Goal: Task Accomplishment & Management: Use online tool/utility

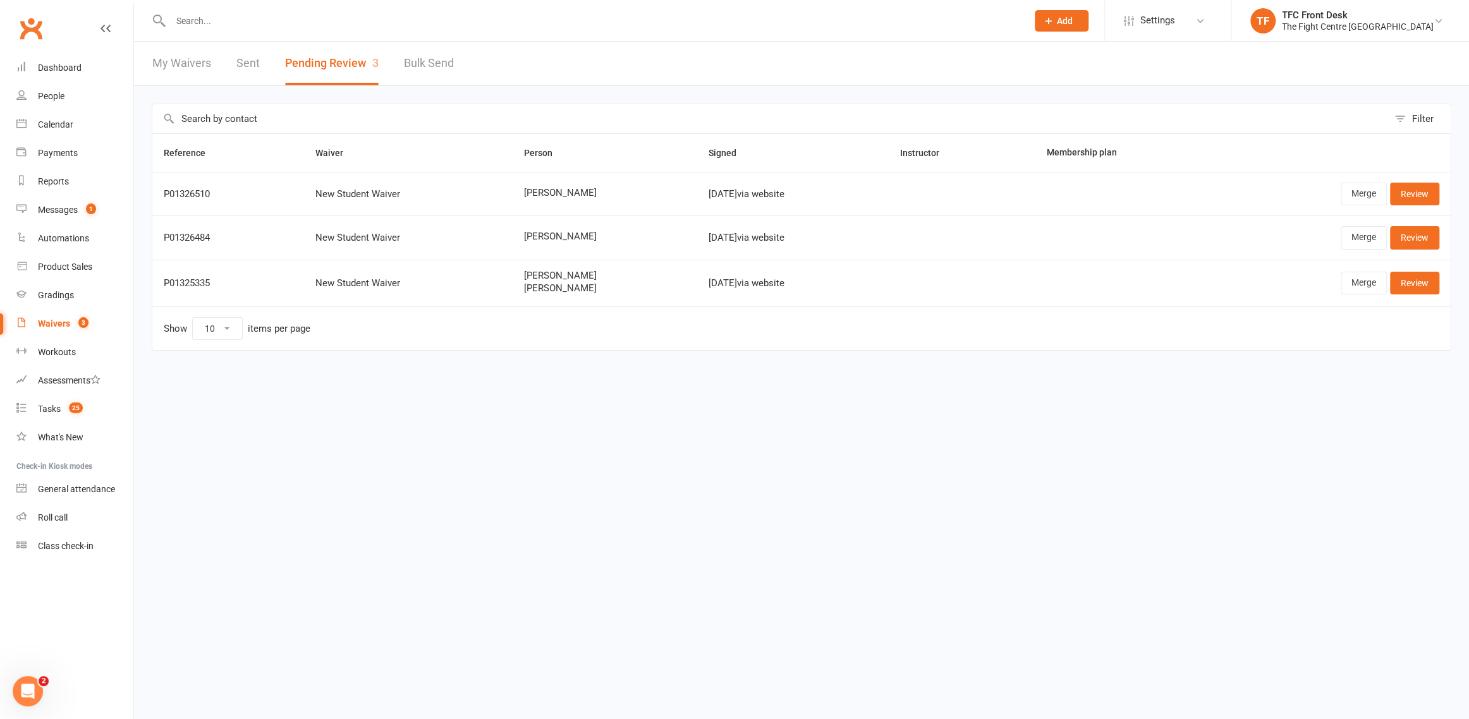
click at [269, 9] on div at bounding box center [585, 20] width 866 height 41
drag, startPoint x: 272, startPoint y: 16, endPoint x: 270, endPoint y: 66, distance: 50.6
click at [272, 16] on input "text" at bounding box center [592, 21] width 851 height 18
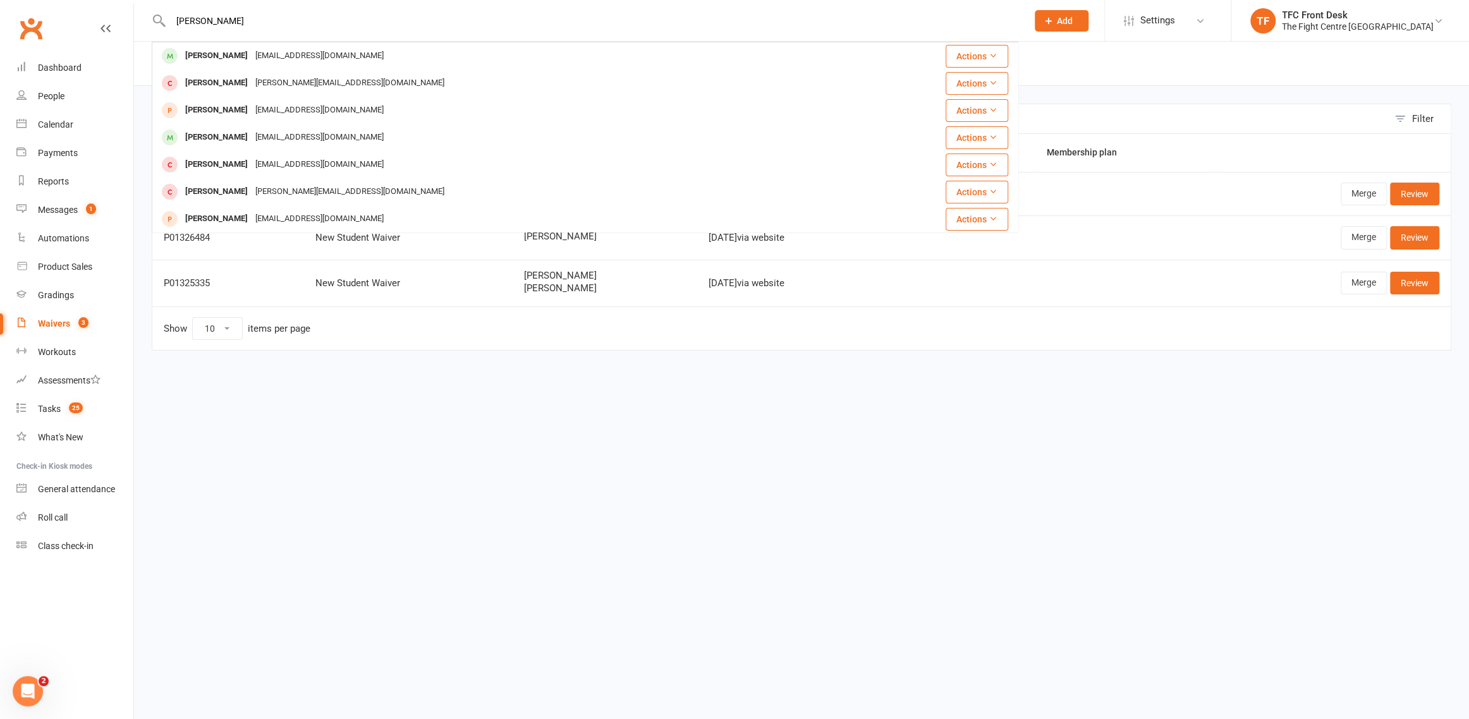
type input "mohammad qurbani"
click at [222, 59] on div "[PERSON_NAME]" at bounding box center [216, 56] width 70 height 18
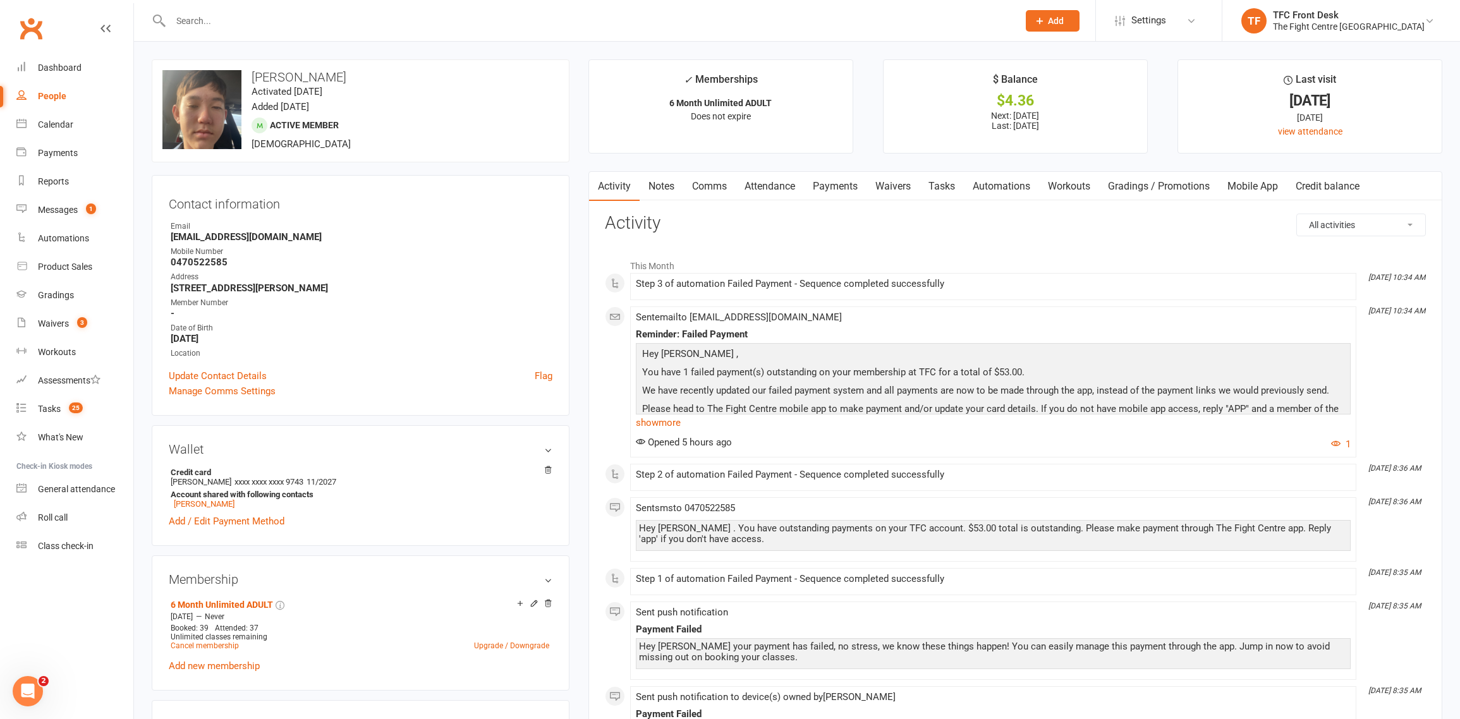
click at [837, 190] on link "Payments" at bounding box center [835, 186] width 63 height 29
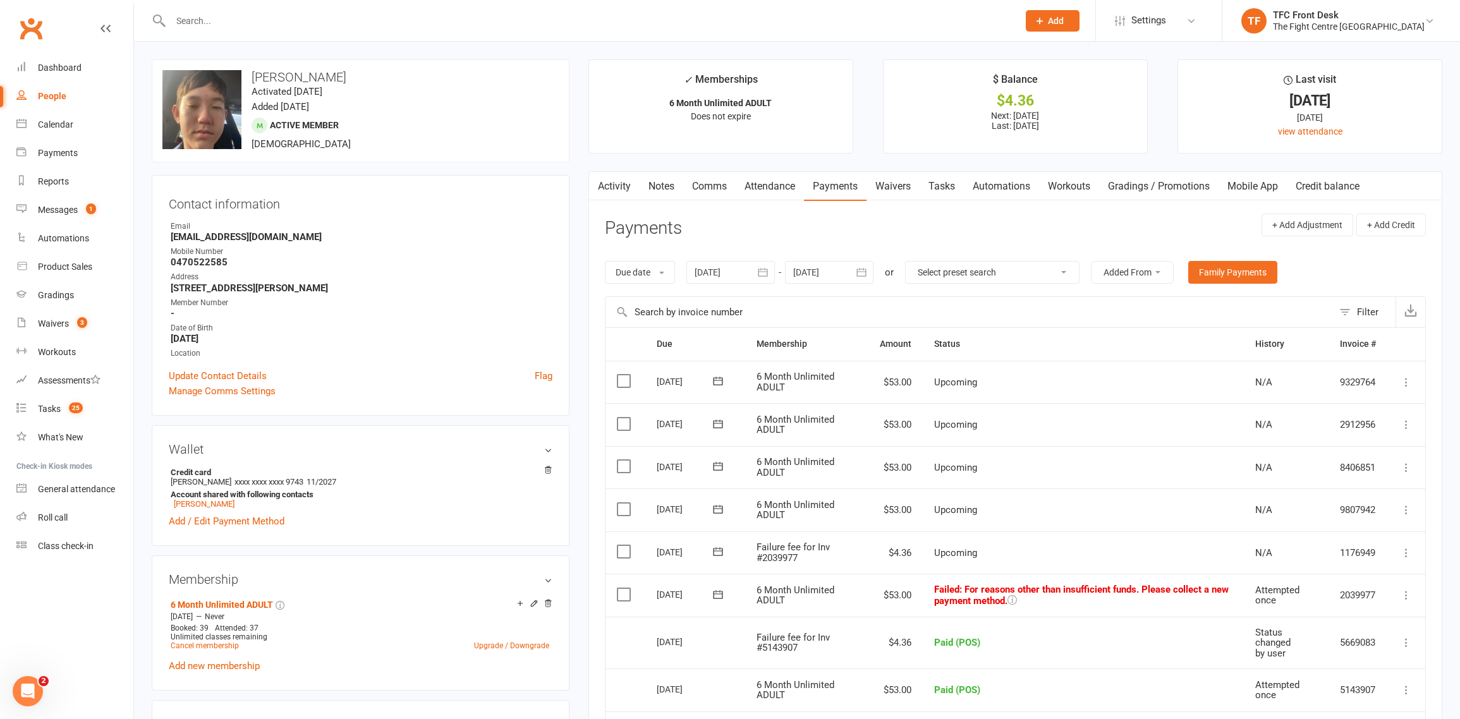
click at [365, 16] on input "text" at bounding box center [588, 21] width 842 height 18
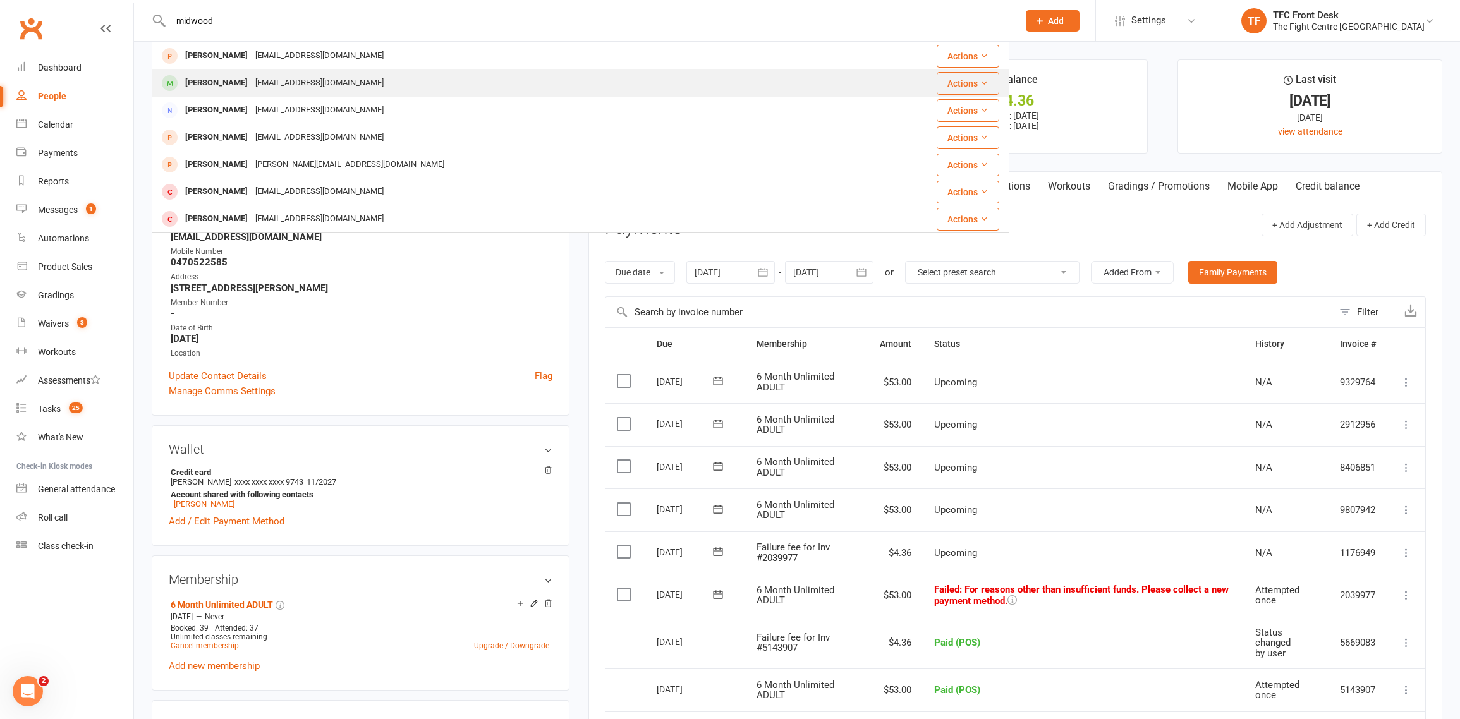
type input "midwood"
click at [223, 87] on div "[PERSON_NAME]" at bounding box center [216, 83] width 70 height 18
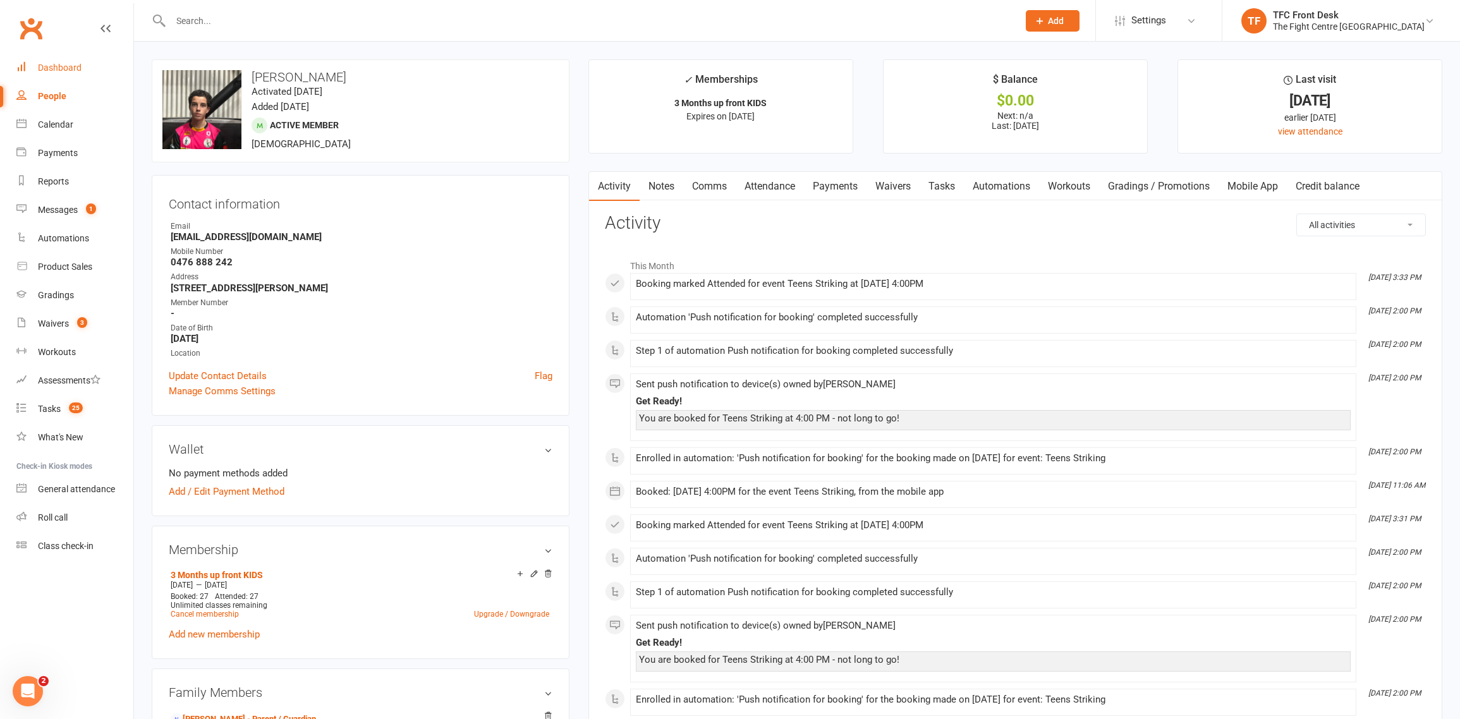
click at [73, 68] on div "Dashboard" at bounding box center [60, 68] width 44 height 10
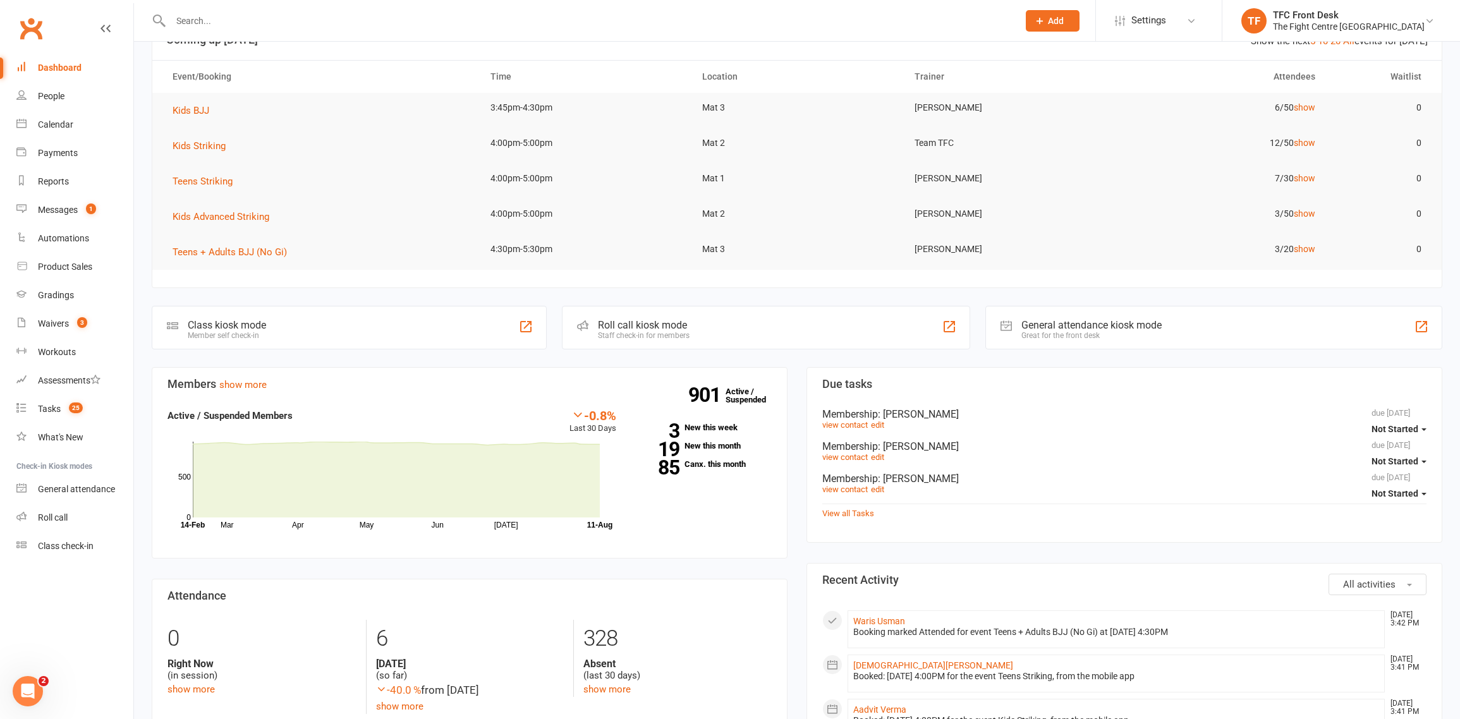
scroll to position [56, 0]
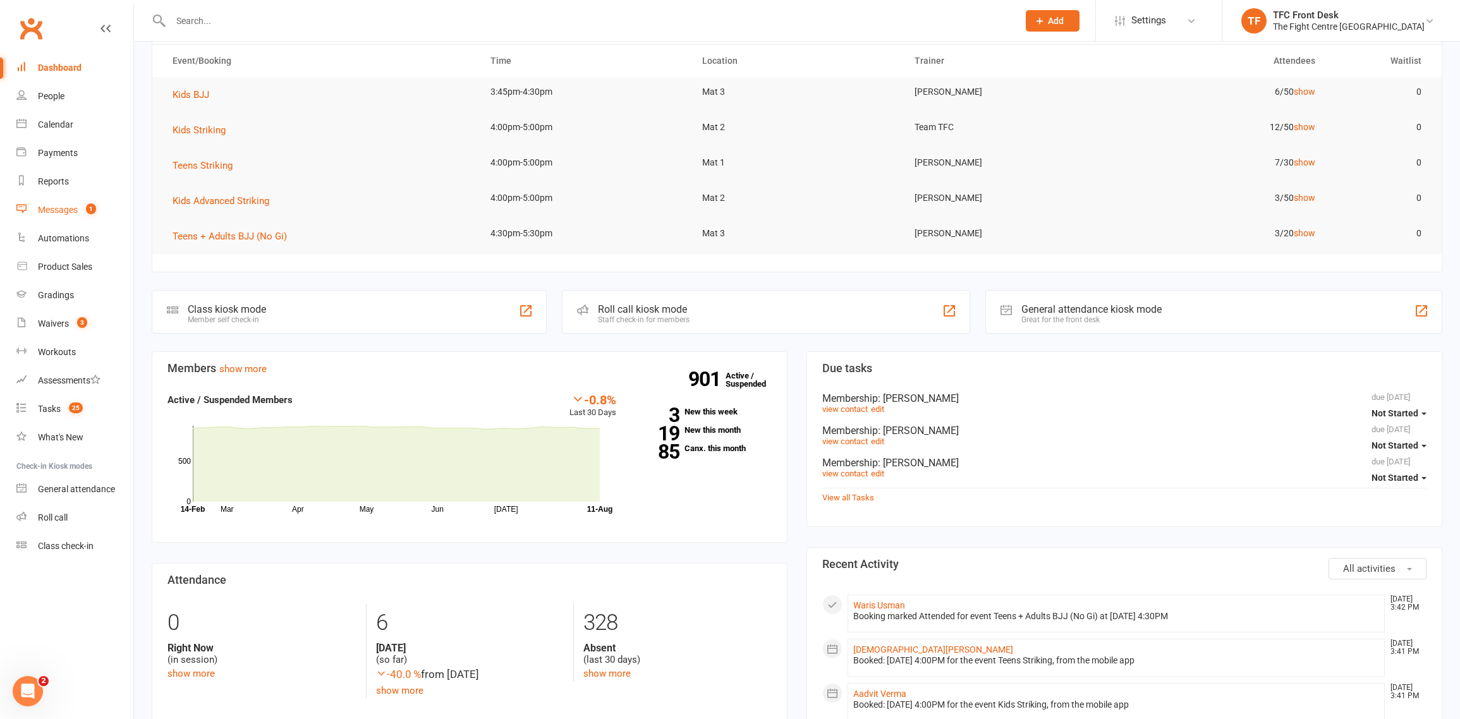
click at [95, 220] on link "Messages 1" at bounding box center [74, 210] width 117 height 28
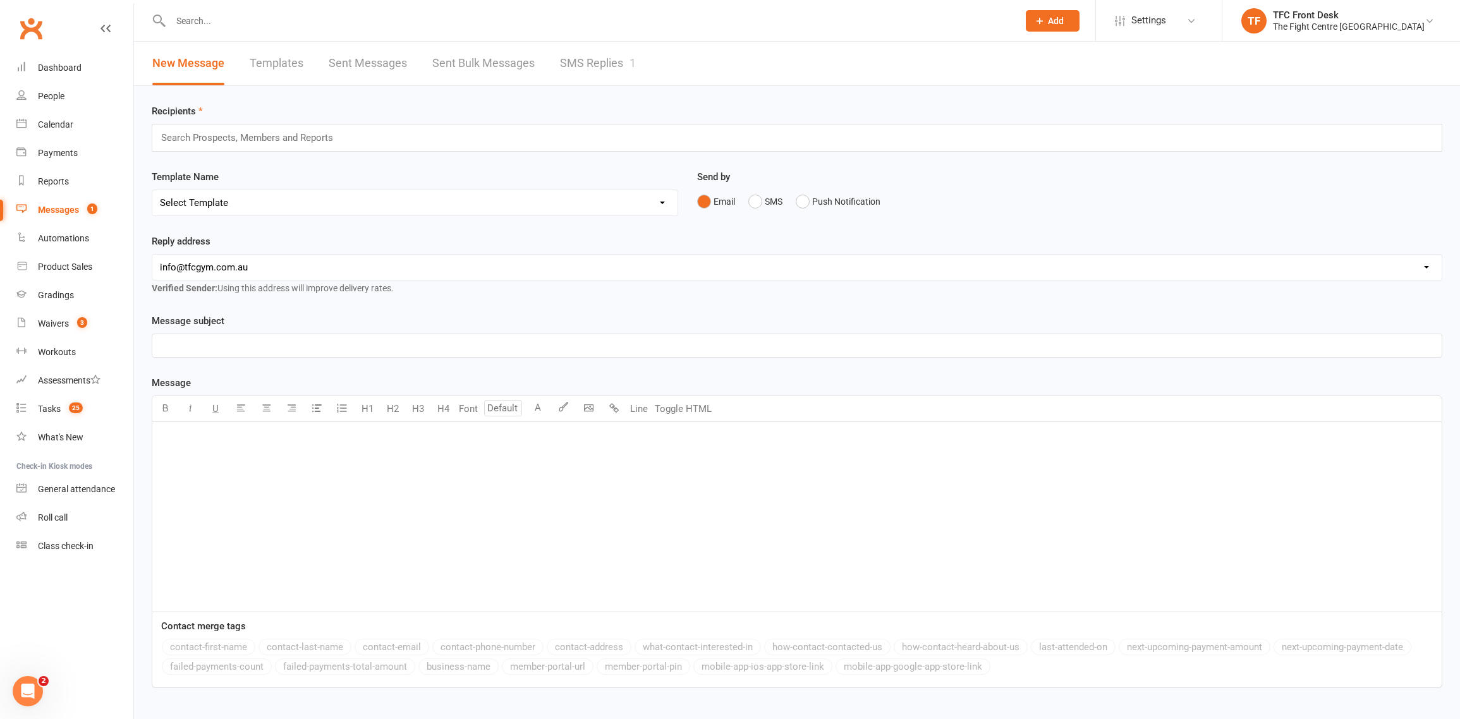
click at [643, 74] on div "New Message Templates Sent Messages Sent Bulk Messages SMS Replies 1" at bounding box center [394, 64] width 520 height 44
click at [625, 63] on link "SMS Replies 1" at bounding box center [598, 64] width 76 height 44
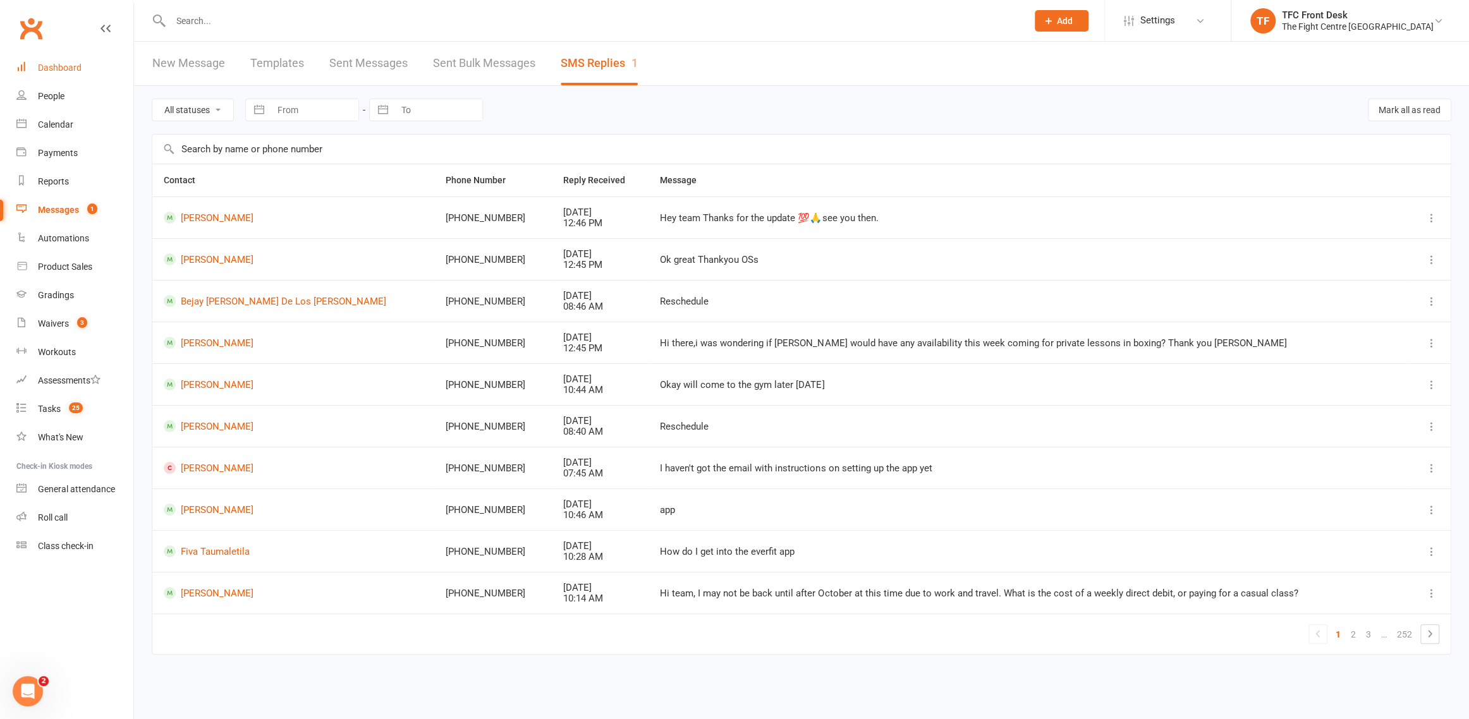
click at [97, 78] on link "Dashboard" at bounding box center [74, 68] width 117 height 28
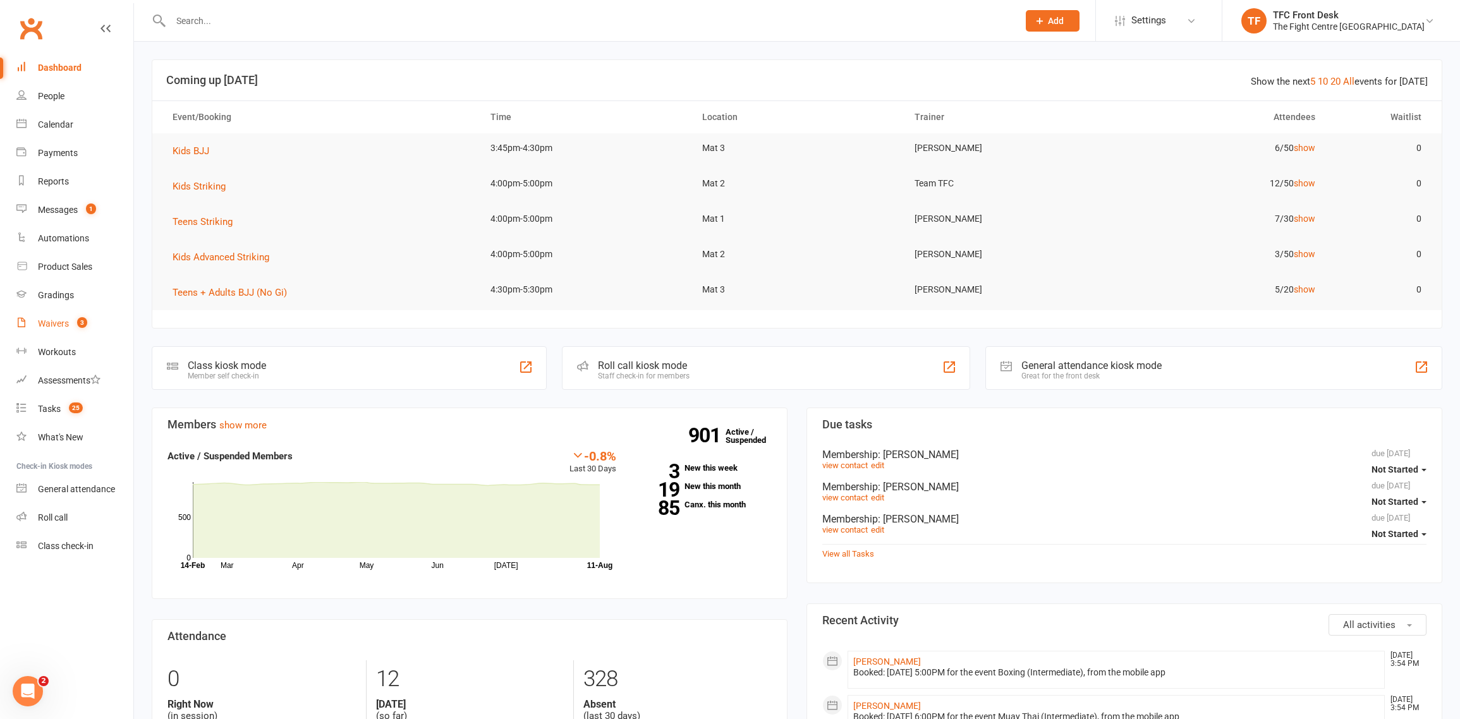
click at [76, 327] on count-badge "3" at bounding box center [79, 324] width 16 height 10
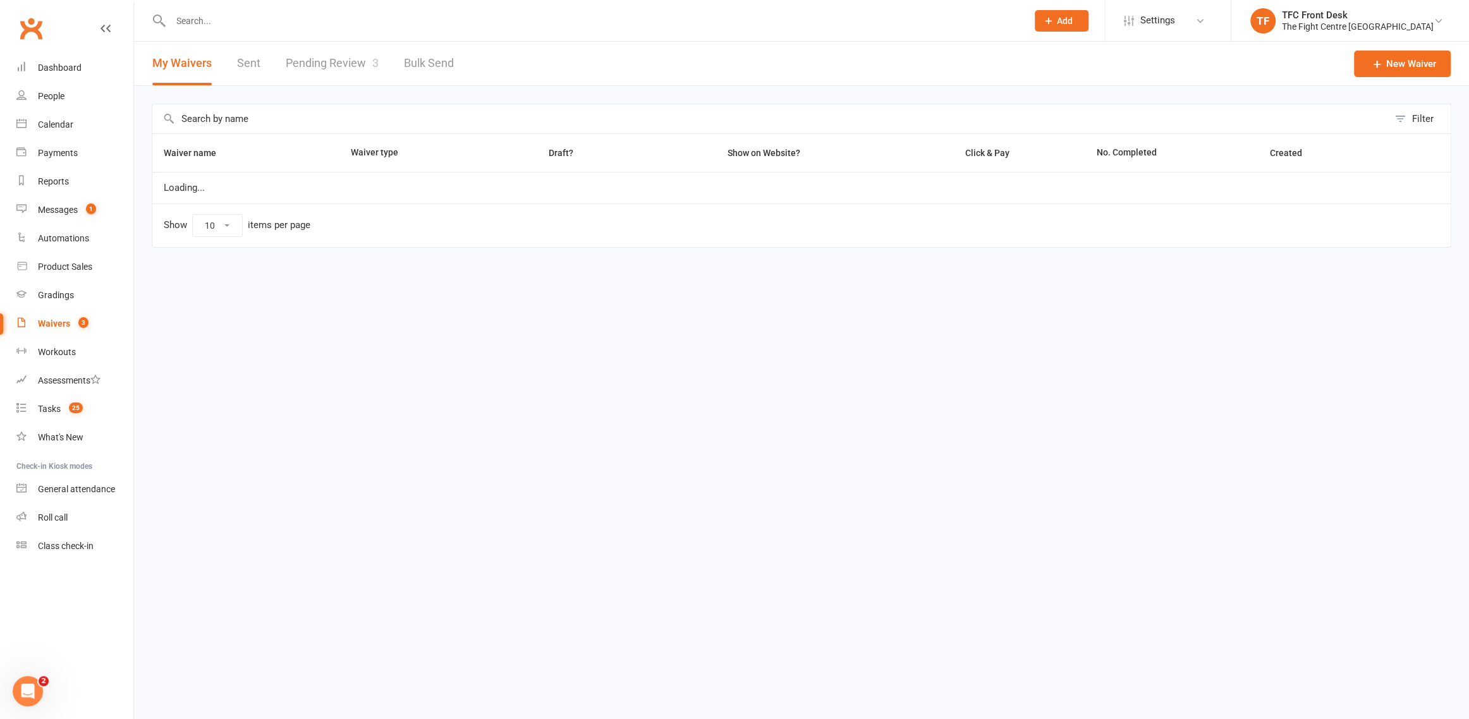
click at [327, 79] on link "Pending Review 3" at bounding box center [332, 64] width 93 height 44
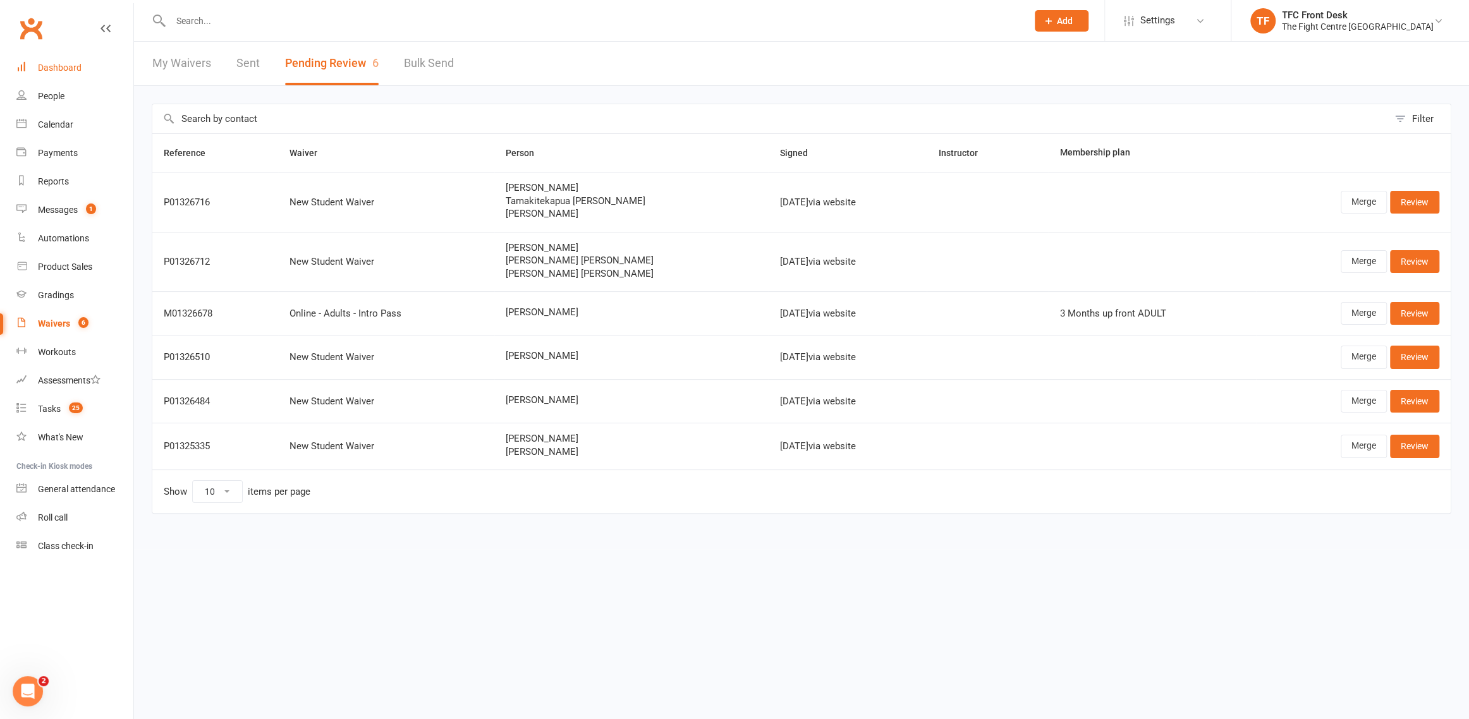
click at [68, 63] on div "Dashboard" at bounding box center [60, 68] width 44 height 10
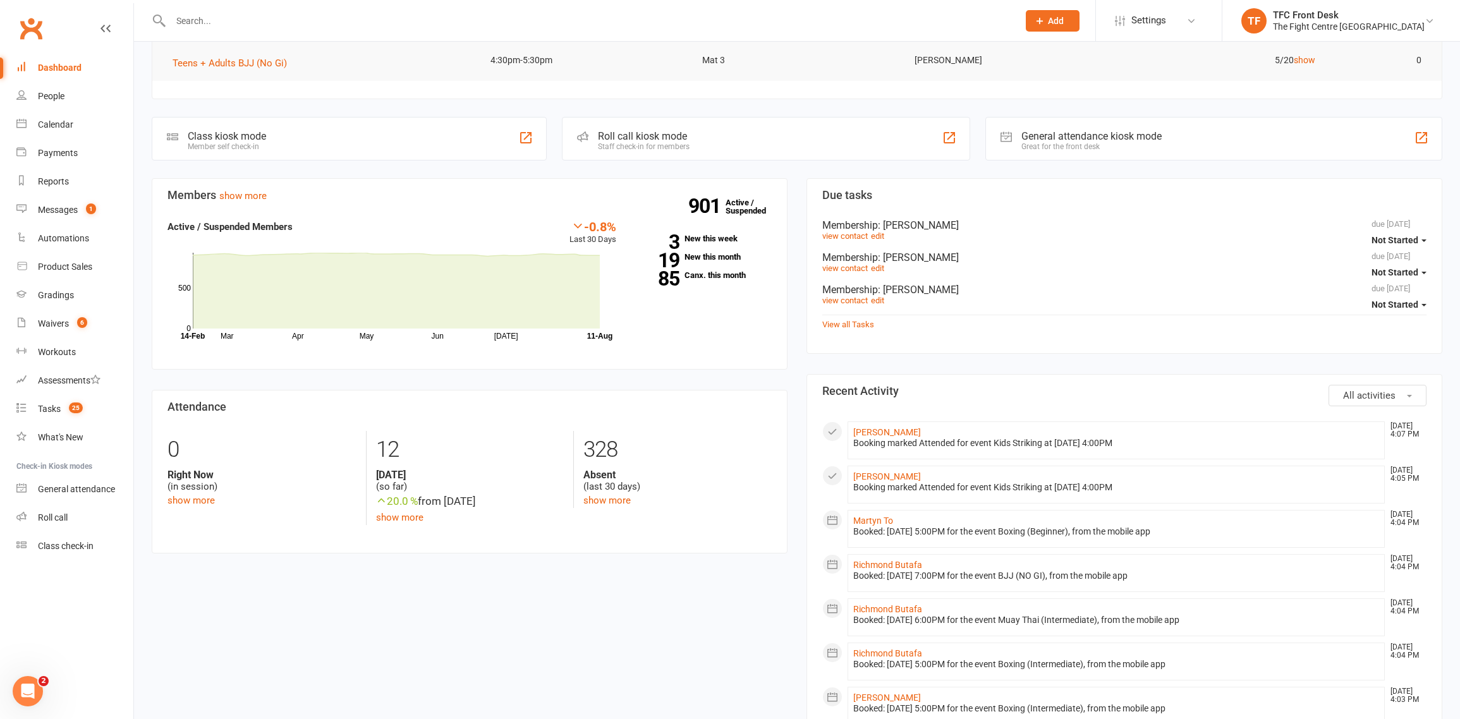
scroll to position [234, 0]
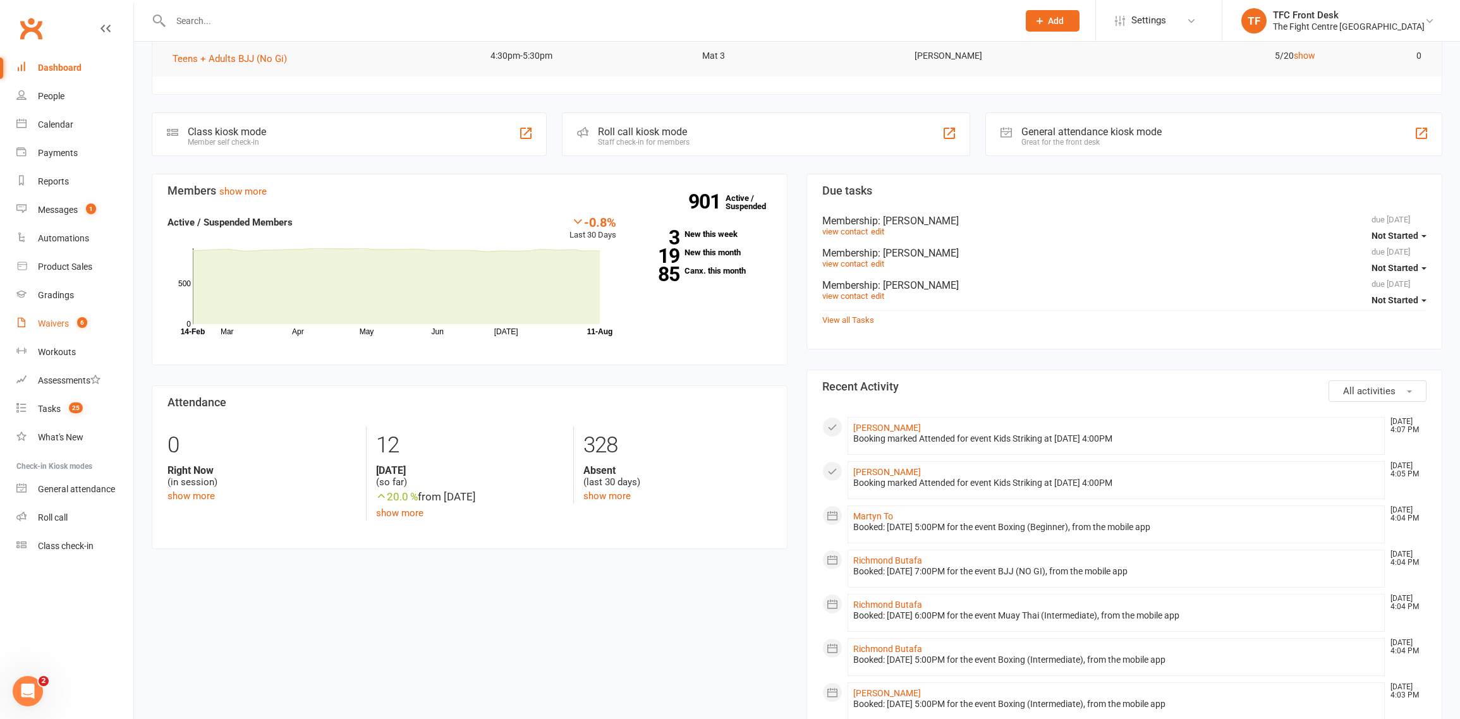
click at [83, 315] on link "Waivers 6" at bounding box center [74, 324] width 117 height 28
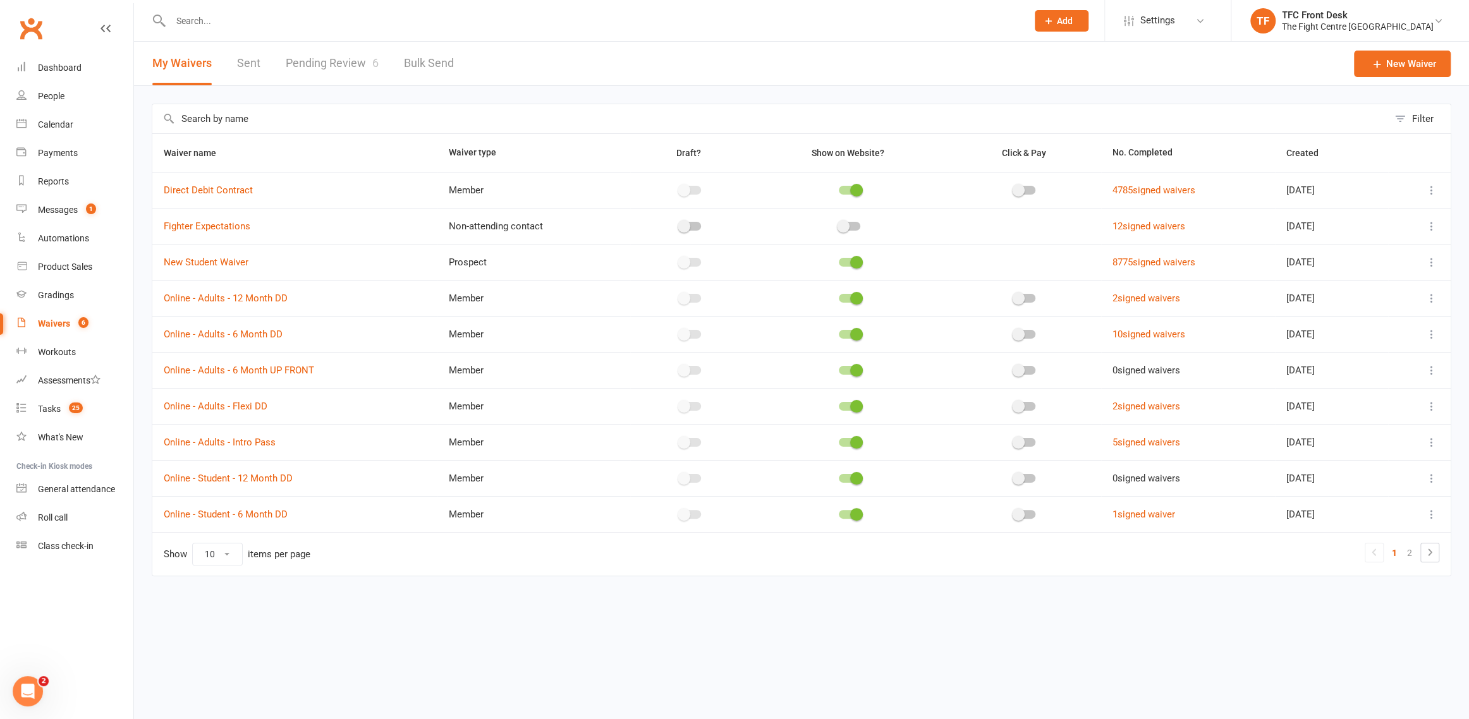
click at [289, 73] on link "Pending Review 6" at bounding box center [332, 64] width 93 height 44
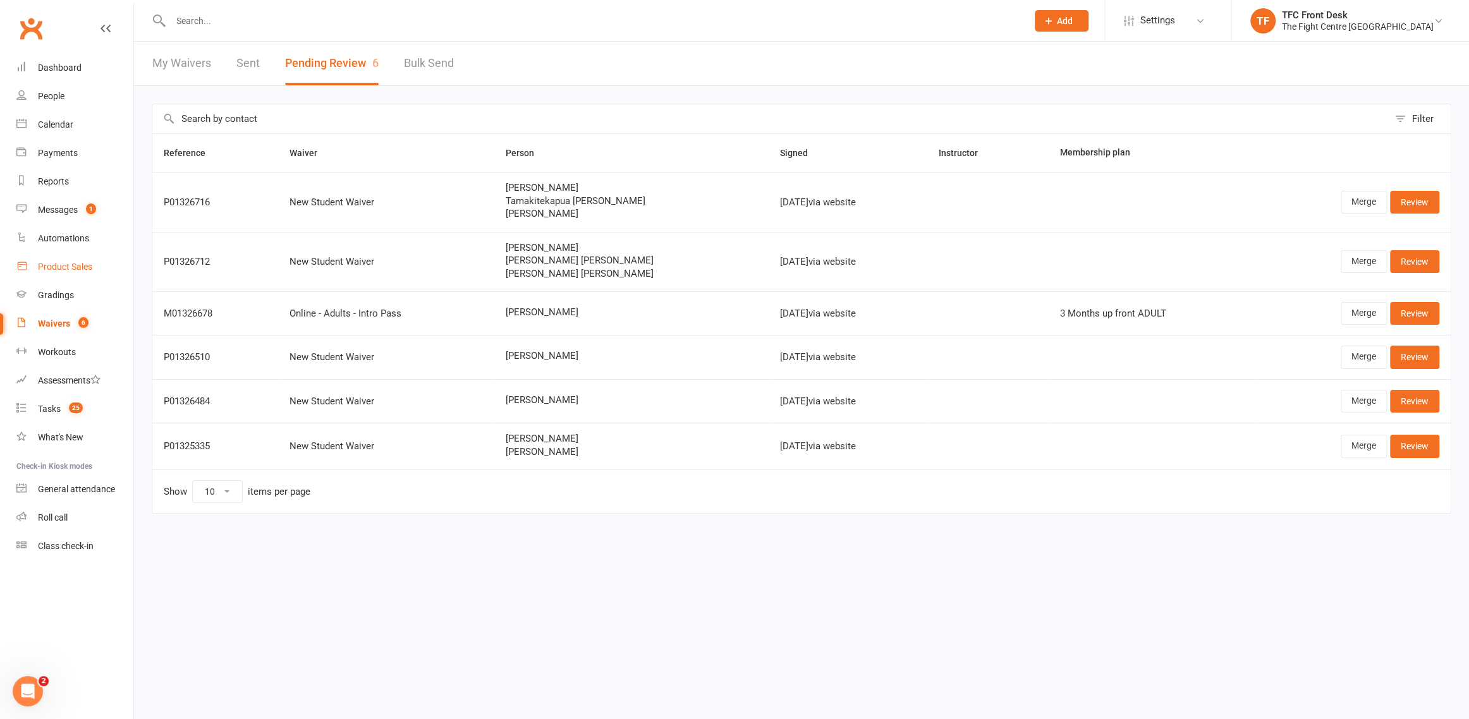
click at [78, 274] on link "Product Sales" at bounding box center [74, 267] width 117 height 28
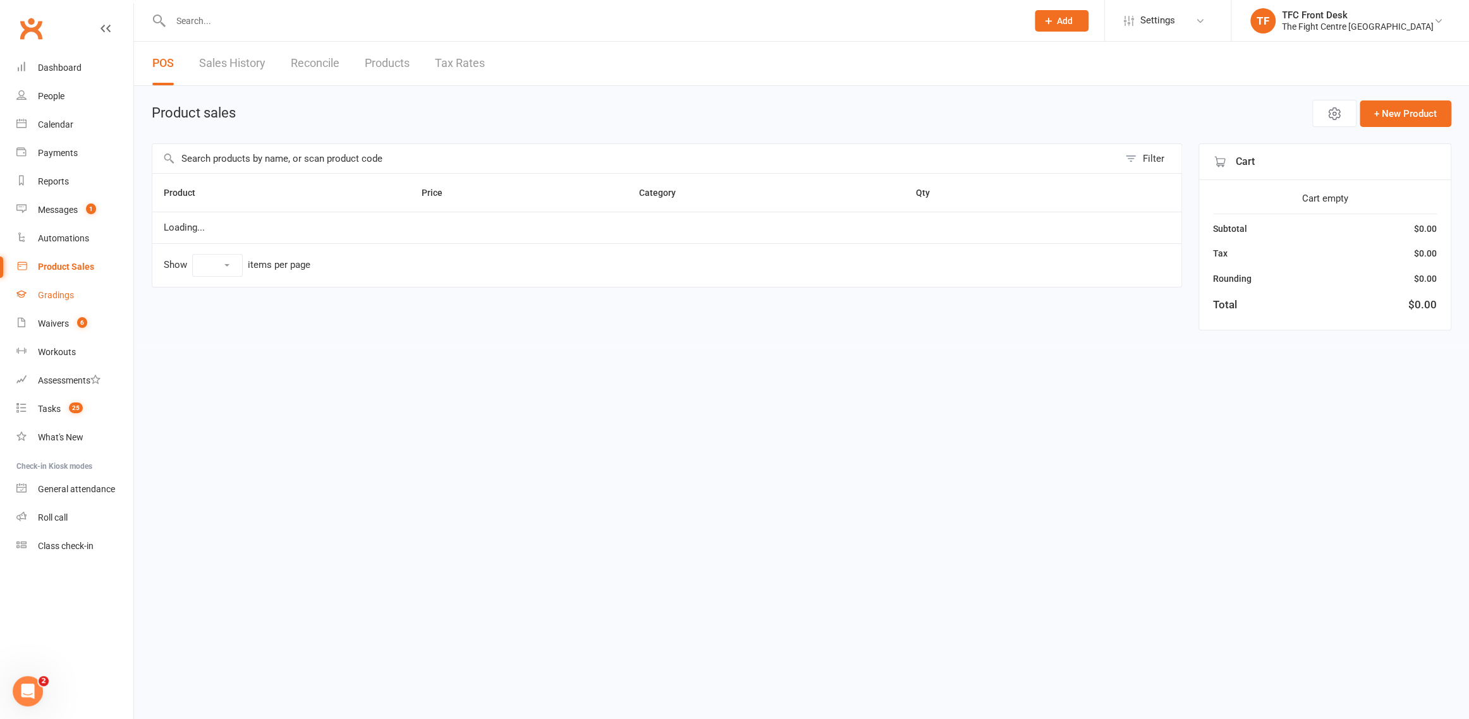
select select "10"
click at [73, 292] on link "Gradings" at bounding box center [74, 295] width 117 height 28
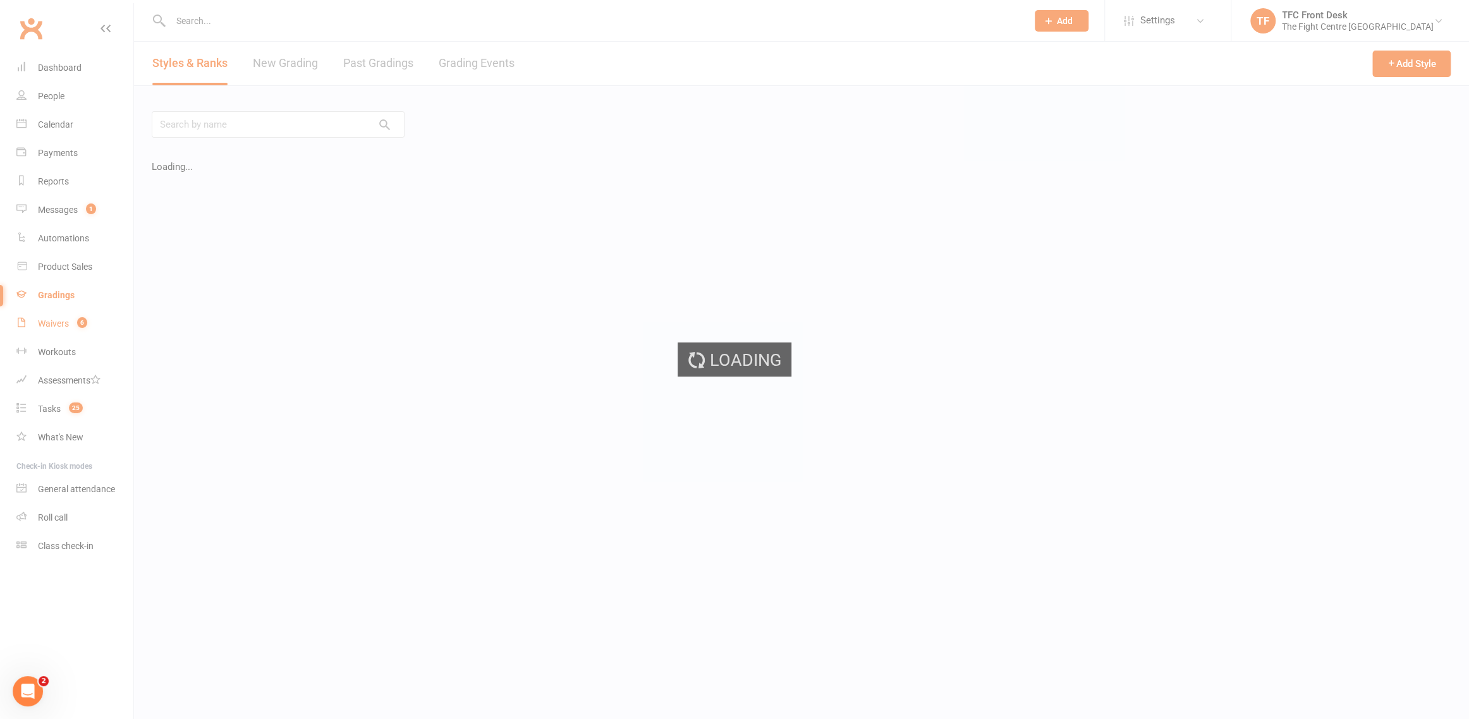
click at [73, 321] on count-badge "6" at bounding box center [79, 324] width 16 height 10
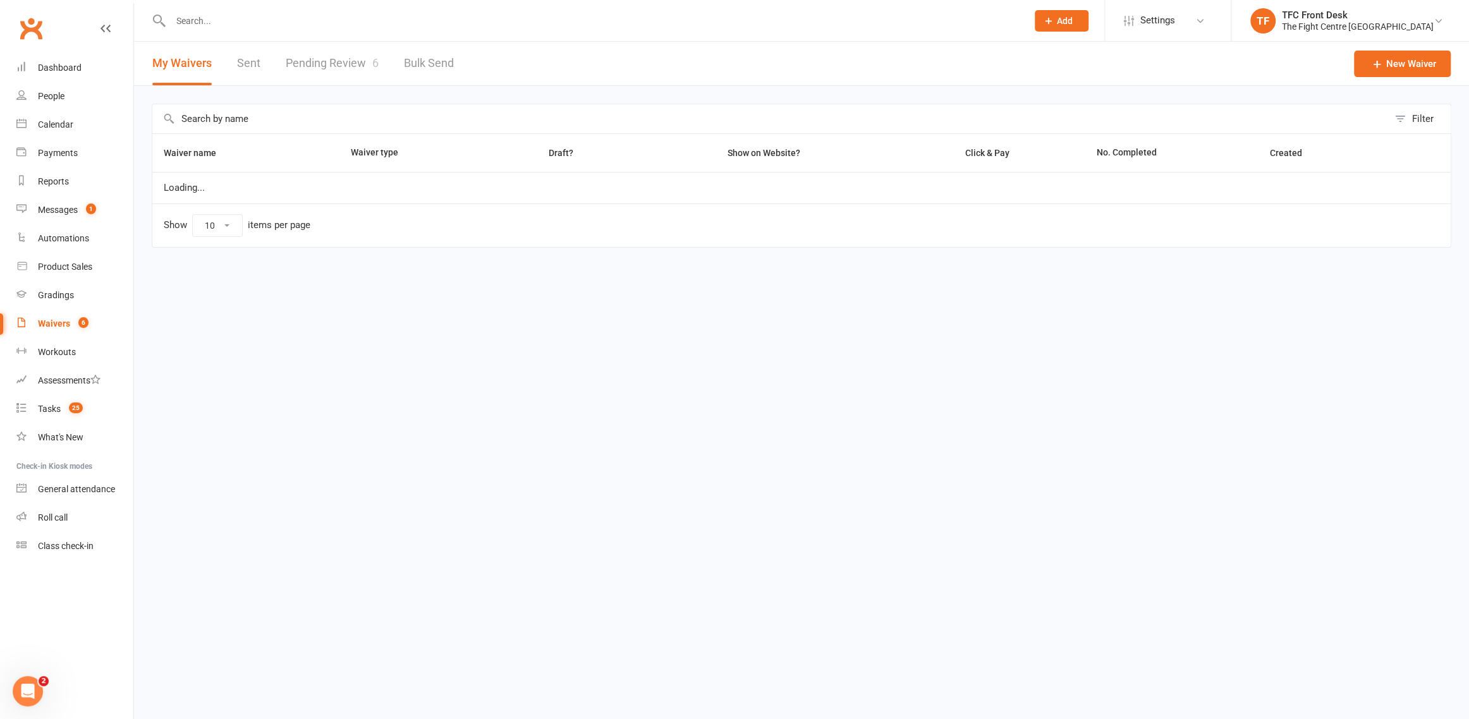
click at [73, 321] on count-badge "6" at bounding box center [80, 324] width 16 height 10
click at [333, 75] on link "Pending Review 6" at bounding box center [332, 64] width 93 height 44
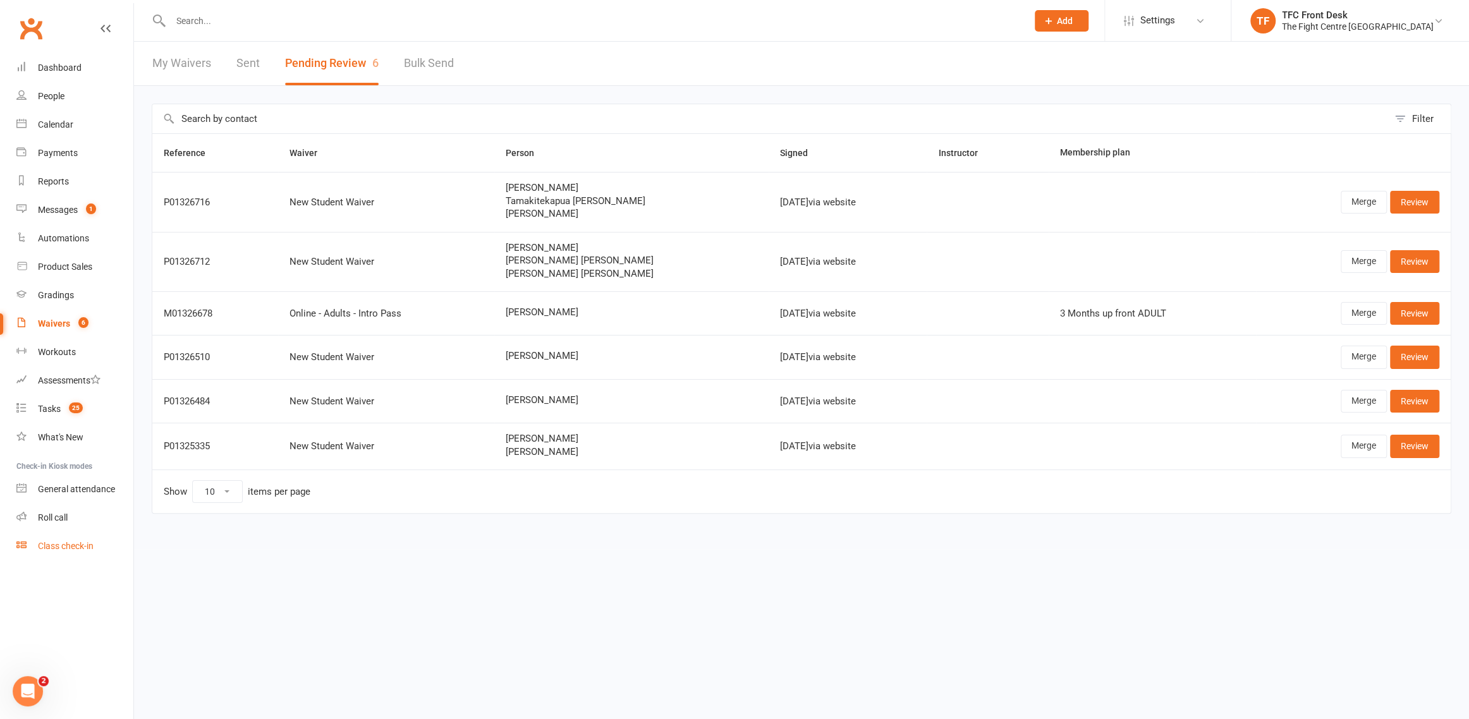
click at [62, 542] on div "Class check-in" at bounding box center [66, 546] width 56 height 10
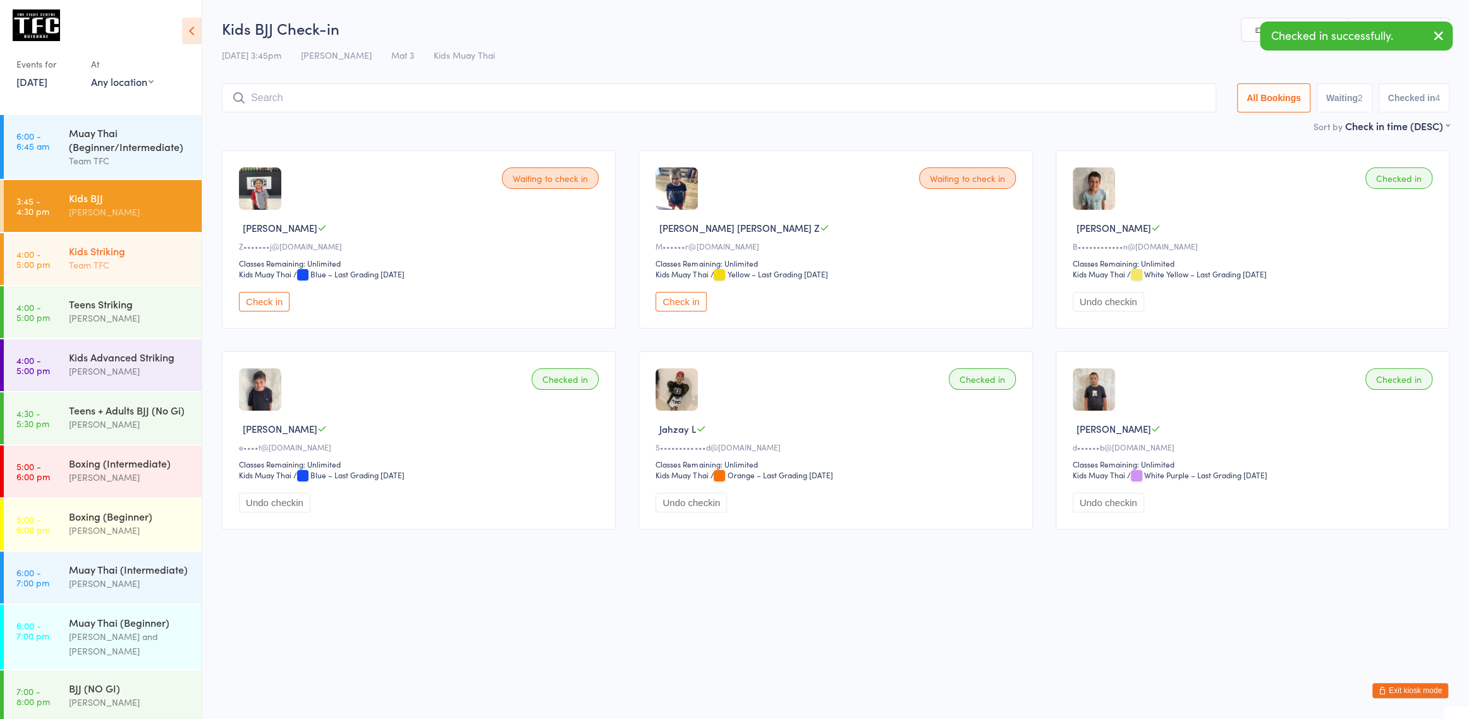
click at [146, 255] on div "Kids Striking" at bounding box center [130, 251] width 122 height 14
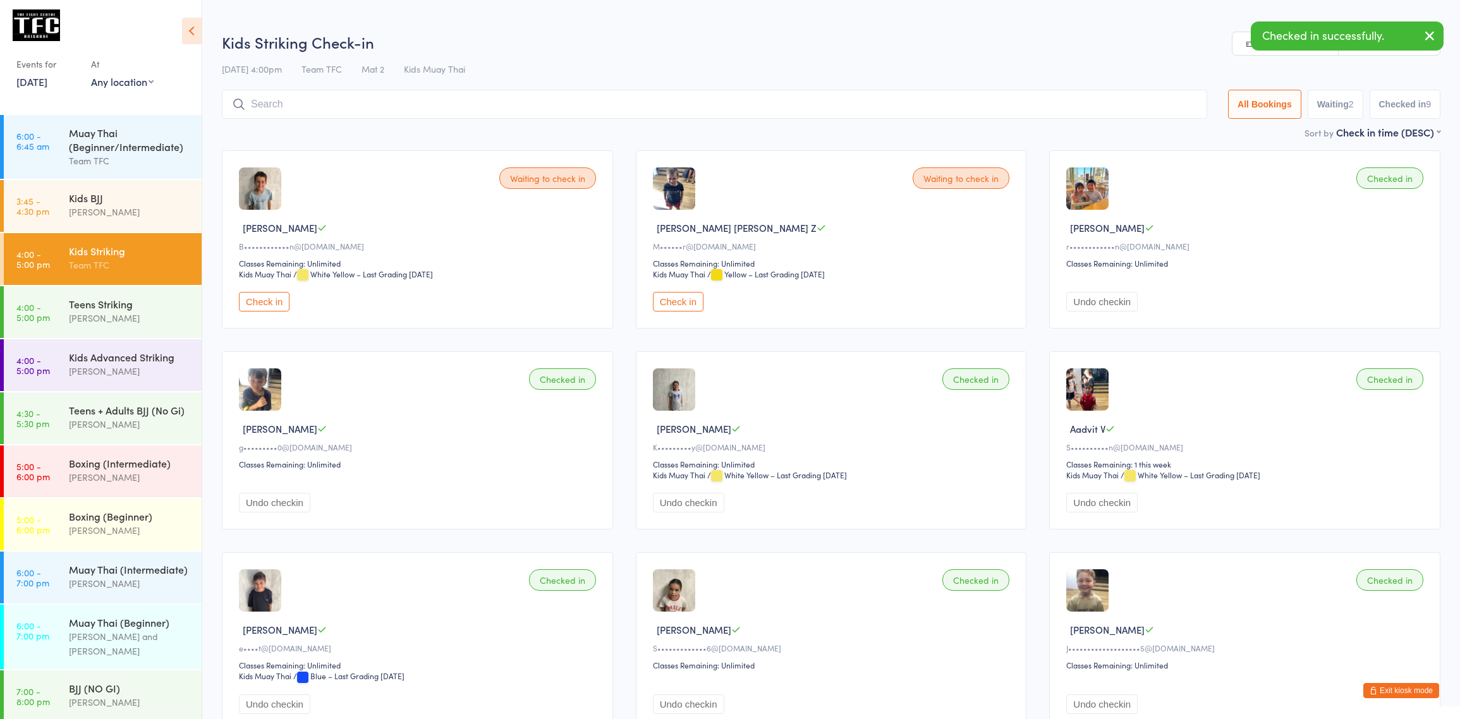
click at [266, 302] on button "Check in" at bounding box center [264, 302] width 51 height 20
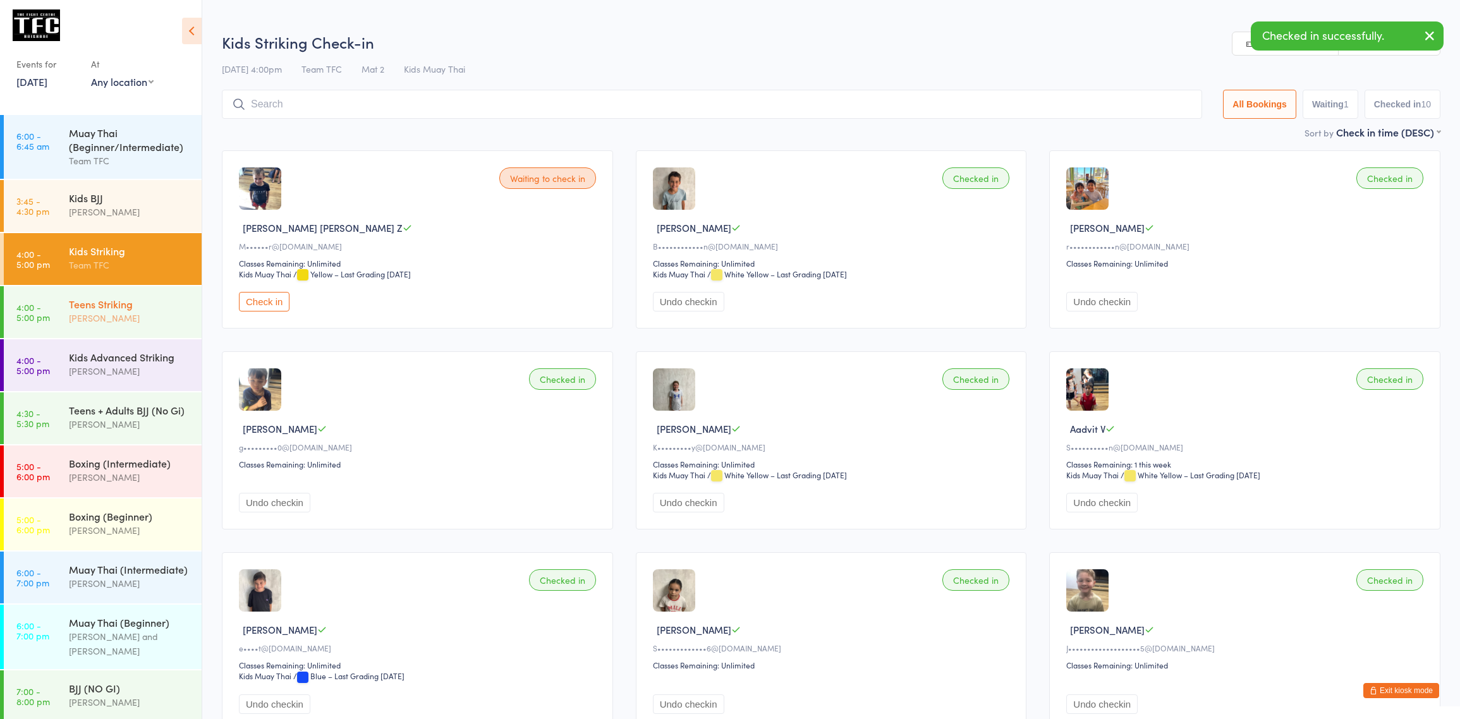
click at [148, 301] on div "Teens Striking" at bounding box center [130, 304] width 122 height 14
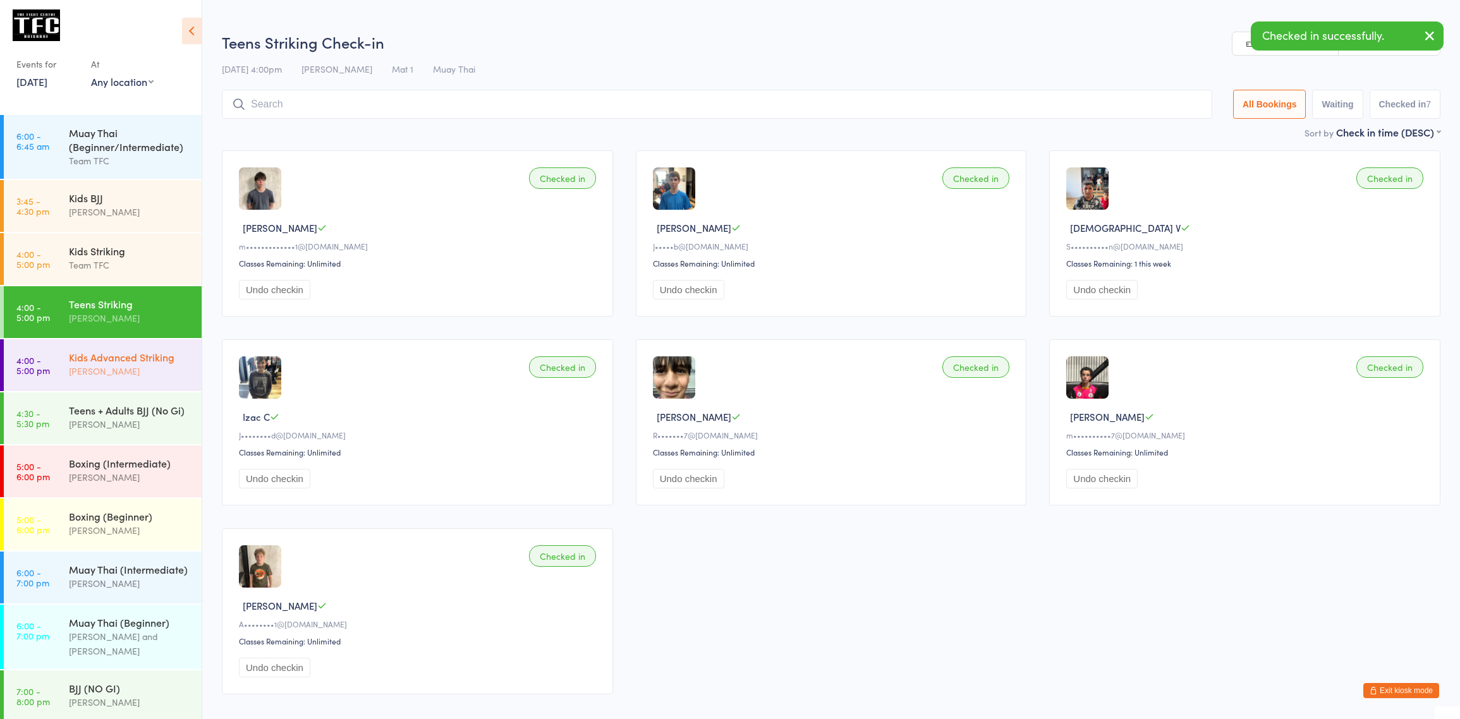
click at [186, 343] on div "Kids Advanced Striking Dan Hearn" at bounding box center [135, 364] width 133 height 50
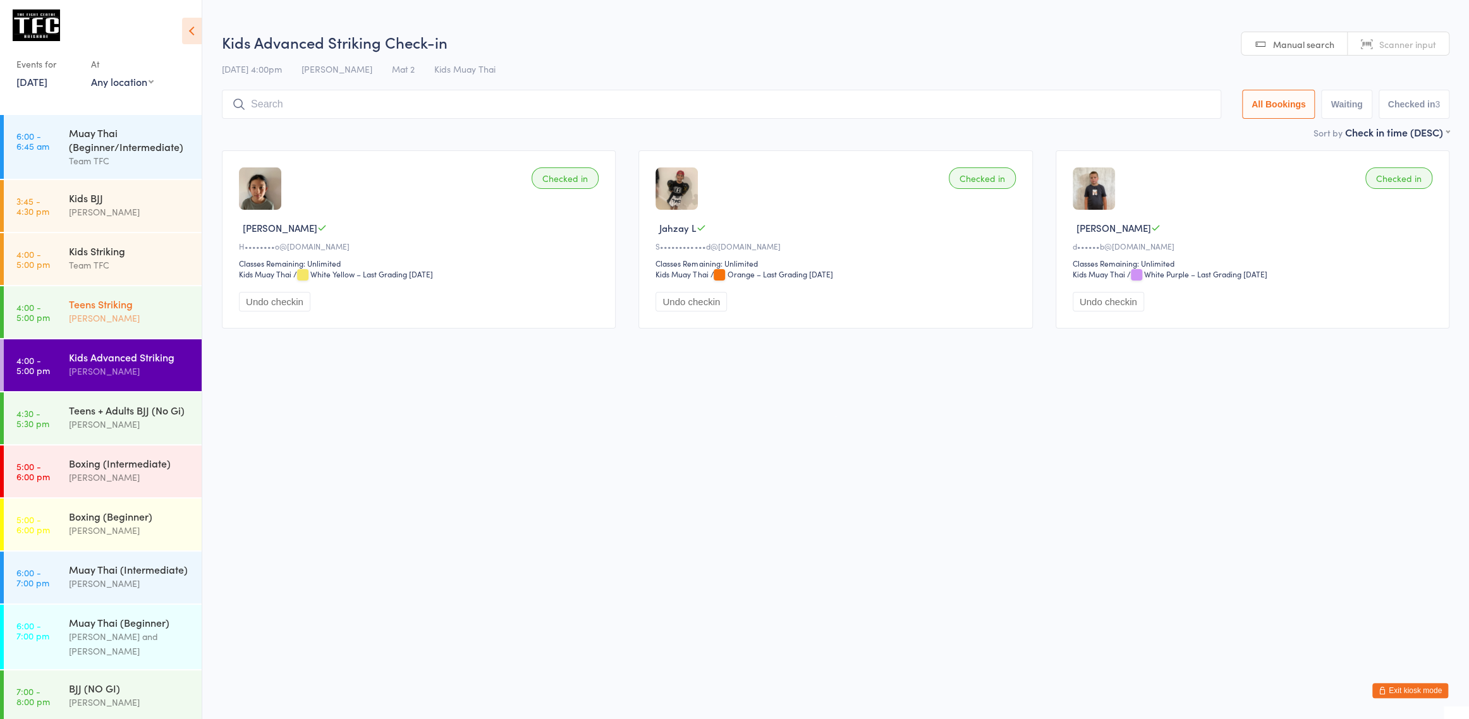
click at [161, 327] on div "Teens Striking Nathaniel Law" at bounding box center [135, 311] width 133 height 50
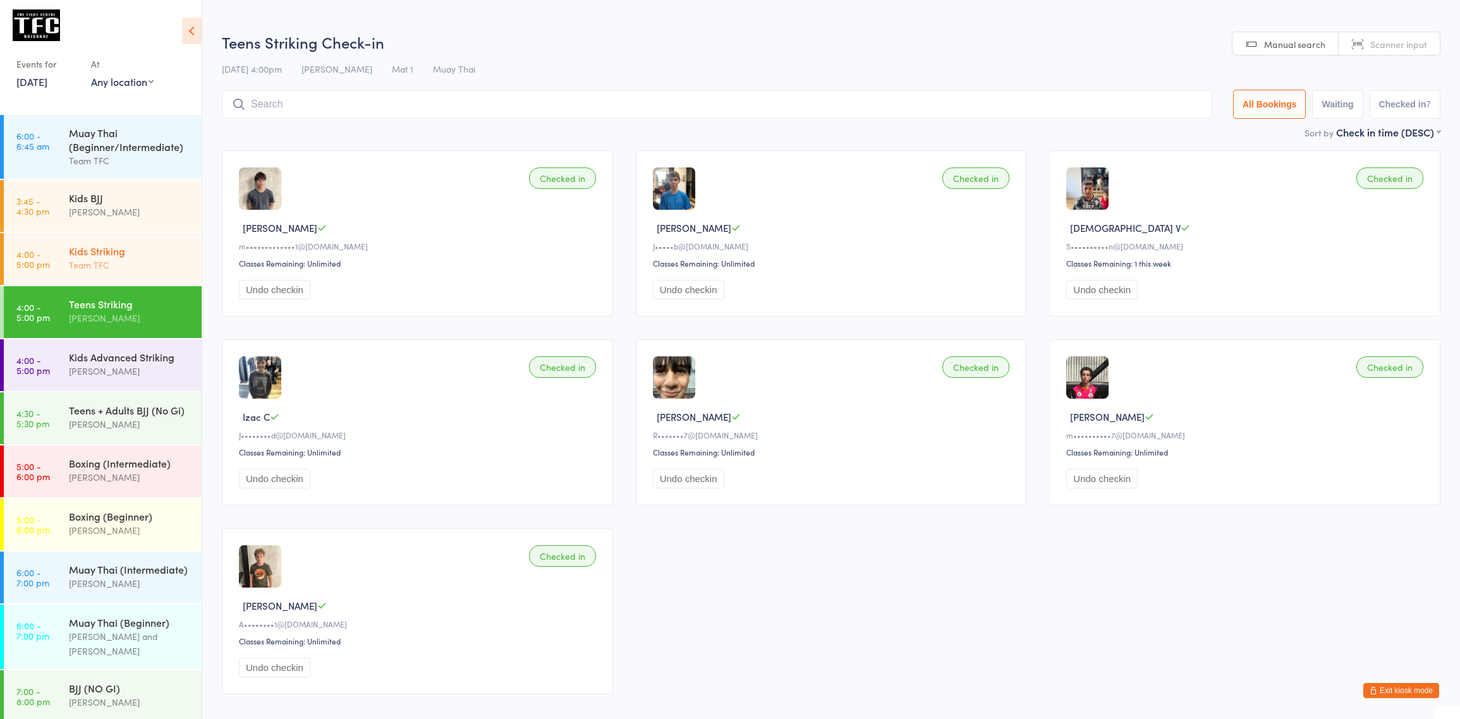
click at [143, 278] on div "Kids Striking Team TFC" at bounding box center [135, 258] width 133 height 50
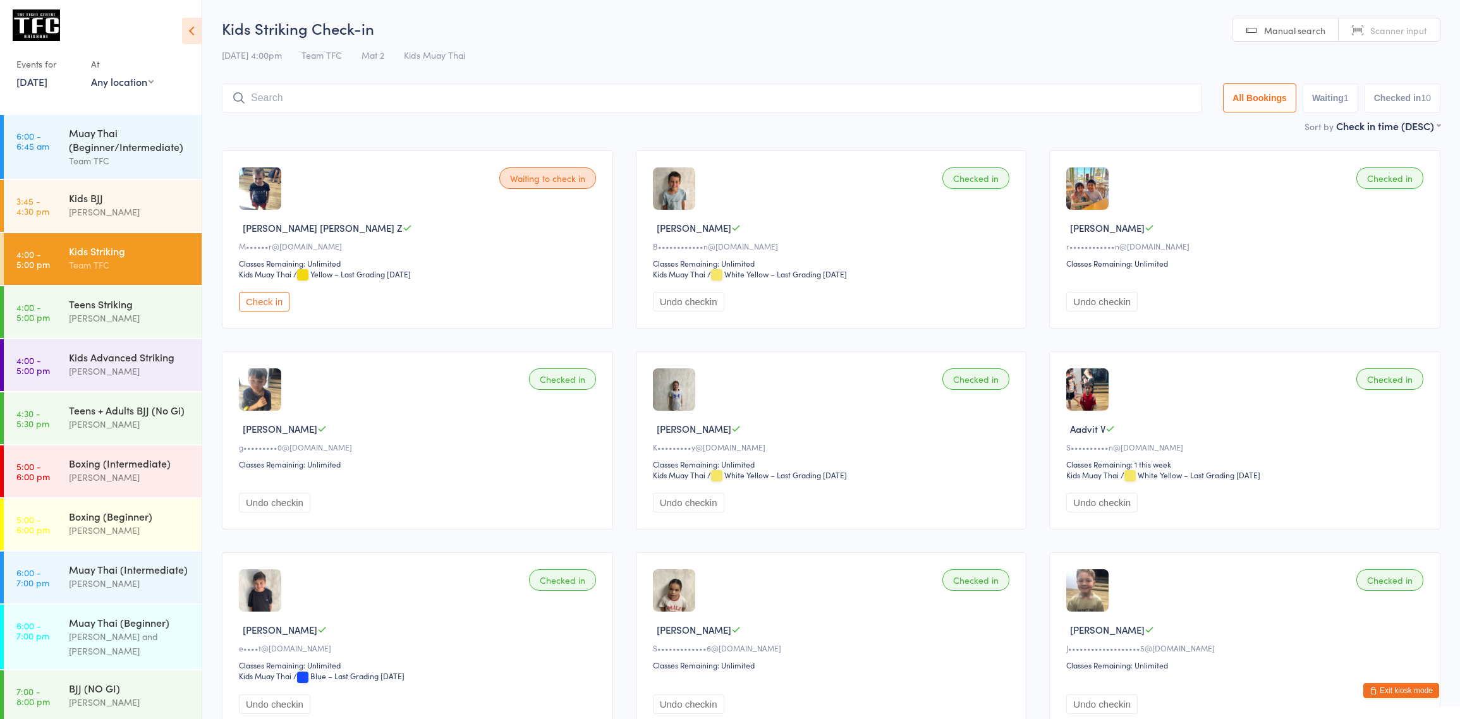
click at [1387, 697] on button "Exit kiosk mode" at bounding box center [1401, 690] width 76 height 15
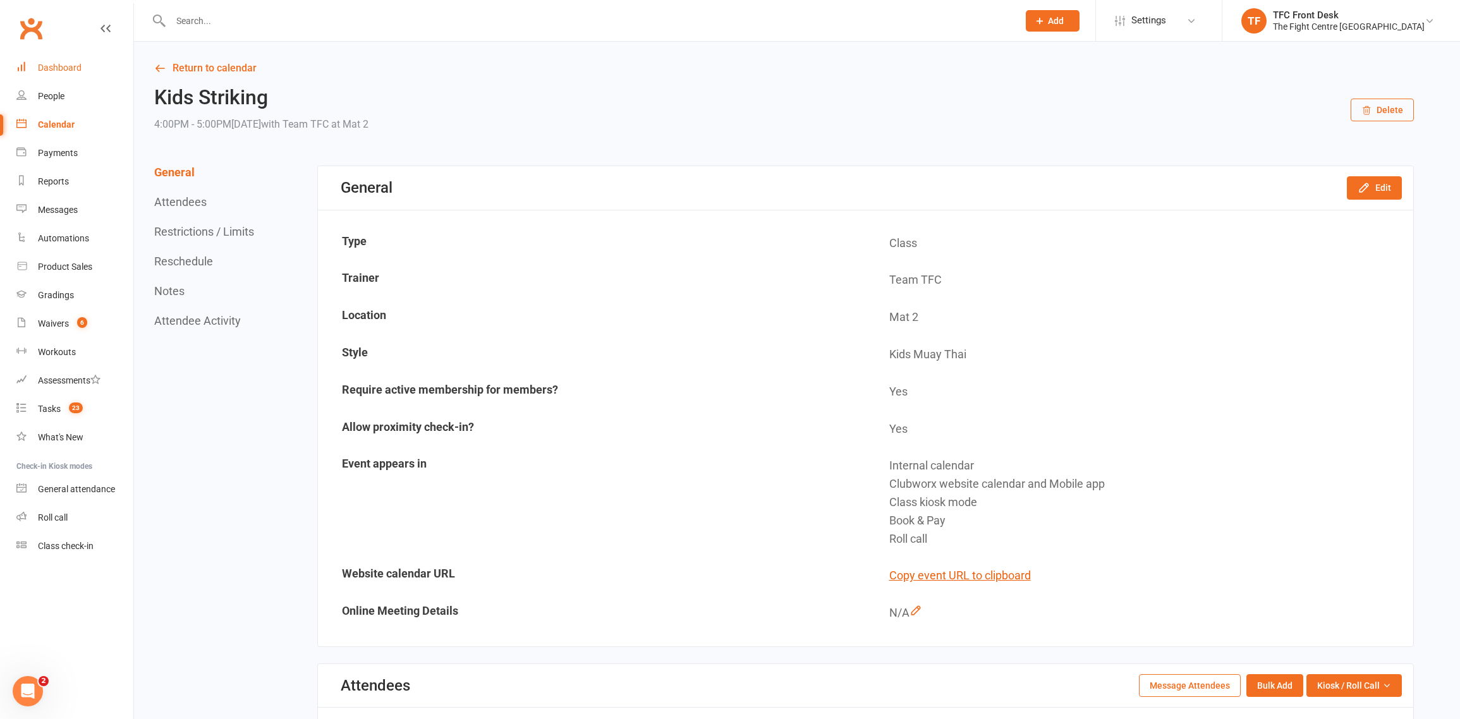
click at [87, 64] on link "Dashboard" at bounding box center [74, 68] width 117 height 28
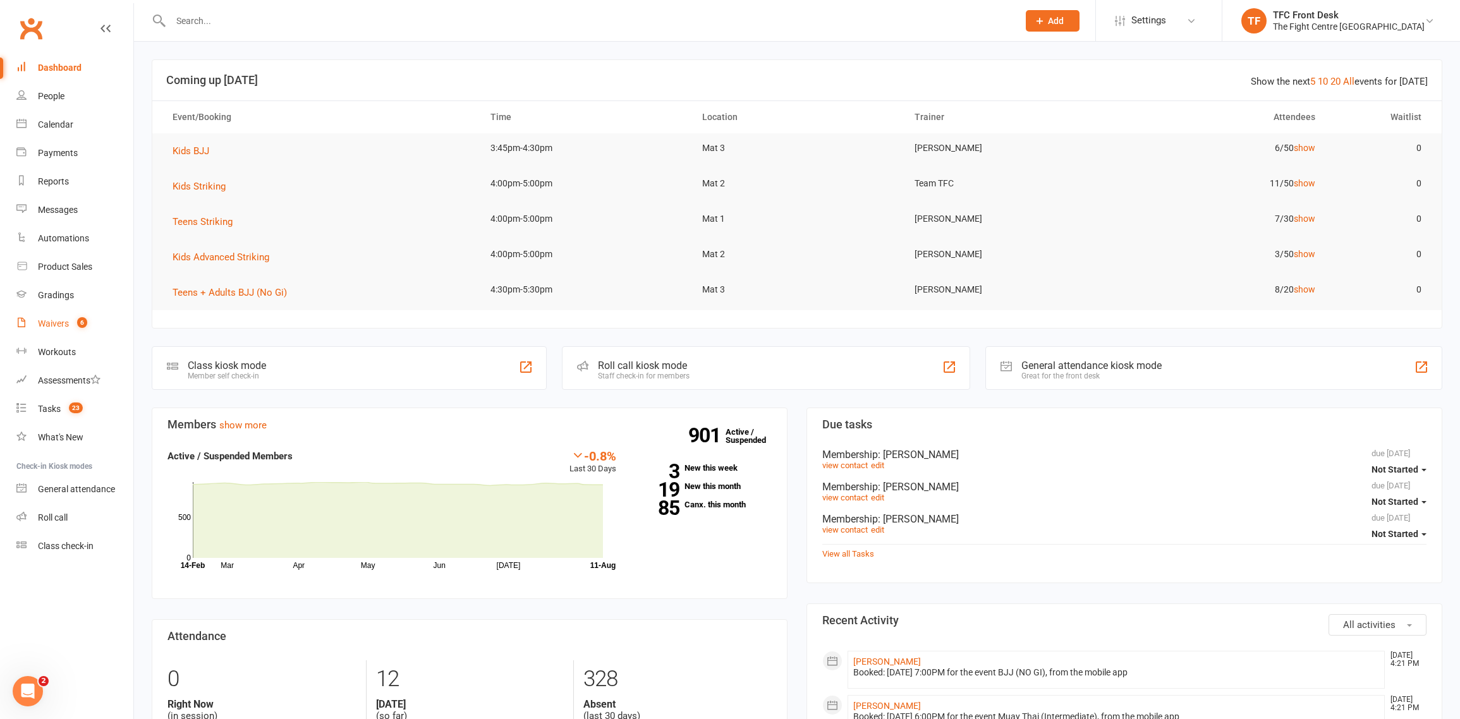
click at [21, 335] on link "Waivers 6" at bounding box center [74, 324] width 117 height 28
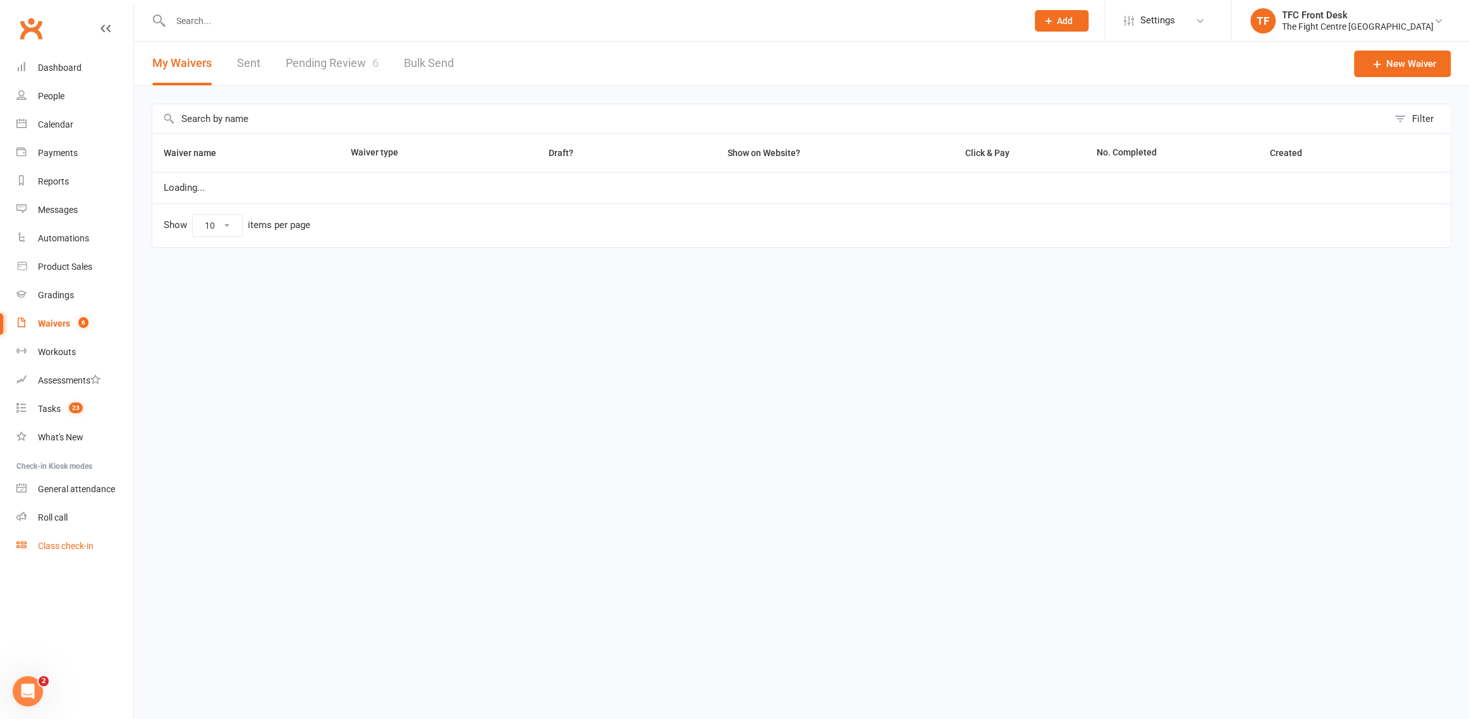
click at [84, 554] on link "Class check-in" at bounding box center [74, 546] width 117 height 28
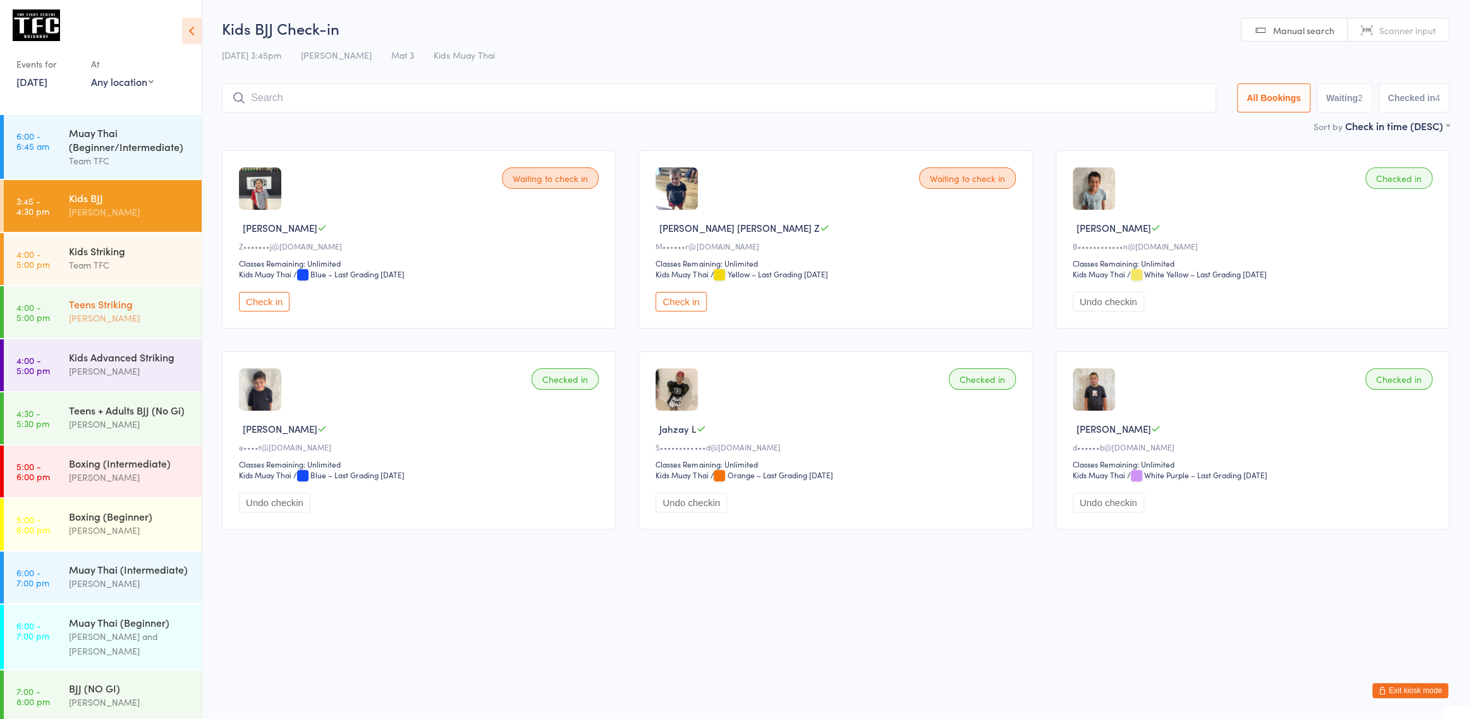
click at [102, 324] on div "[PERSON_NAME]" at bounding box center [130, 318] width 122 height 15
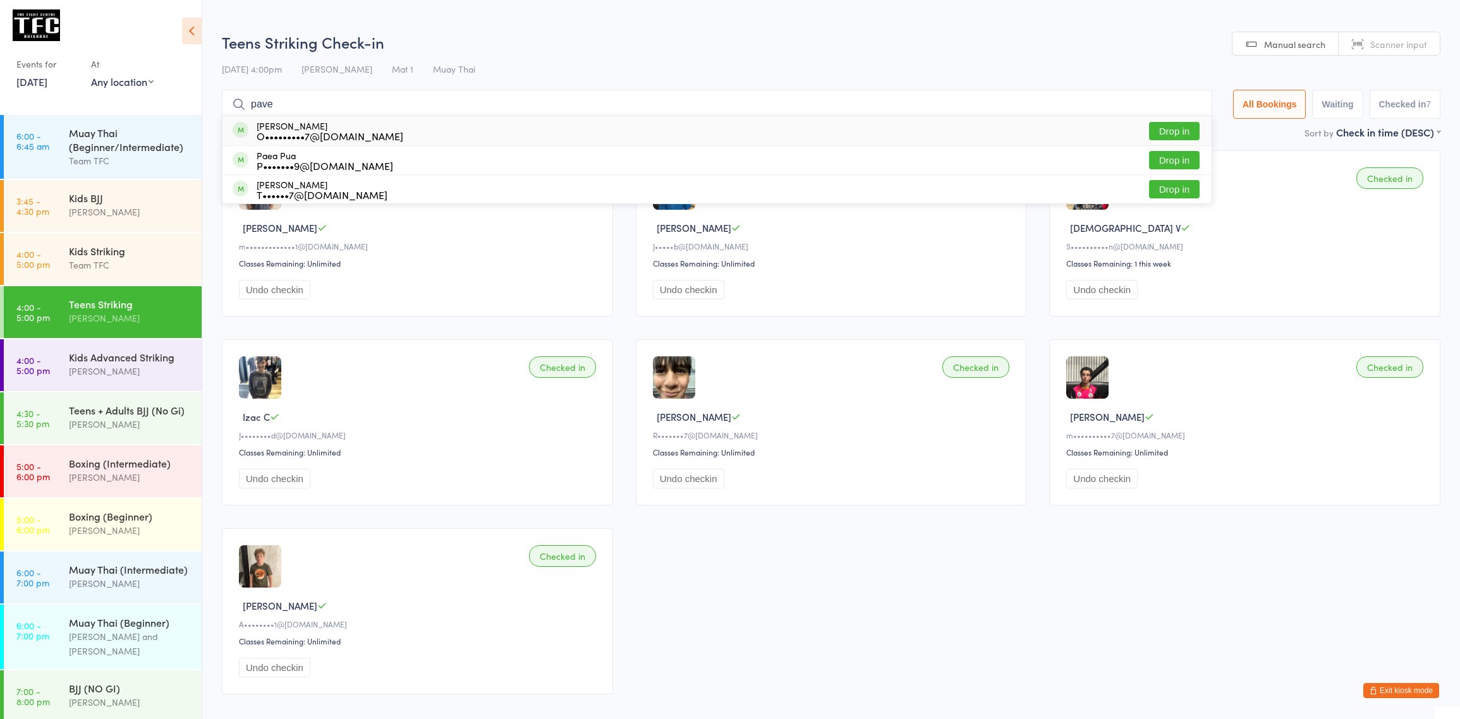
type input "pave"
click at [410, 131] on div "Pavel Kozinets O•••••••••7@gmail.com Drop in" at bounding box center [716, 130] width 989 height 29
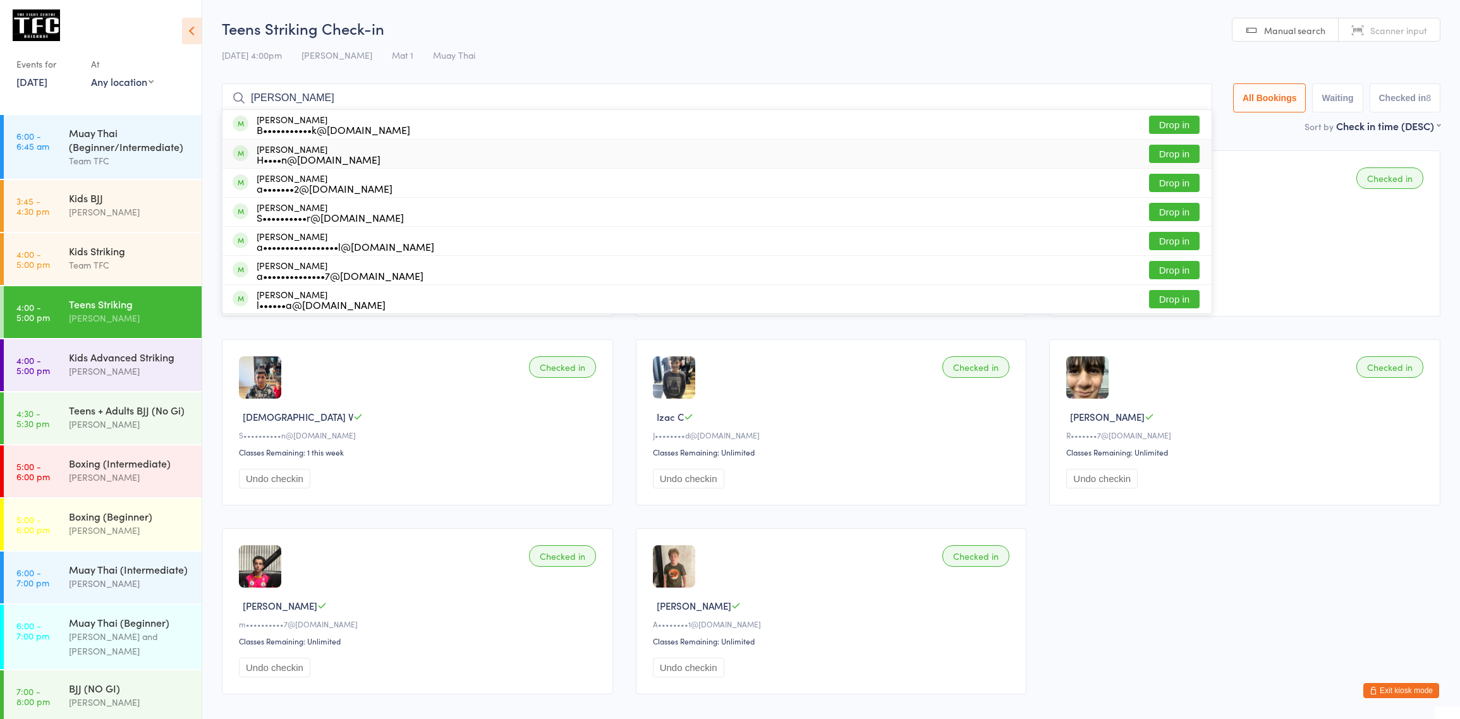
type input "alex sc"
click at [264, 159] on div "H••••n@sphere10.com" at bounding box center [319, 159] width 124 height 10
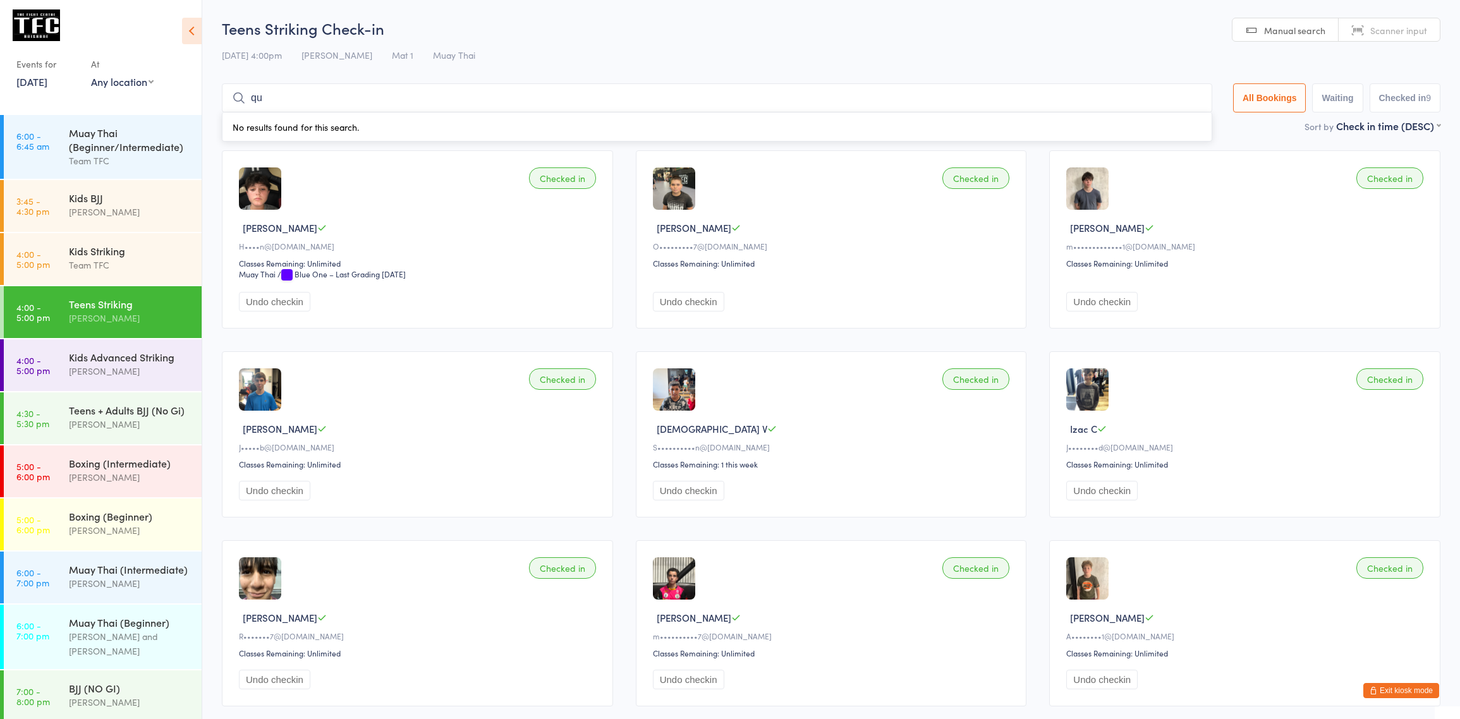
type input "q"
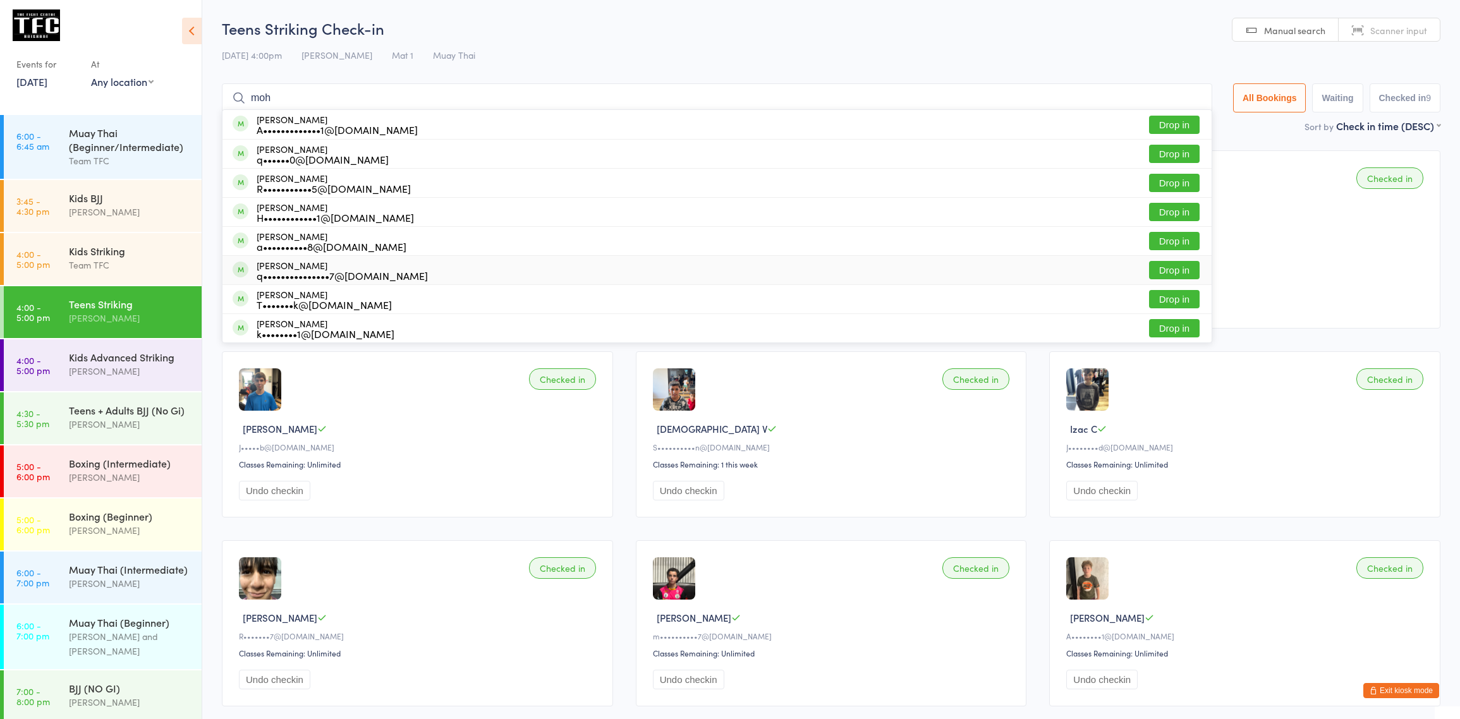
type input "moh"
click at [305, 273] on div "q•••••••••••••••7@gmail.com" at bounding box center [342, 276] width 171 height 10
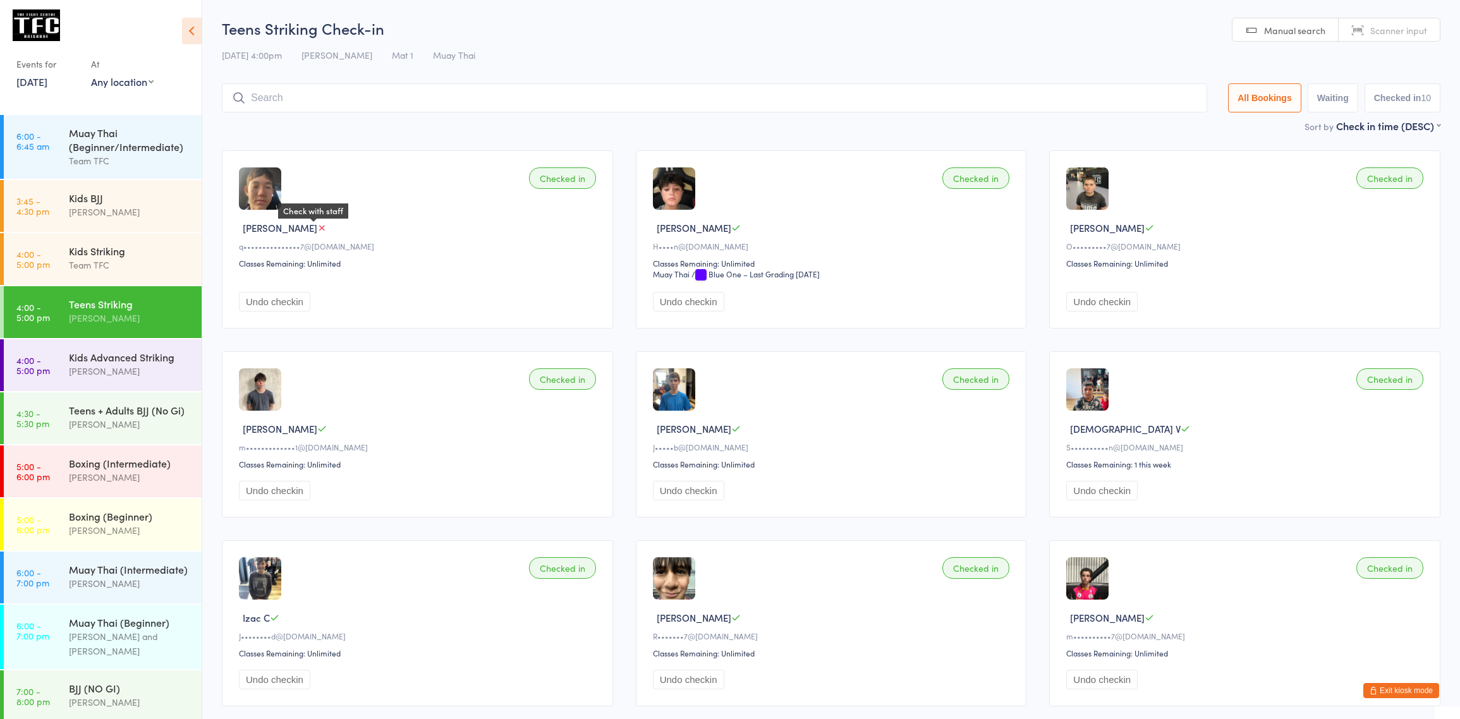
click at [317, 233] on icon at bounding box center [321, 227] width 9 height 9
click at [1424, 694] on button "Exit kiosk mode" at bounding box center [1401, 690] width 76 height 15
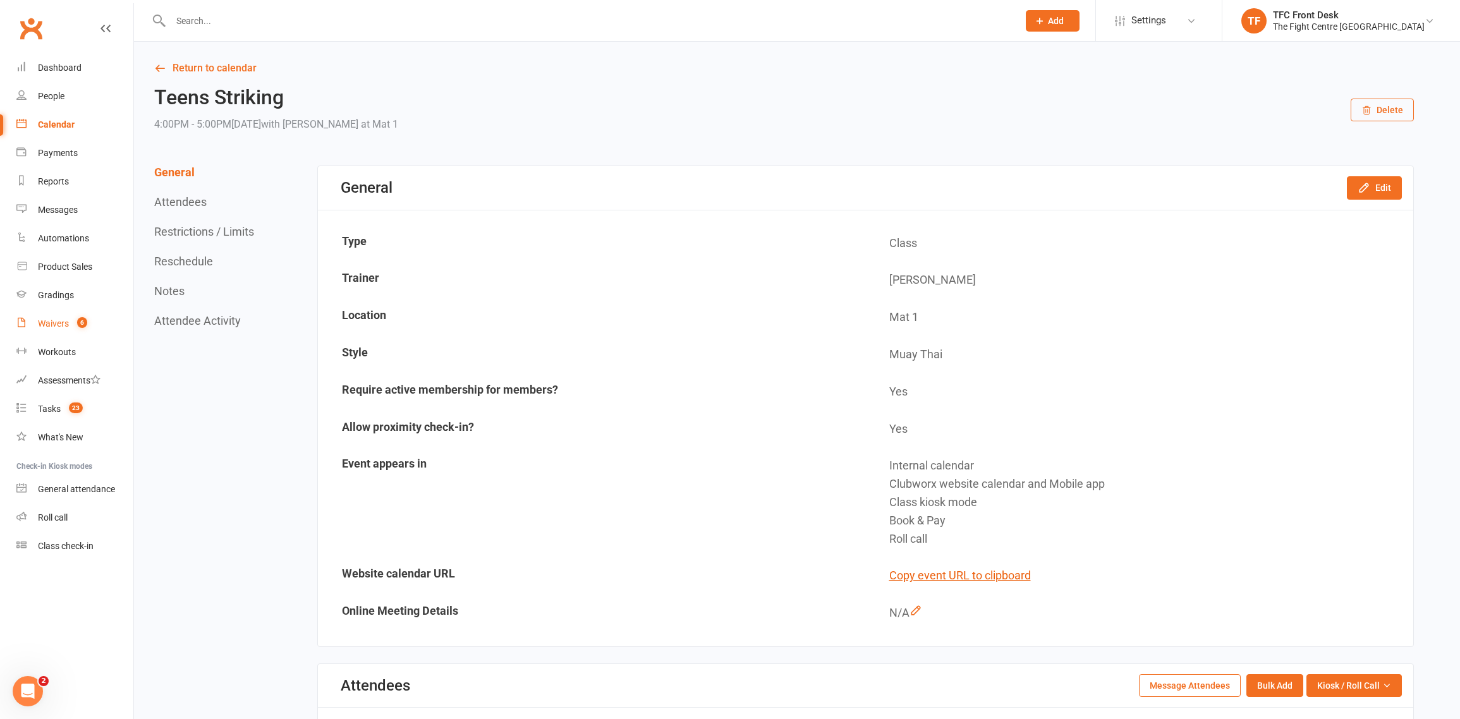
click at [77, 313] on link "Waivers 6" at bounding box center [74, 324] width 117 height 28
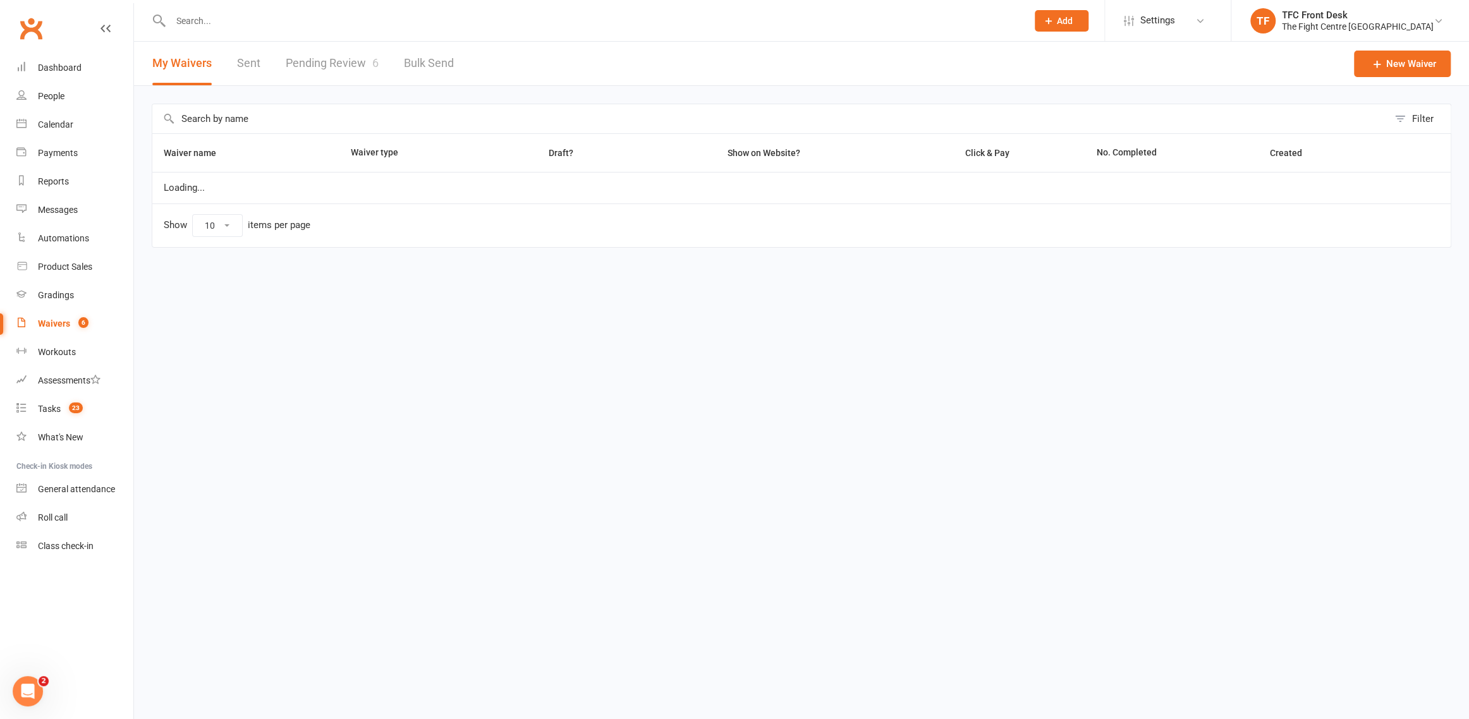
click at [336, 64] on link "Pending Review 6" at bounding box center [332, 64] width 93 height 44
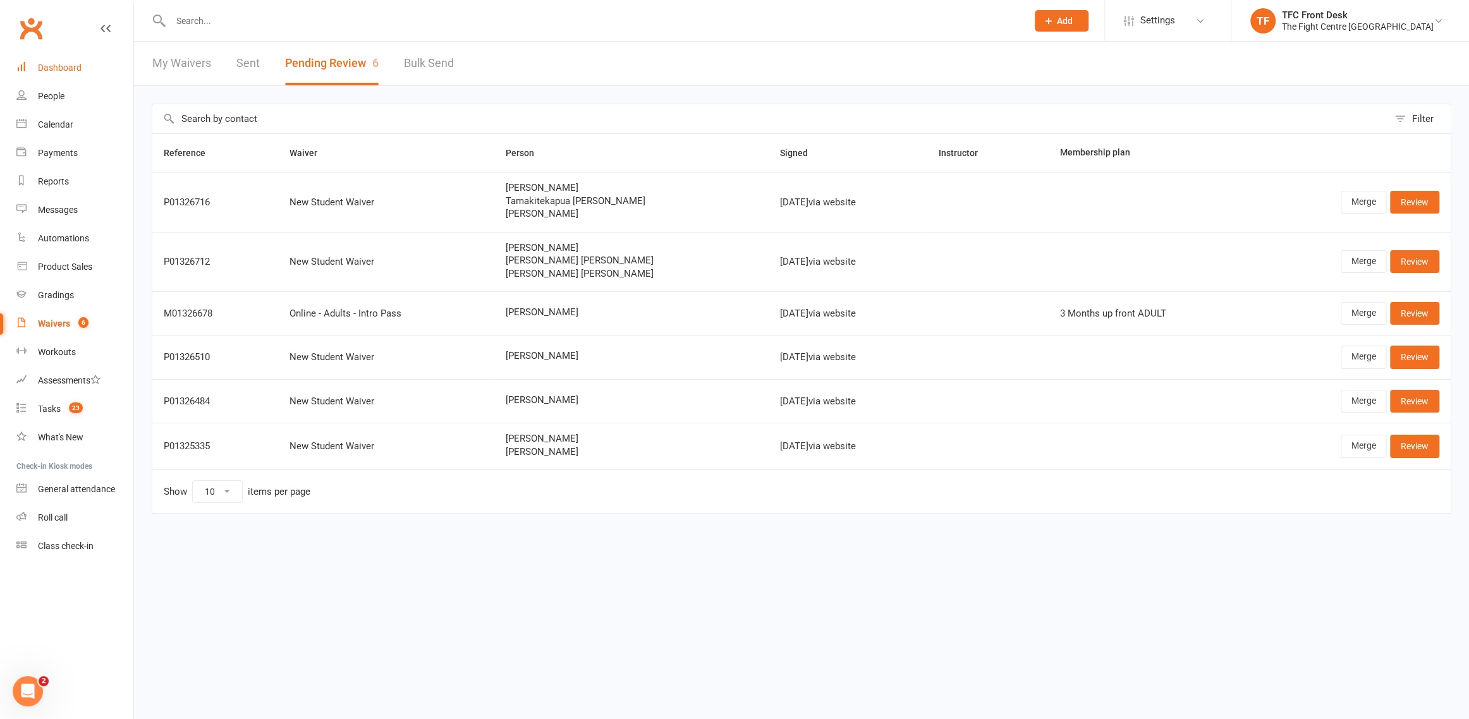
click at [114, 74] on link "Dashboard" at bounding box center [74, 68] width 117 height 28
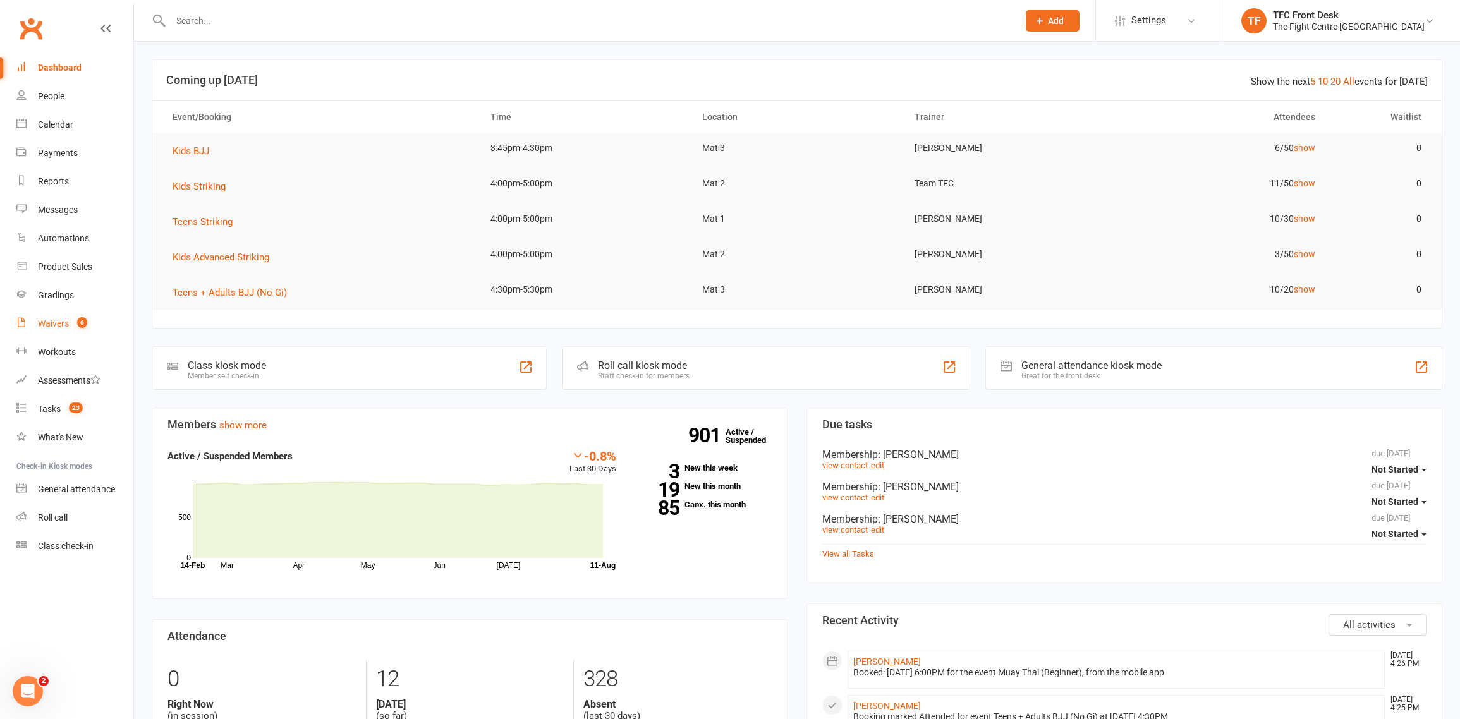
click at [92, 319] on link "Waivers 6" at bounding box center [74, 324] width 117 height 28
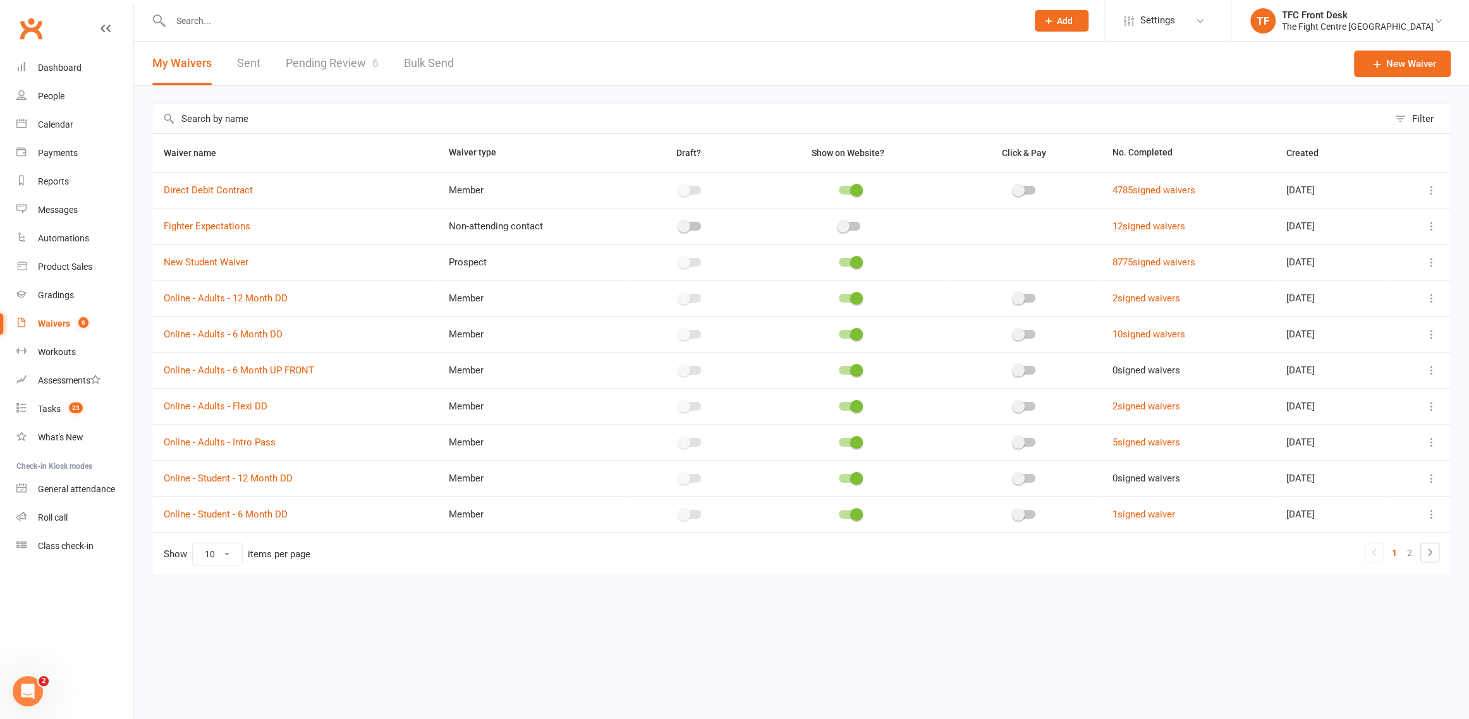
click at [351, 64] on link "Pending Review 6" at bounding box center [332, 64] width 93 height 44
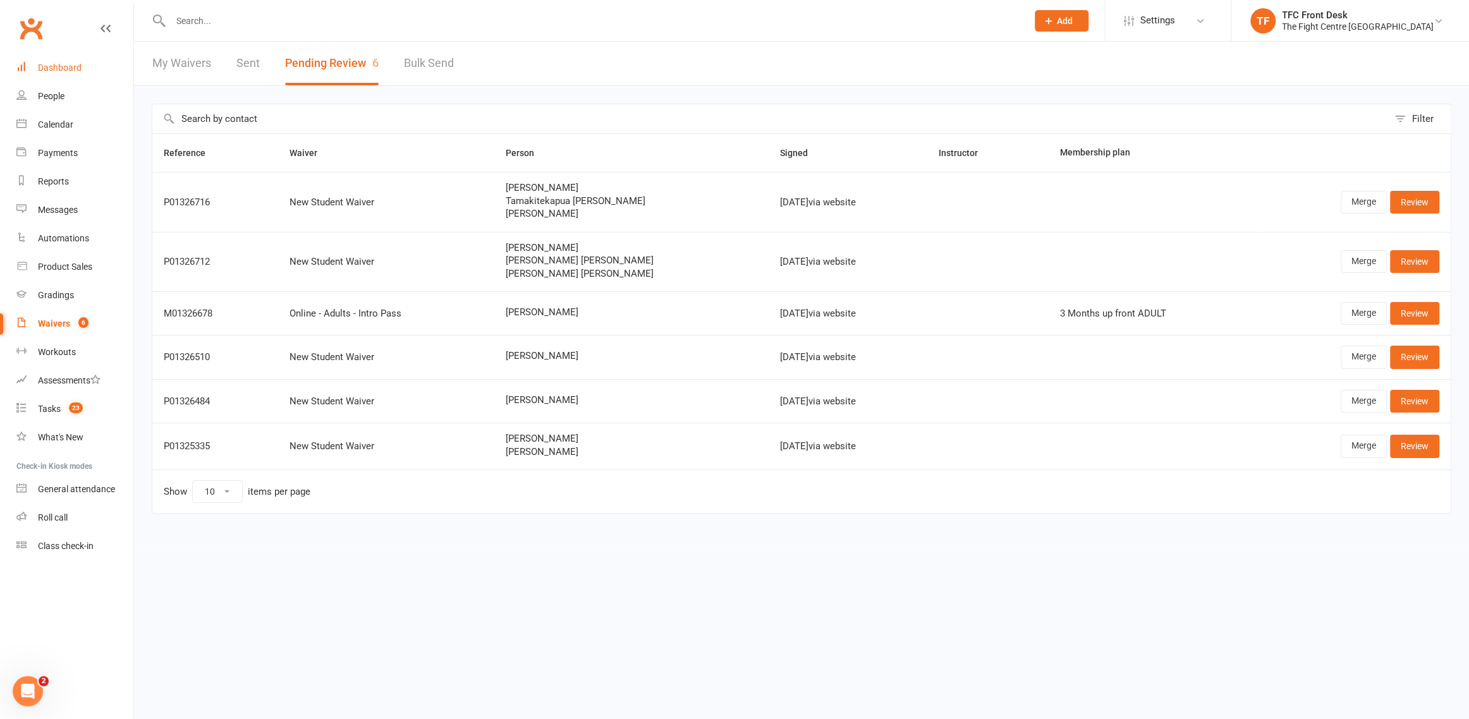
click at [82, 80] on link "Dashboard" at bounding box center [74, 68] width 117 height 28
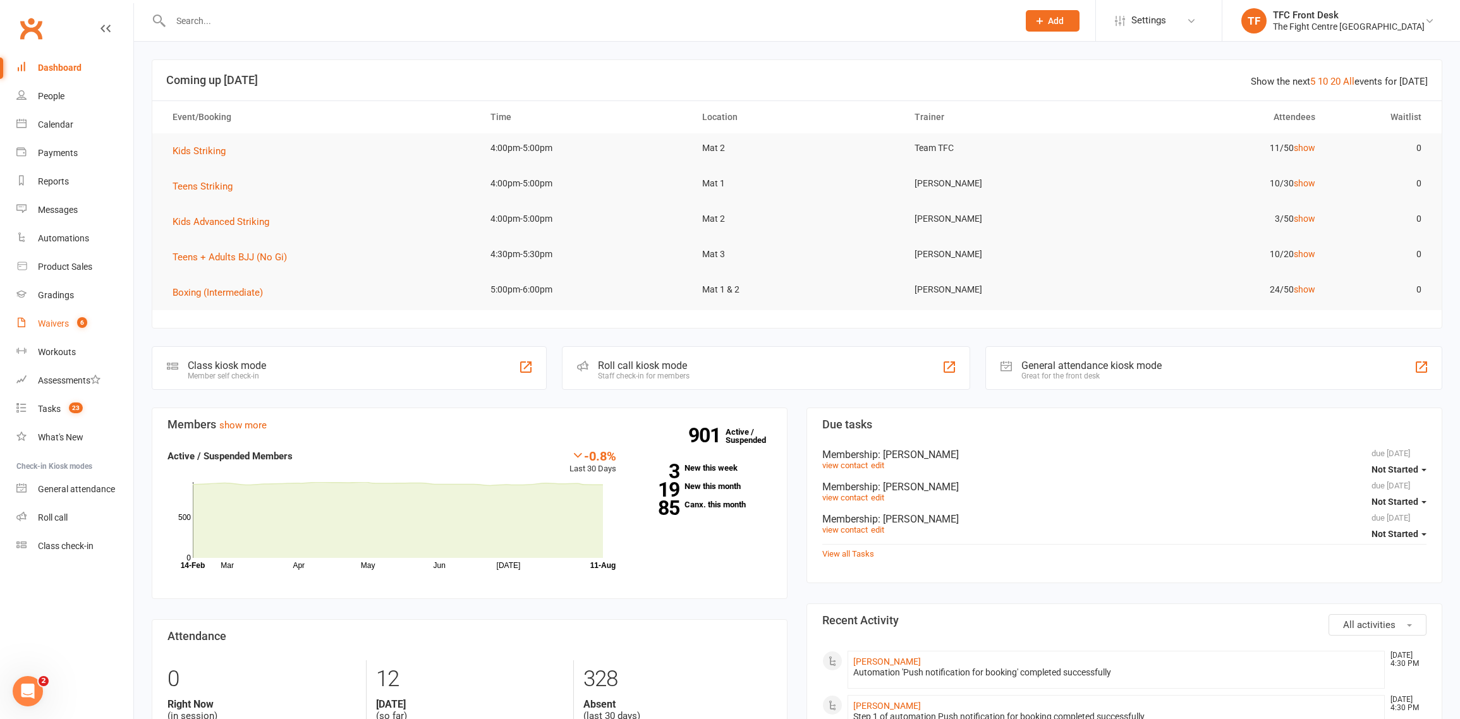
click at [89, 332] on link "Waivers 6" at bounding box center [74, 324] width 117 height 28
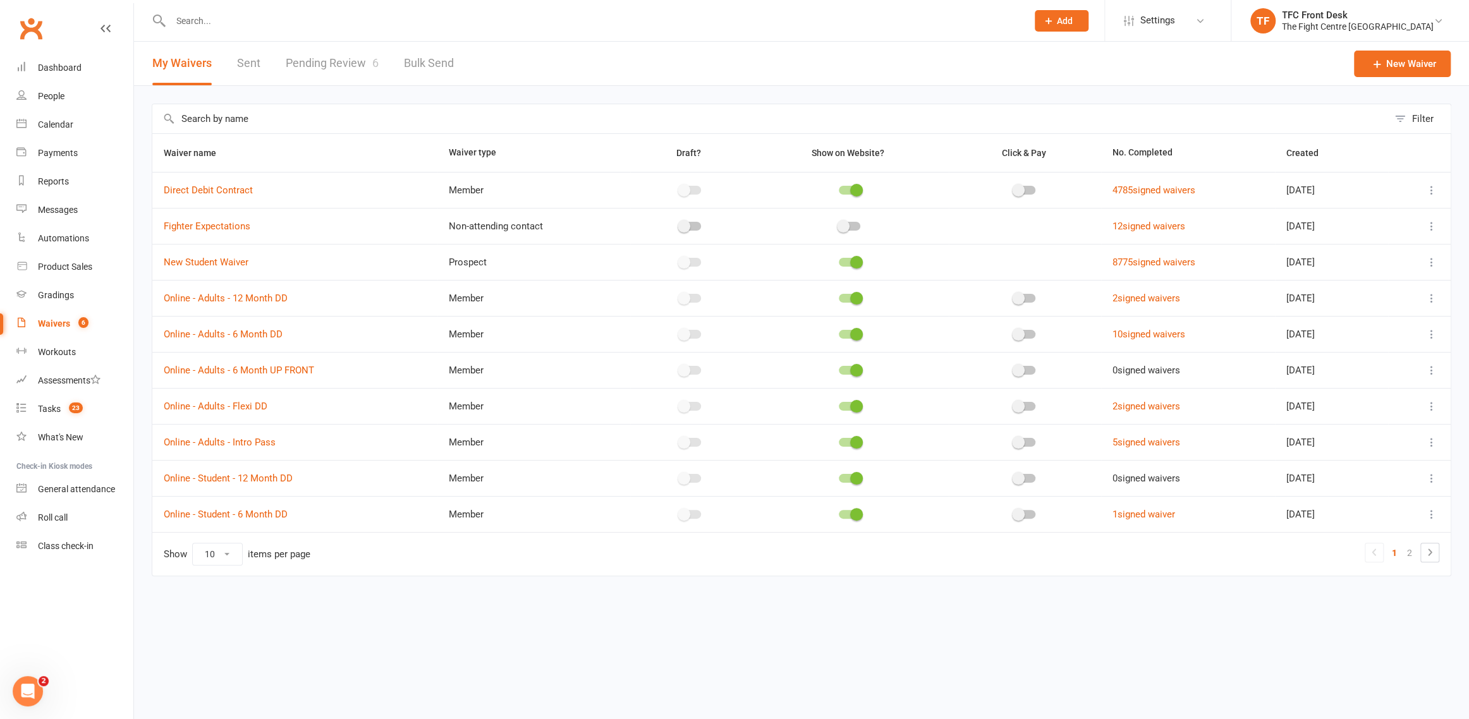
click at [304, 78] on link "Pending Review 6" at bounding box center [332, 64] width 93 height 44
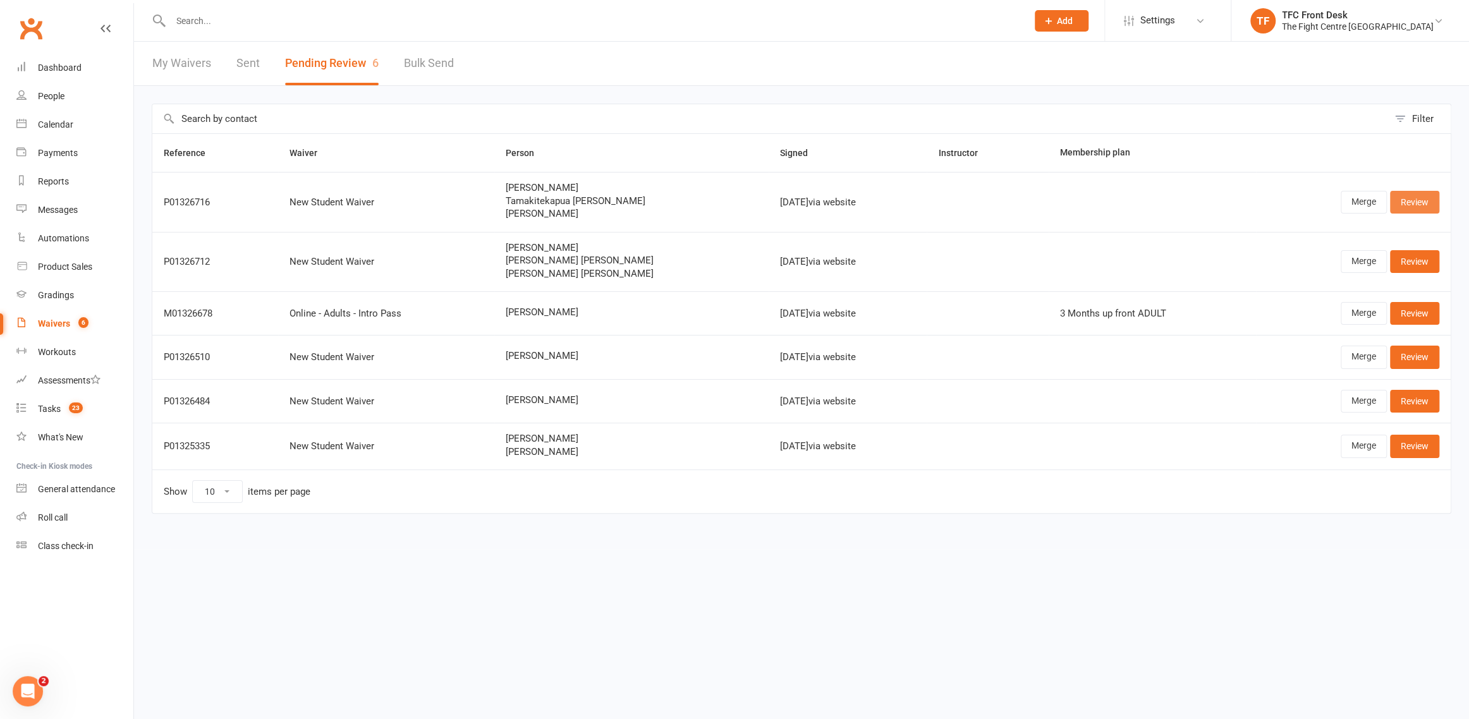
click at [1435, 201] on link "Review" at bounding box center [1414, 202] width 49 height 23
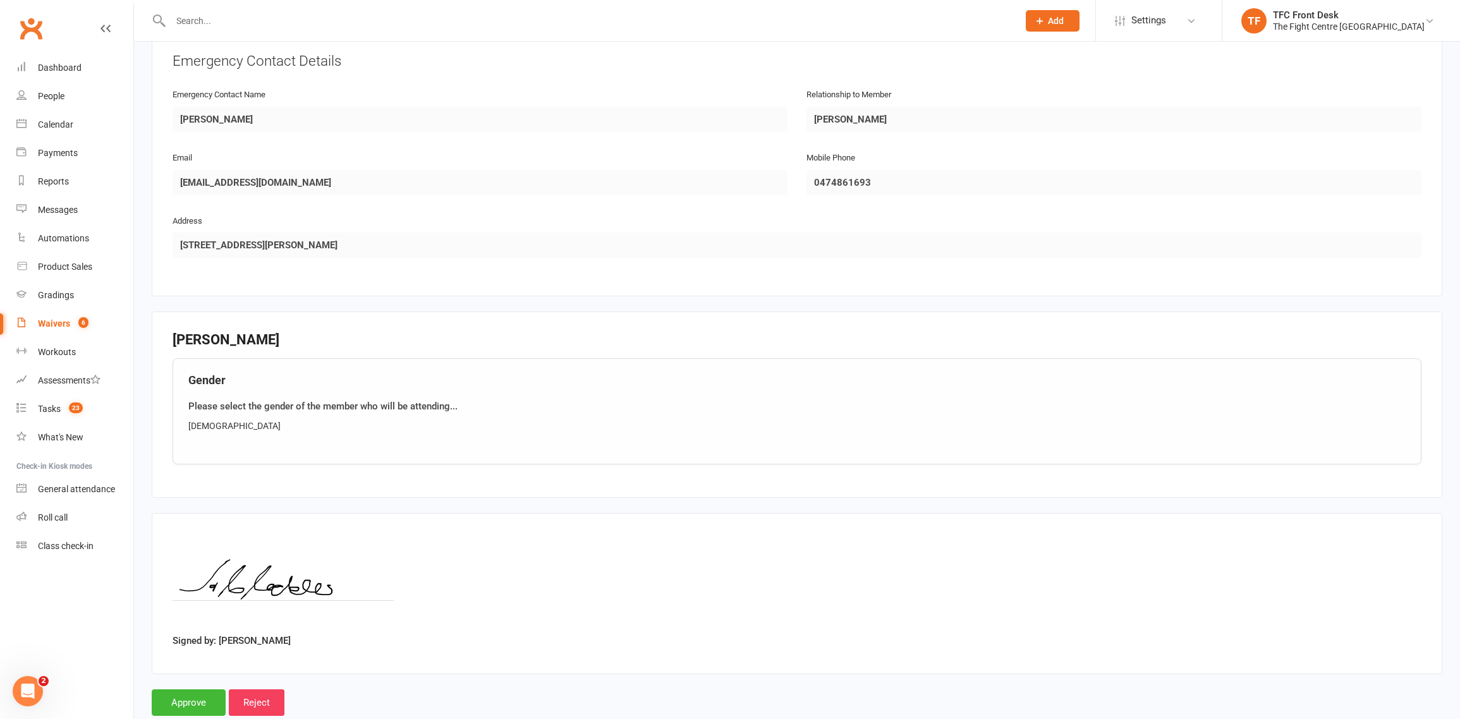
scroll to position [1487, 0]
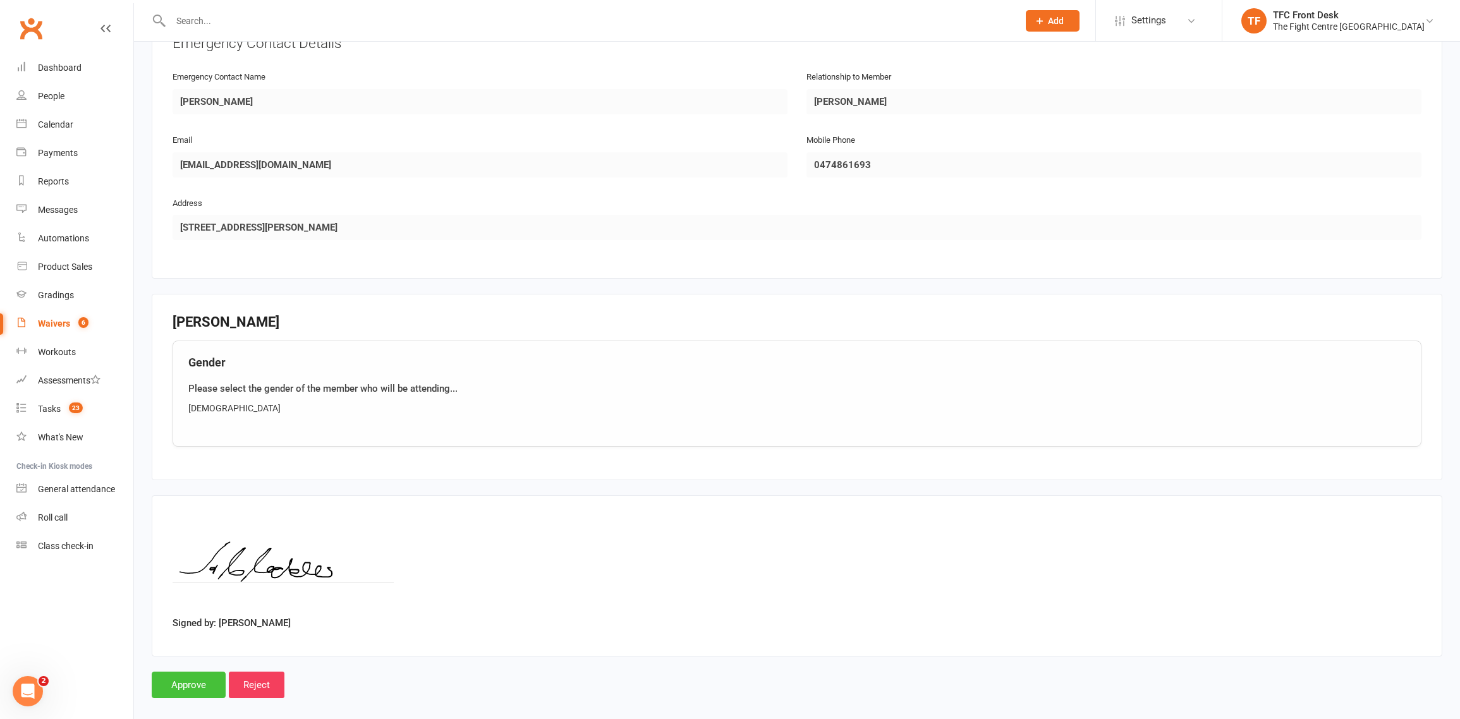
click at [175, 676] on input "Approve" at bounding box center [189, 685] width 74 height 27
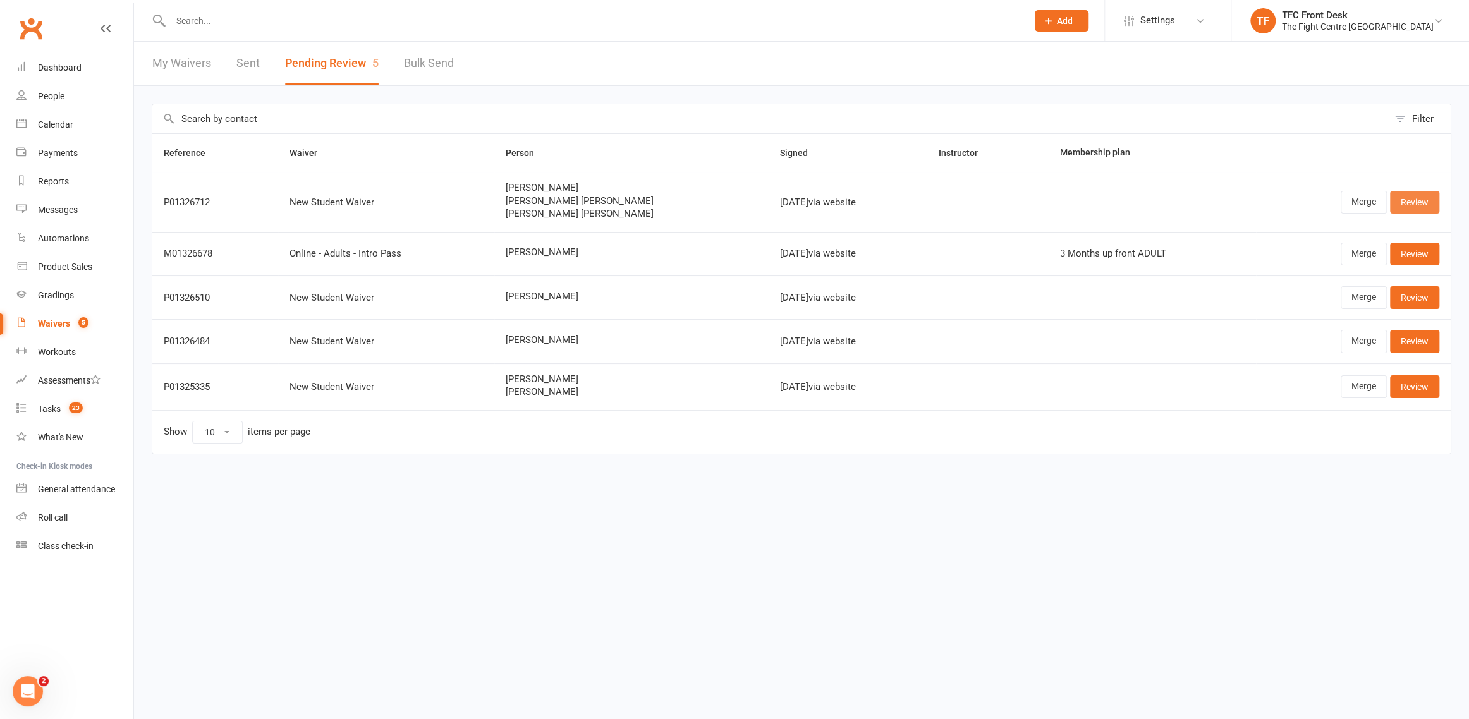
click at [1408, 191] on link "Review" at bounding box center [1414, 202] width 49 height 23
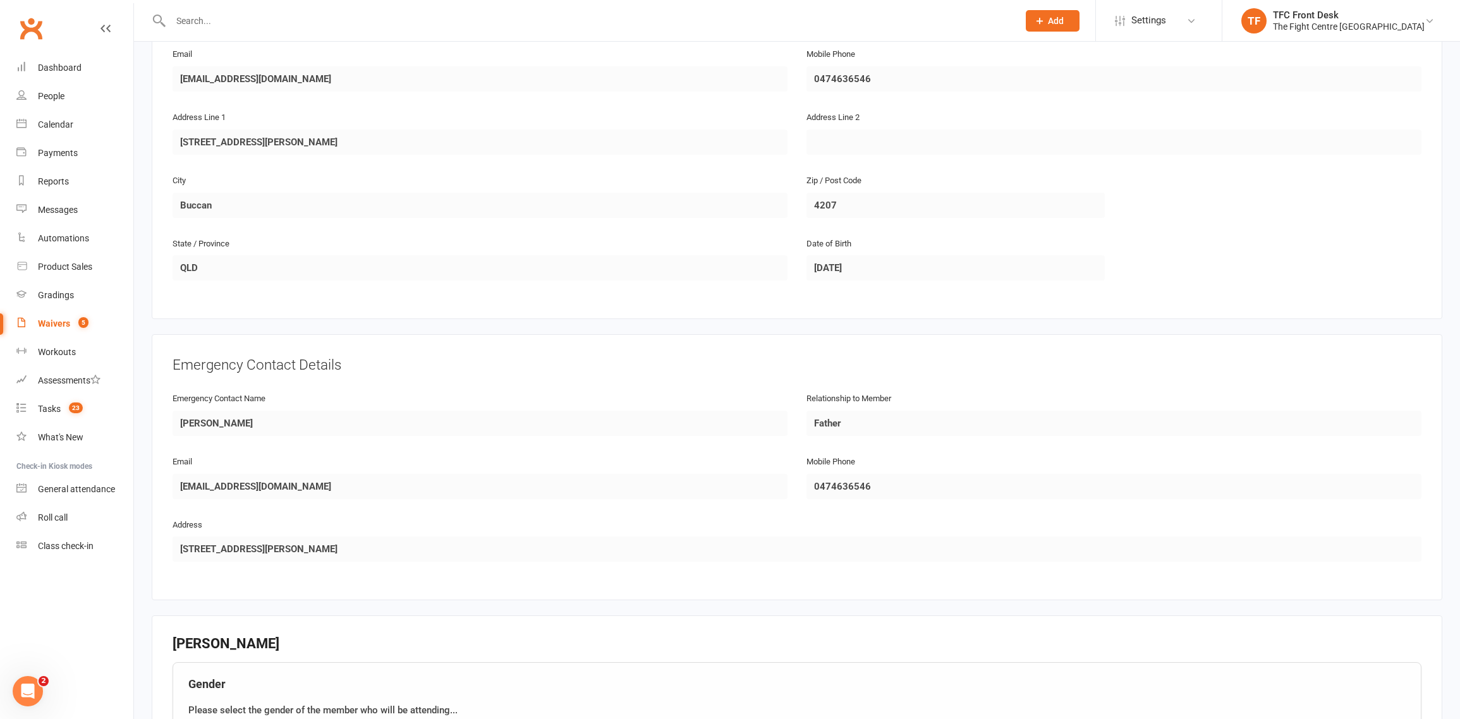
scroll to position [1487, 0]
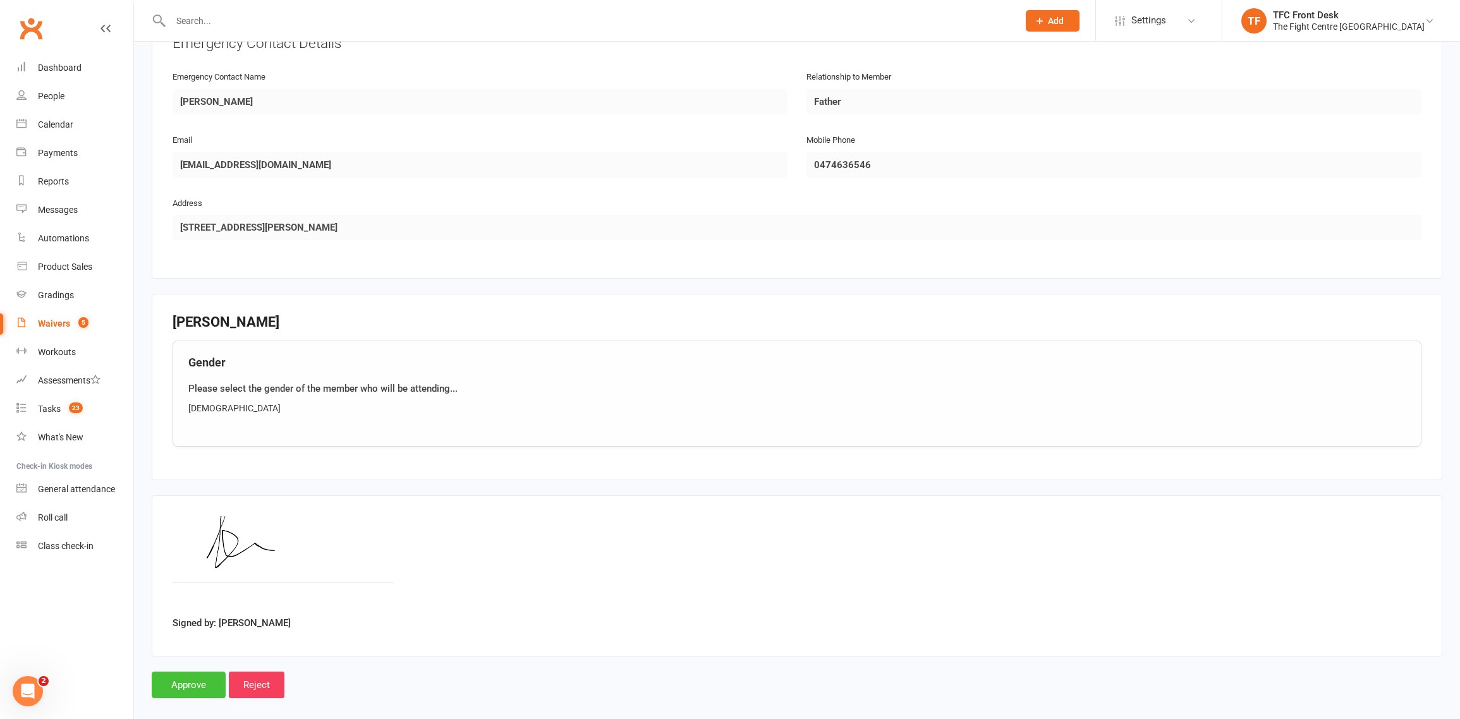
click at [188, 672] on input "Approve" at bounding box center [189, 685] width 74 height 27
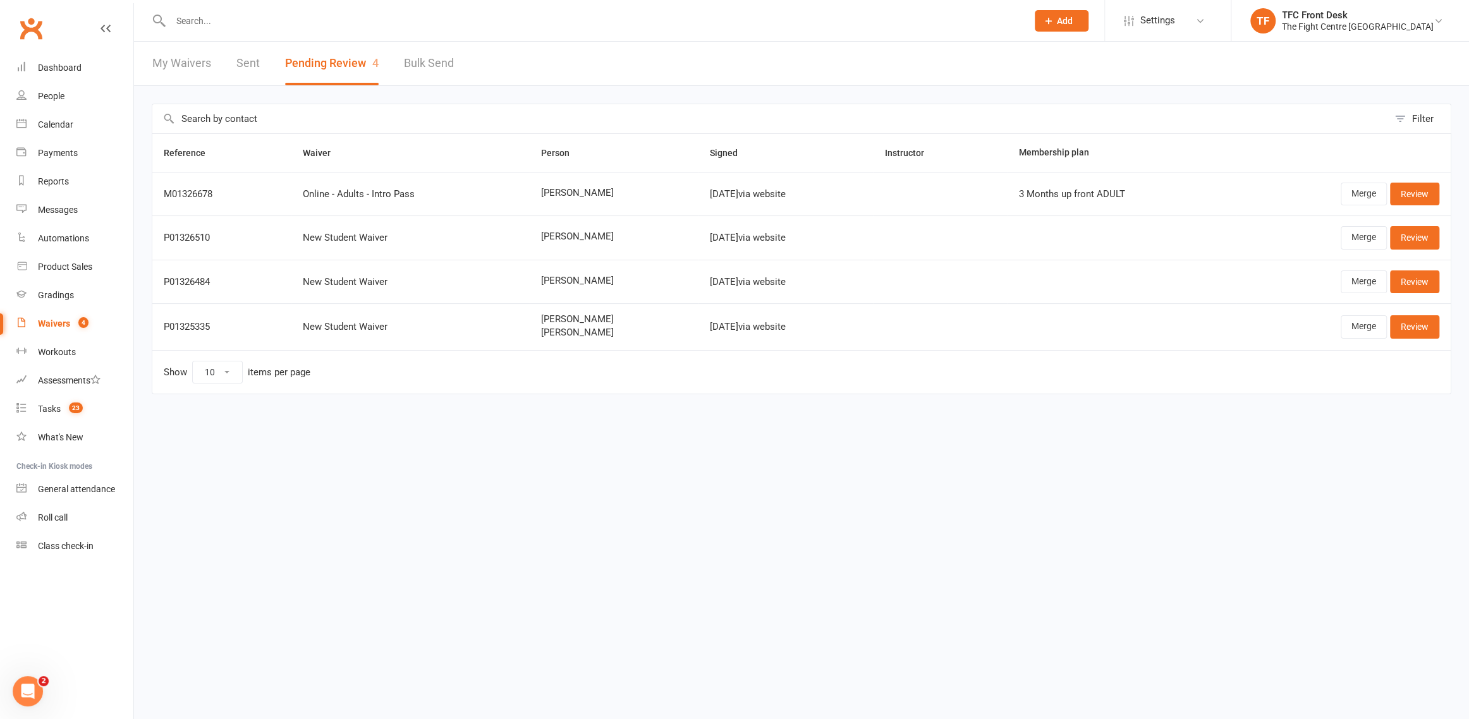
click at [243, 68] on link "Sent" at bounding box center [247, 64] width 23 height 44
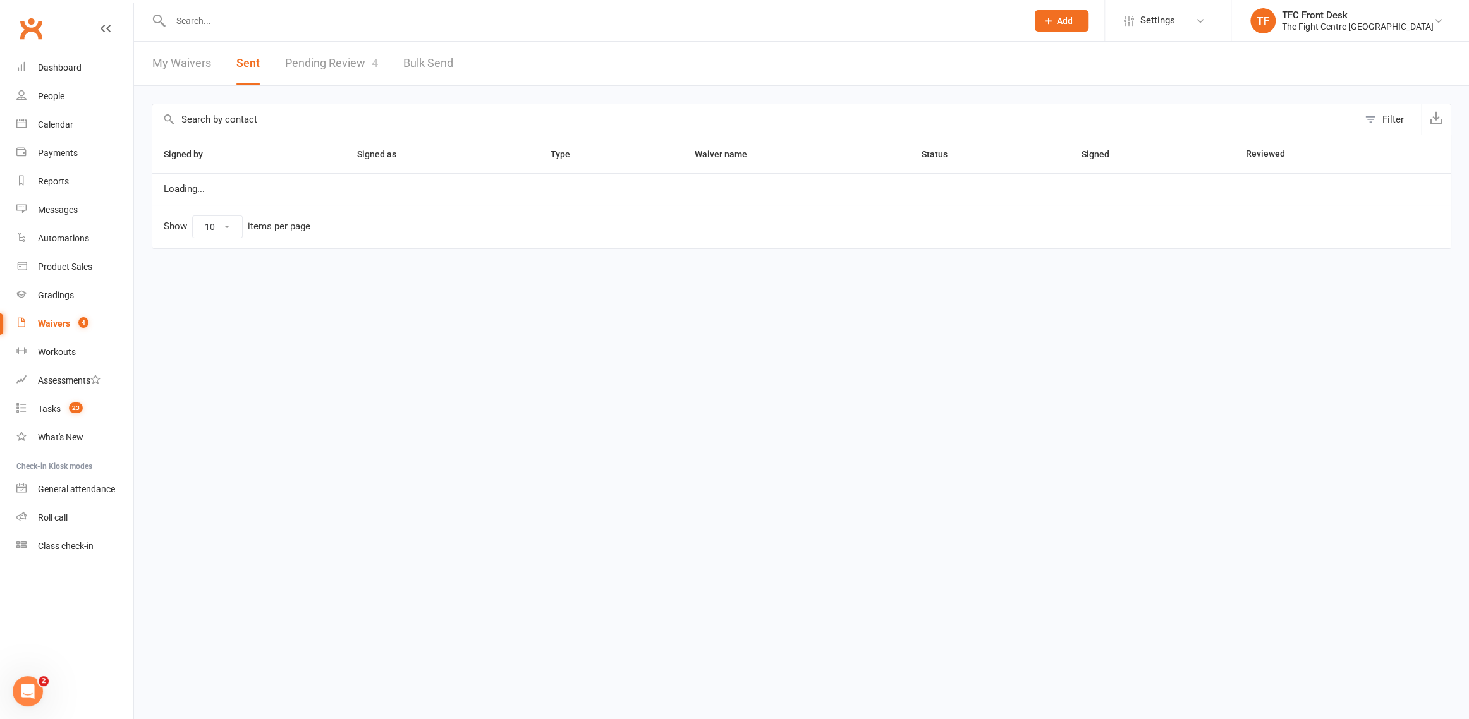
click at [348, 61] on link "Pending Review 4" at bounding box center [331, 64] width 93 height 44
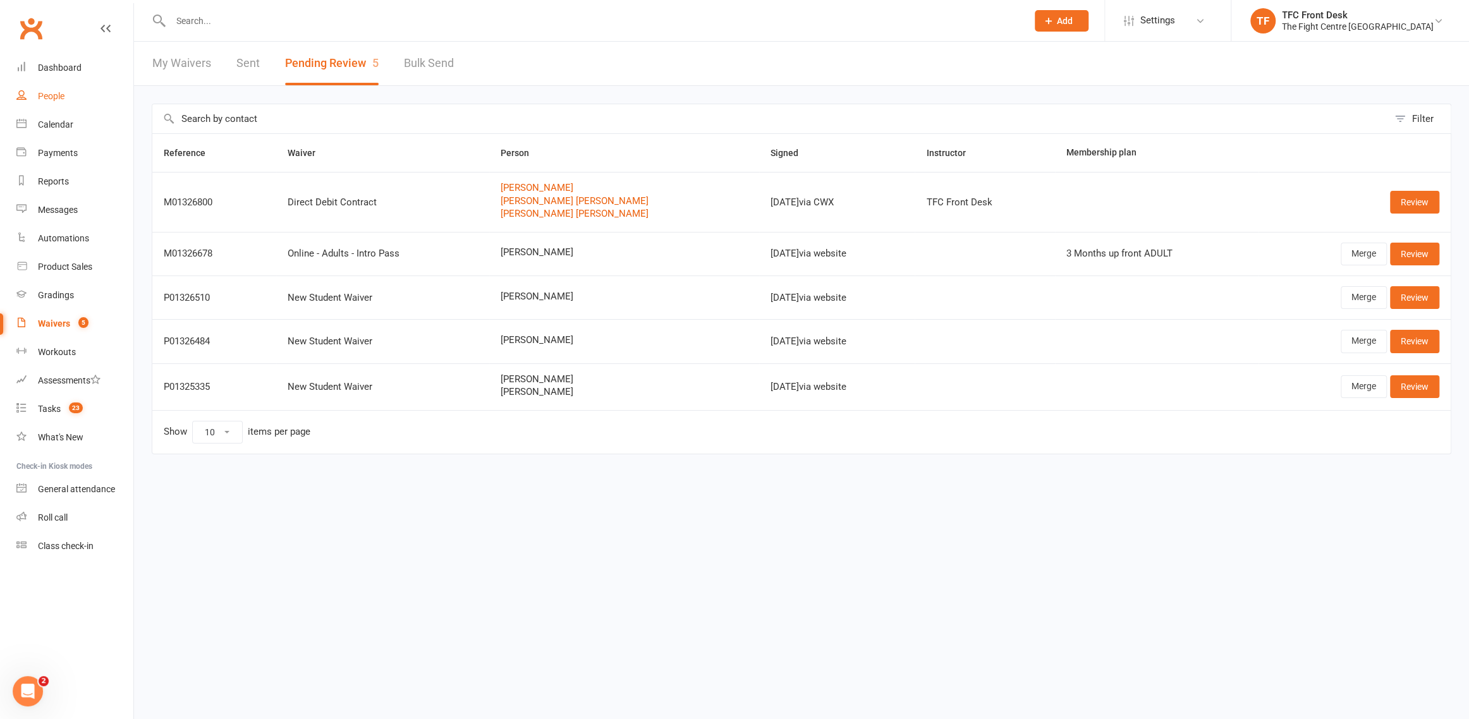
click at [86, 85] on link "People" at bounding box center [74, 96] width 117 height 28
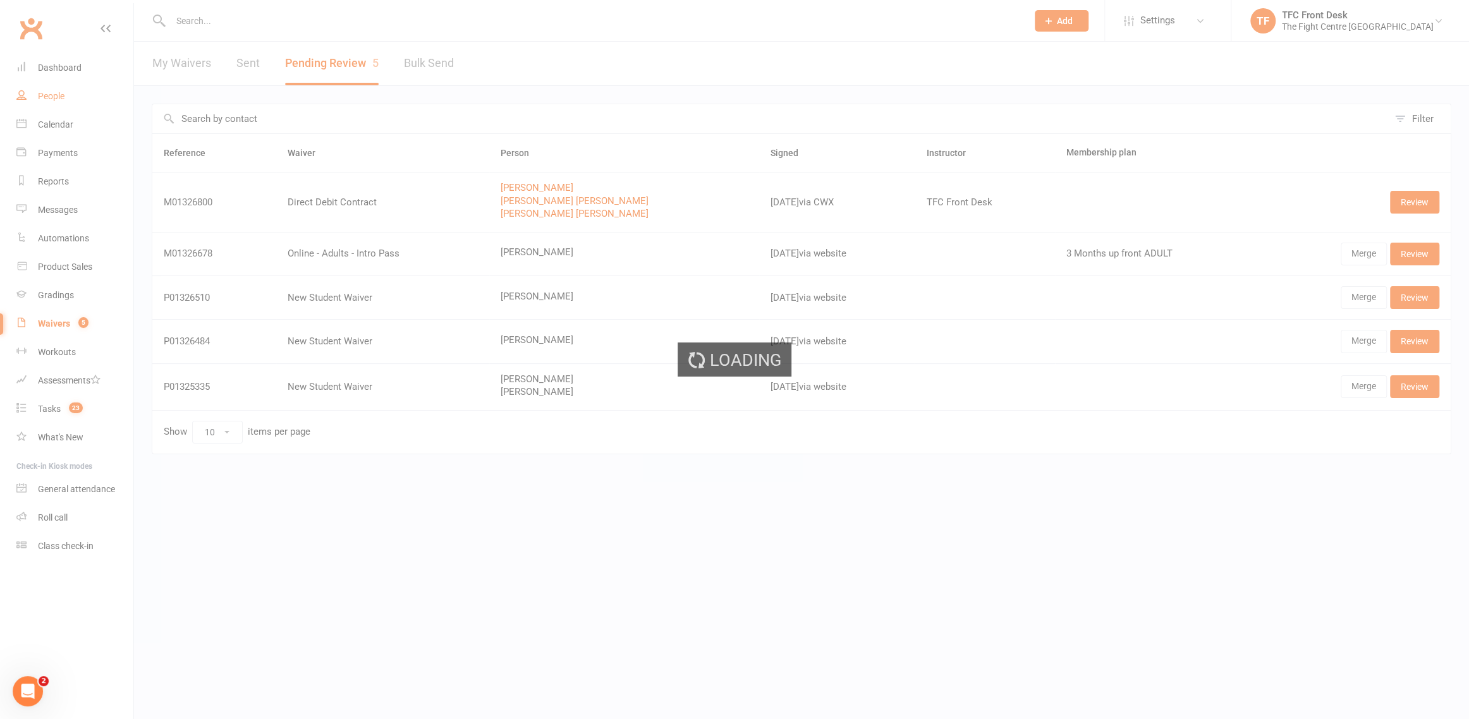
select select "25"
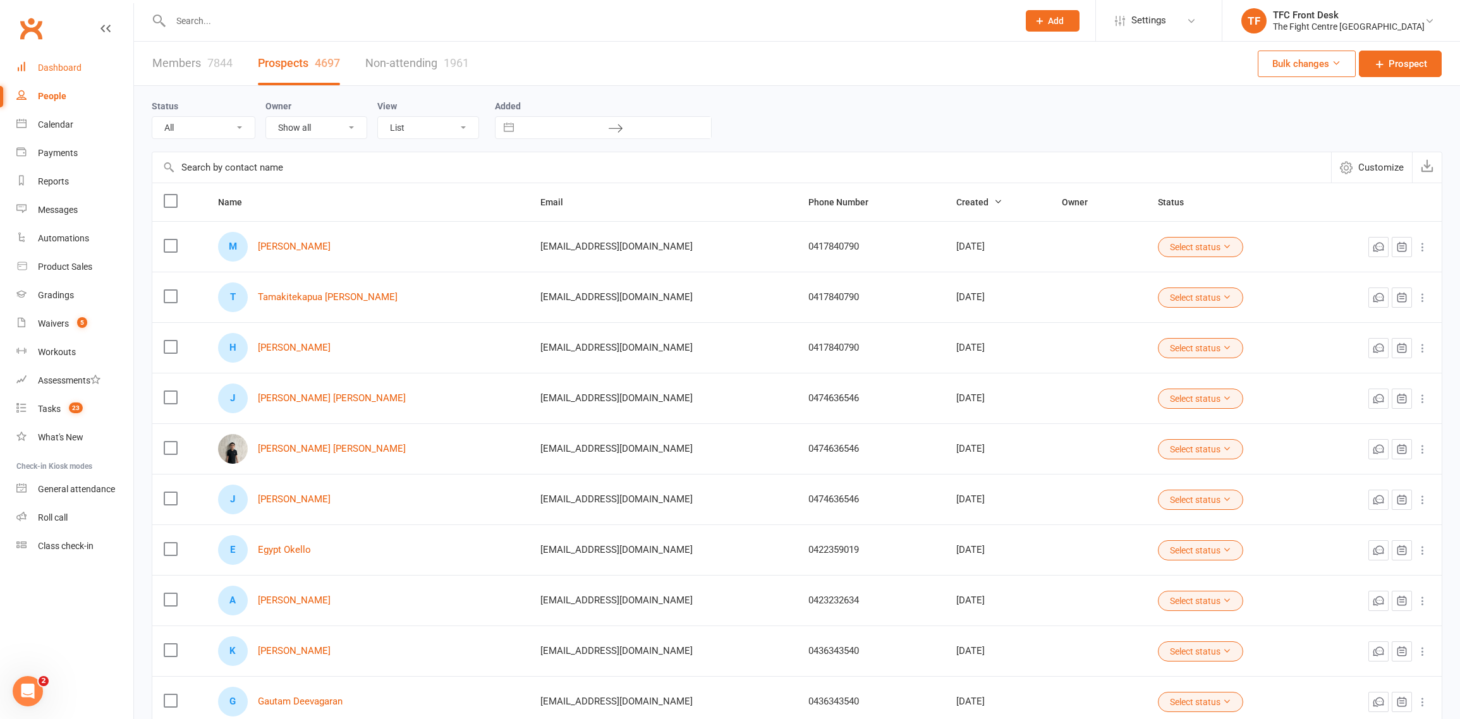
click at [88, 70] on link "Dashboard" at bounding box center [74, 68] width 117 height 28
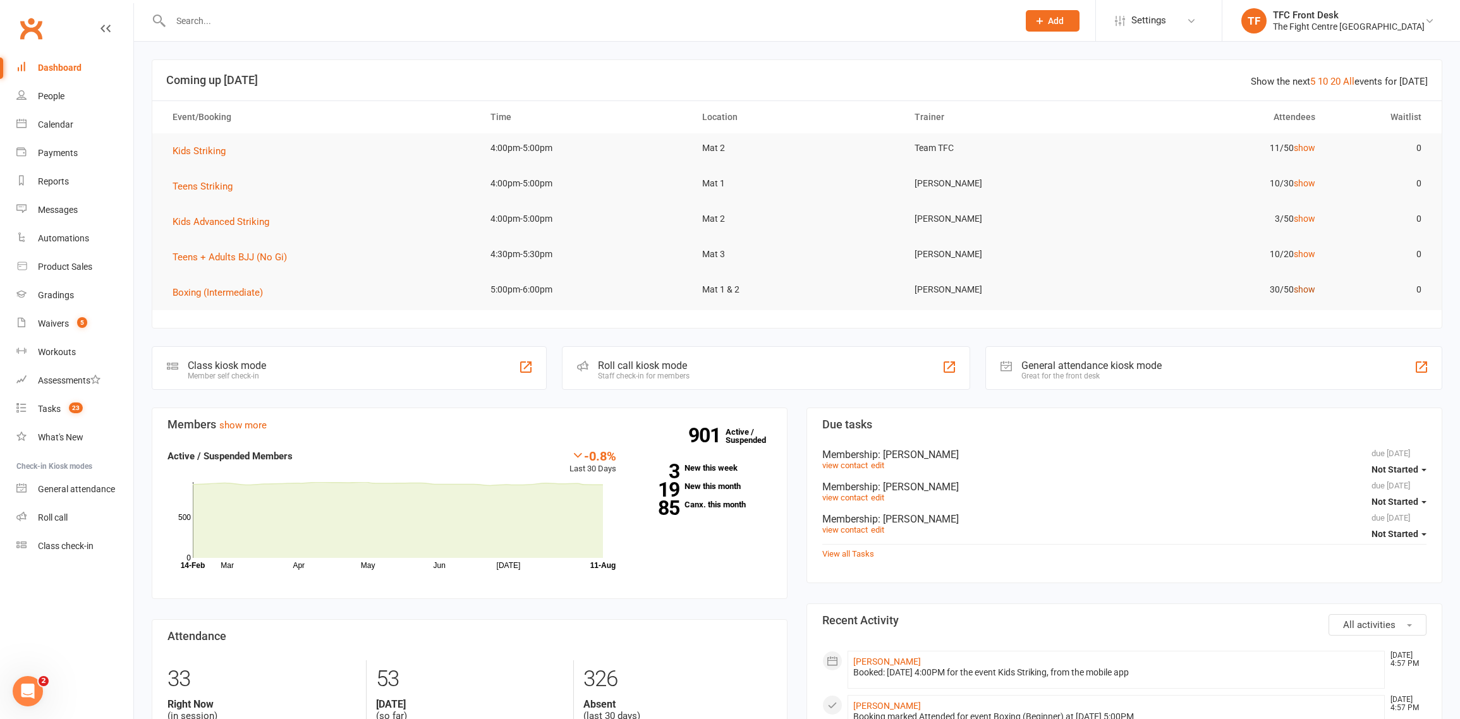
click at [1302, 288] on link "show" at bounding box center [1304, 289] width 21 height 10
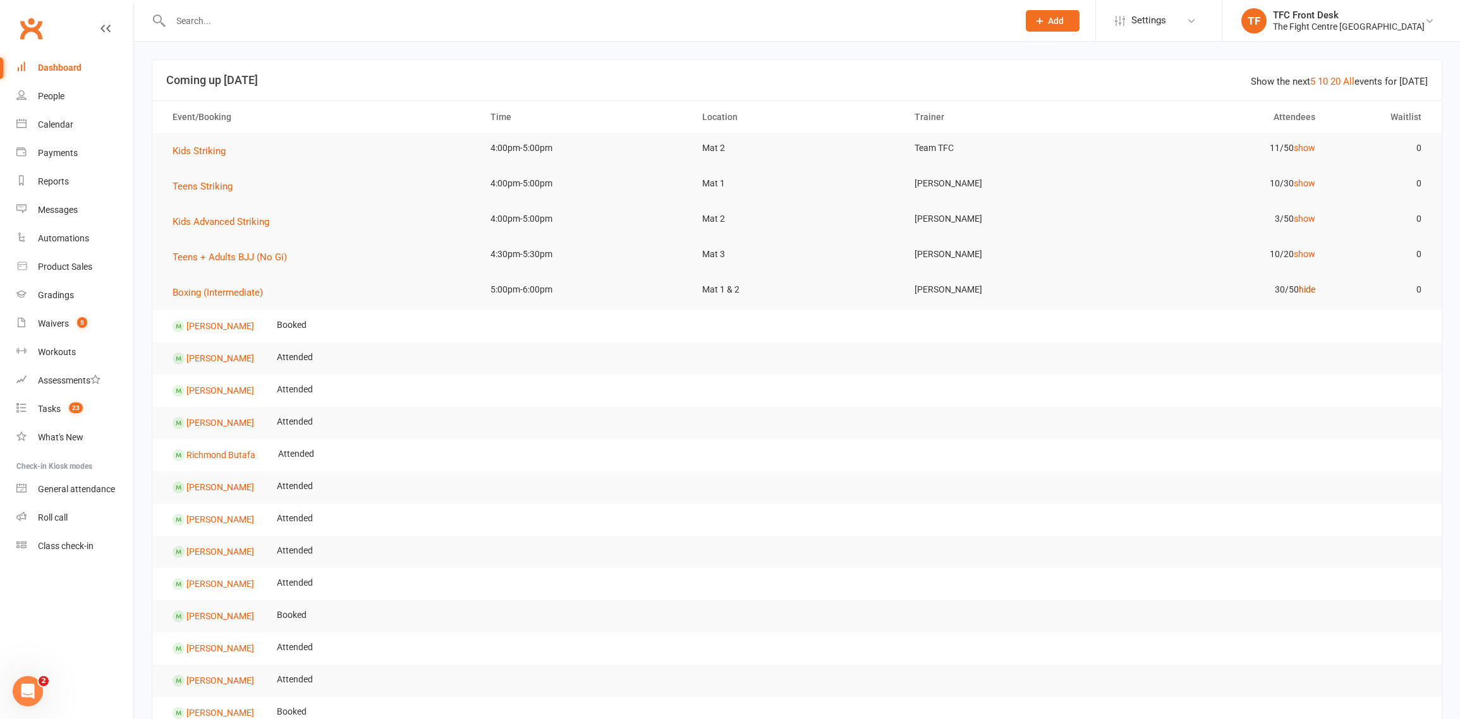
click at [1302, 288] on link "hide" at bounding box center [1307, 289] width 16 height 10
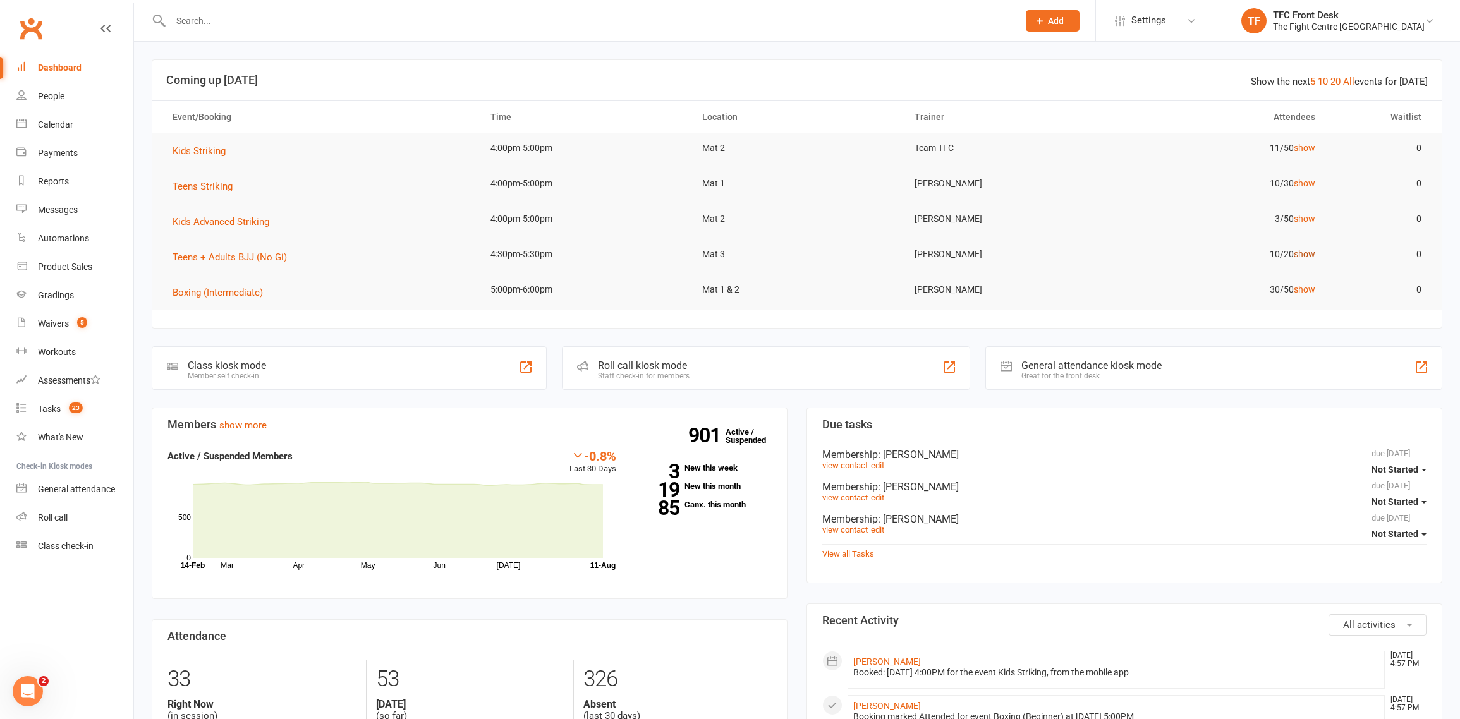
click at [1306, 257] on link "show" at bounding box center [1304, 254] width 21 height 10
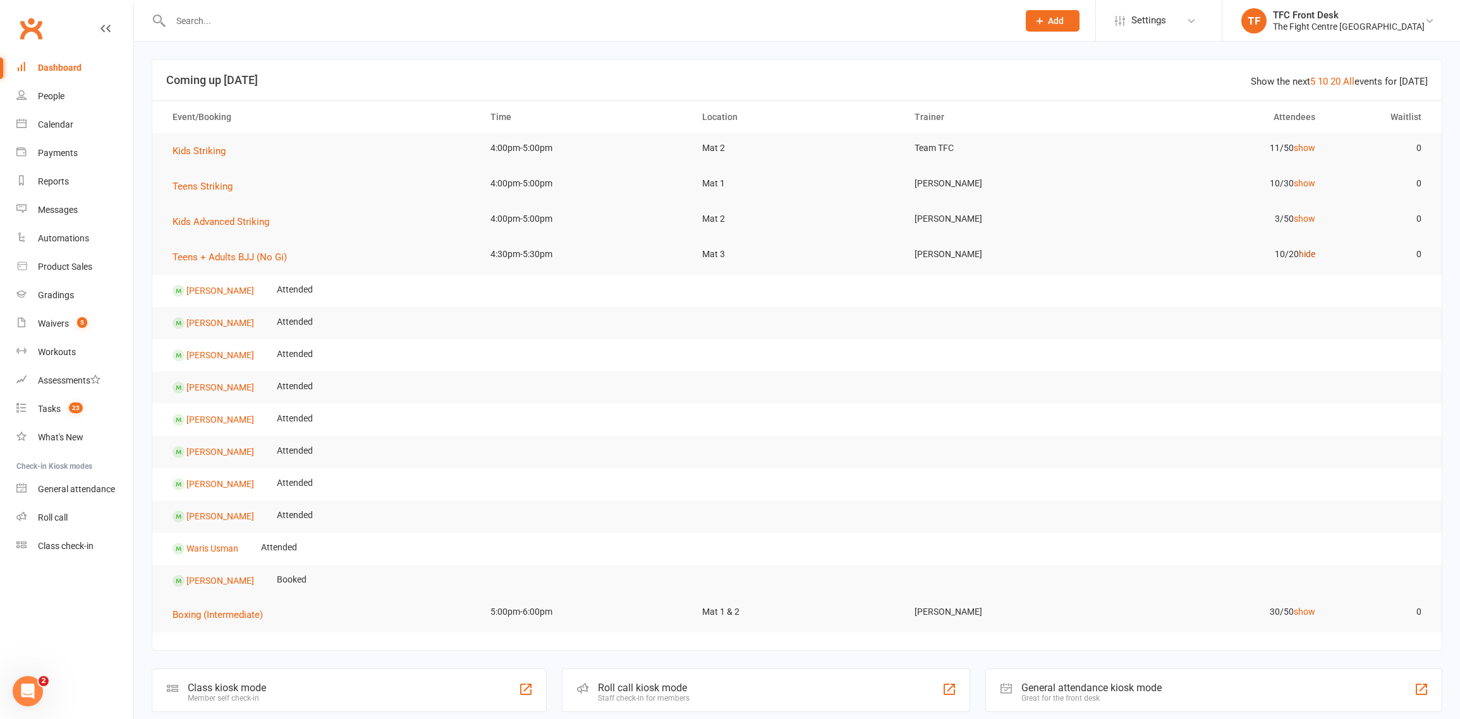
click at [1306, 257] on link "hide" at bounding box center [1307, 254] width 16 height 10
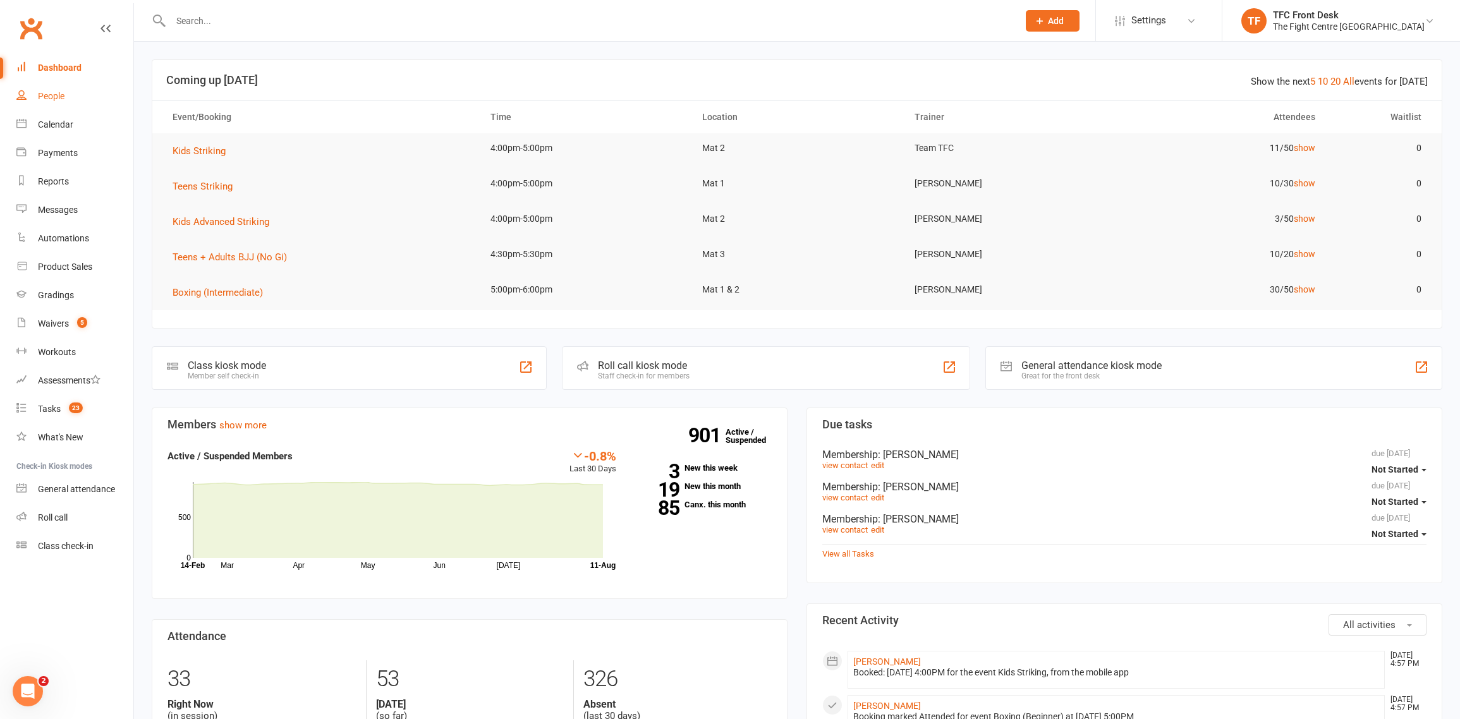
click at [61, 99] on div "People" at bounding box center [51, 96] width 27 height 10
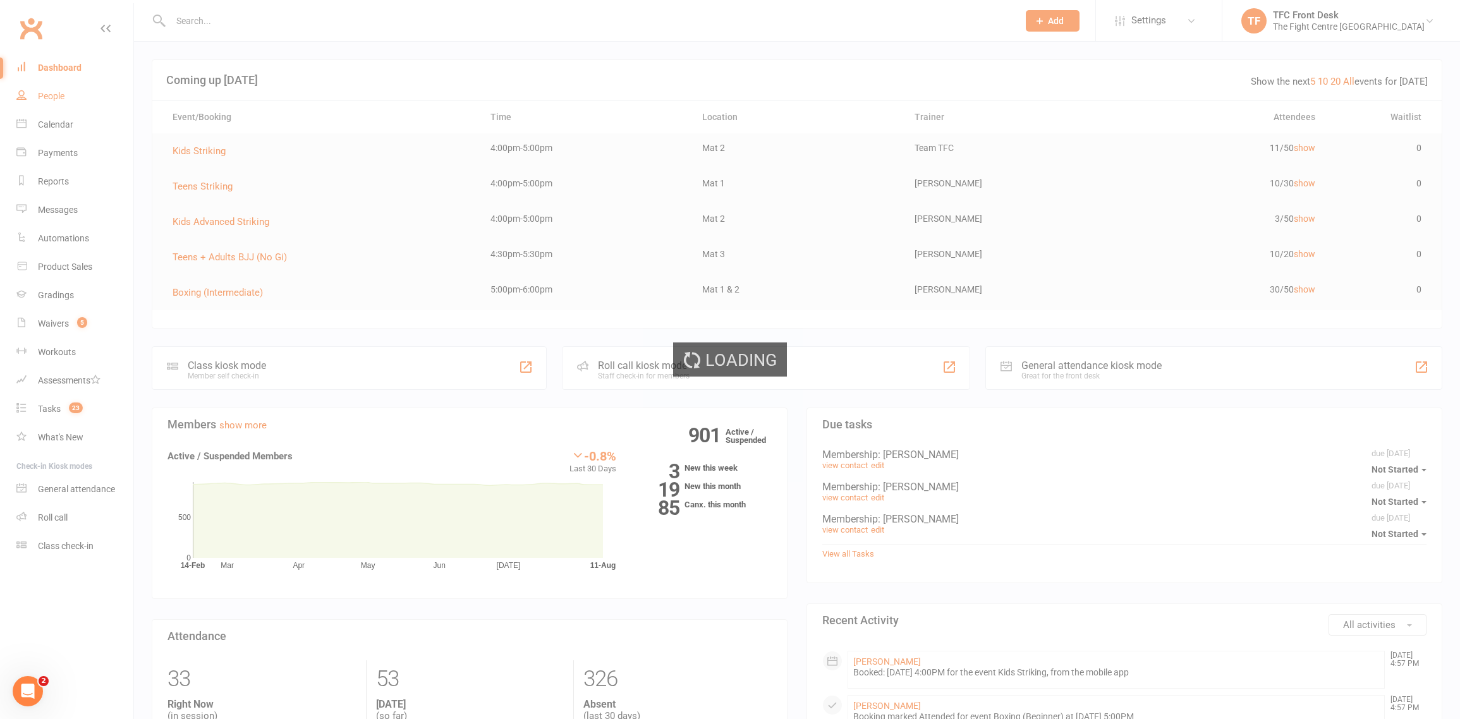
select select "25"
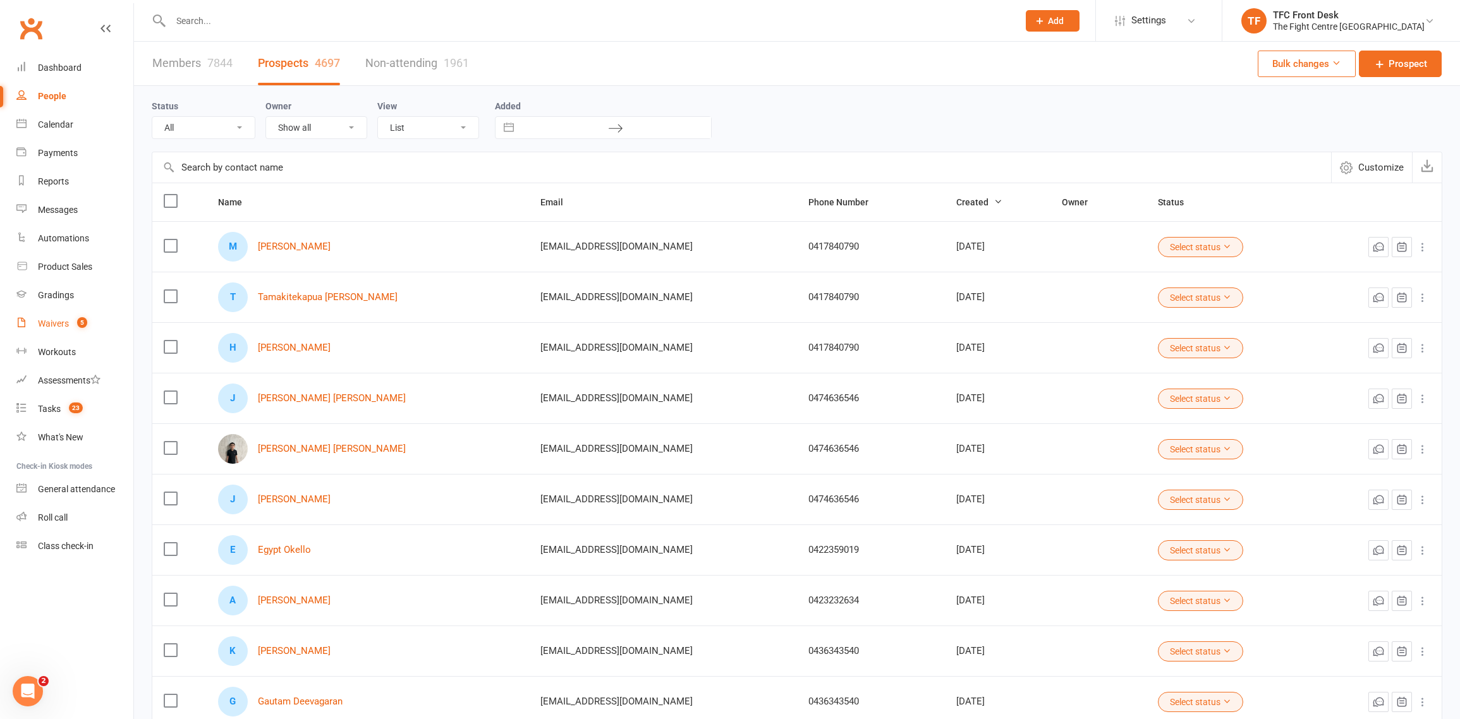
click at [90, 319] on link "Waivers 5" at bounding box center [74, 324] width 117 height 28
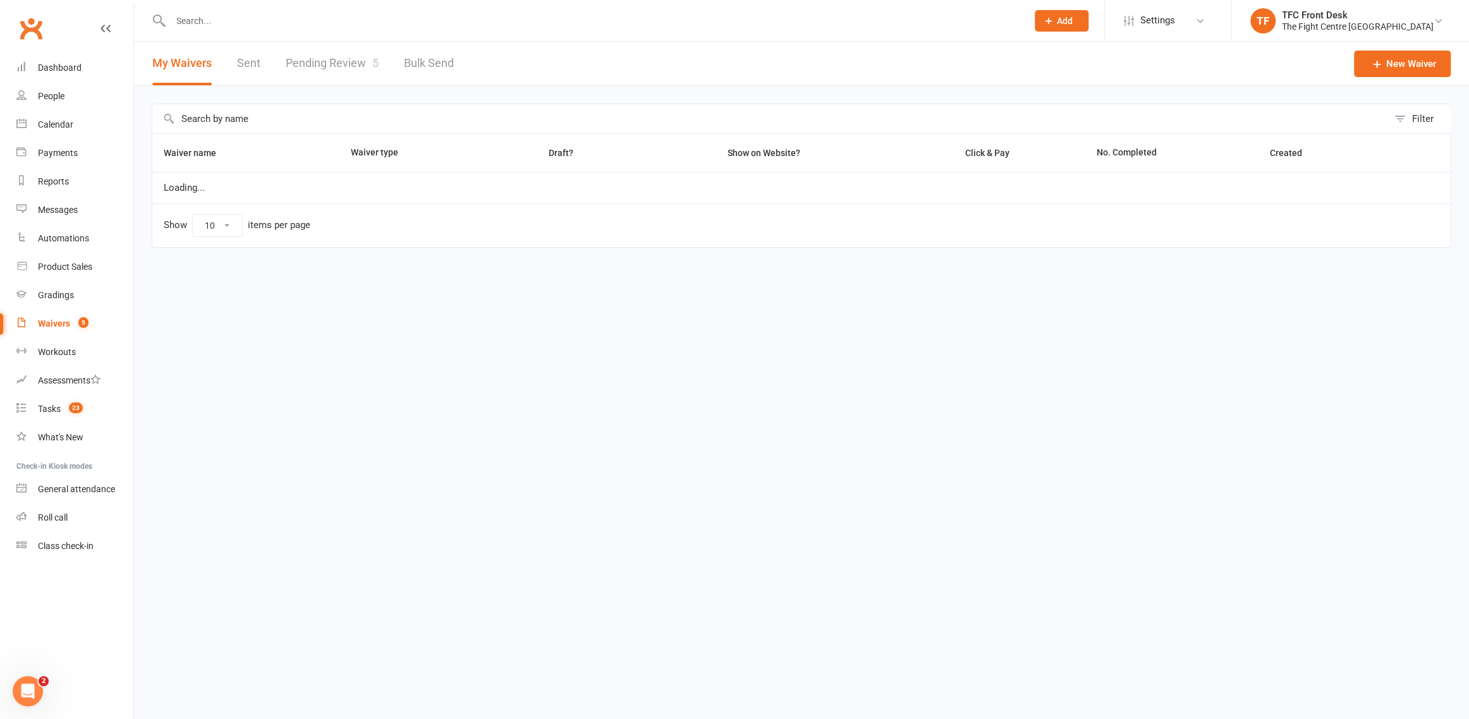
click at [315, 68] on link "Pending Review 5" at bounding box center [332, 64] width 93 height 44
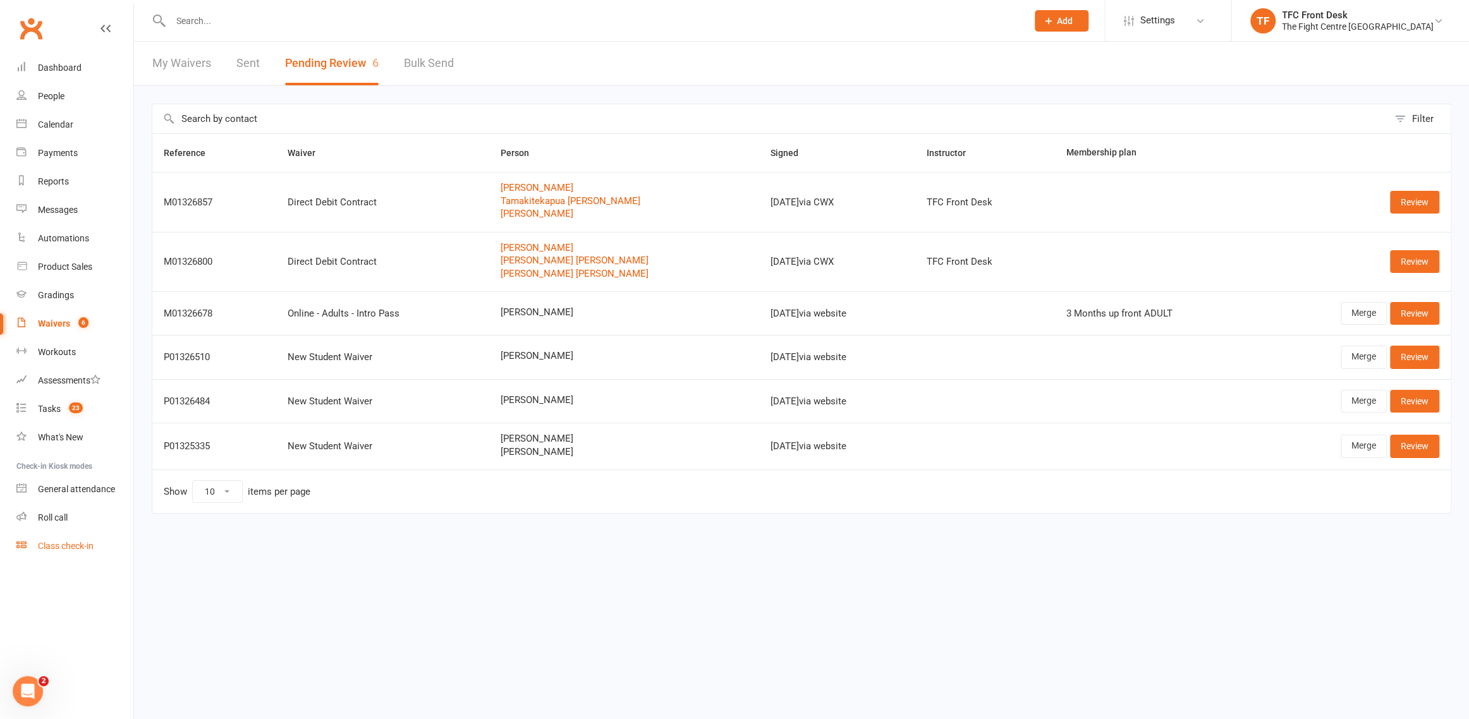
click at [73, 554] on link "Class check-in" at bounding box center [74, 546] width 117 height 28
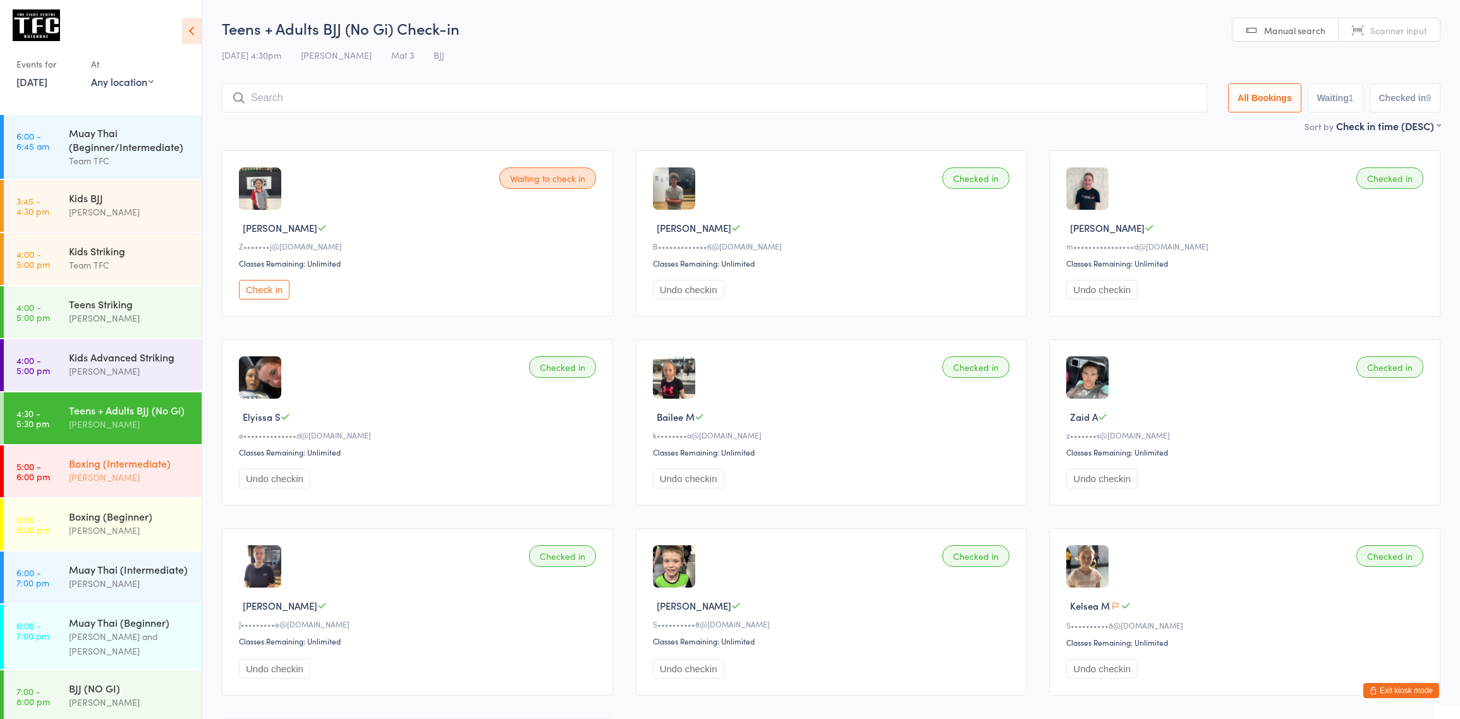
click at [153, 480] on div "[PERSON_NAME]" at bounding box center [130, 477] width 122 height 15
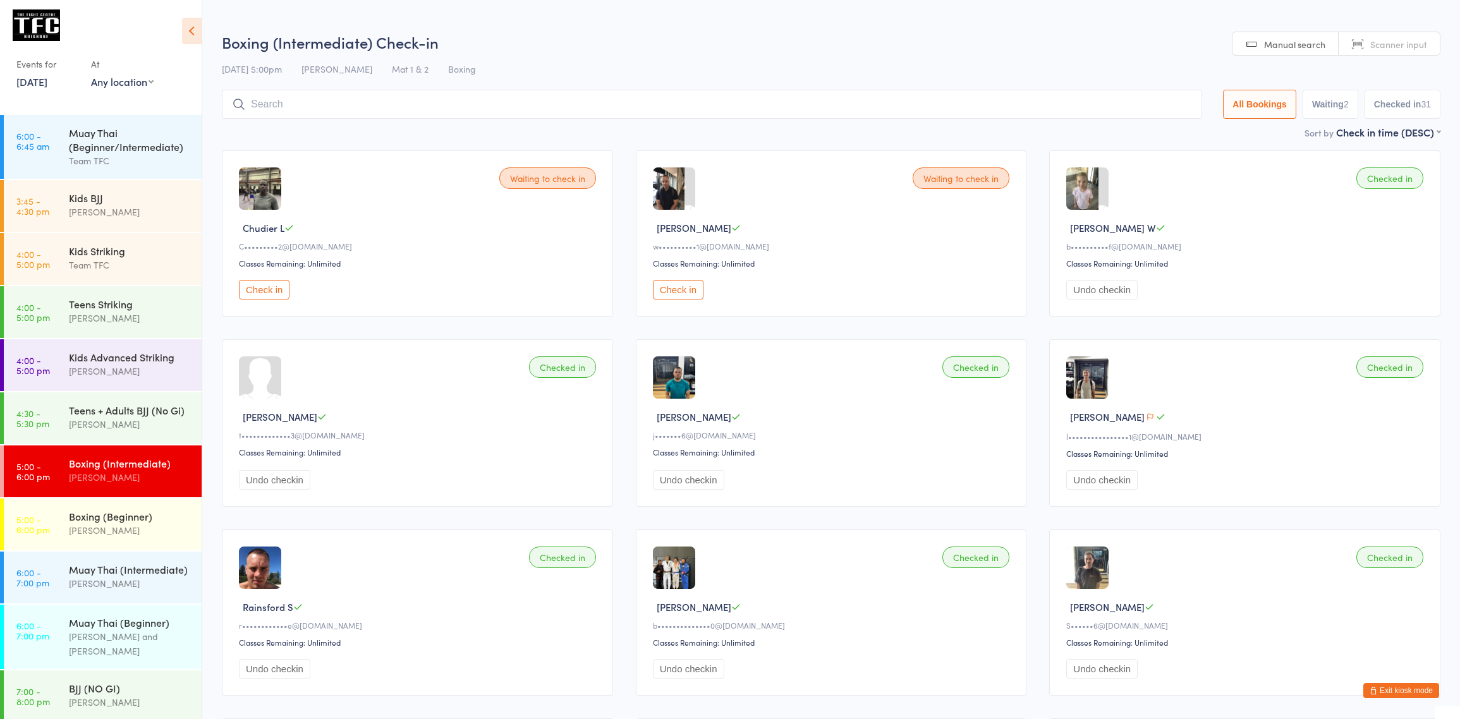
click at [1313, 99] on button "Waiting 2" at bounding box center [1331, 104] width 56 height 29
select select "0"
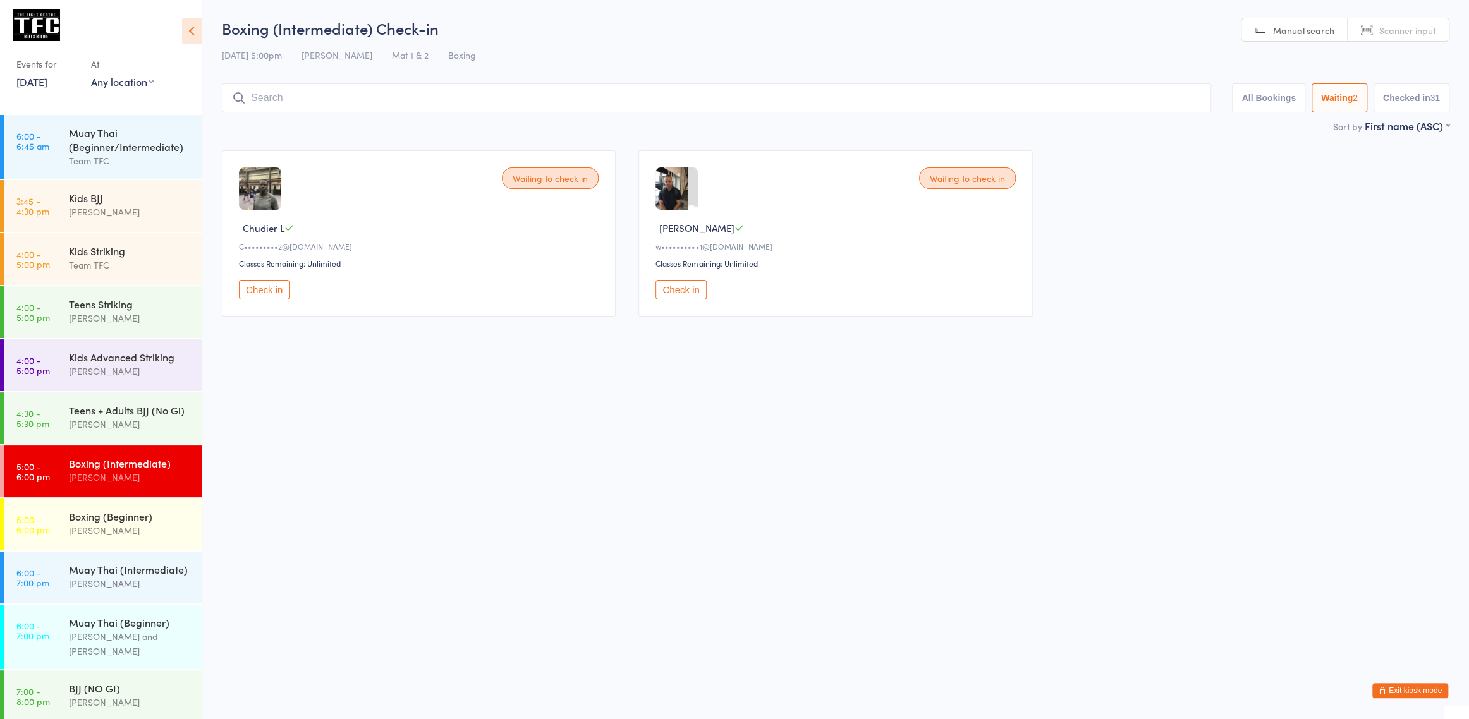
click at [678, 284] on button "Check in" at bounding box center [680, 290] width 51 height 20
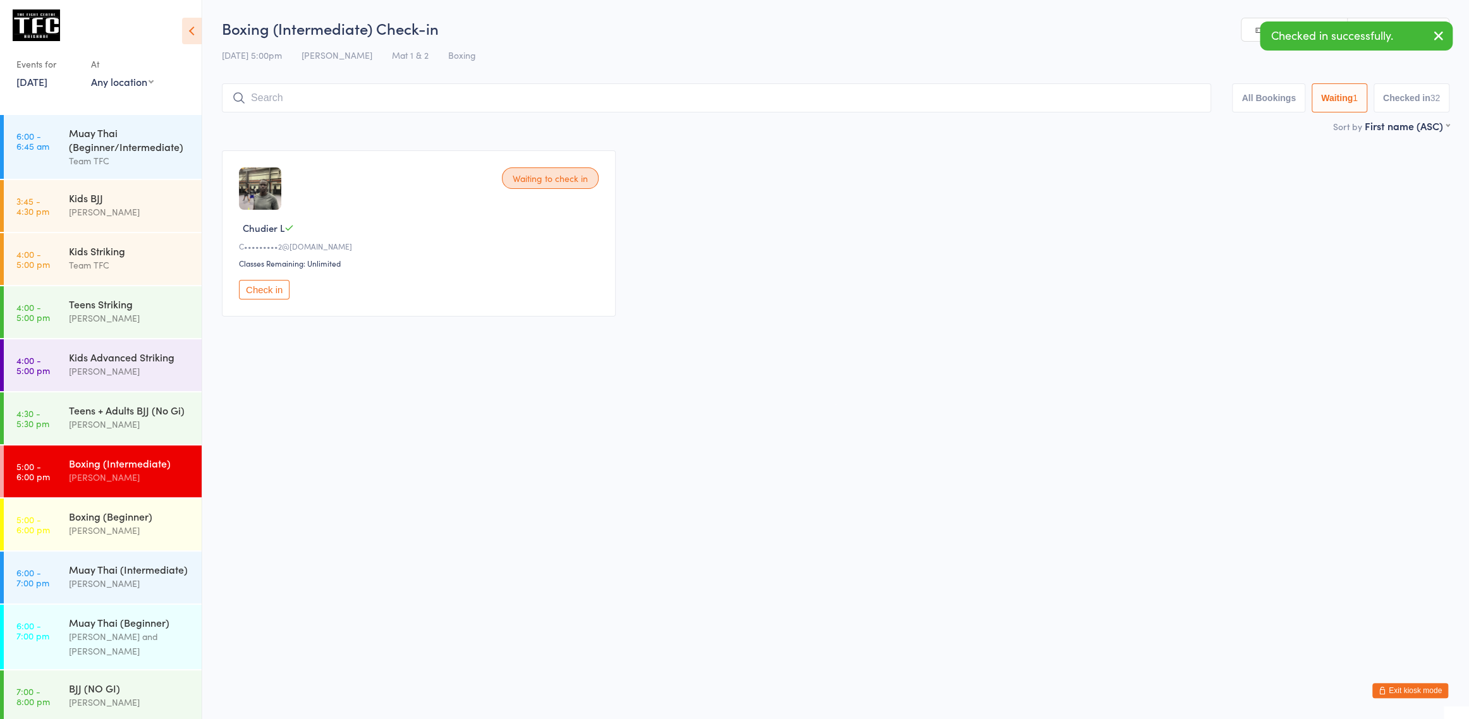
click at [246, 283] on button "Check in" at bounding box center [264, 290] width 51 height 20
click at [150, 526] on div "[PERSON_NAME]" at bounding box center [130, 530] width 122 height 15
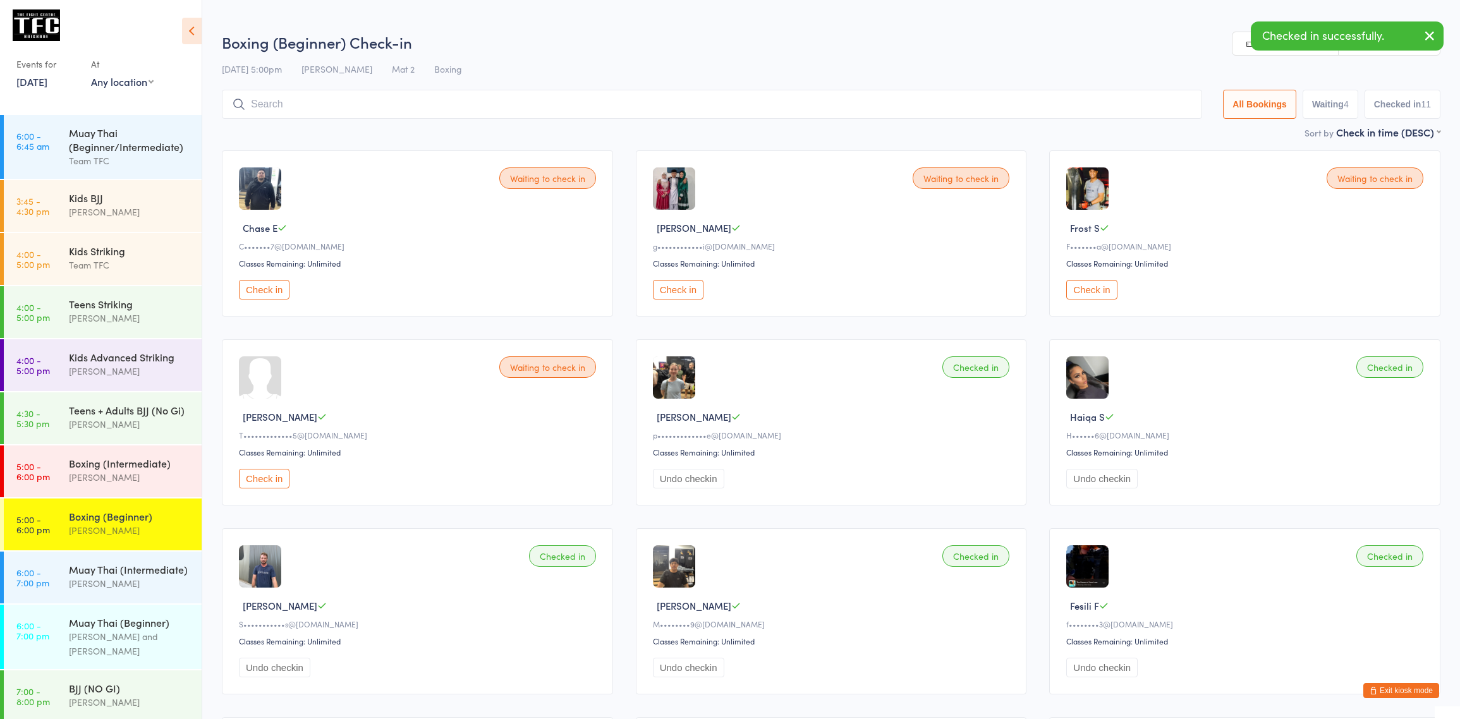
click at [1341, 116] on button "Waiting 4" at bounding box center [1331, 104] width 56 height 29
select select "0"
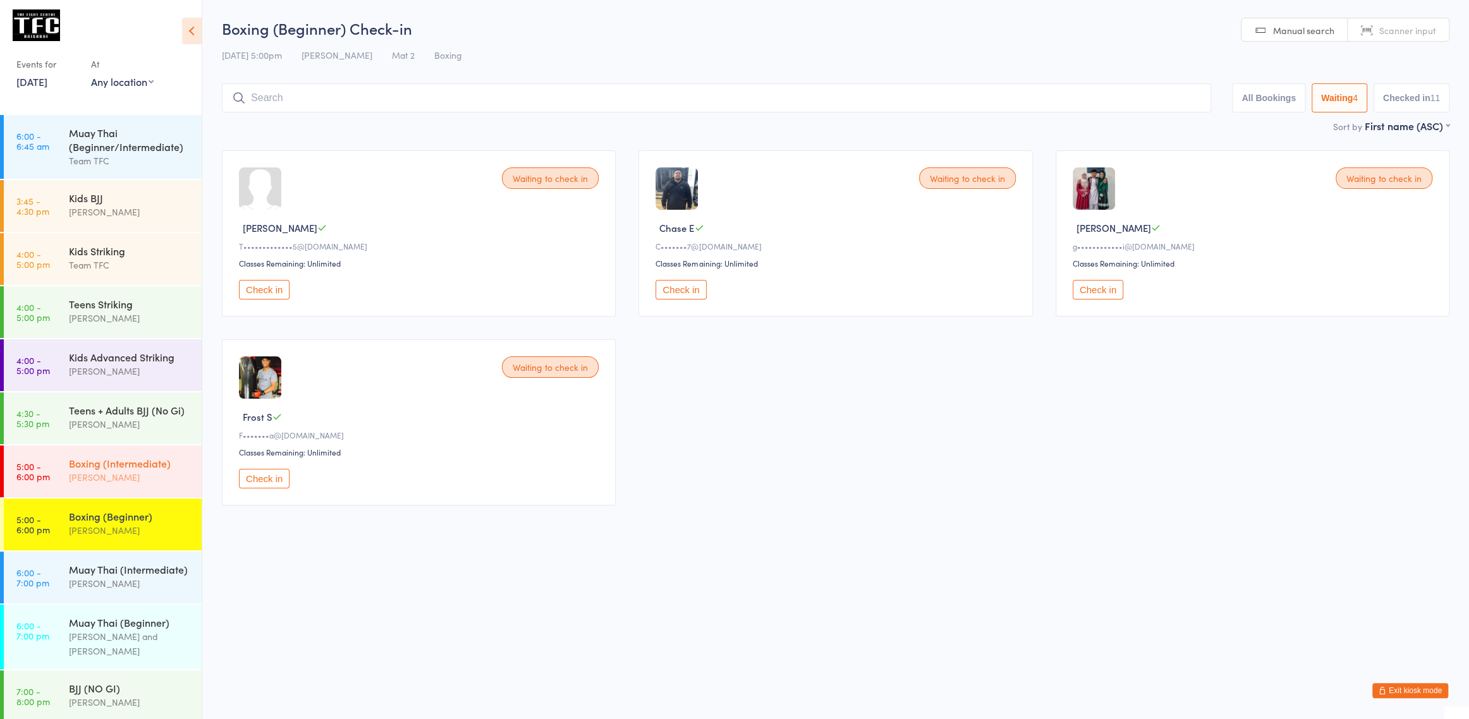
click at [160, 456] on div "Boxing (Intermediate) [PERSON_NAME]" at bounding box center [135, 471] width 133 height 50
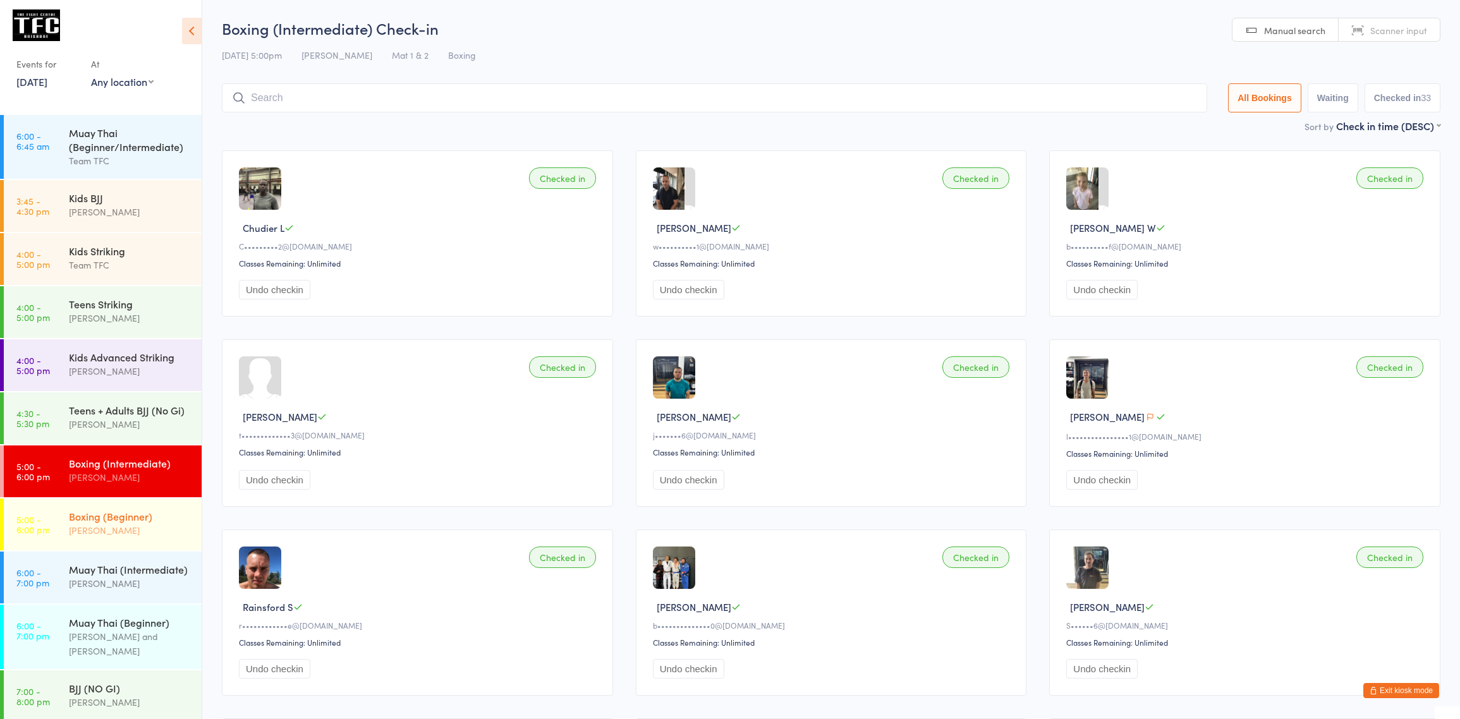
click at [173, 520] on div "Boxing (Beginner)" at bounding box center [130, 516] width 122 height 14
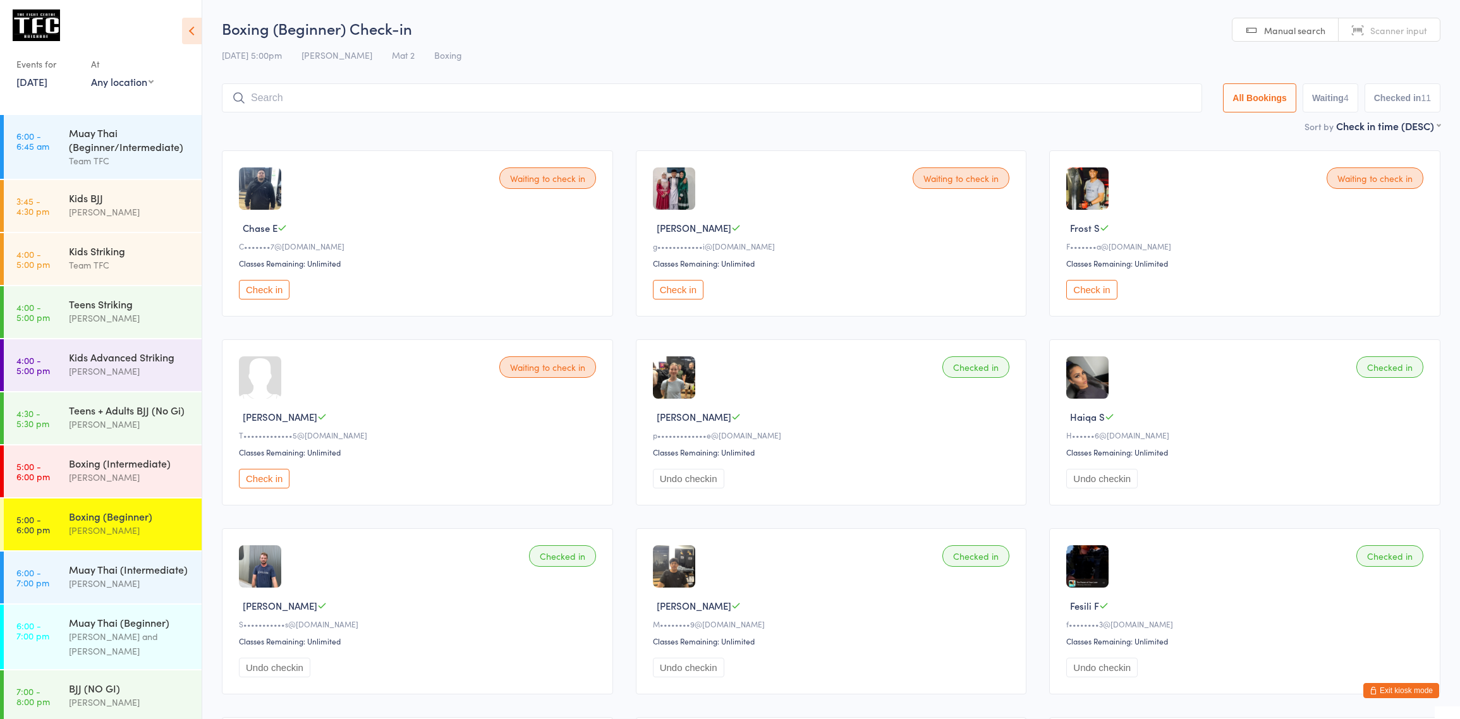
click at [1426, 690] on button "Exit kiosk mode" at bounding box center [1401, 690] width 76 height 15
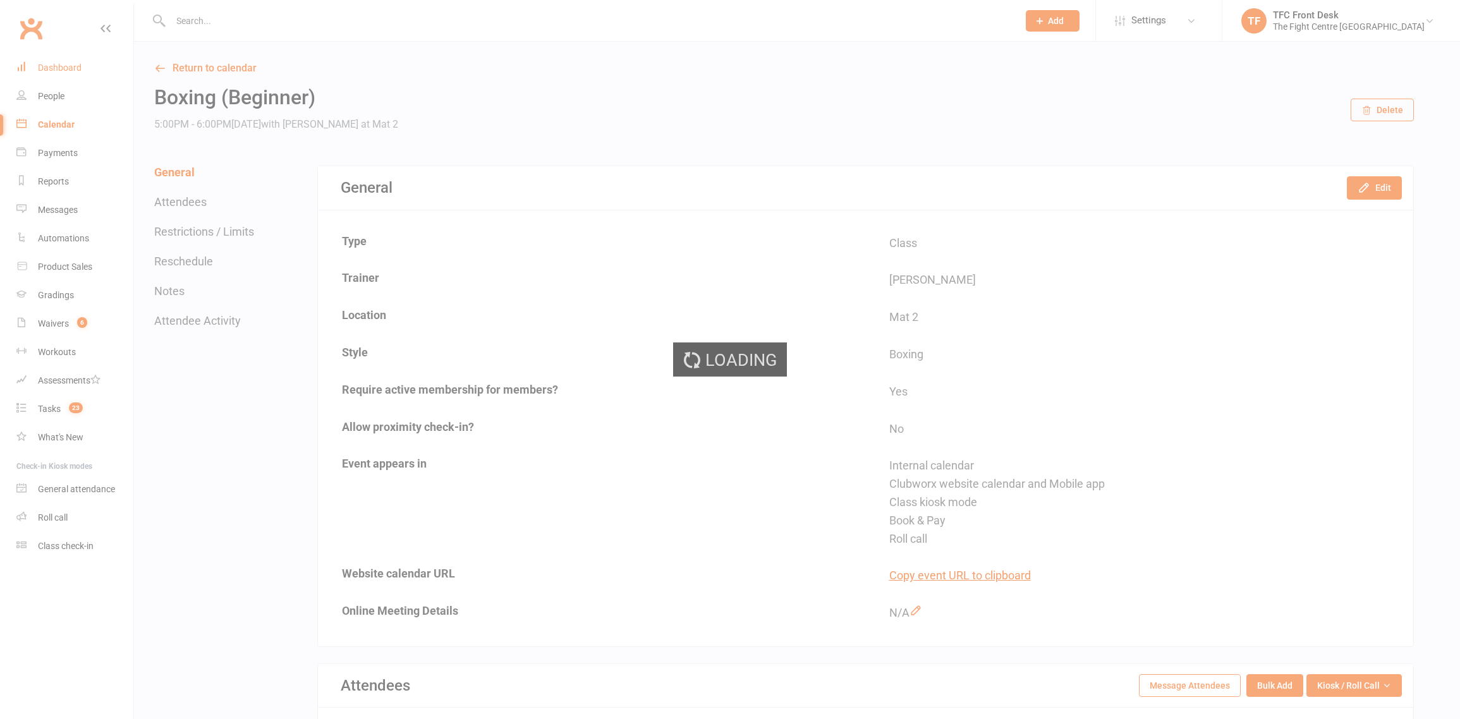
click at [92, 63] on link "Dashboard" at bounding box center [74, 68] width 117 height 28
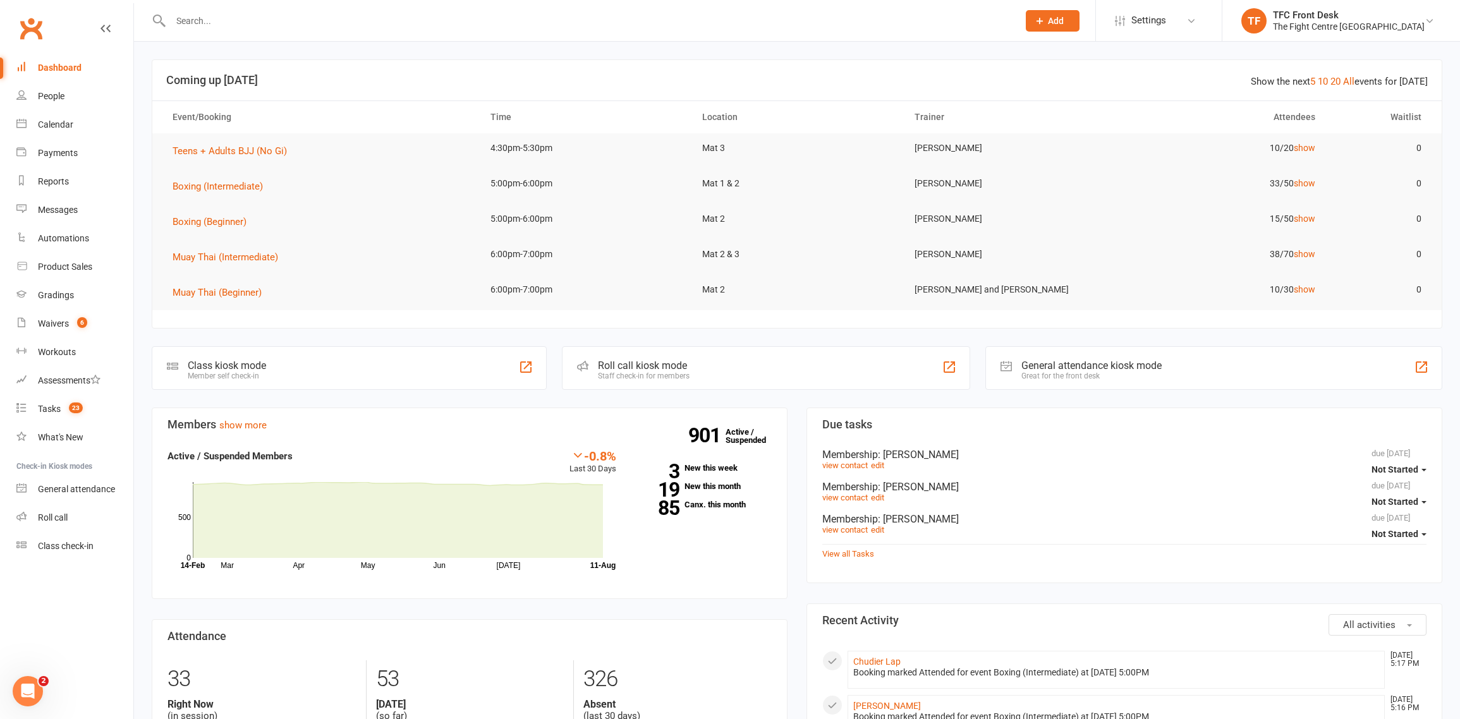
click at [691, 21] on input "text" at bounding box center [588, 21] width 842 height 18
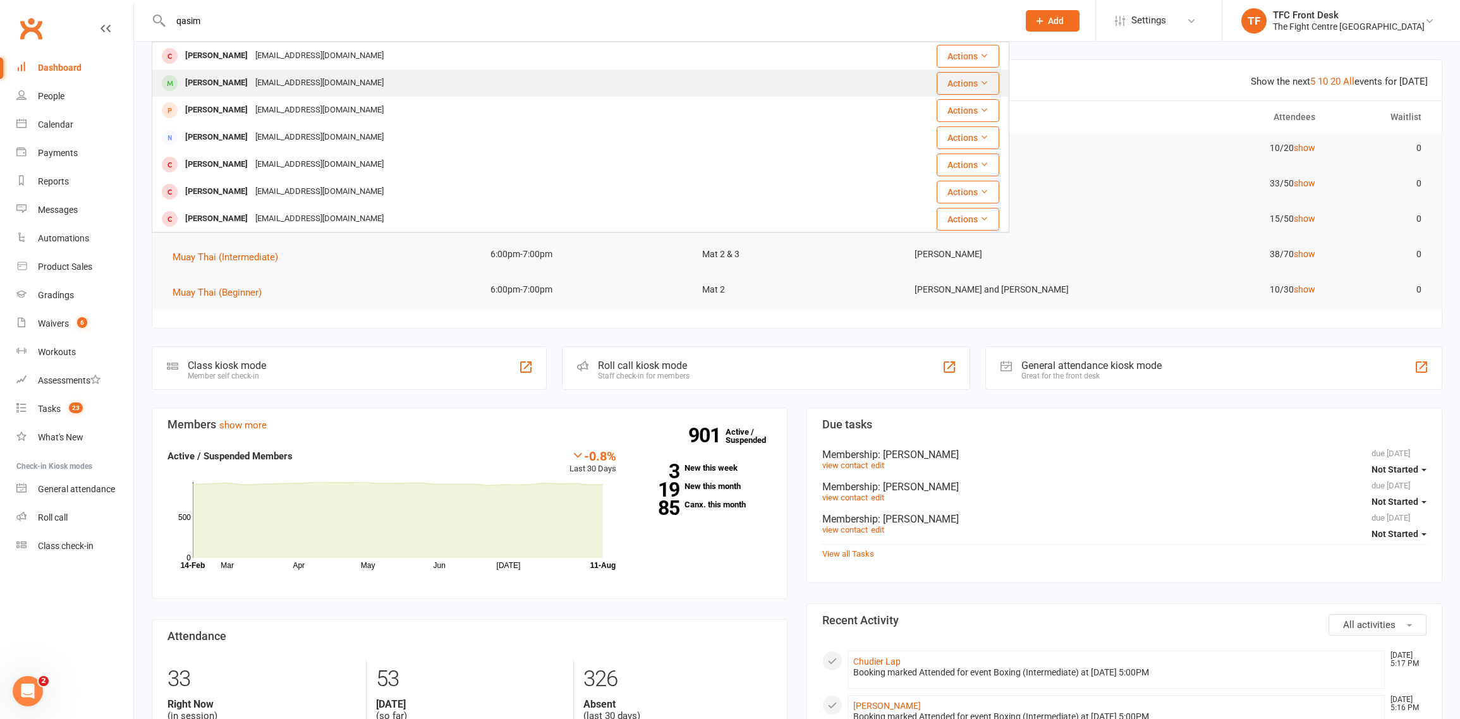
type input "qasim"
click at [547, 80] on div "Mohammad Qasim qasqta70@yahoo.com" at bounding box center [497, 83] width 689 height 26
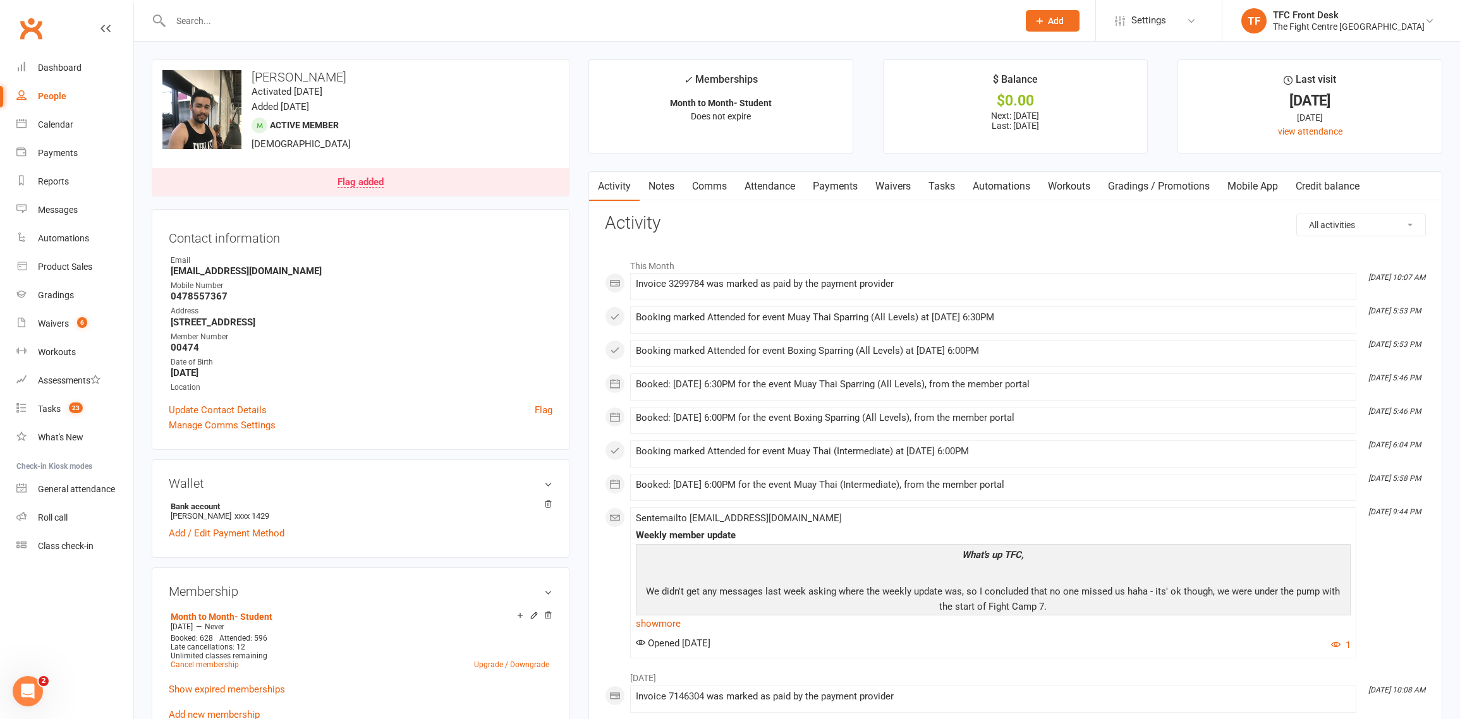
click at [1251, 179] on link "Mobile App" at bounding box center [1253, 186] width 68 height 29
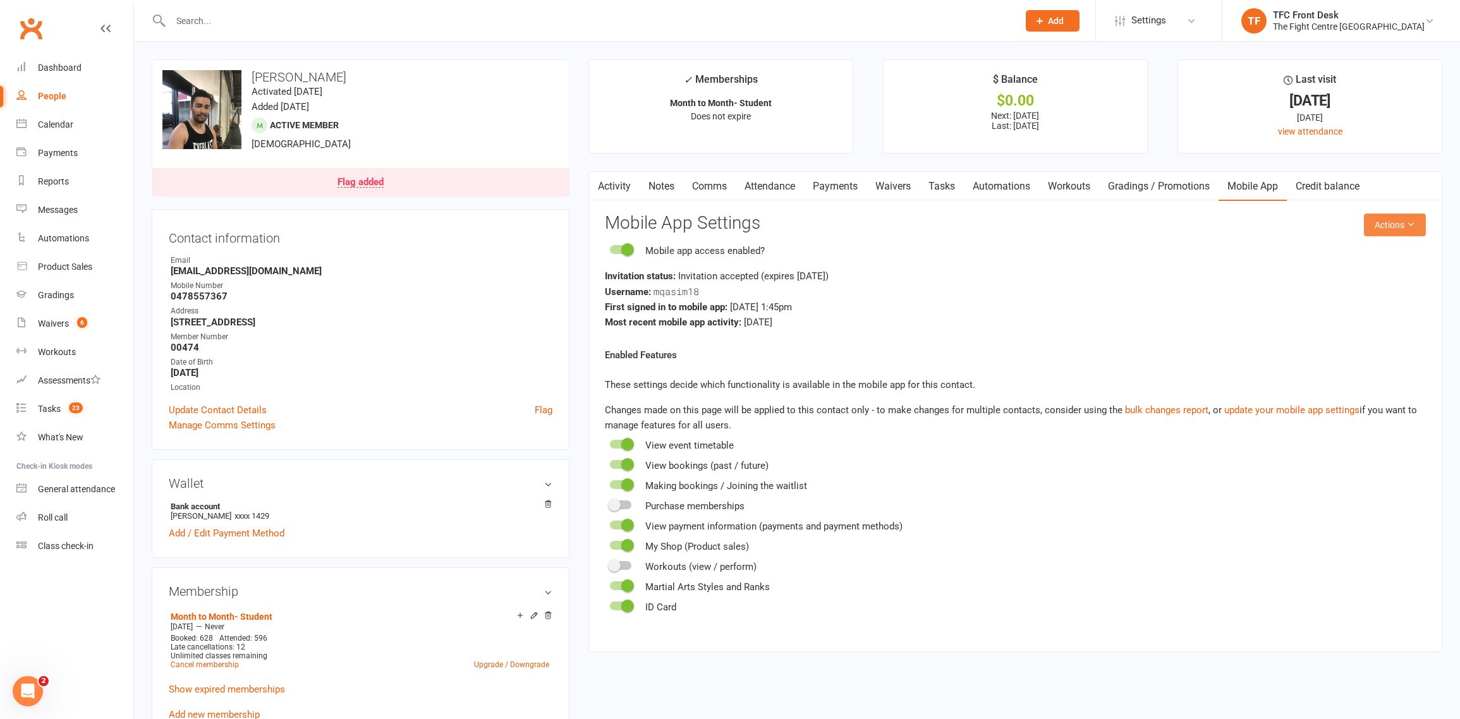
click at [1380, 219] on button "Actions" at bounding box center [1395, 225] width 62 height 23
click at [1364, 255] on link "Send invitation email" at bounding box center [1353, 253] width 125 height 25
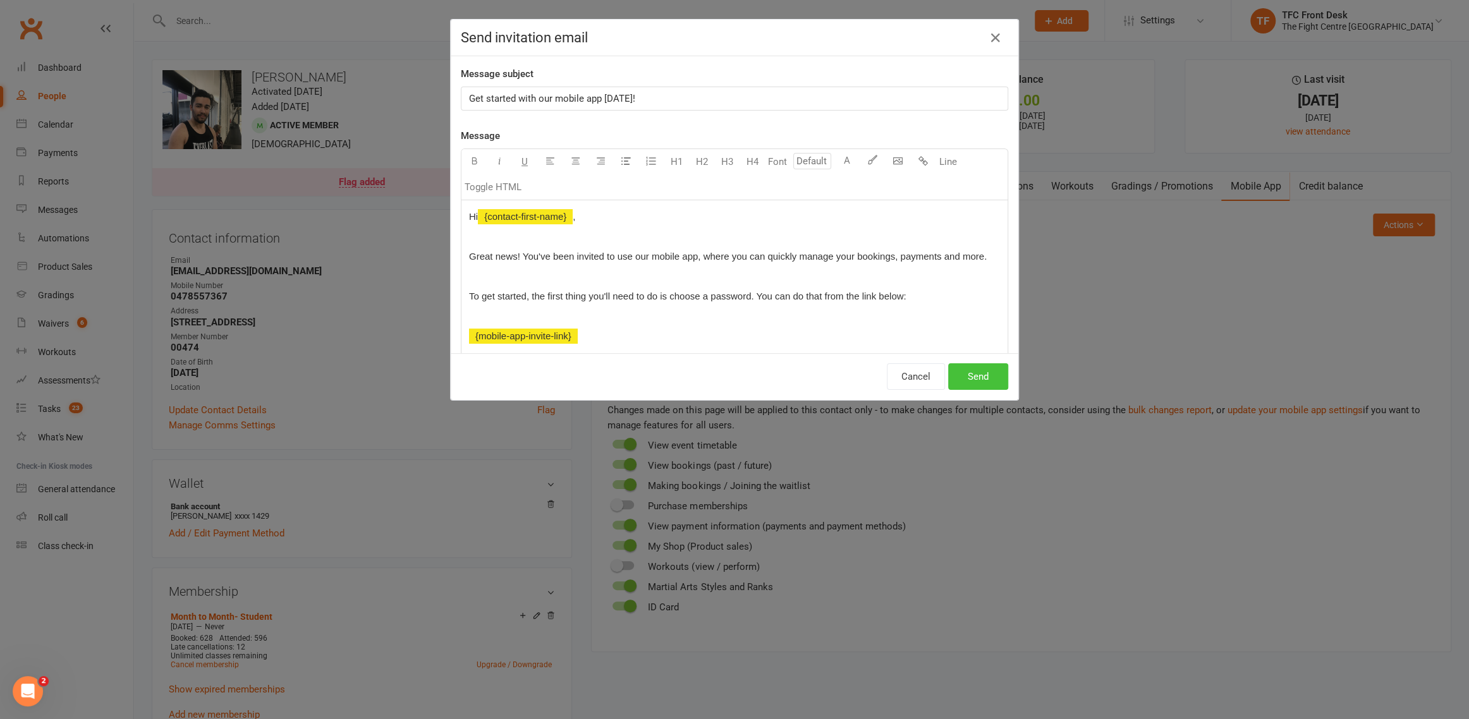
click at [964, 377] on button "Send" at bounding box center [978, 376] width 60 height 27
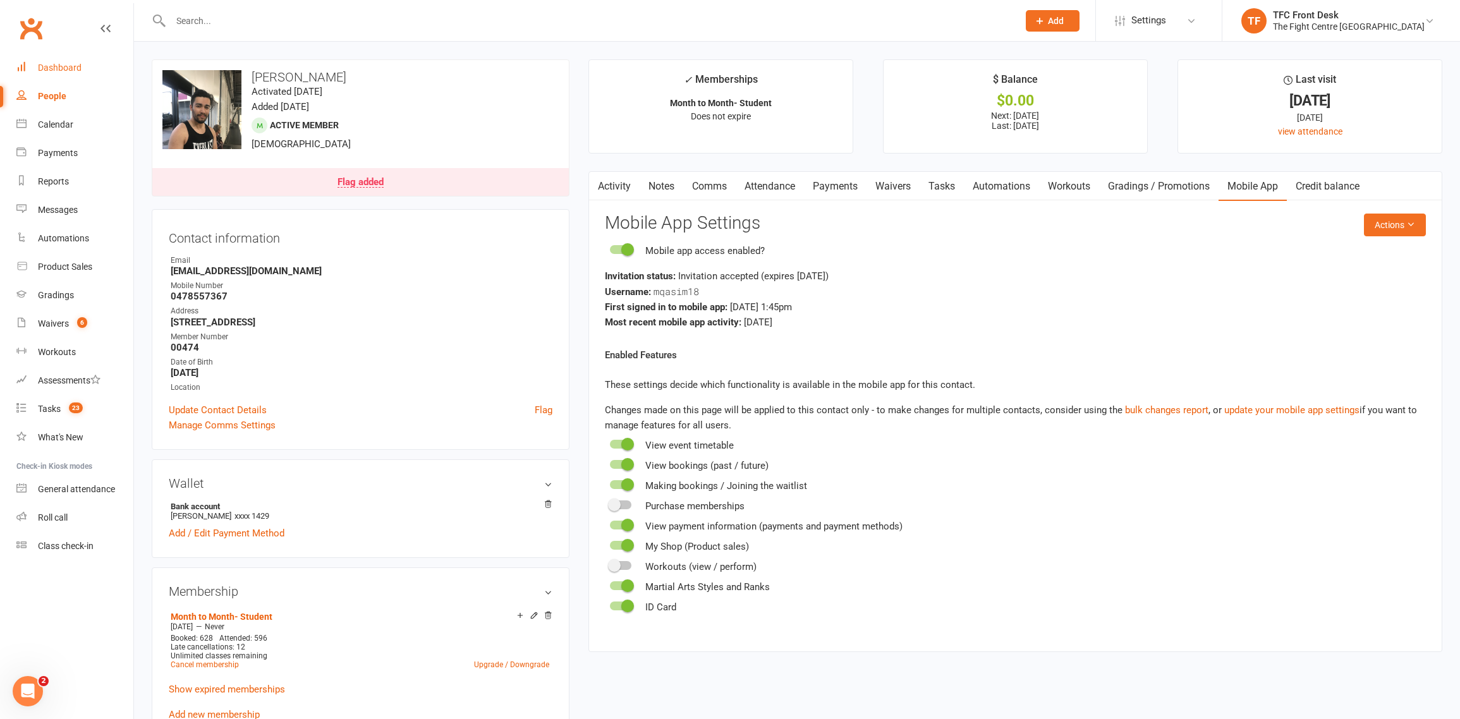
click at [67, 79] on link "Dashboard" at bounding box center [74, 68] width 117 height 28
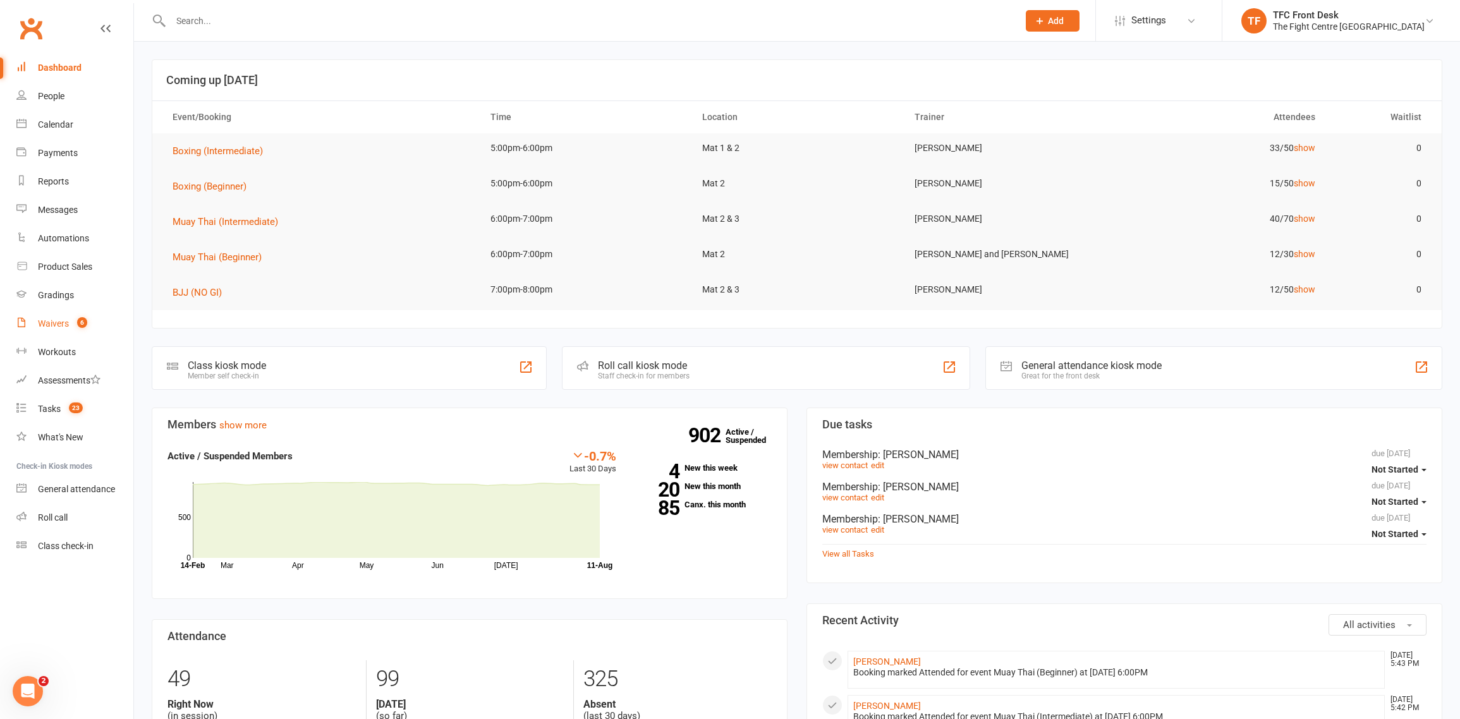
click at [66, 327] on div "Waivers" at bounding box center [53, 324] width 31 height 10
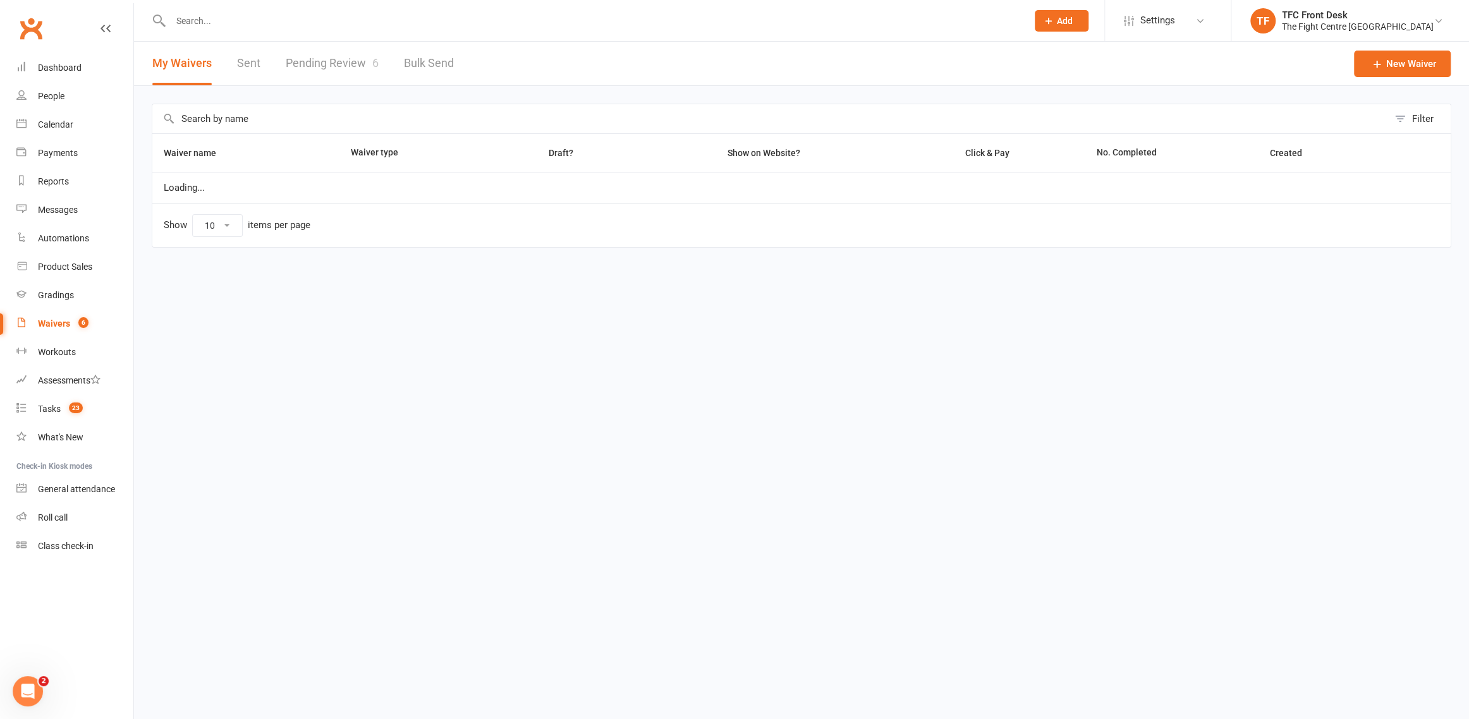
click at [337, 76] on link "Pending Review 6" at bounding box center [332, 64] width 93 height 44
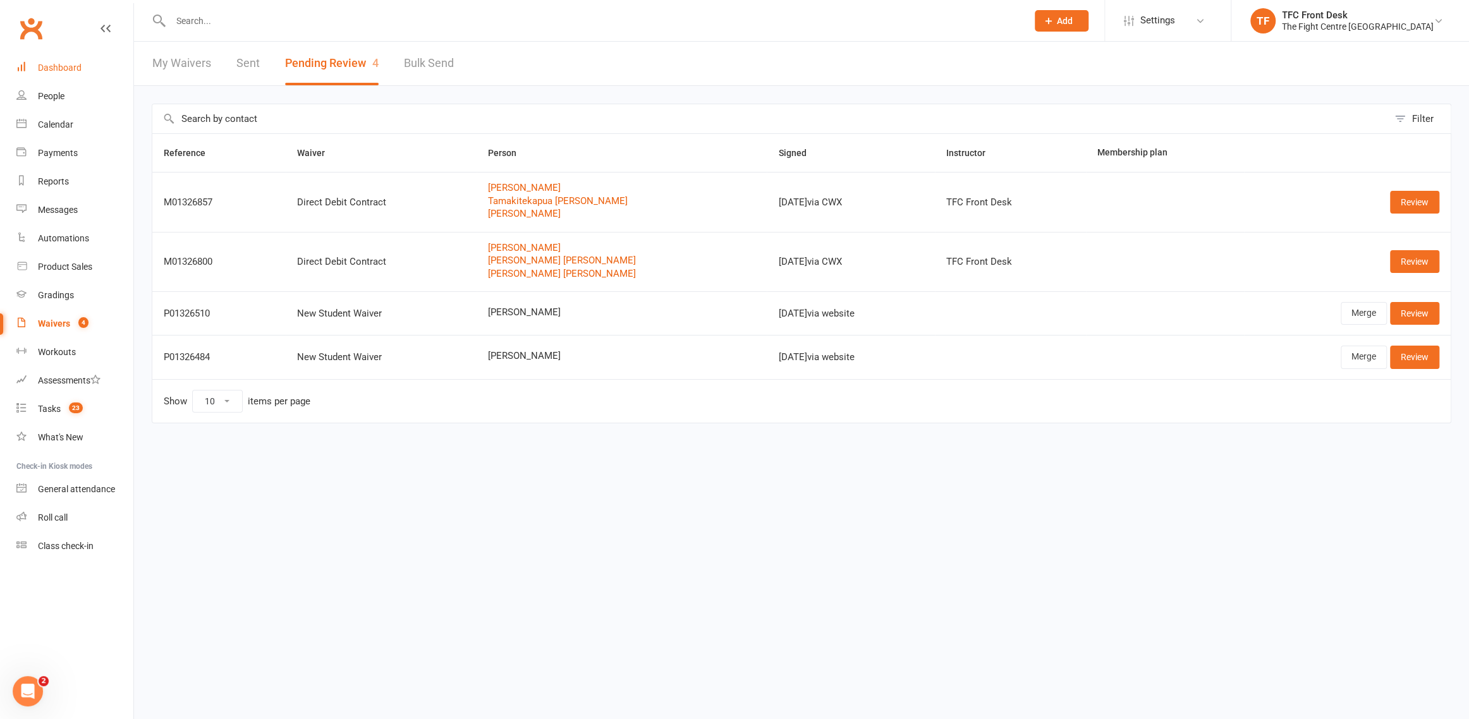
click at [78, 74] on link "Dashboard" at bounding box center [74, 68] width 117 height 28
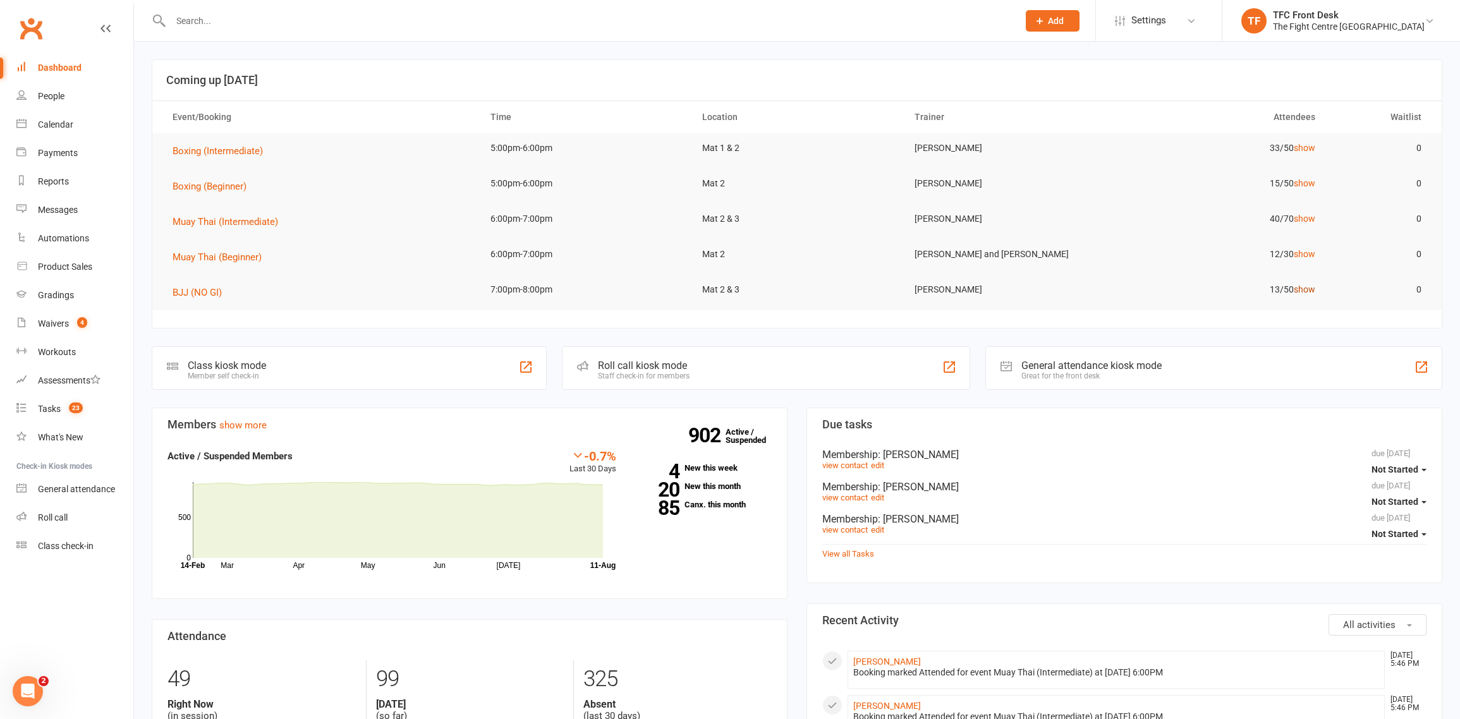
click at [1303, 290] on link "show" at bounding box center [1304, 289] width 21 height 10
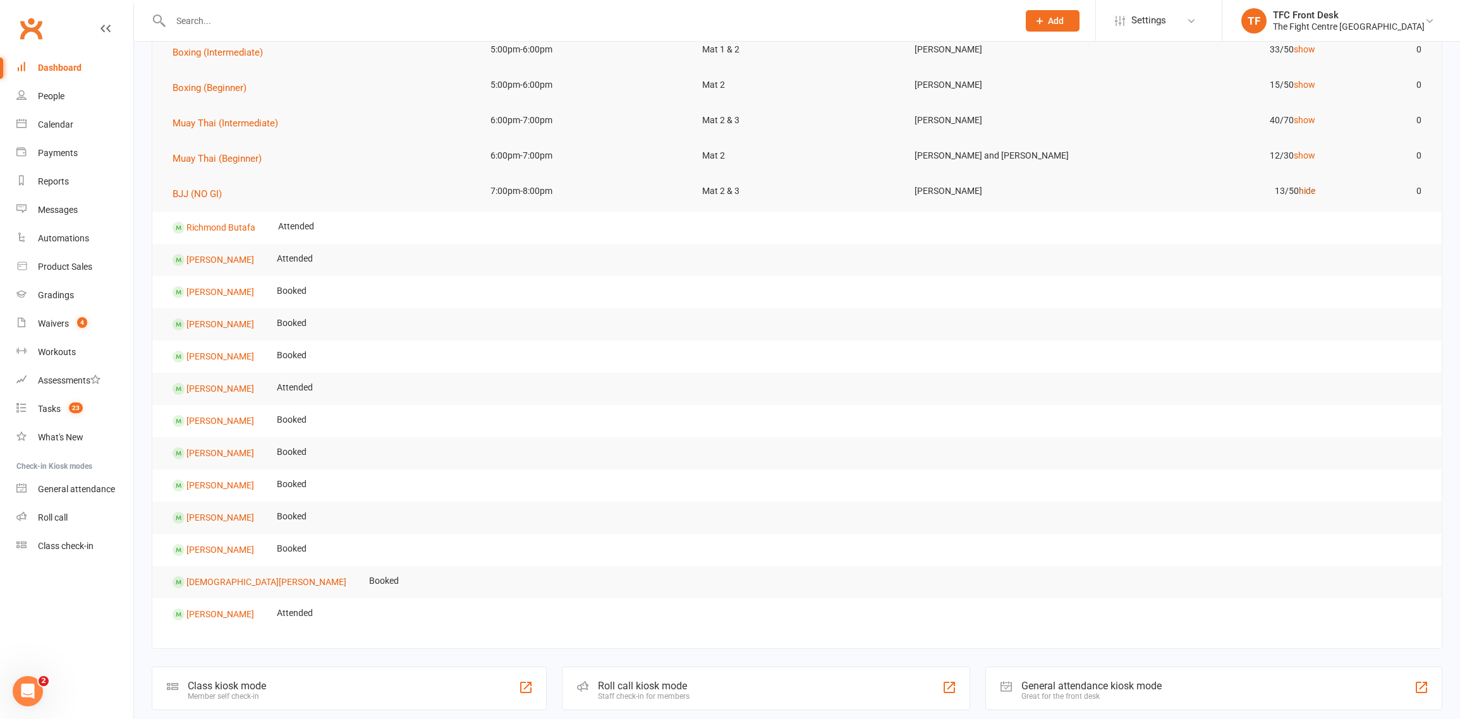
scroll to position [103, 0]
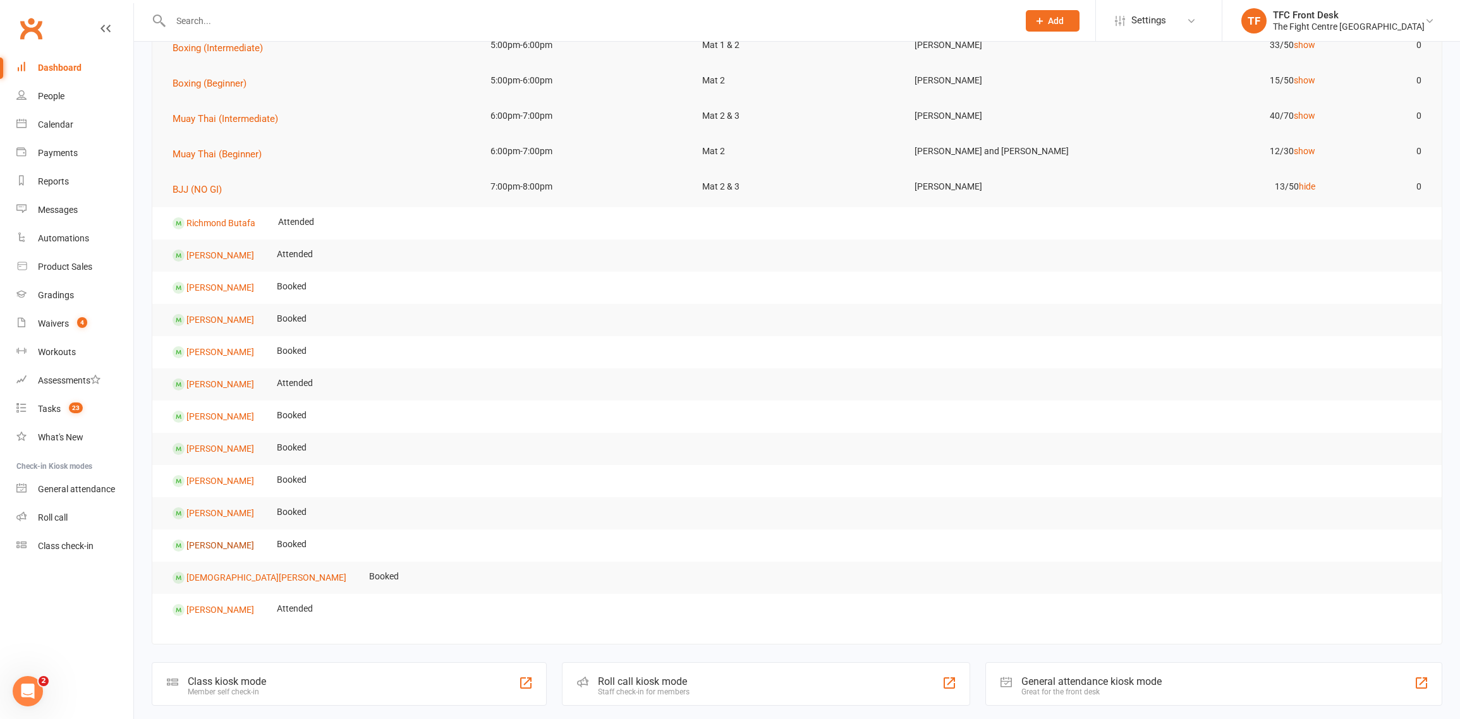
click at [210, 545] on link "Ben Thorburn" at bounding box center [220, 545] width 68 height 10
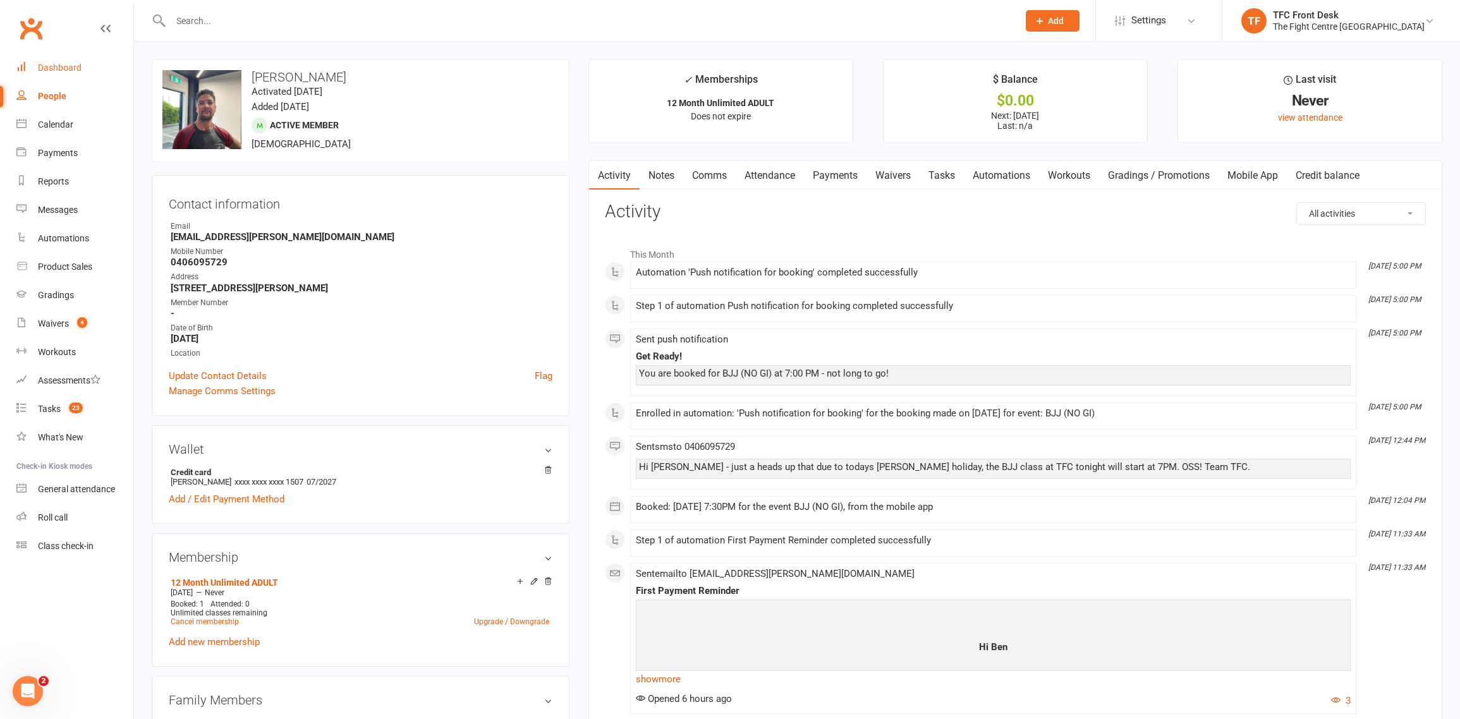
click at [63, 75] on link "Dashboard" at bounding box center [74, 68] width 117 height 28
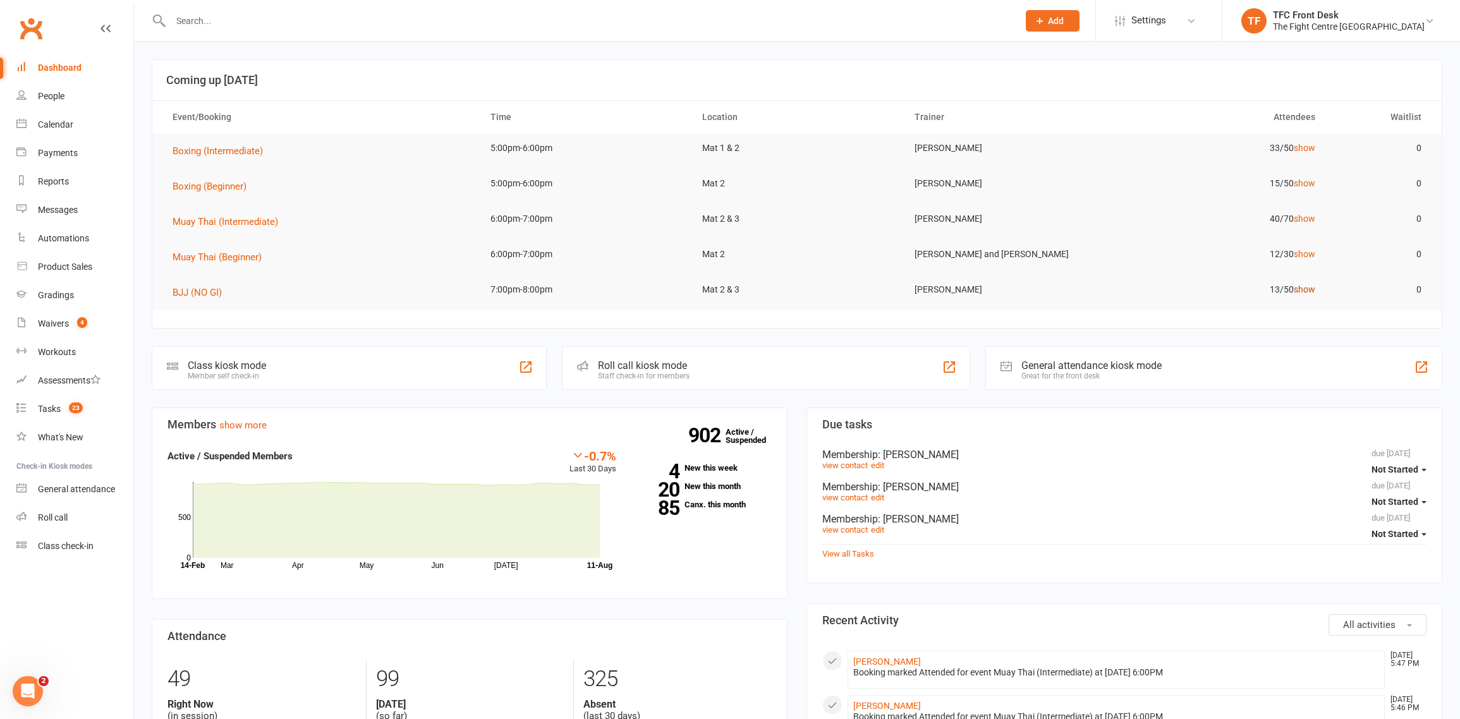
click at [1309, 289] on link "show" at bounding box center [1304, 289] width 21 height 10
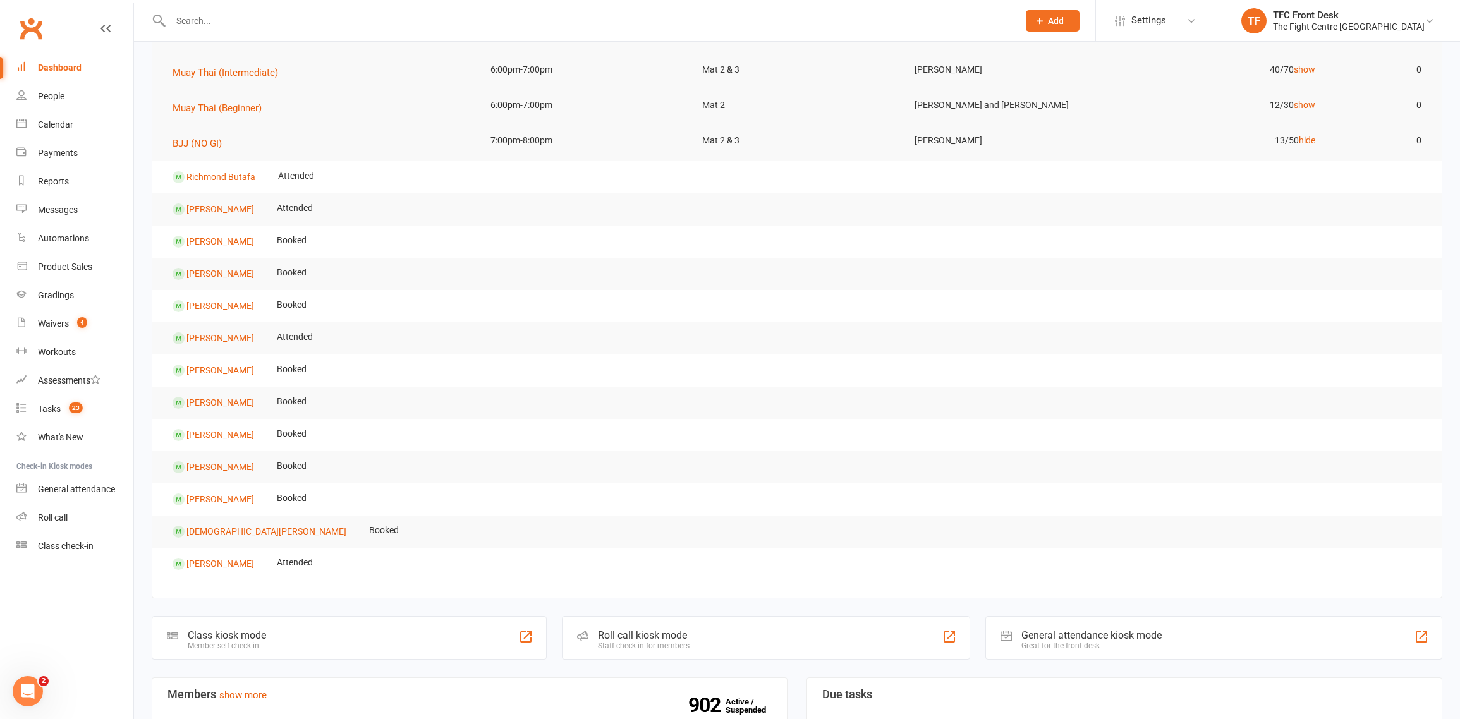
scroll to position [191, 0]
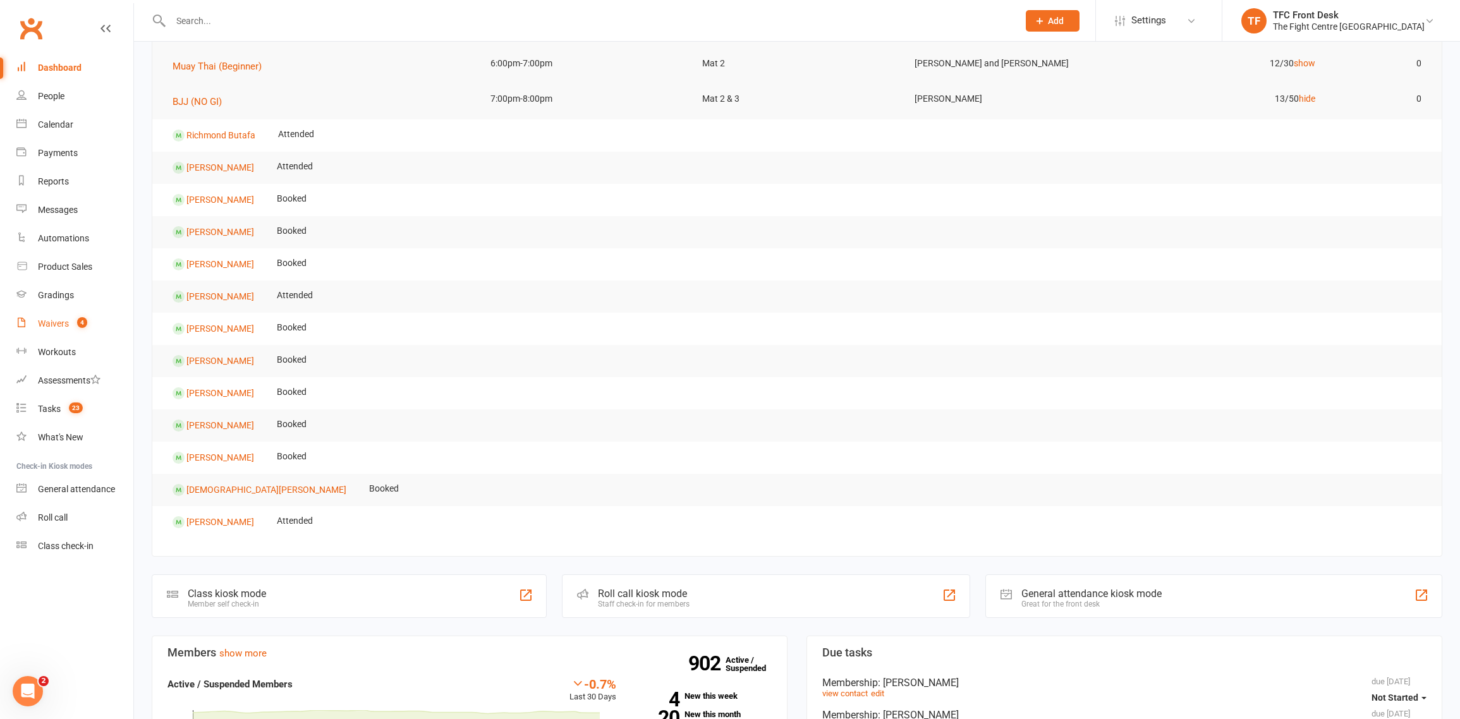
click at [113, 320] on link "Waivers 4" at bounding box center [74, 324] width 117 height 28
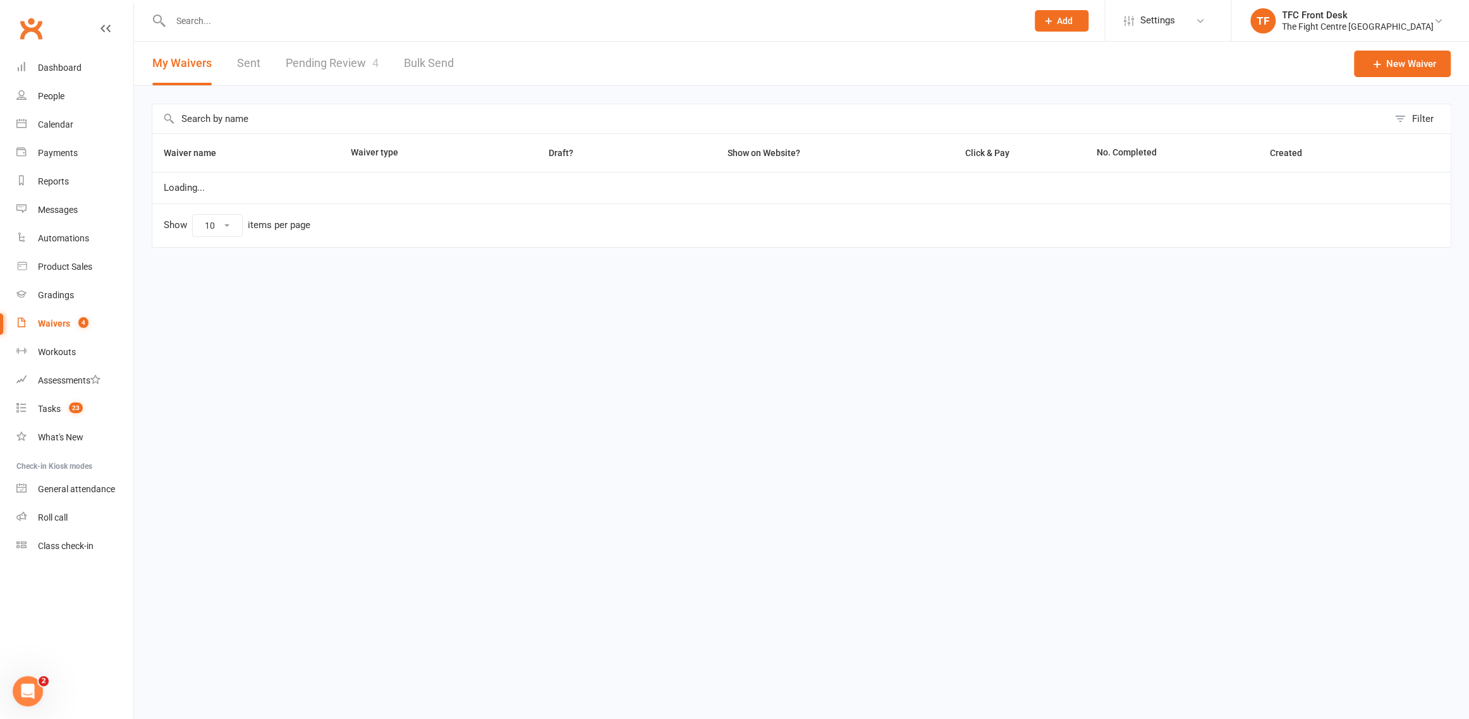
click at [364, 72] on link "Pending Review 4" at bounding box center [332, 64] width 93 height 44
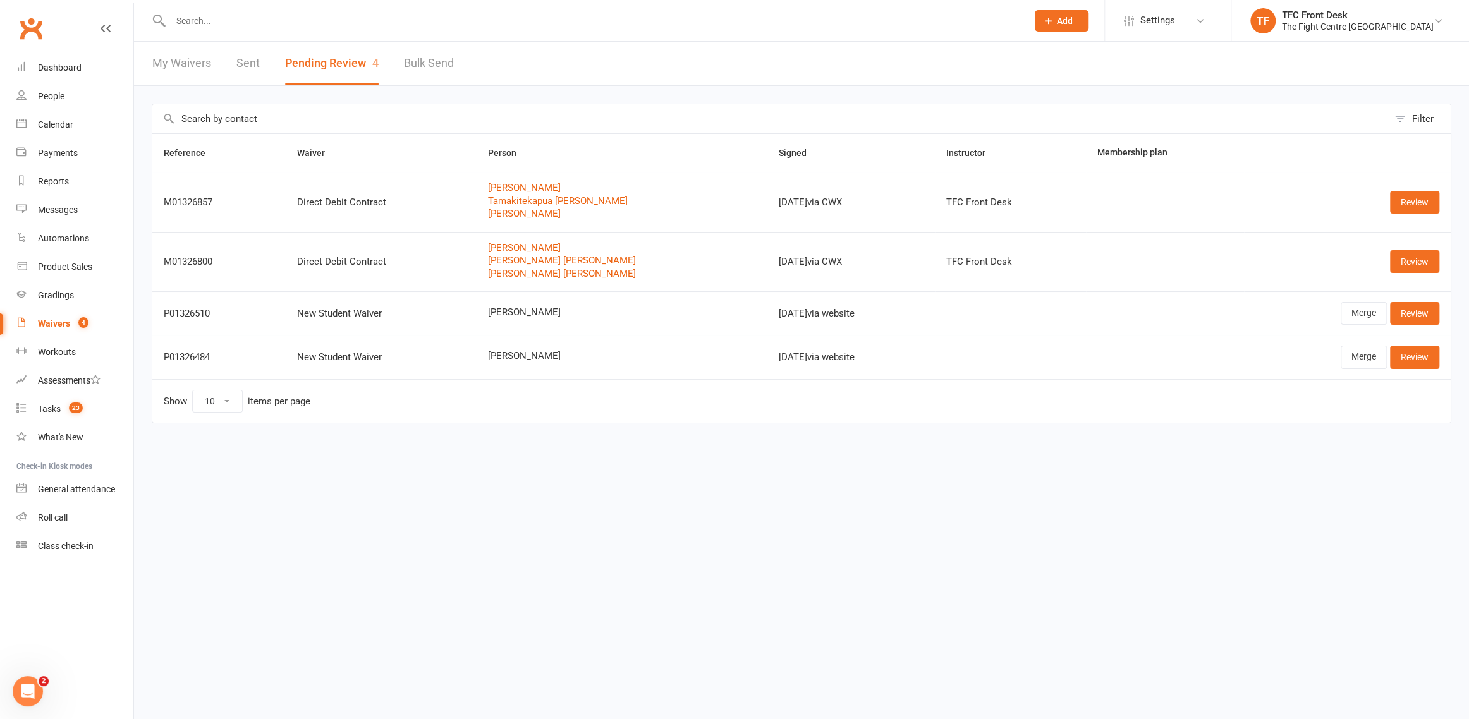
click at [84, 51] on div "Clubworx" at bounding box center [66, 36] width 133 height 47
click at [96, 60] on link "Dashboard" at bounding box center [74, 68] width 117 height 28
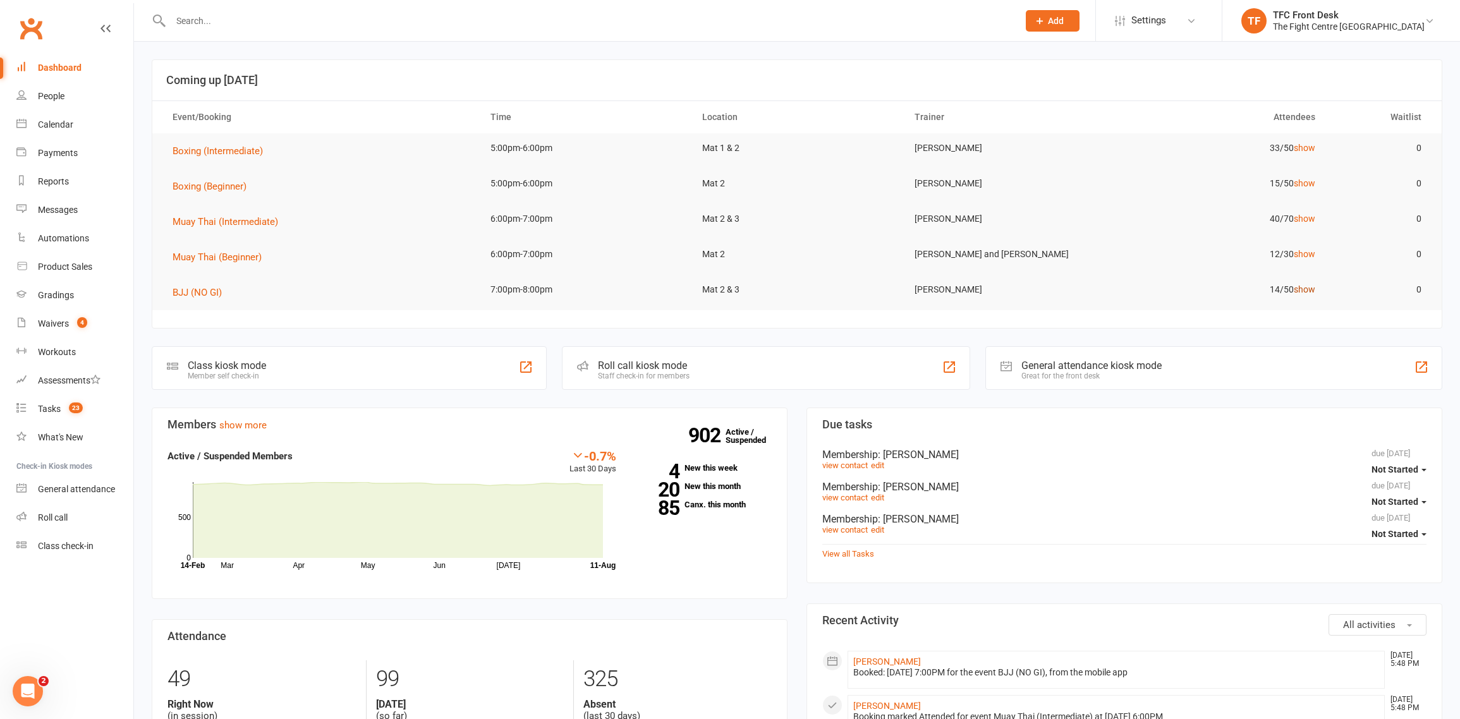
click at [1313, 292] on link "show" at bounding box center [1304, 289] width 21 height 10
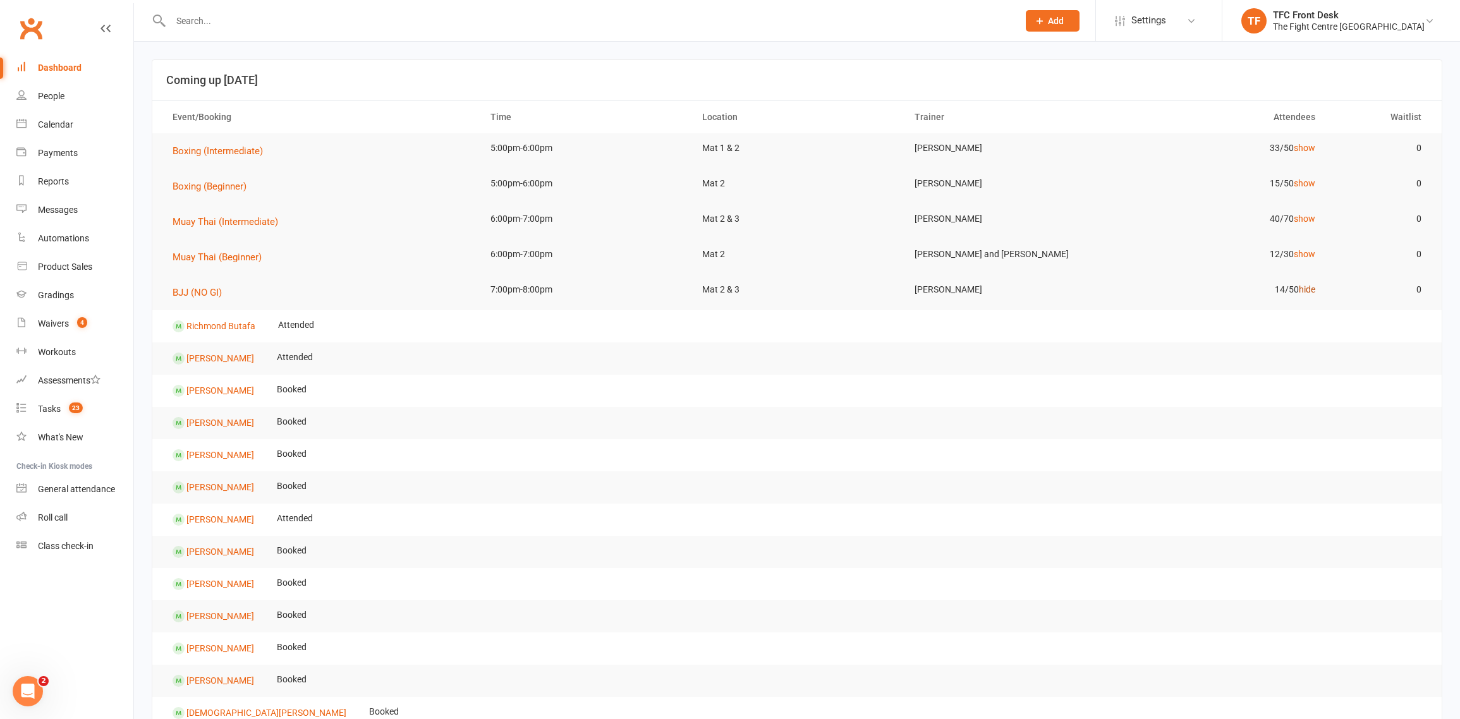
click at [1308, 290] on link "hide" at bounding box center [1307, 289] width 16 height 10
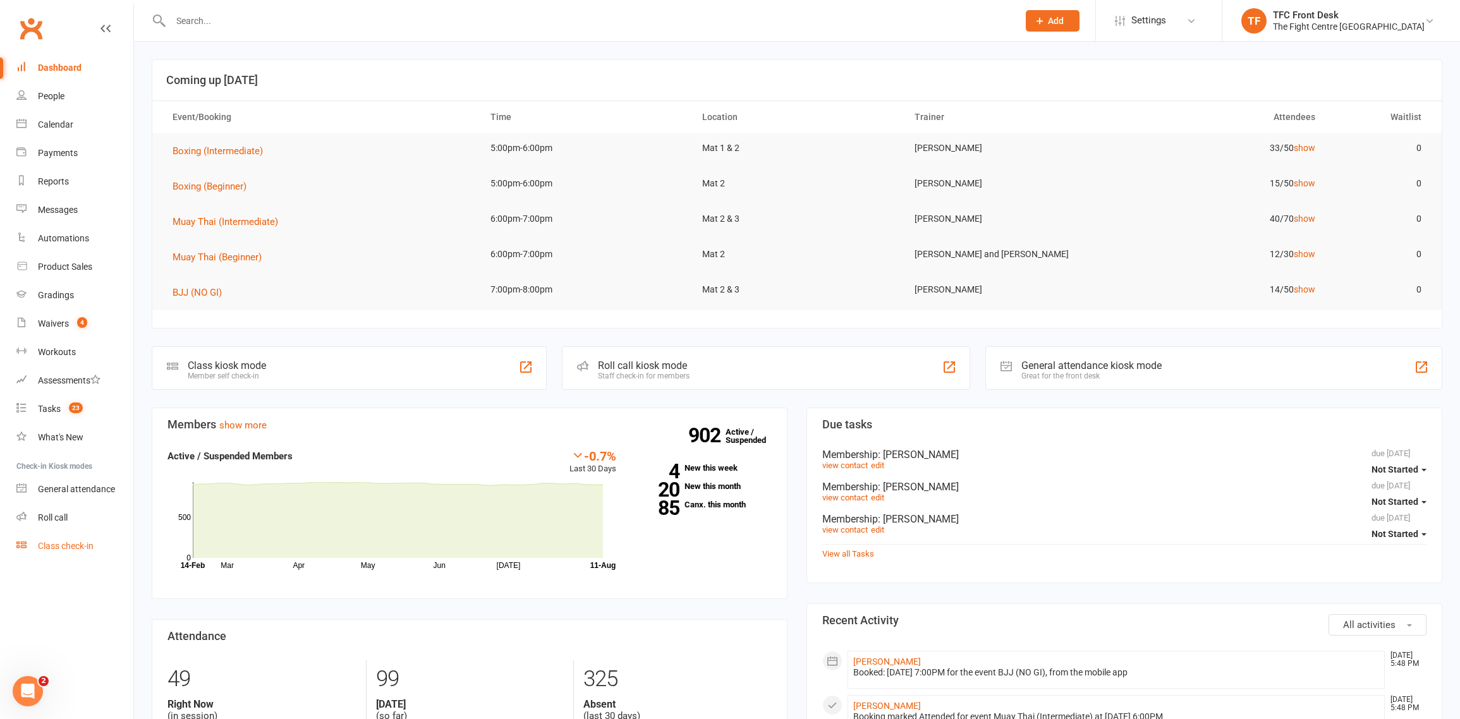
click at [75, 552] on link "Class check-in" at bounding box center [74, 546] width 117 height 28
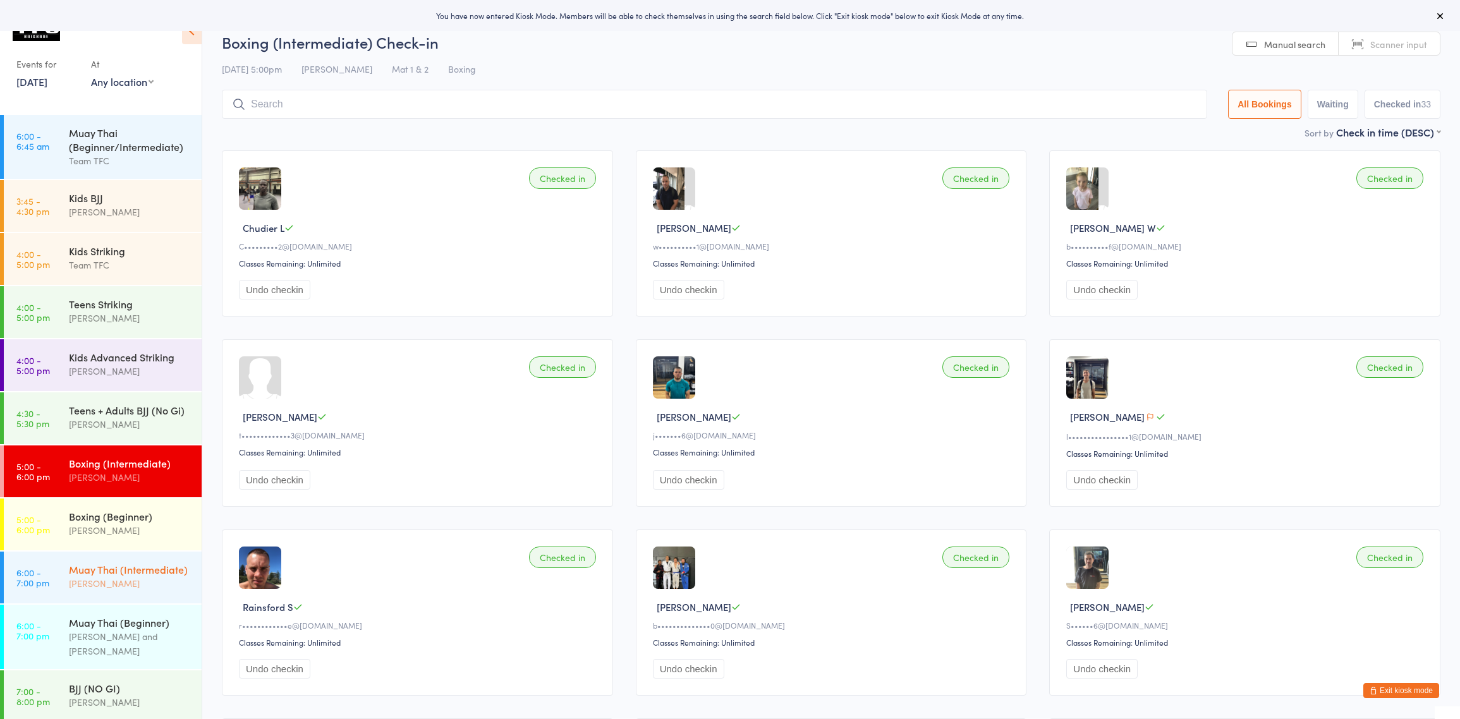
click at [115, 586] on div "[PERSON_NAME]" at bounding box center [130, 583] width 122 height 15
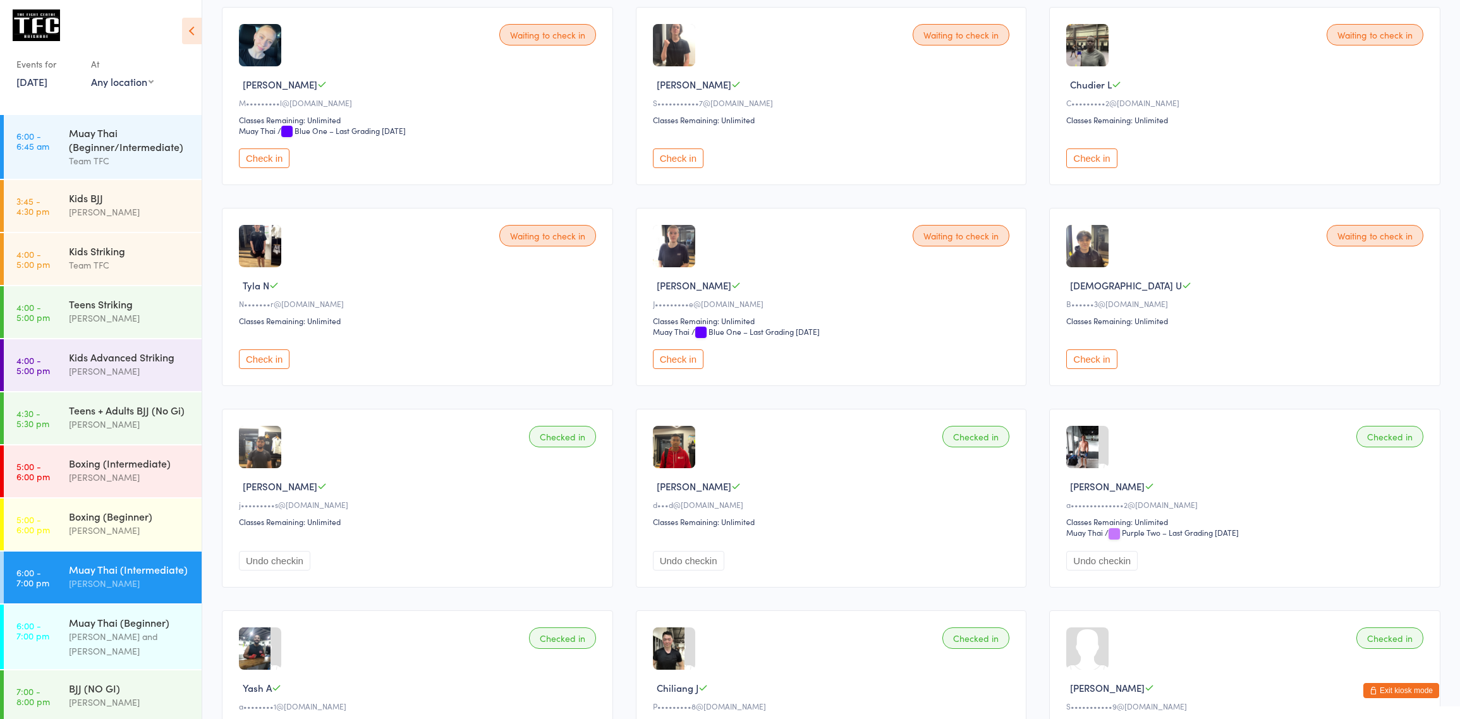
scroll to position [237, 0]
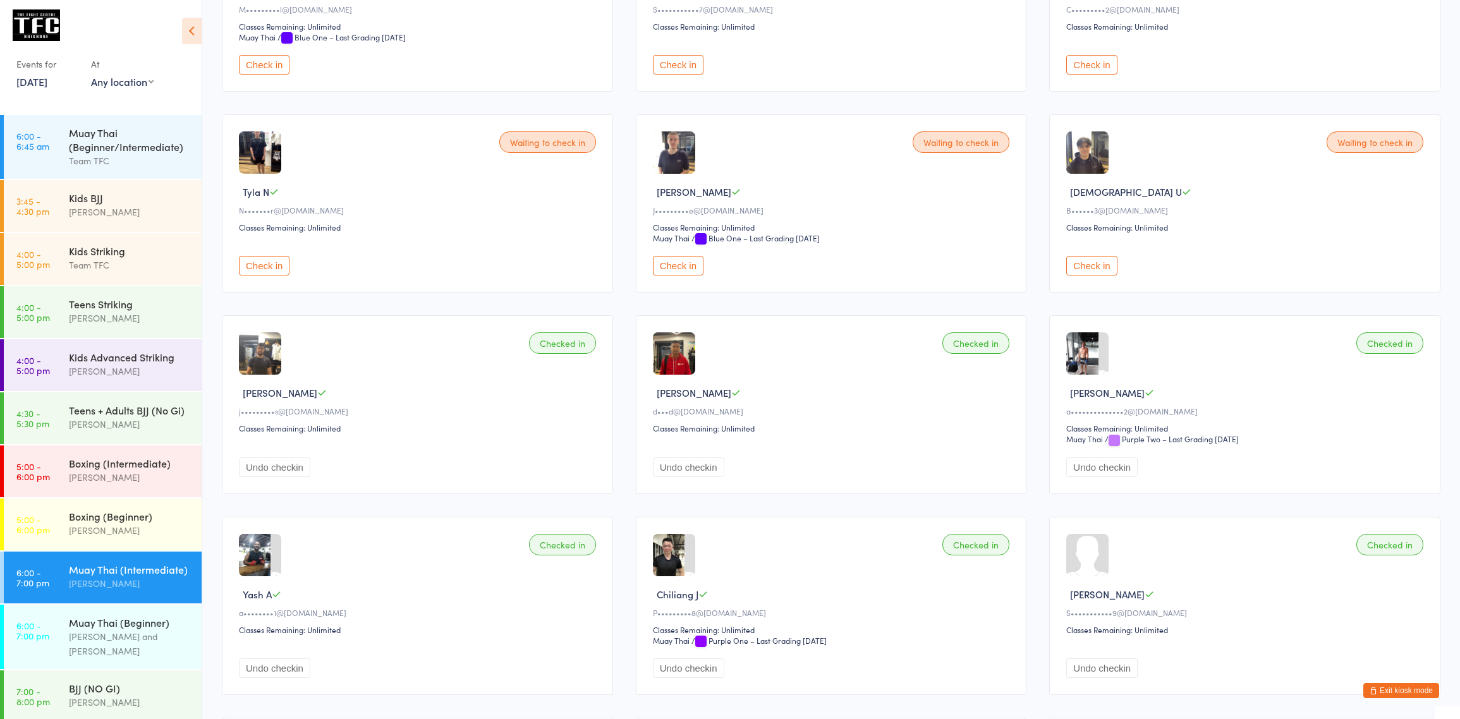
click at [691, 277] on div "Waiting to check in [PERSON_NAME]•••••••••e@[DOMAIN_NAME] Classes Remaining: Un…" at bounding box center [831, 203] width 391 height 178
click at [691, 270] on button "Check in" at bounding box center [678, 266] width 51 height 20
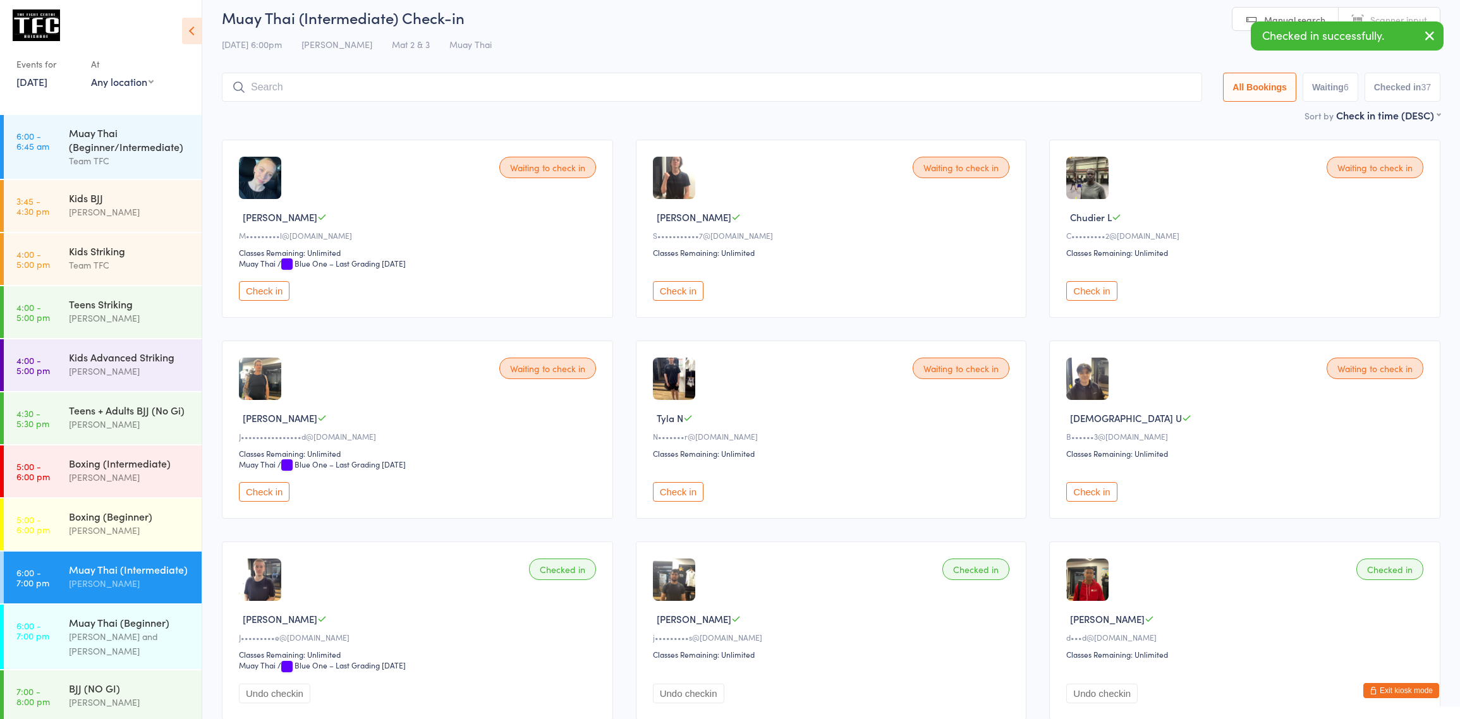
scroll to position [0, 0]
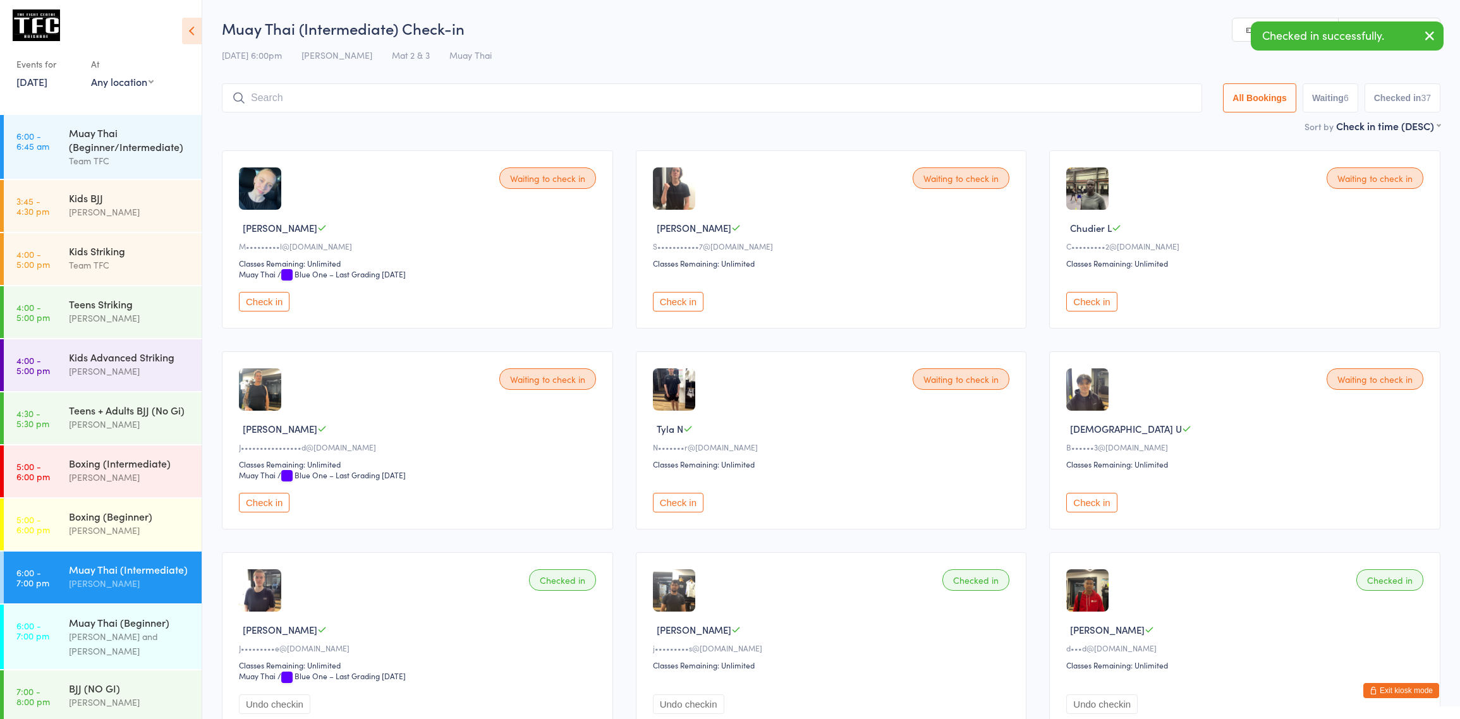
click at [661, 88] on input "search" at bounding box center [712, 97] width 980 height 29
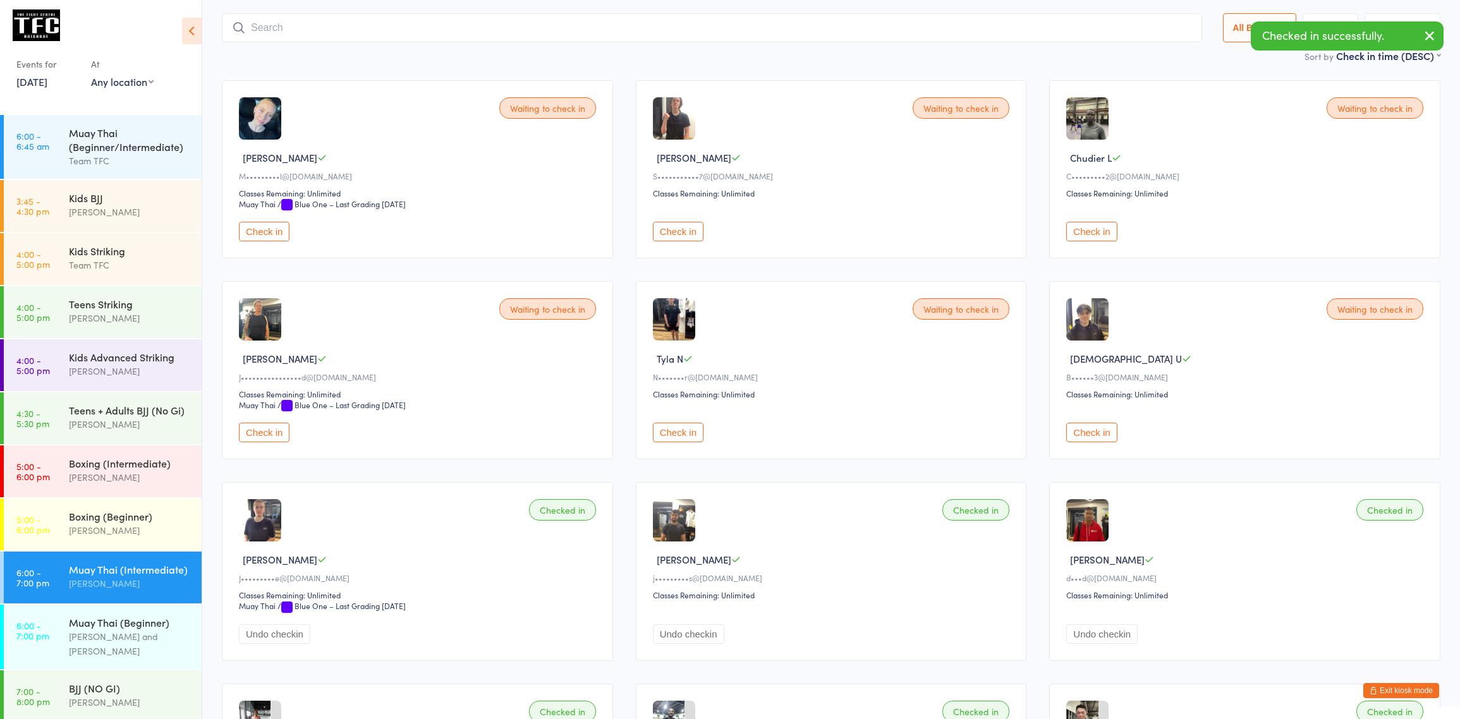
scroll to position [83, 0]
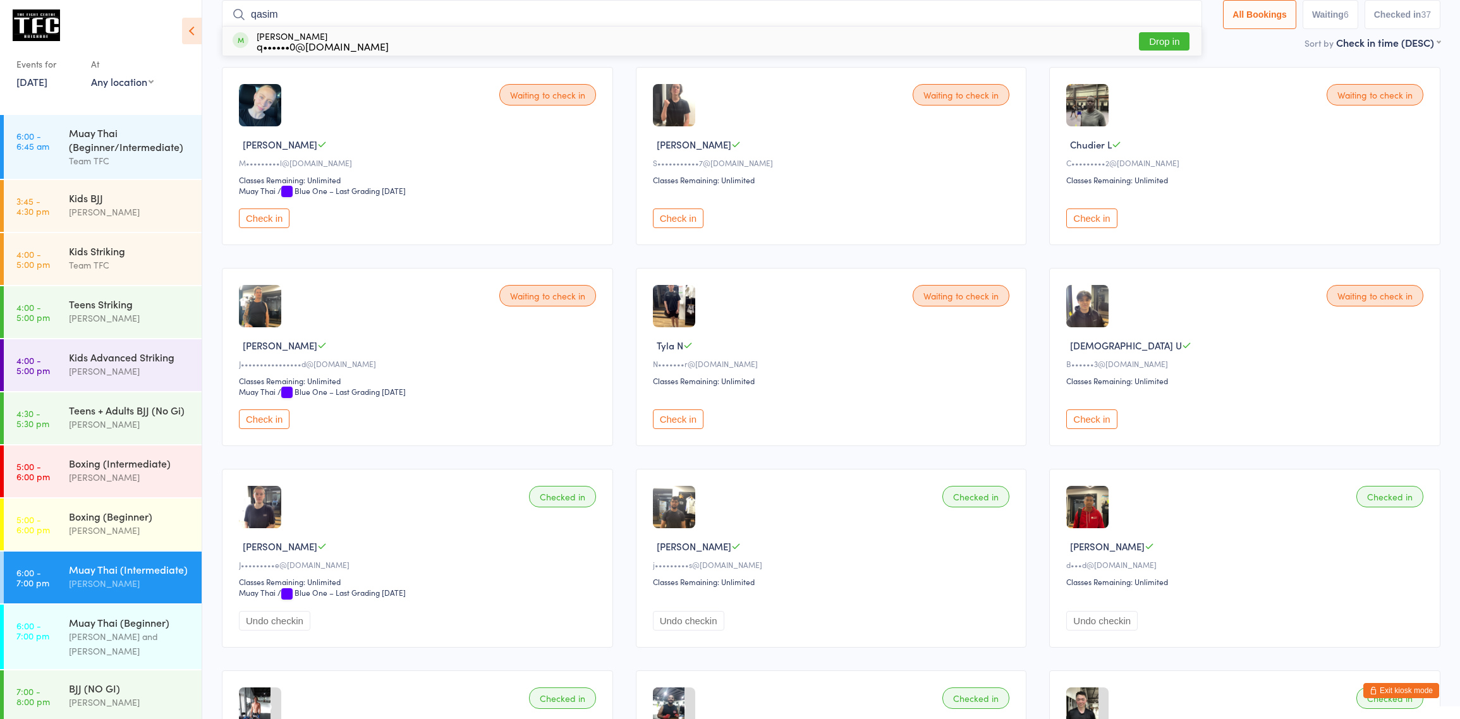
type input "qasim"
click at [378, 47] on div "[PERSON_NAME] q••••••0@[DOMAIN_NAME] Drop in" at bounding box center [711, 41] width 979 height 29
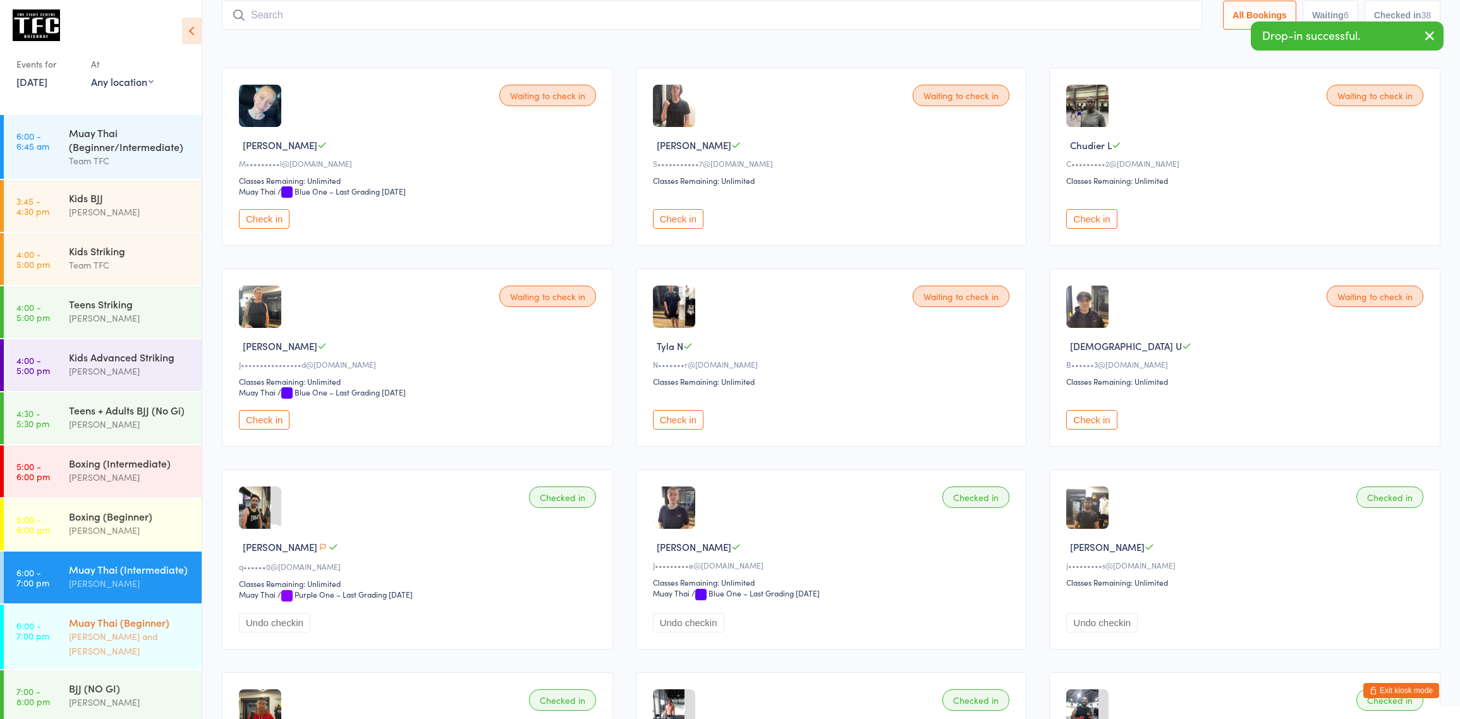
click at [125, 622] on div "Muay Thai (Beginner)" at bounding box center [130, 623] width 122 height 14
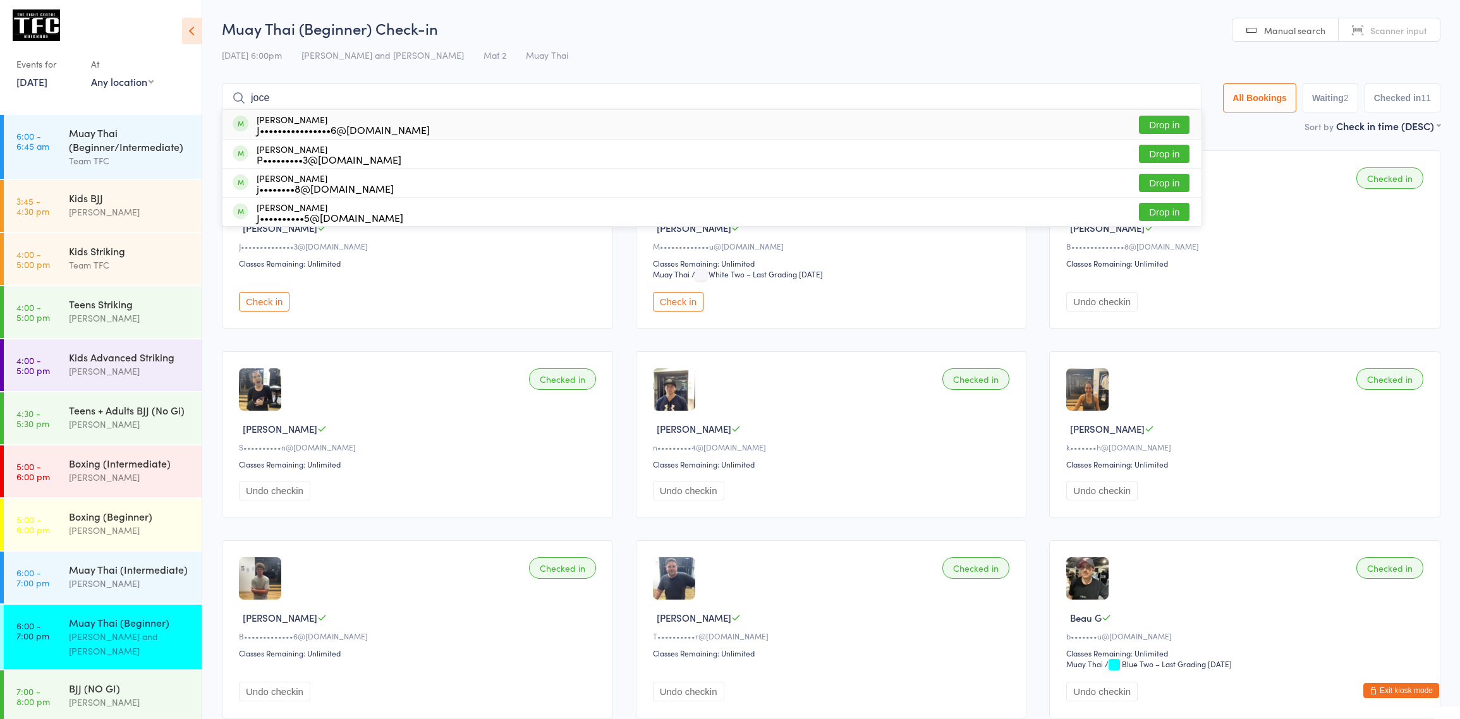
type input "joce"
click at [279, 116] on div "Jocelyn Harrison J••••••••••••••••6@mail.com" at bounding box center [343, 124] width 173 height 20
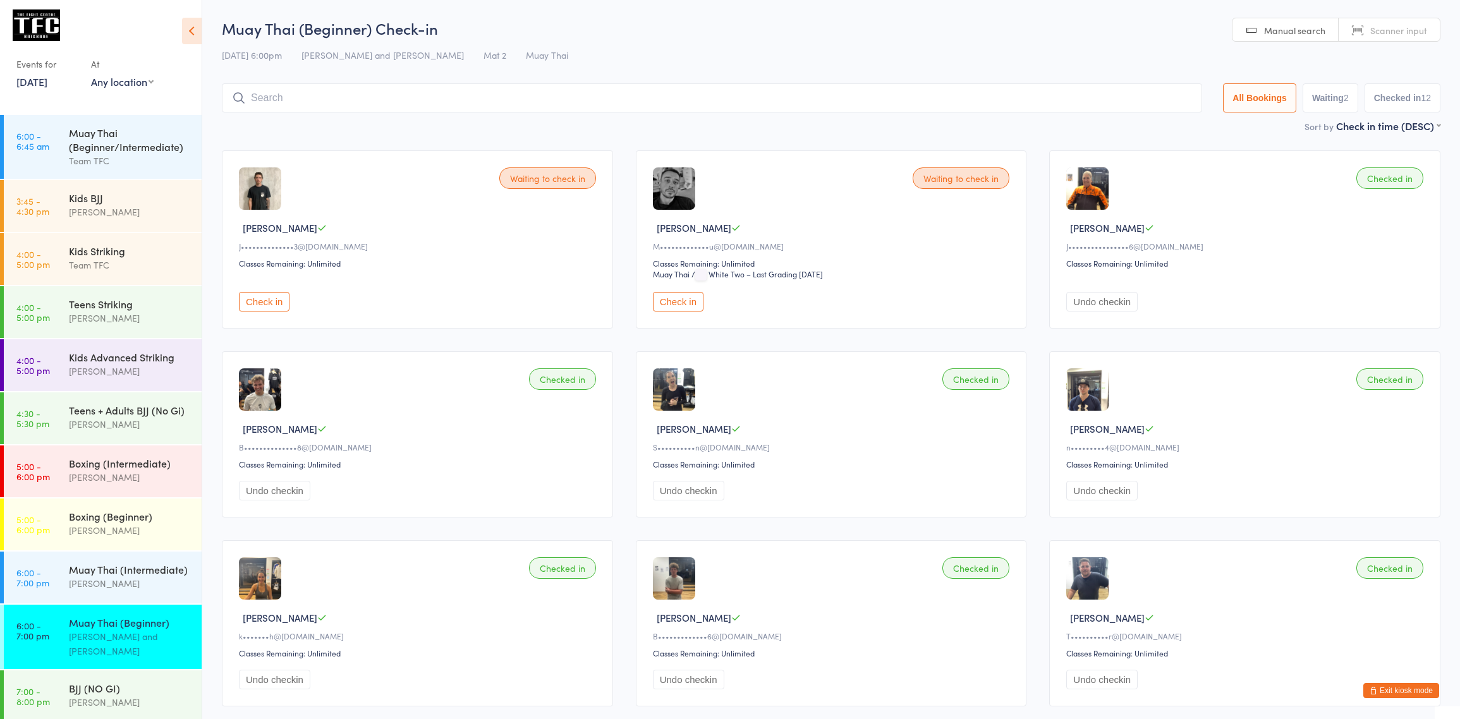
click at [1385, 695] on button "Exit kiosk mode" at bounding box center [1401, 690] width 76 height 15
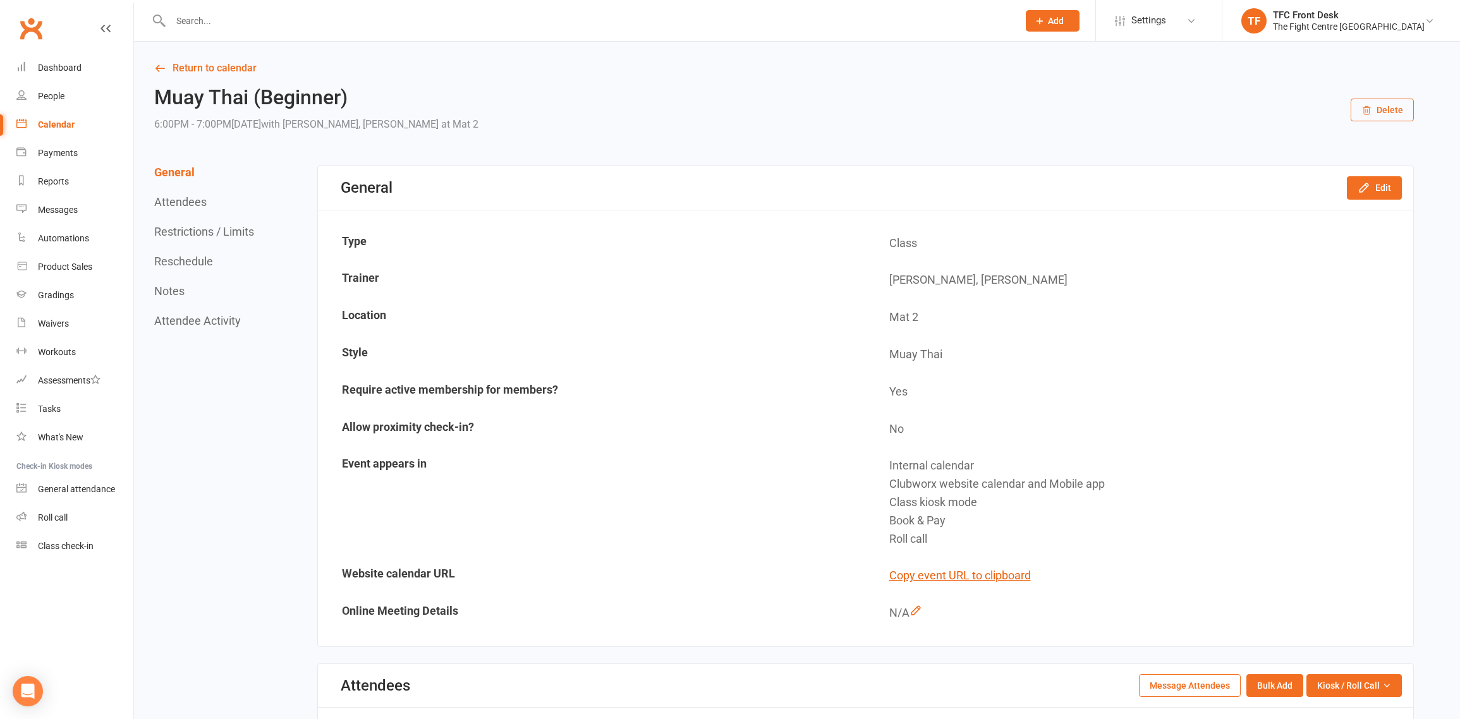
click at [323, 19] on input "text" at bounding box center [588, 21] width 842 height 18
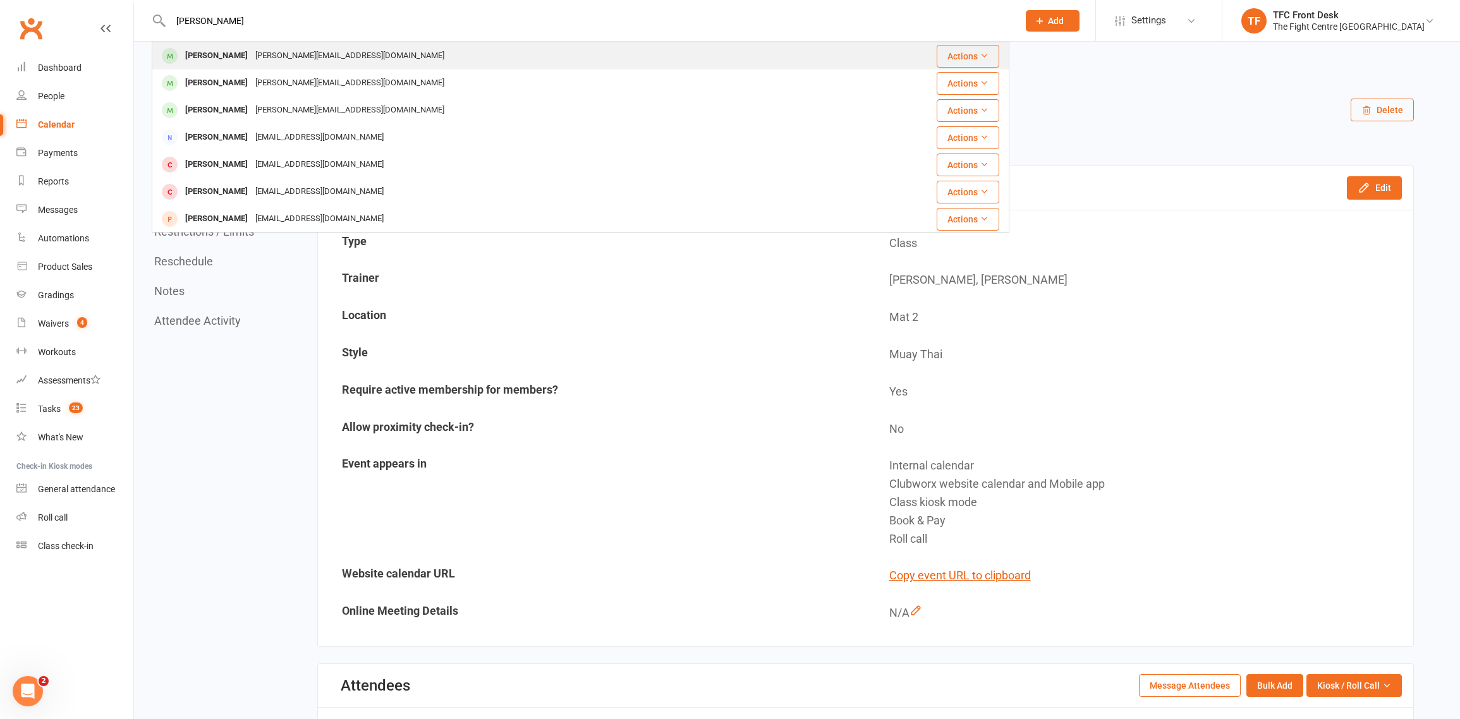
type input "jocelyn"
click at [295, 57] on div "[PERSON_NAME][EMAIL_ADDRESS][DOMAIN_NAME]" at bounding box center [350, 56] width 197 height 18
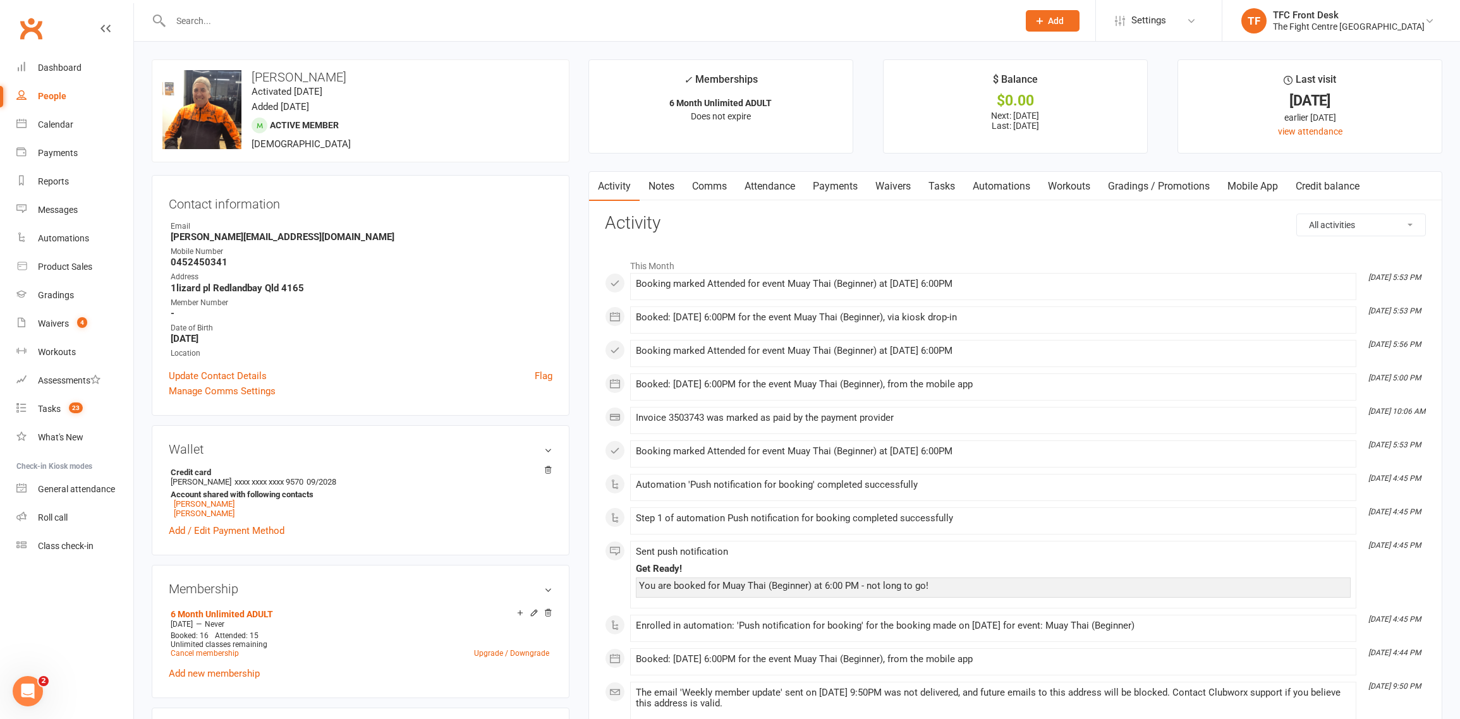
click at [1265, 199] on link "Mobile App" at bounding box center [1253, 186] width 68 height 29
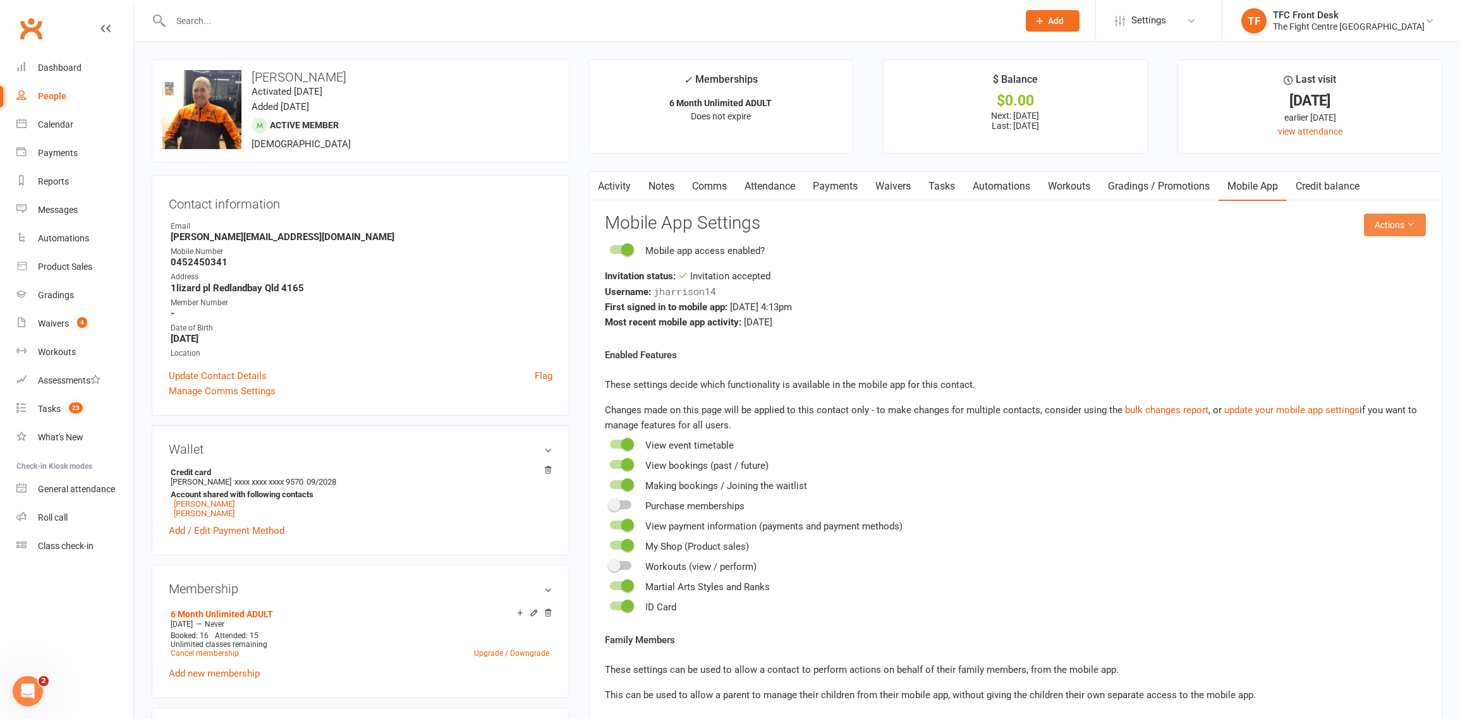
click at [1383, 220] on button "Actions" at bounding box center [1395, 225] width 62 height 23
click at [1371, 284] on link "Send invitation SMS" at bounding box center [1353, 278] width 125 height 25
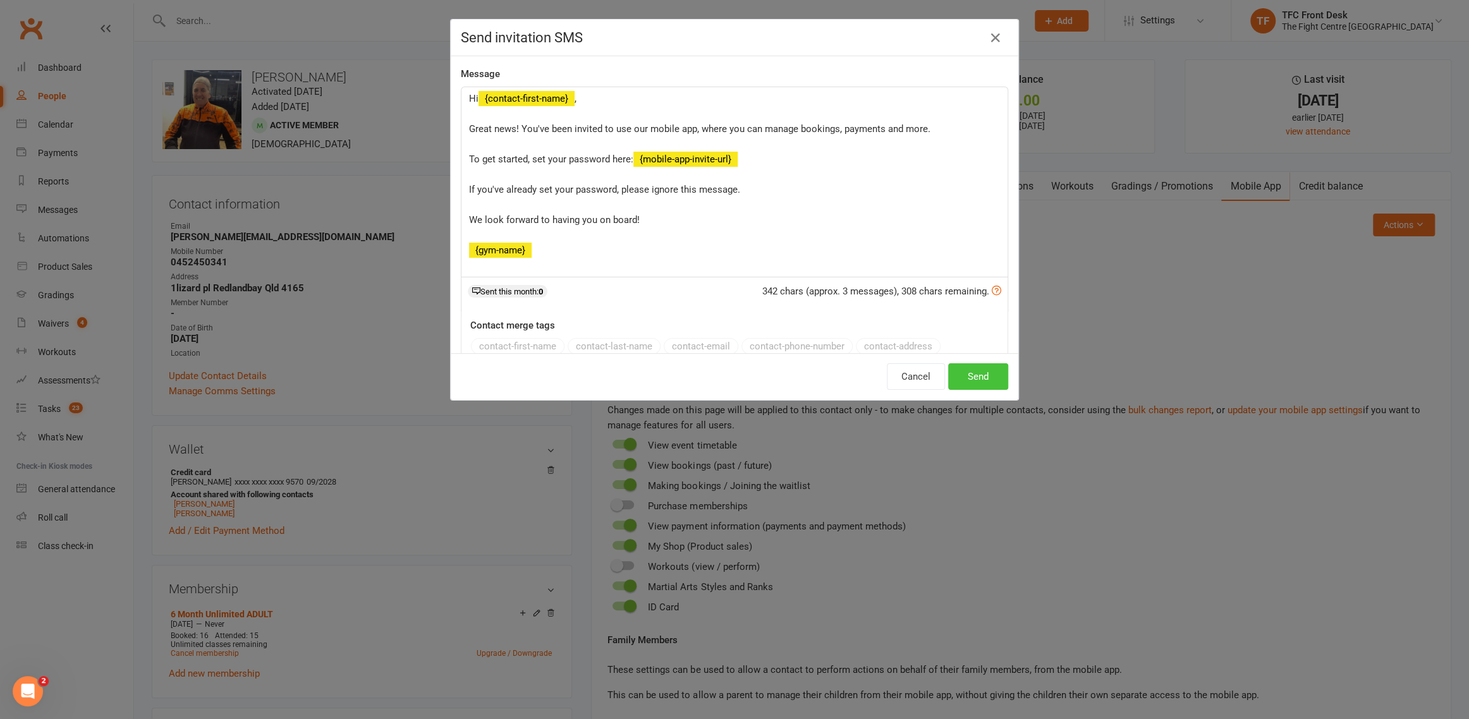
click at [956, 379] on button "Send" at bounding box center [978, 376] width 60 height 27
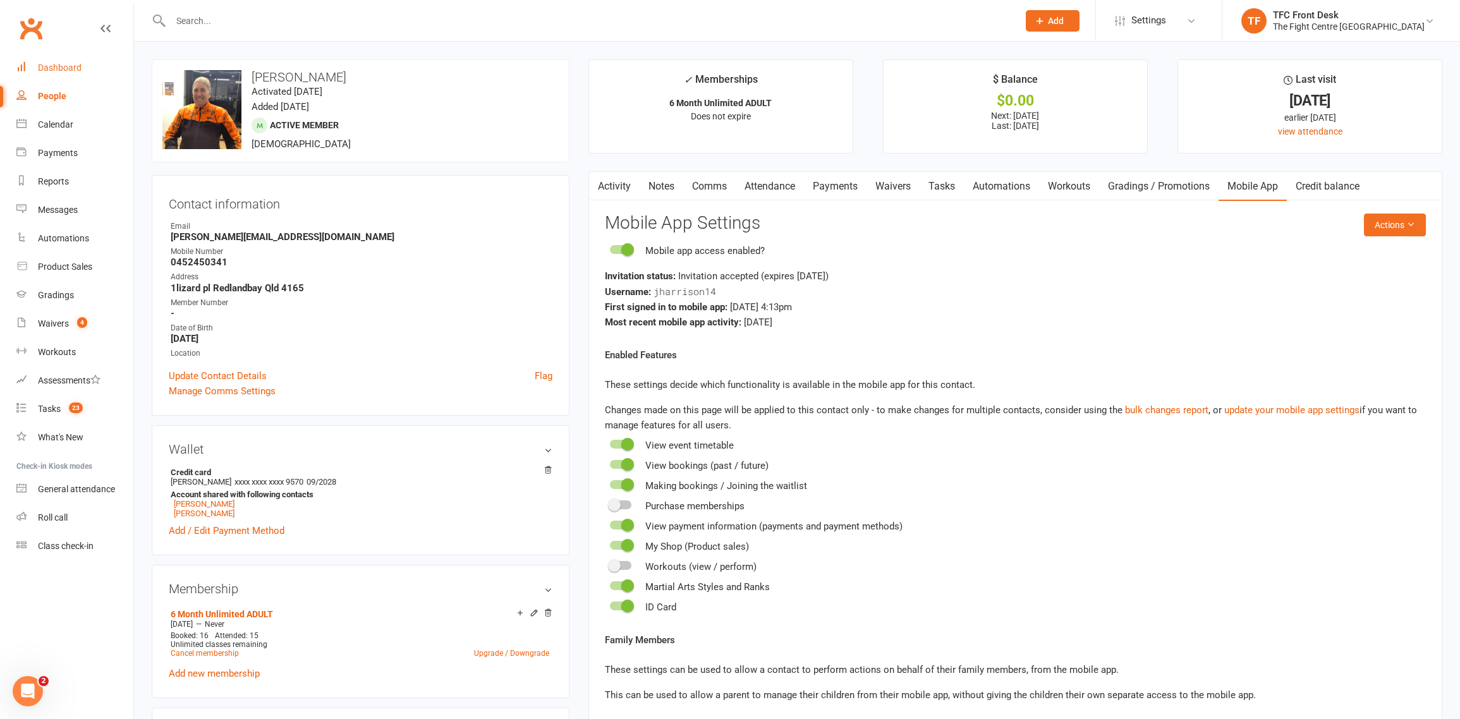
click at [83, 60] on link "Dashboard" at bounding box center [74, 68] width 117 height 28
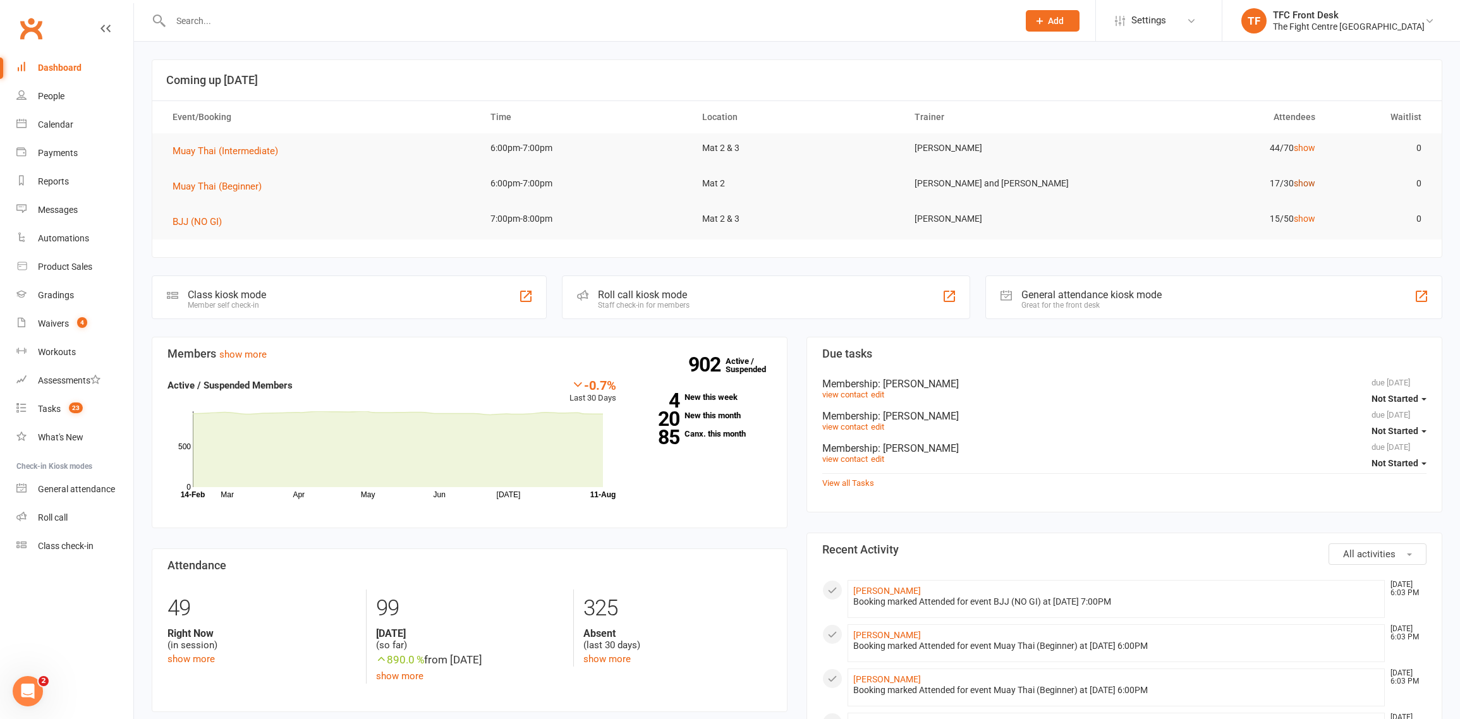
click at [1301, 186] on link "show" at bounding box center [1304, 183] width 21 height 10
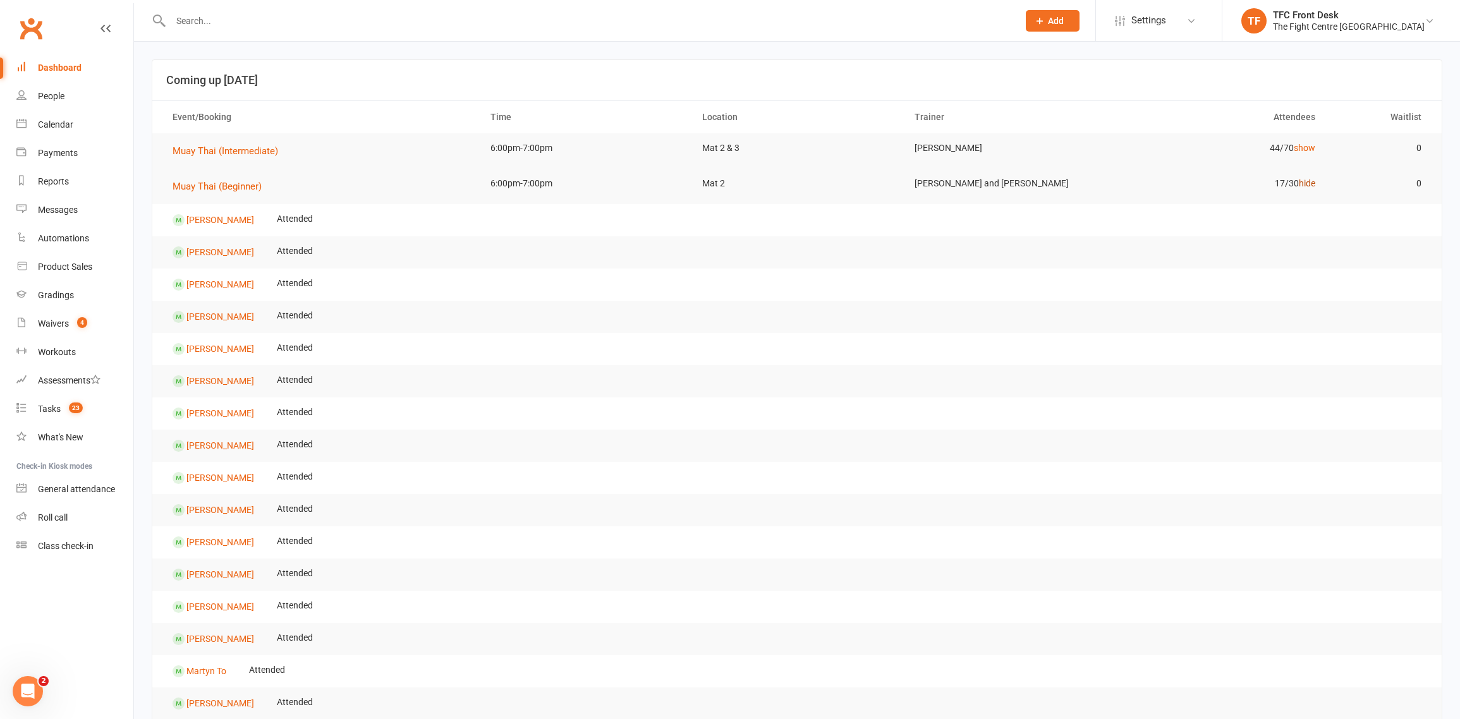
click at [1301, 186] on link "hide" at bounding box center [1307, 183] width 16 height 10
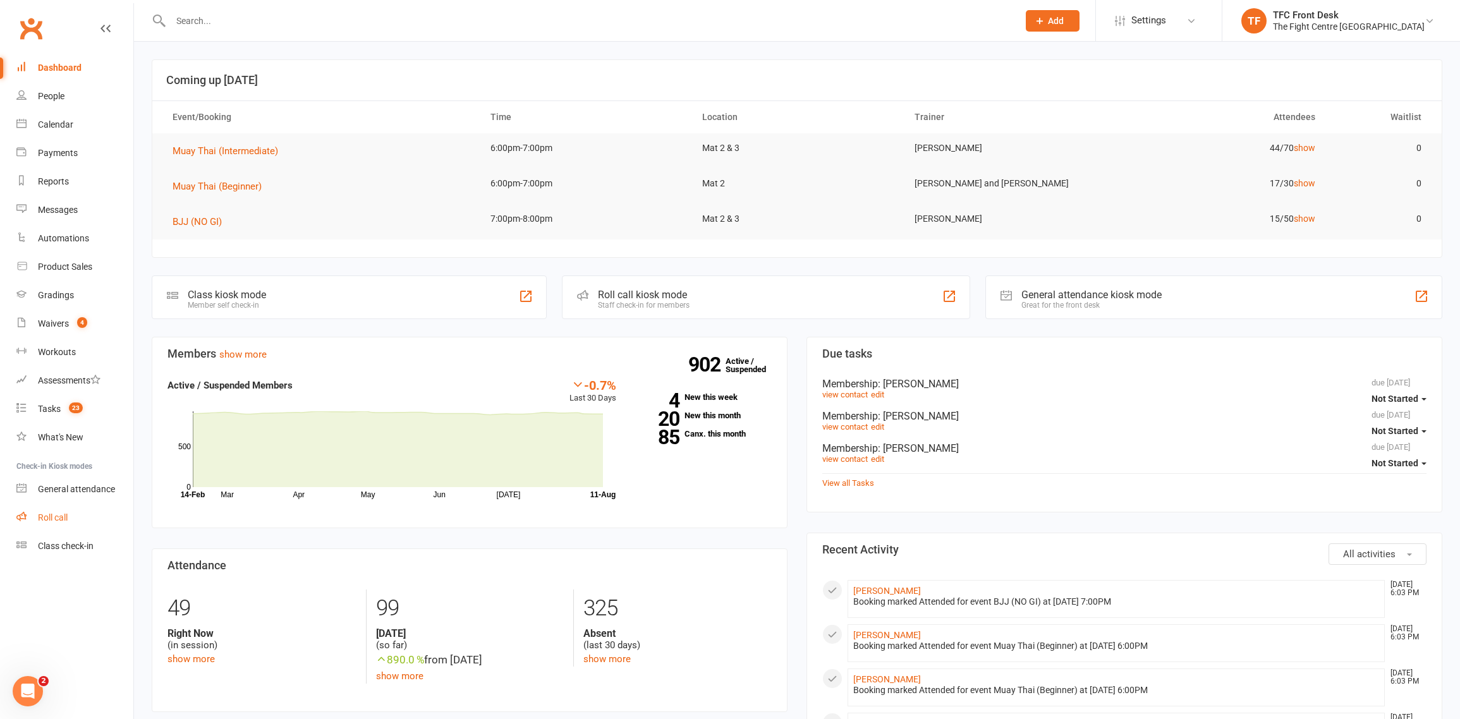
click at [51, 516] on div "Roll call" at bounding box center [53, 518] width 30 height 10
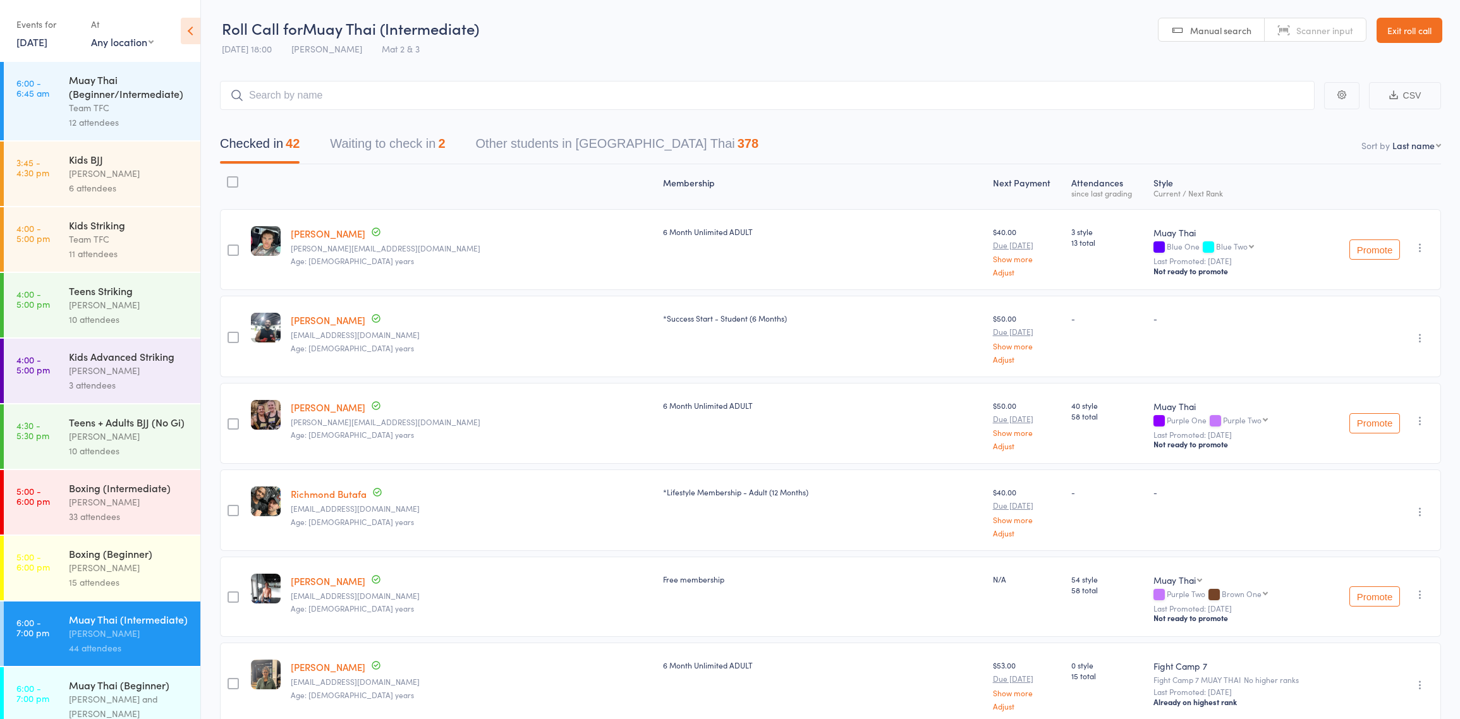
click at [440, 142] on button "Waiting to check in 2" at bounding box center [387, 146] width 115 height 33
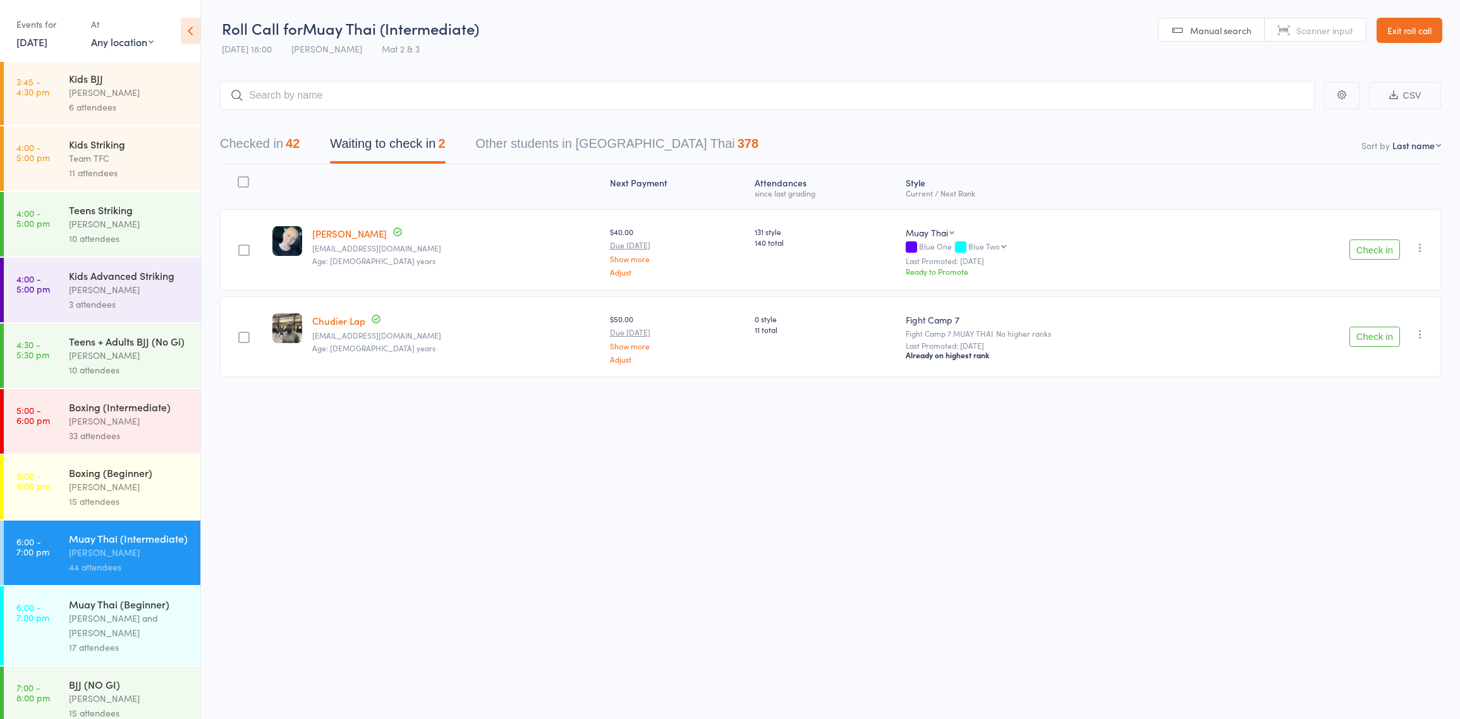
scroll to position [82, 0]
click at [82, 640] on div "[PERSON_NAME] and [PERSON_NAME]" at bounding box center [129, 625] width 121 height 29
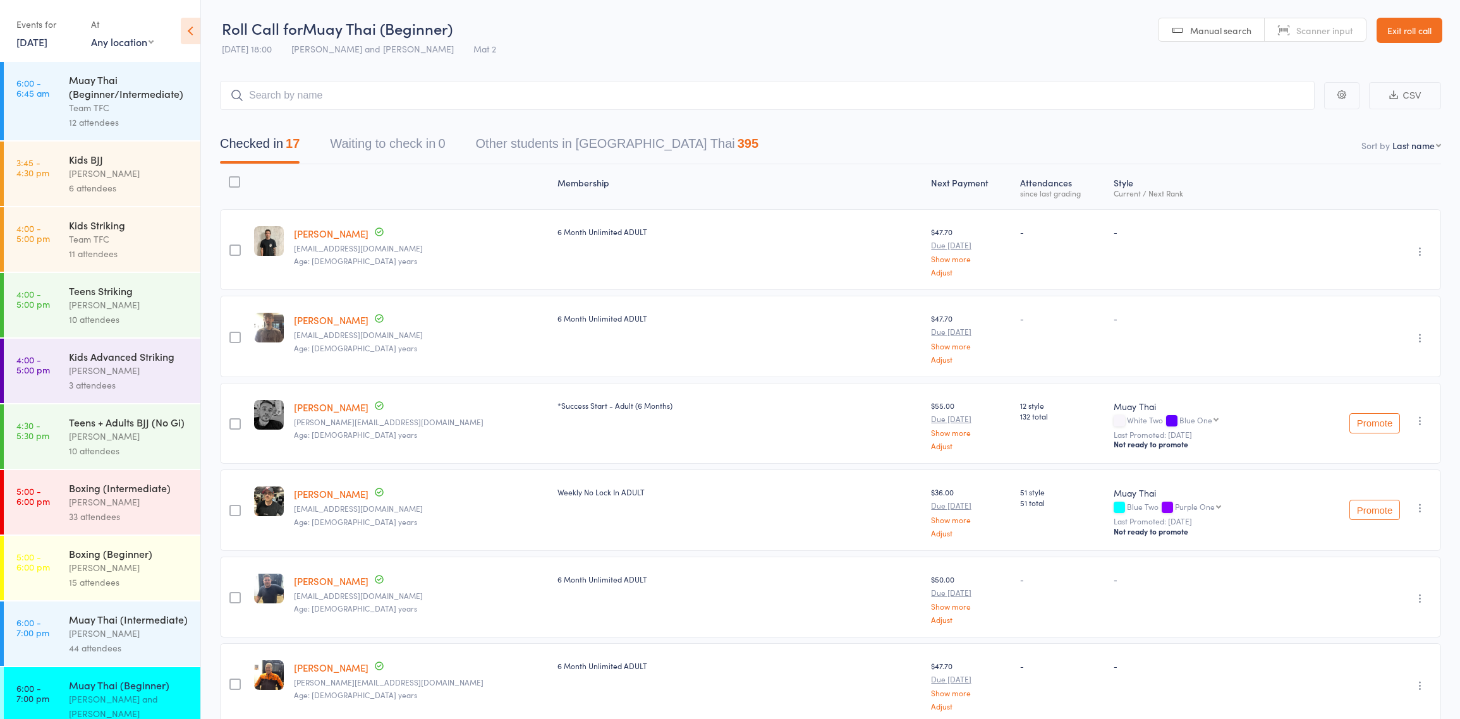
click at [114, 561] on div "Boxing (Beginner)" at bounding box center [129, 554] width 121 height 14
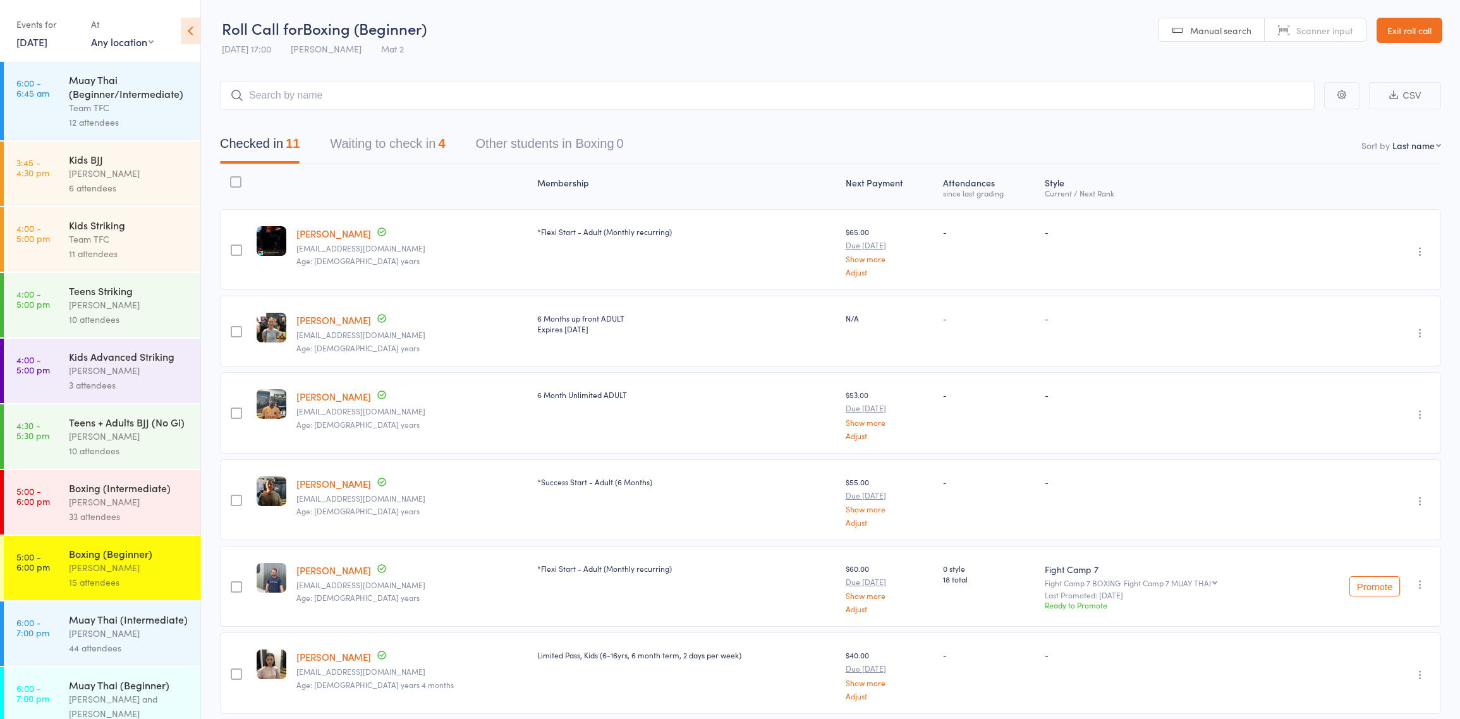
click at [1401, 30] on link "Exit roll call" at bounding box center [1410, 30] width 66 height 25
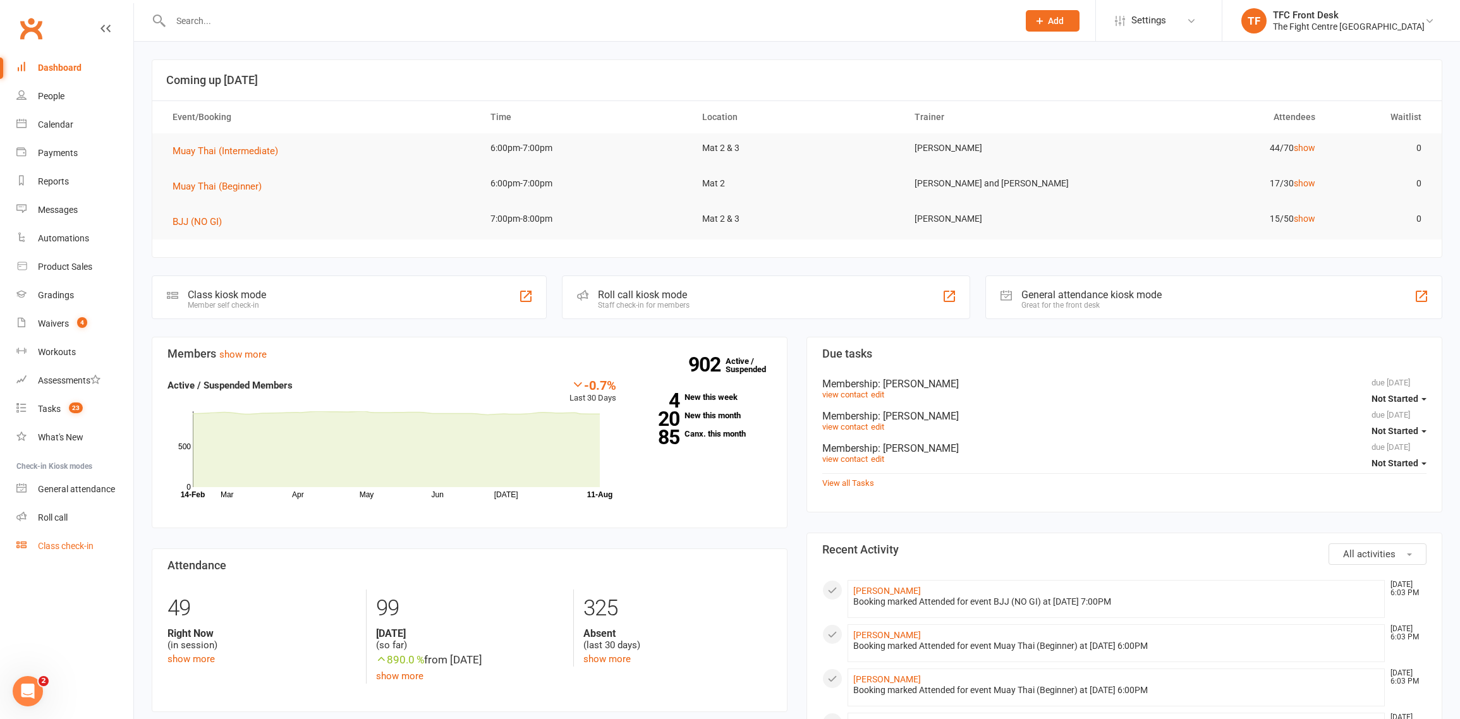
click at [95, 545] on link "Class check-in" at bounding box center [74, 546] width 117 height 28
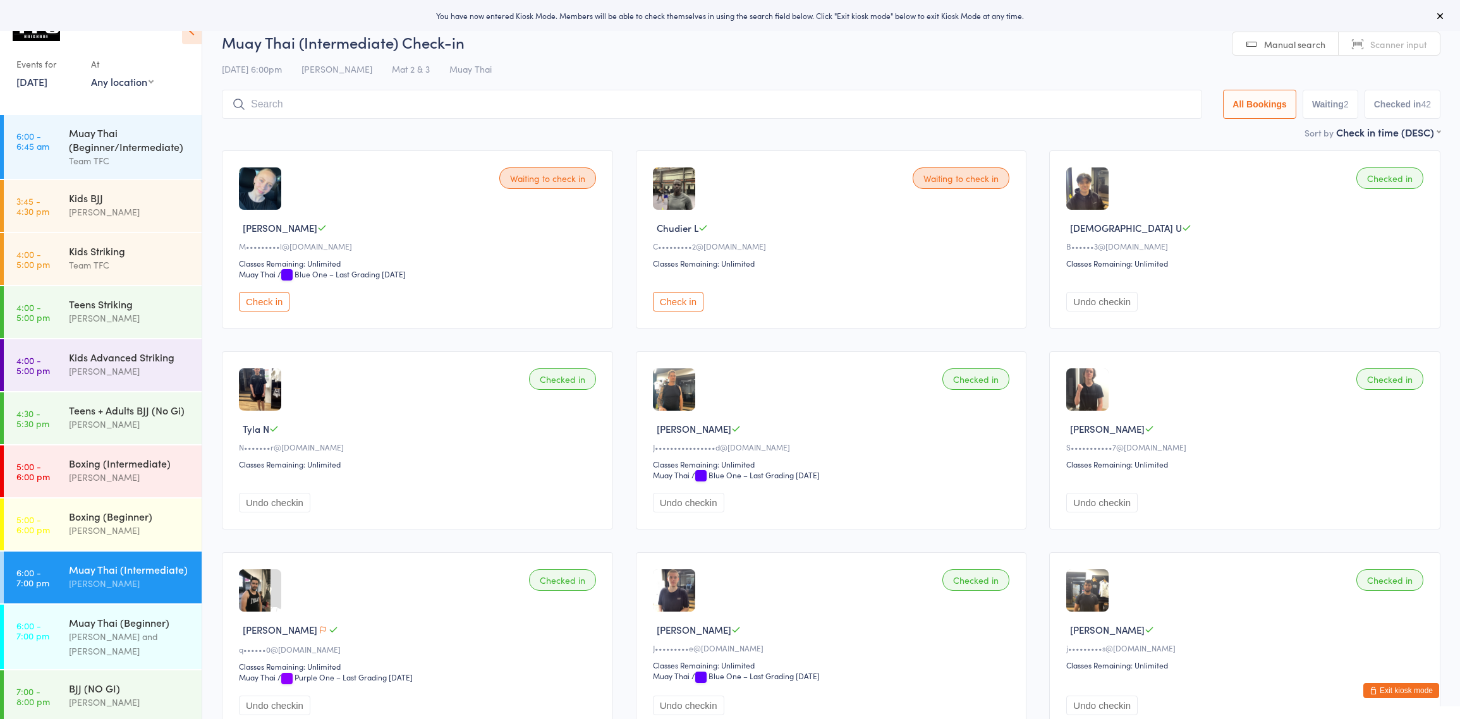
click at [681, 298] on button "Check in" at bounding box center [678, 302] width 51 height 20
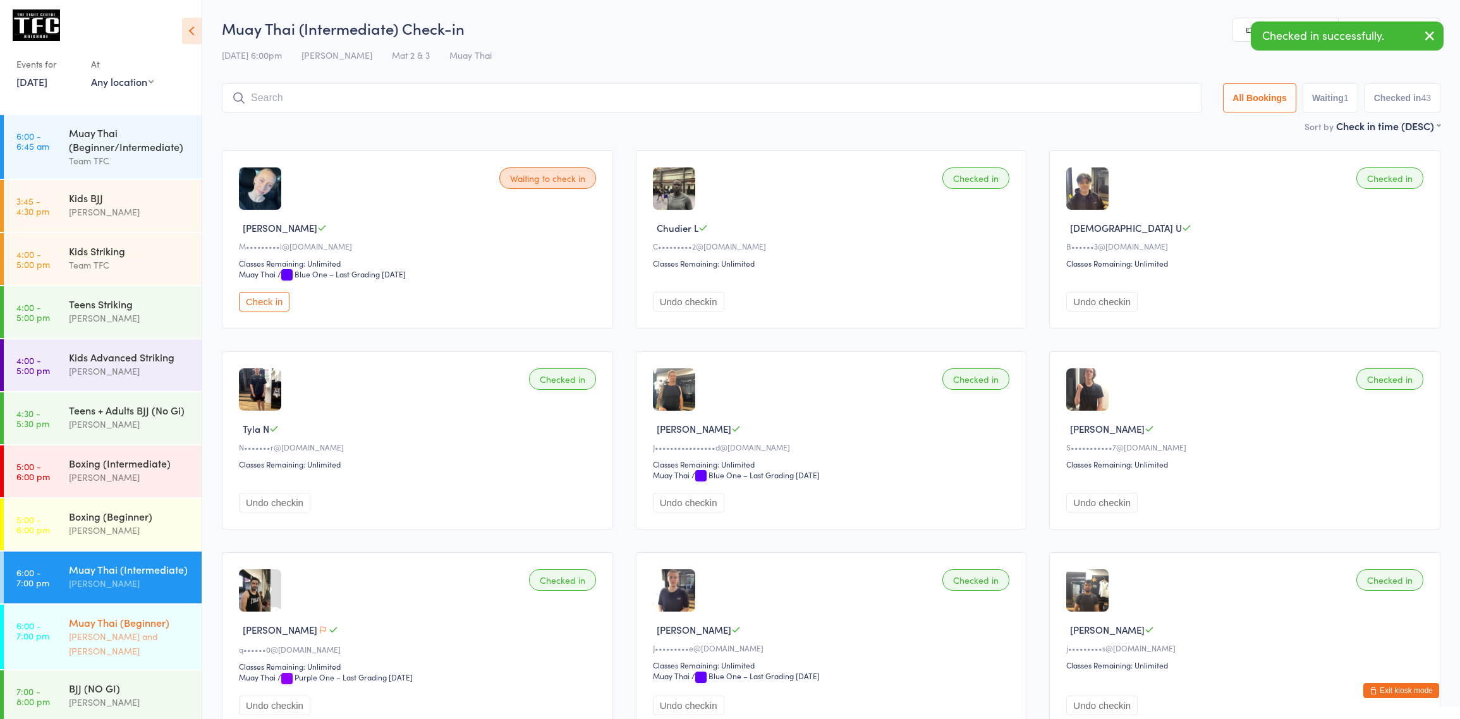
click at [155, 650] on div "Muay Thai (Beginner) Nick Kepu and Diego Pereira" at bounding box center [135, 637] width 133 height 64
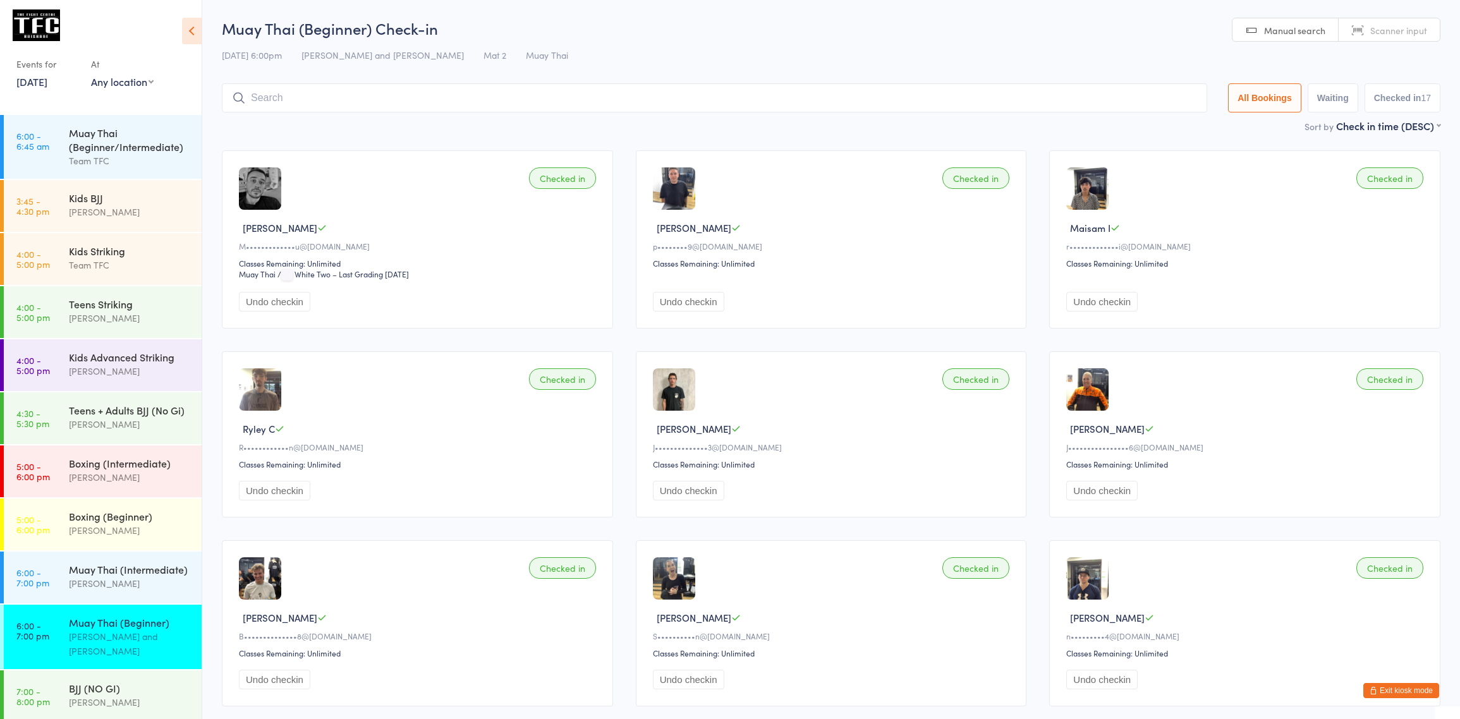
click at [1425, 683] on button "Exit kiosk mode" at bounding box center [1401, 690] width 76 height 15
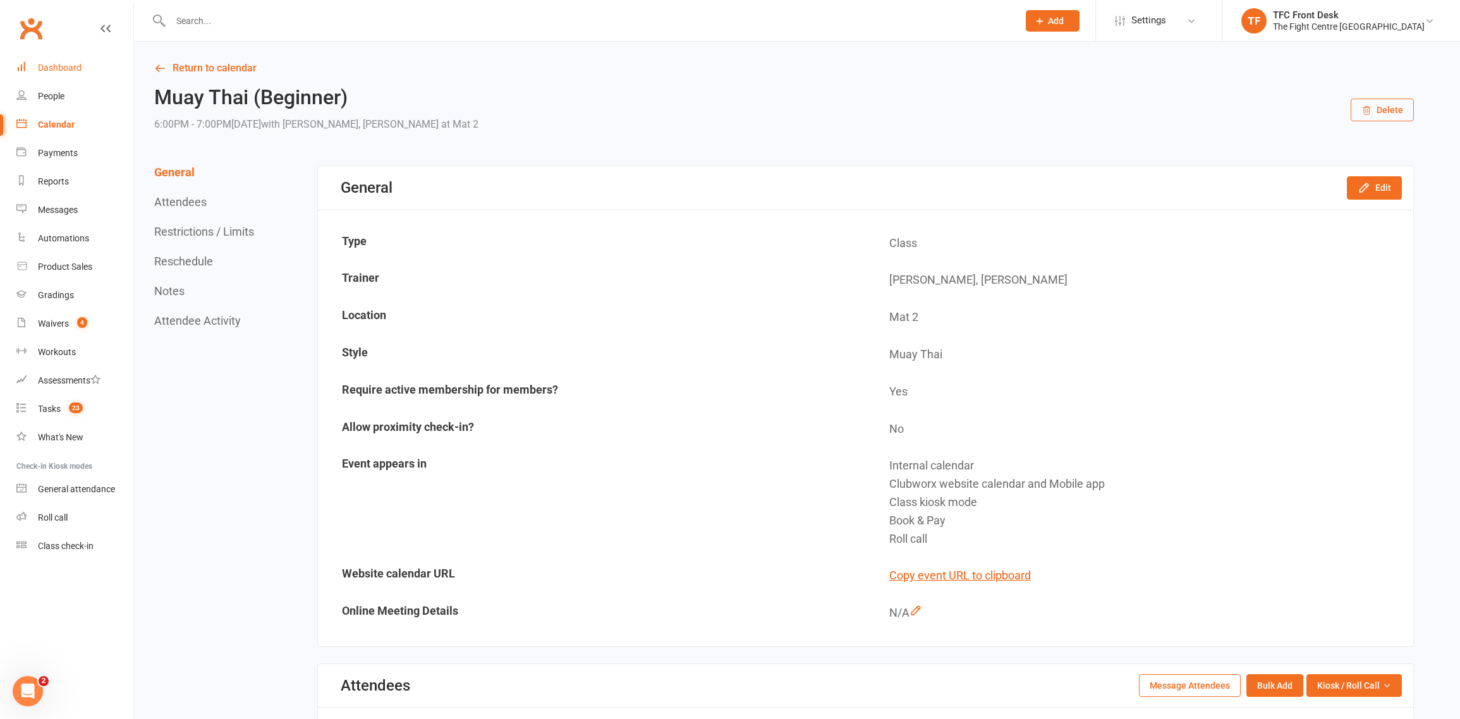
click at [90, 64] on link "Dashboard" at bounding box center [74, 68] width 117 height 28
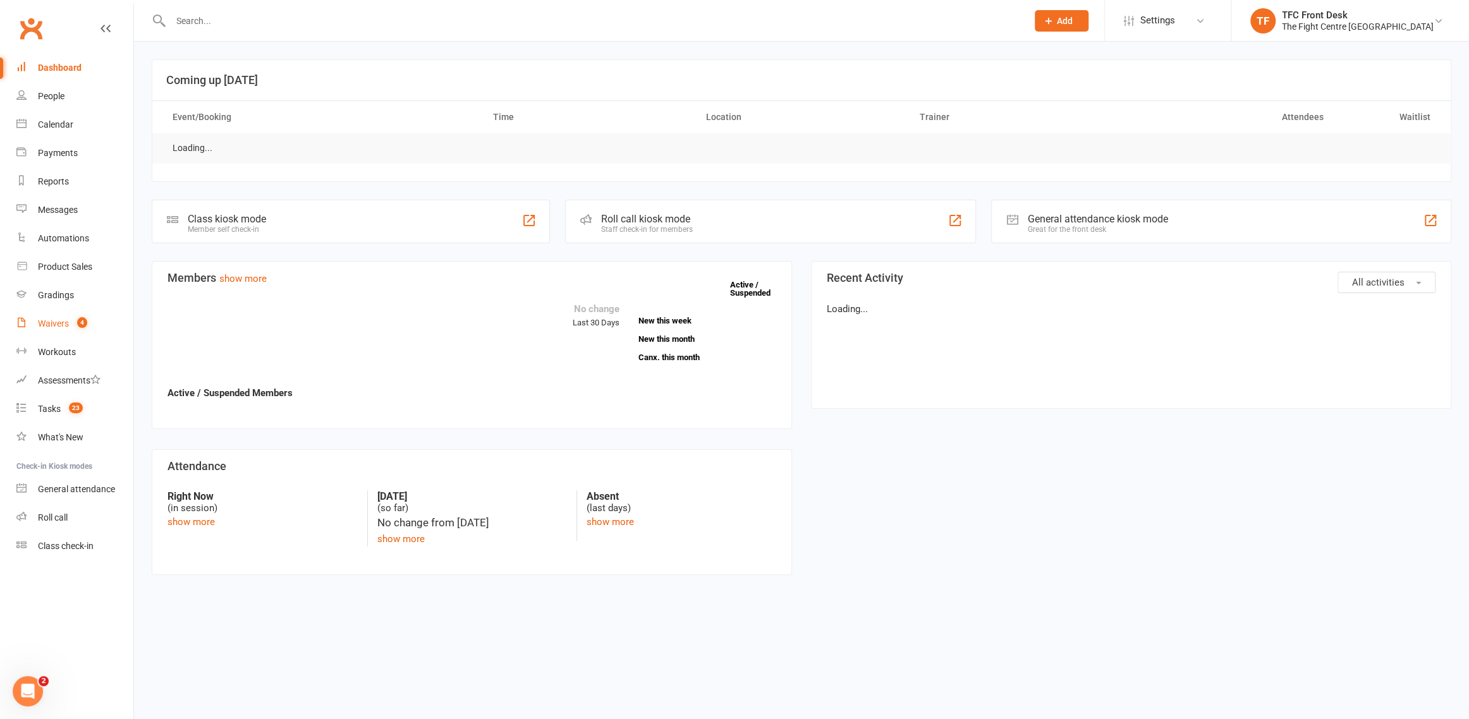
click at [82, 310] on link "Waivers 4" at bounding box center [74, 324] width 117 height 28
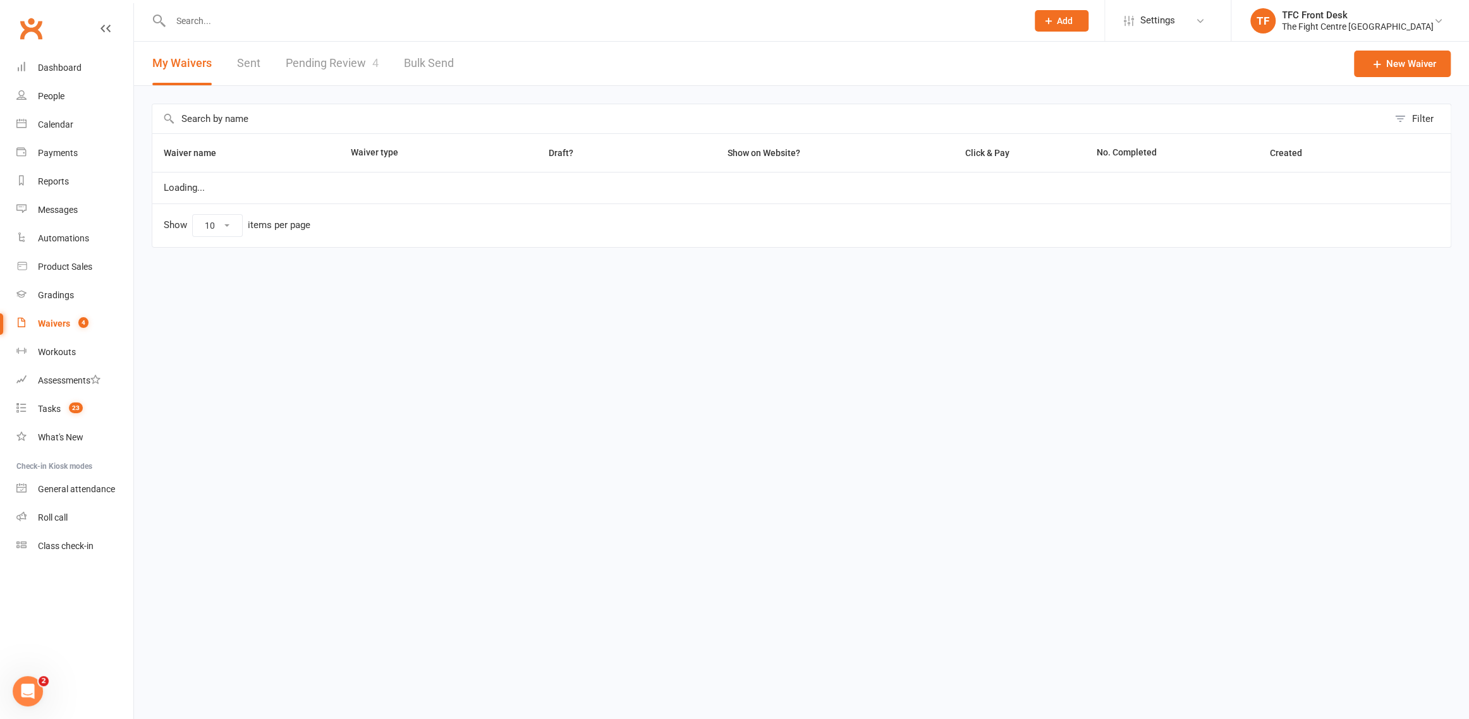
click at [325, 83] on link "Pending Review 4" at bounding box center [332, 64] width 93 height 44
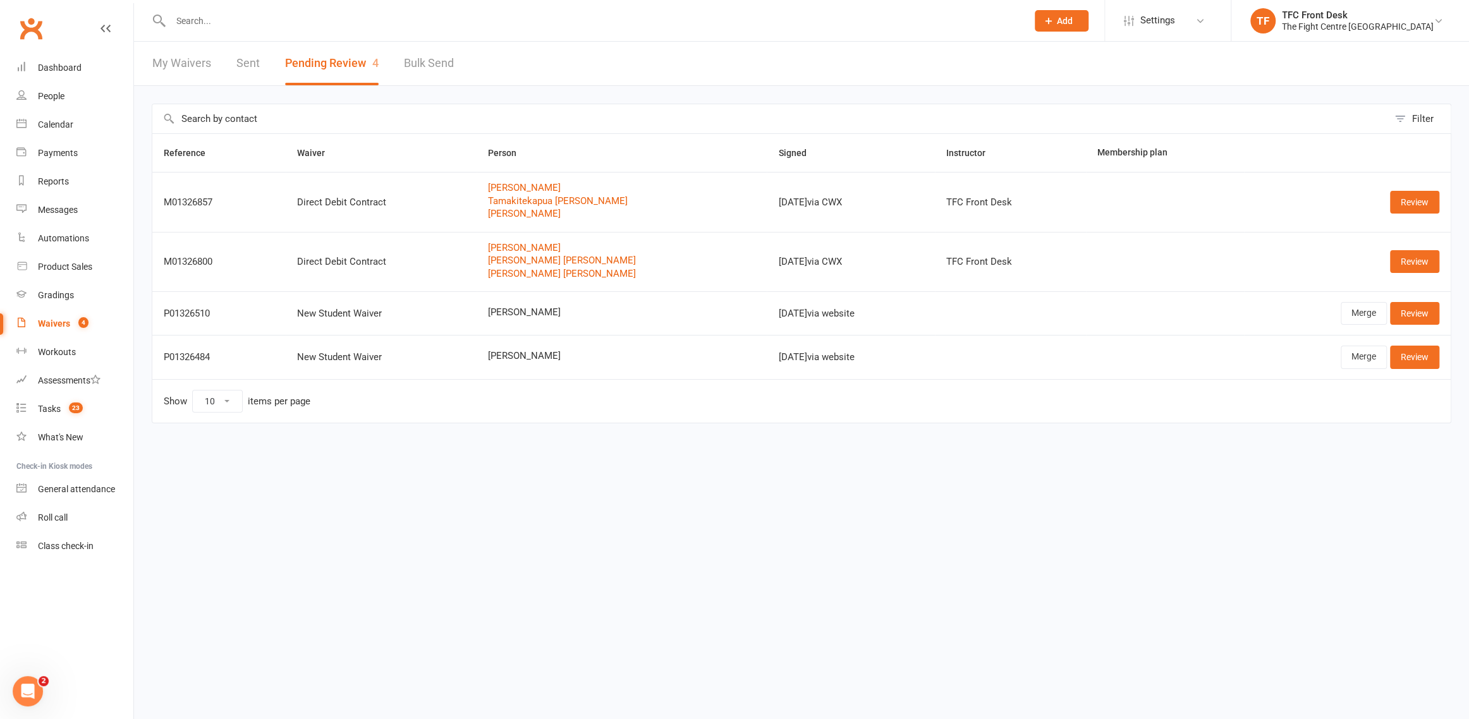
click at [269, 4] on div at bounding box center [585, 20] width 866 height 41
click at [261, 17] on input "text" at bounding box center [592, 21] width 851 height 18
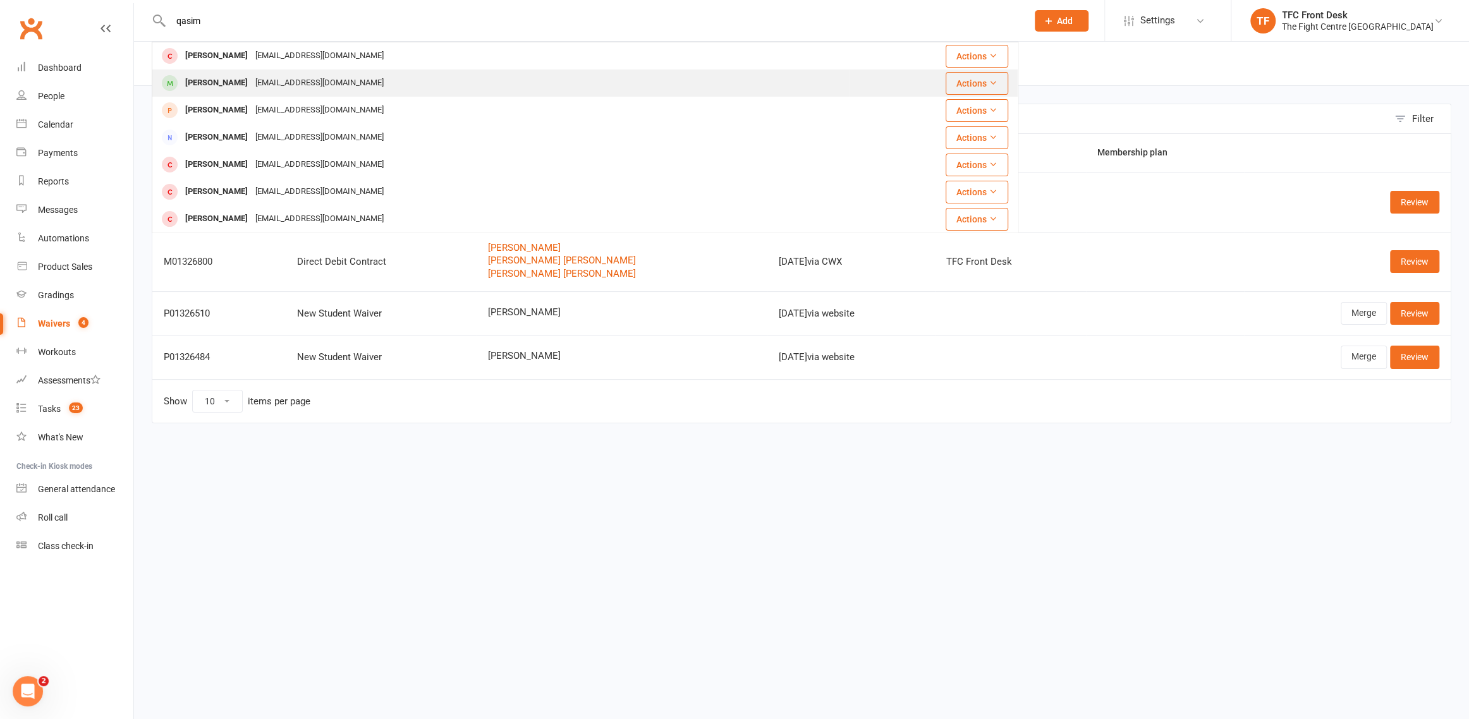
type input "qasim"
click at [269, 73] on div "Mohammad Qasim qasqta70@yahoo.com" at bounding box center [501, 83] width 696 height 26
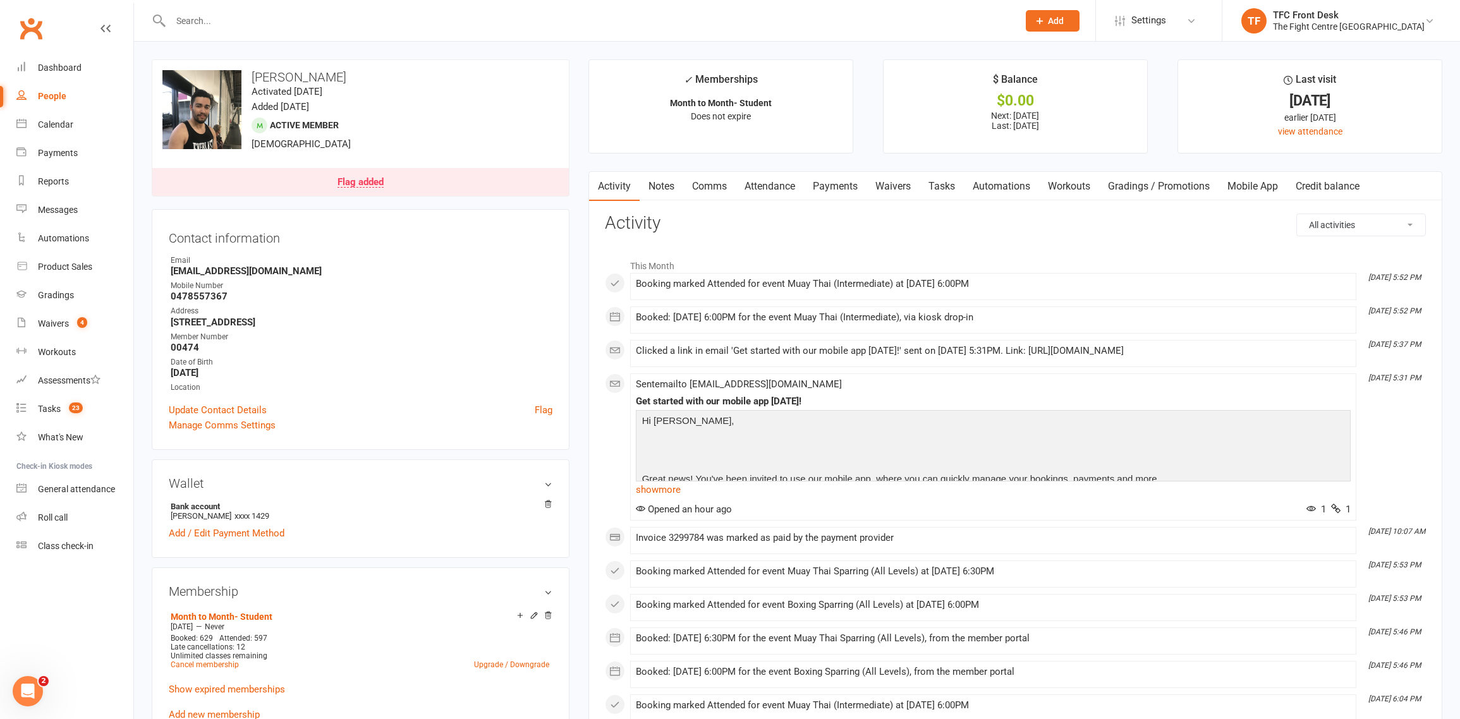
click at [1232, 188] on link "Mobile App" at bounding box center [1253, 186] width 68 height 29
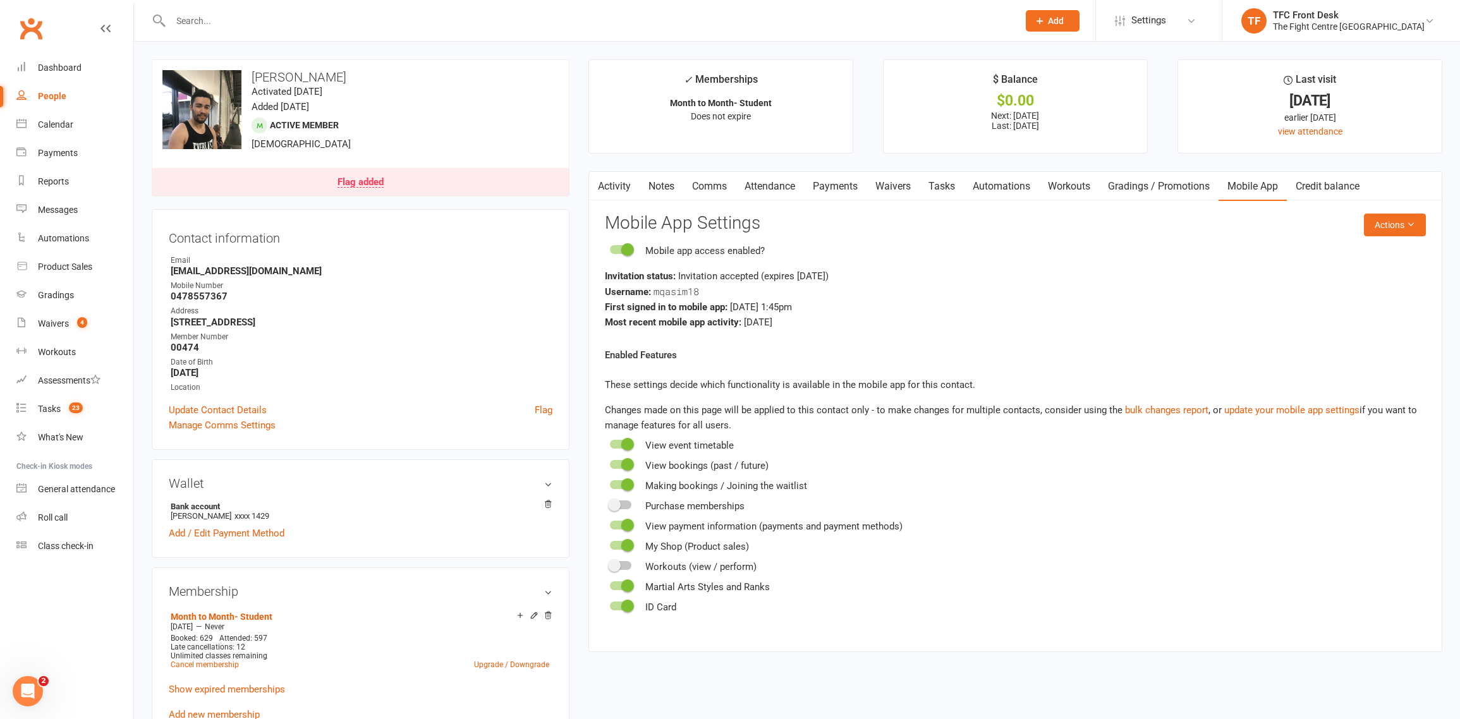
drag, startPoint x: 649, startPoint y: 290, endPoint x: 767, endPoint y: 269, distance: 119.4
click at [778, 265] on div "Mobile app access enabled? Invitation status: Invitation accepted (expires in 7…" at bounding box center [1015, 286] width 821 height 87
click at [1368, 226] on button "Actions" at bounding box center [1395, 225] width 62 height 23
click at [1368, 312] on link "Reset password" at bounding box center [1353, 303] width 125 height 25
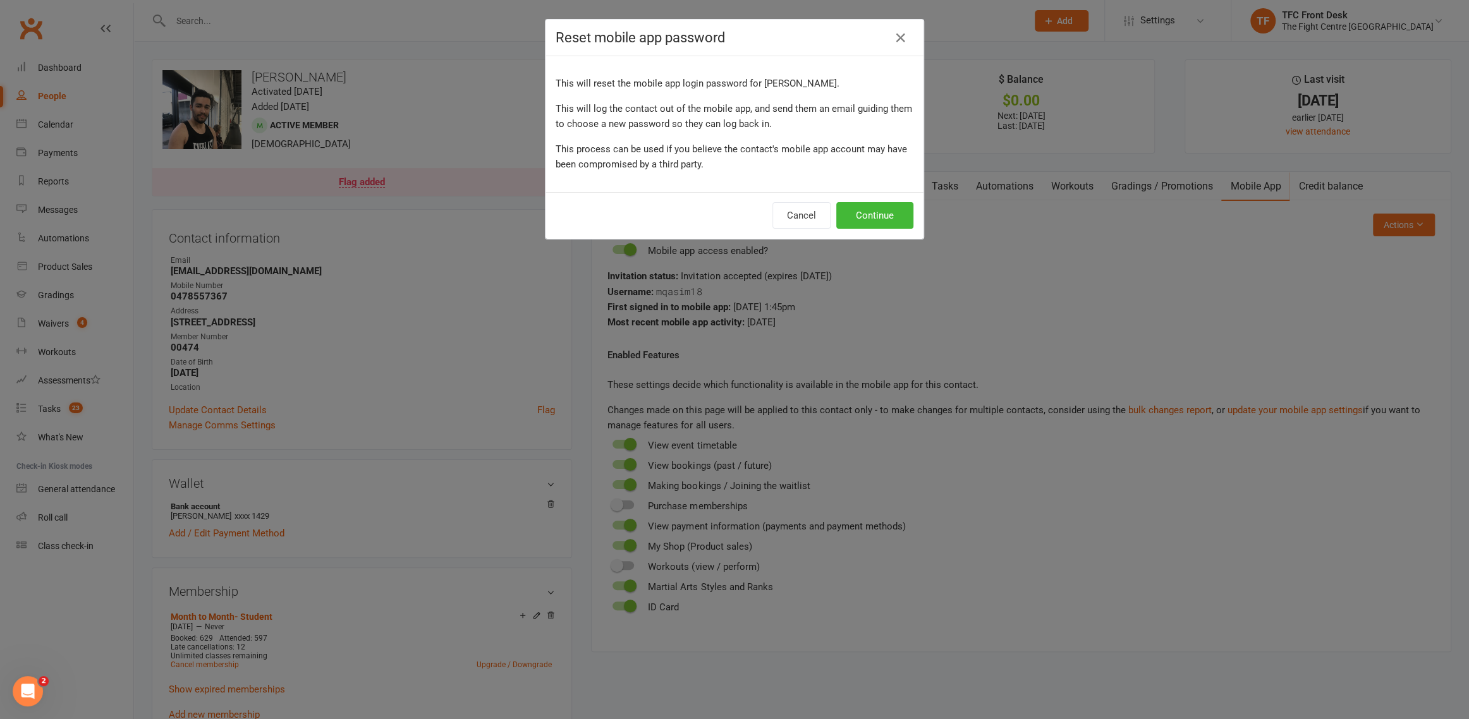
click at [915, 286] on div "Reset mobile app password This will reset the mobile app login password for Moh…" at bounding box center [734, 359] width 1469 height 719
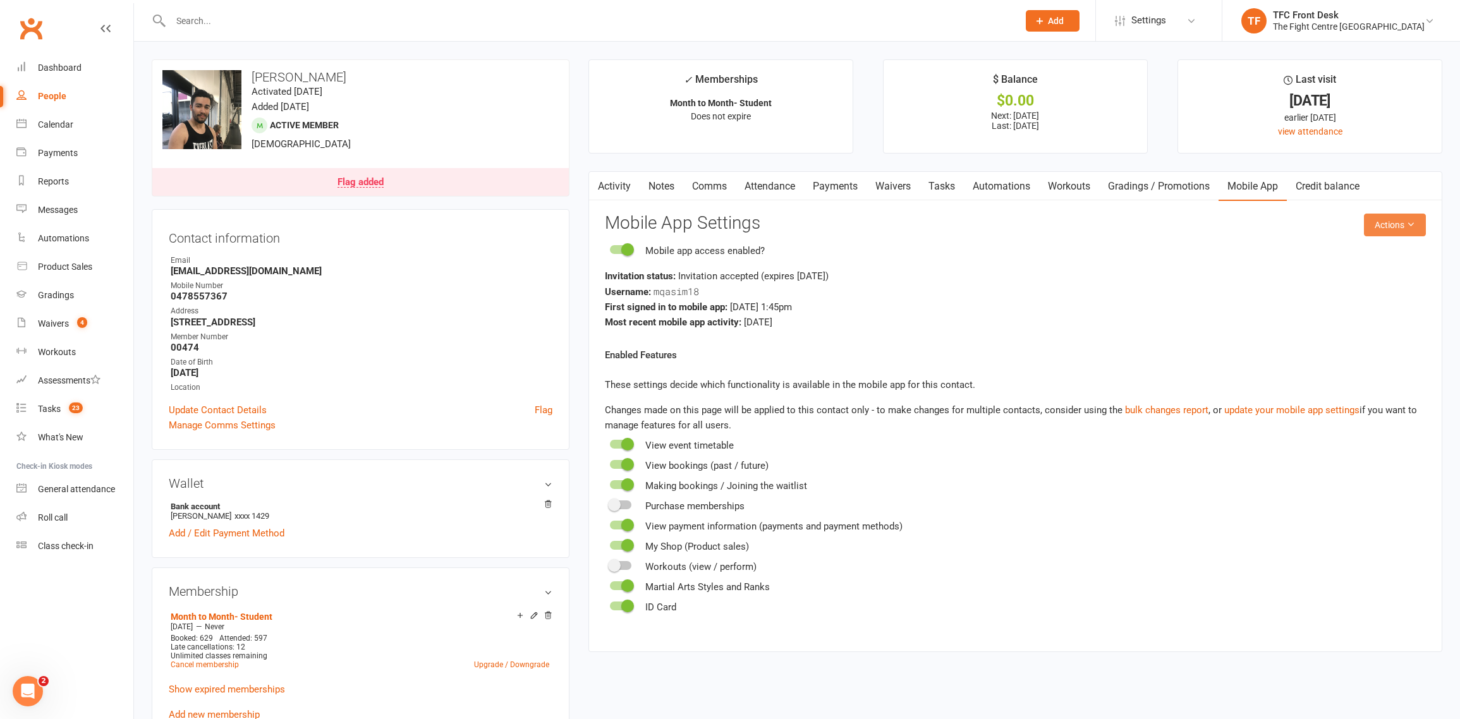
click at [1390, 228] on button "Actions" at bounding box center [1395, 225] width 62 height 23
click at [1316, 312] on link "Reset password" at bounding box center [1353, 303] width 125 height 25
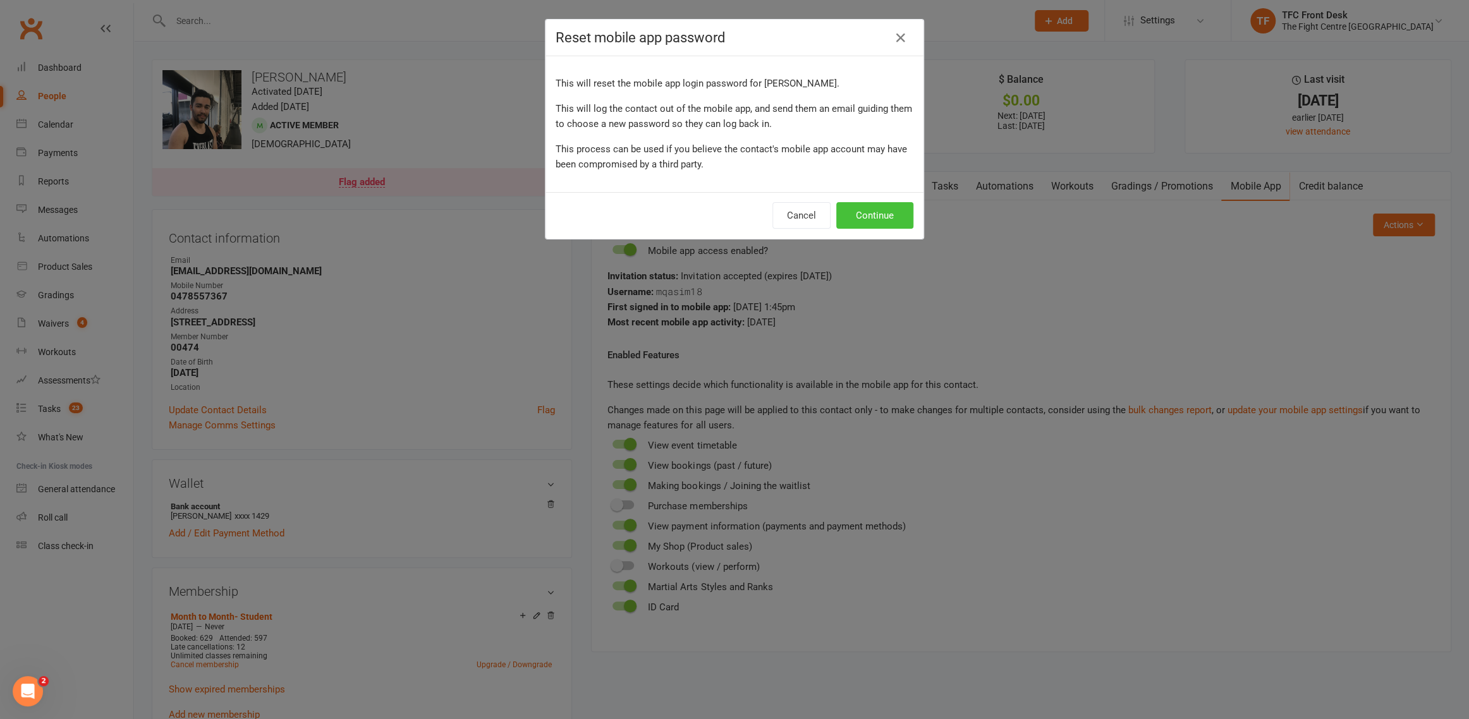
click at [870, 215] on button "Continue" at bounding box center [874, 215] width 77 height 27
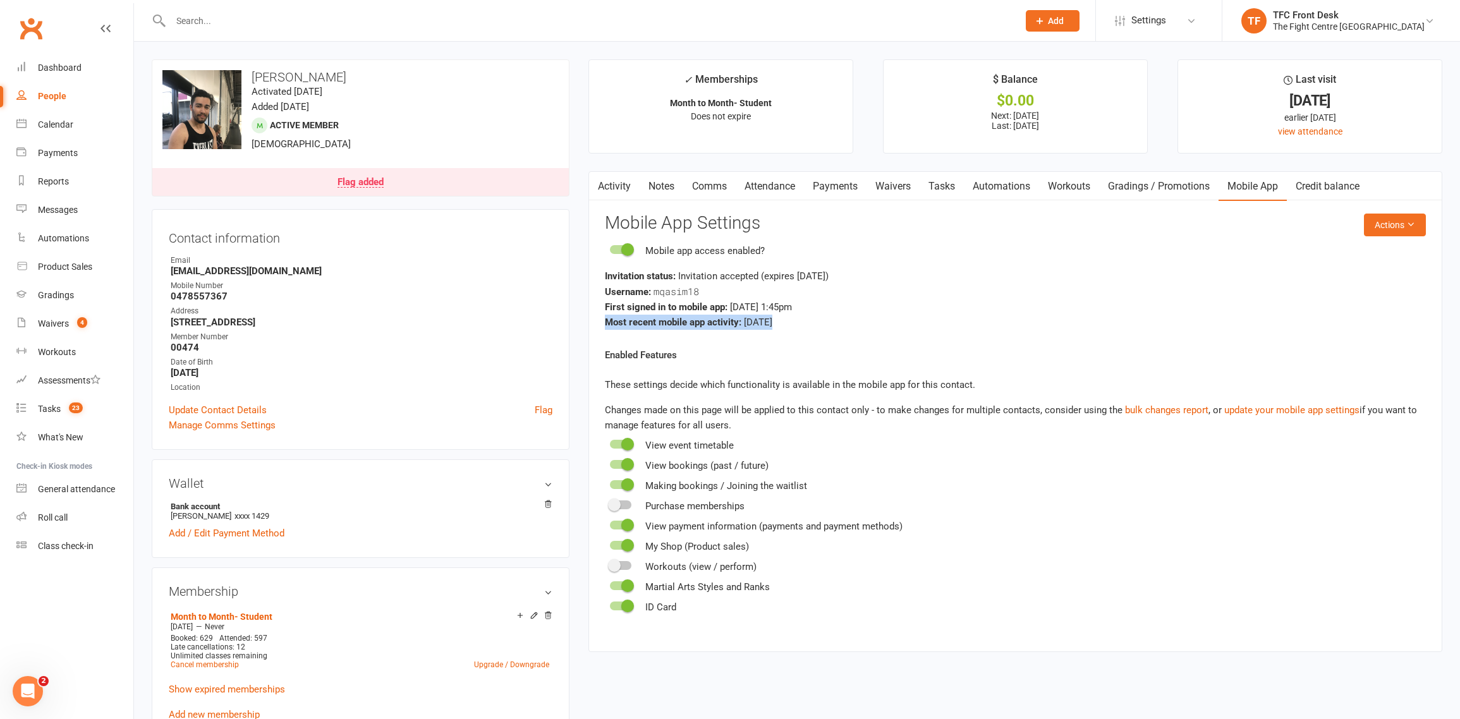
drag, startPoint x: 600, startPoint y: 321, endPoint x: 856, endPoint y: 339, distance: 257.3
click at [856, 339] on div "Activity Notes Comms Attendance Payments Waivers Tasks Automations Workouts Gra…" at bounding box center [1015, 411] width 854 height 480
click at [856, 339] on react-component "Actions Mobile App Settings Mobile app access enabled? Invitation status: Invit…" at bounding box center [1015, 414] width 821 height 401
click at [71, 319] on count-badge "4" at bounding box center [79, 324] width 16 height 10
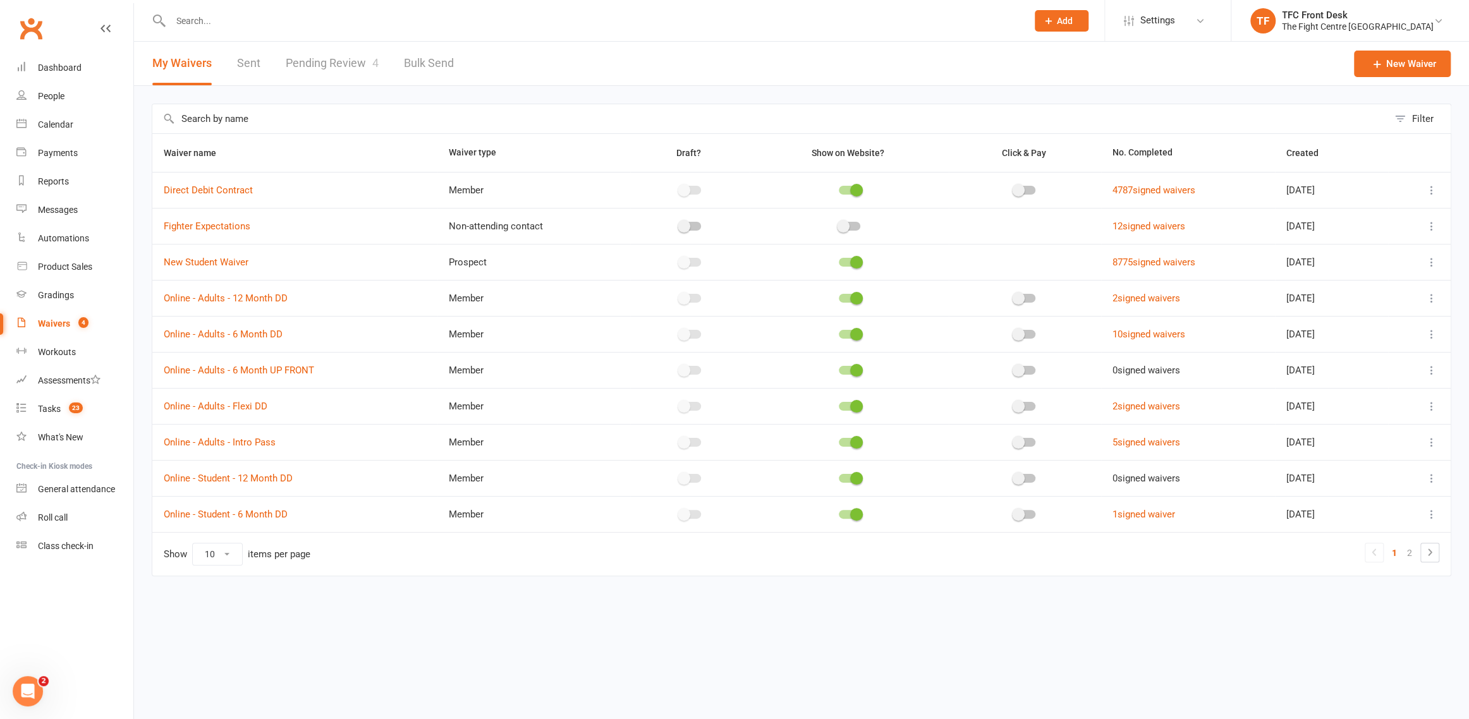
click at [328, 78] on link "Pending Review 4" at bounding box center [332, 64] width 93 height 44
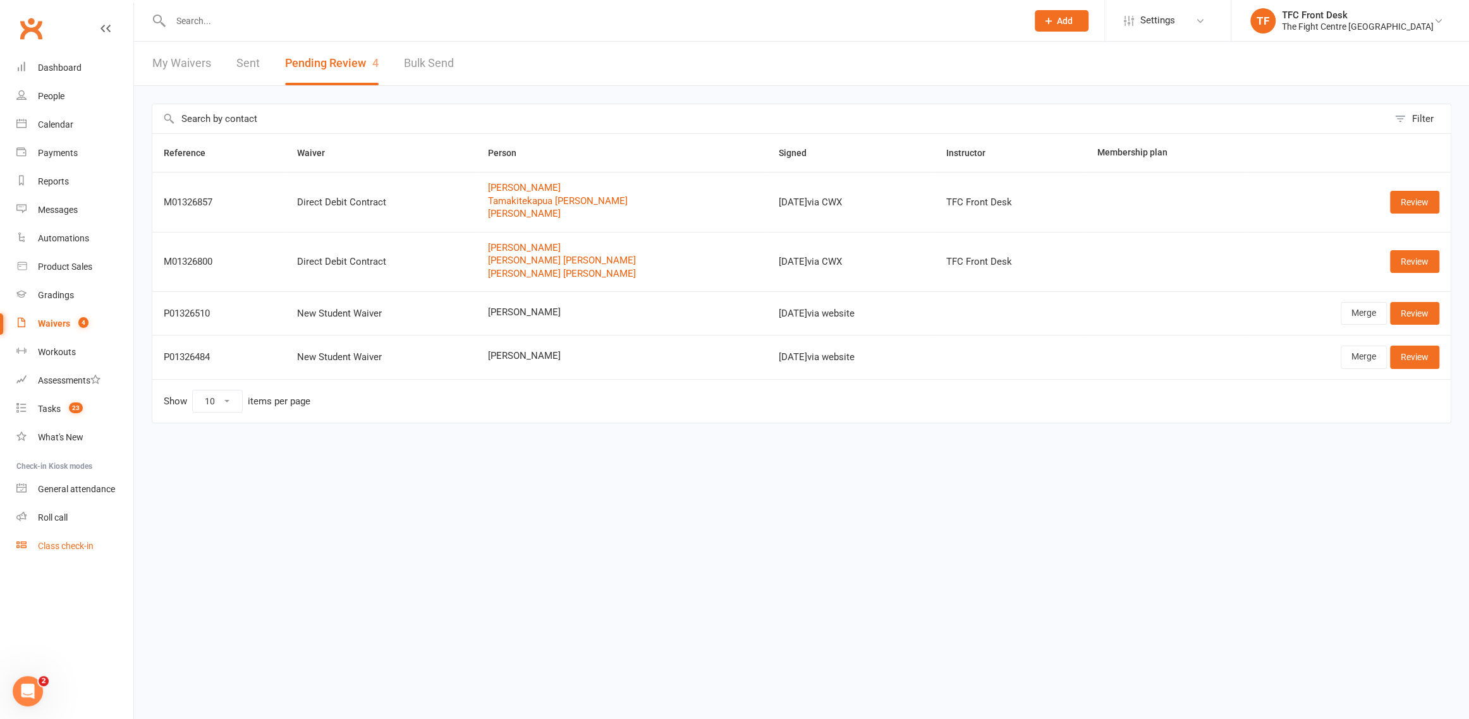
click at [95, 547] on link "Class check-in" at bounding box center [74, 546] width 117 height 28
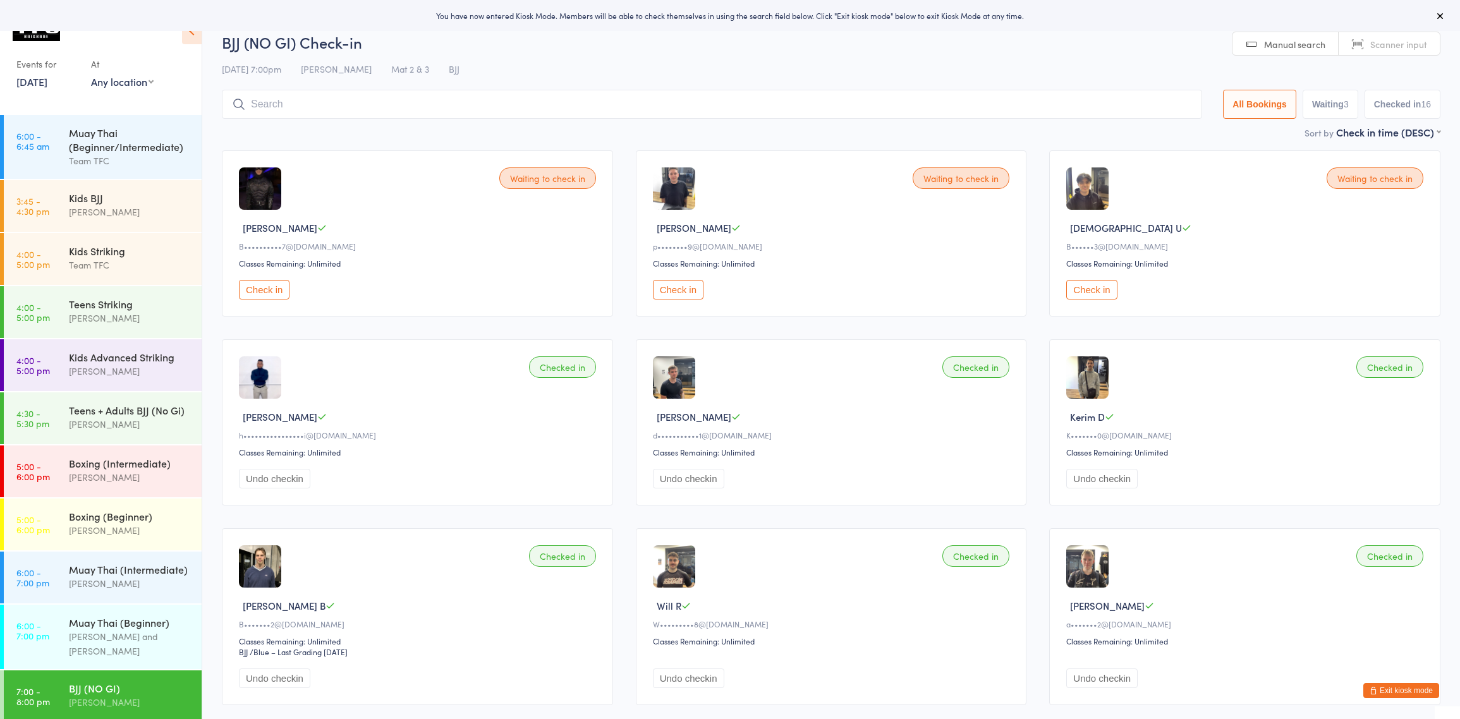
click at [680, 286] on button "Check in" at bounding box center [678, 290] width 51 height 20
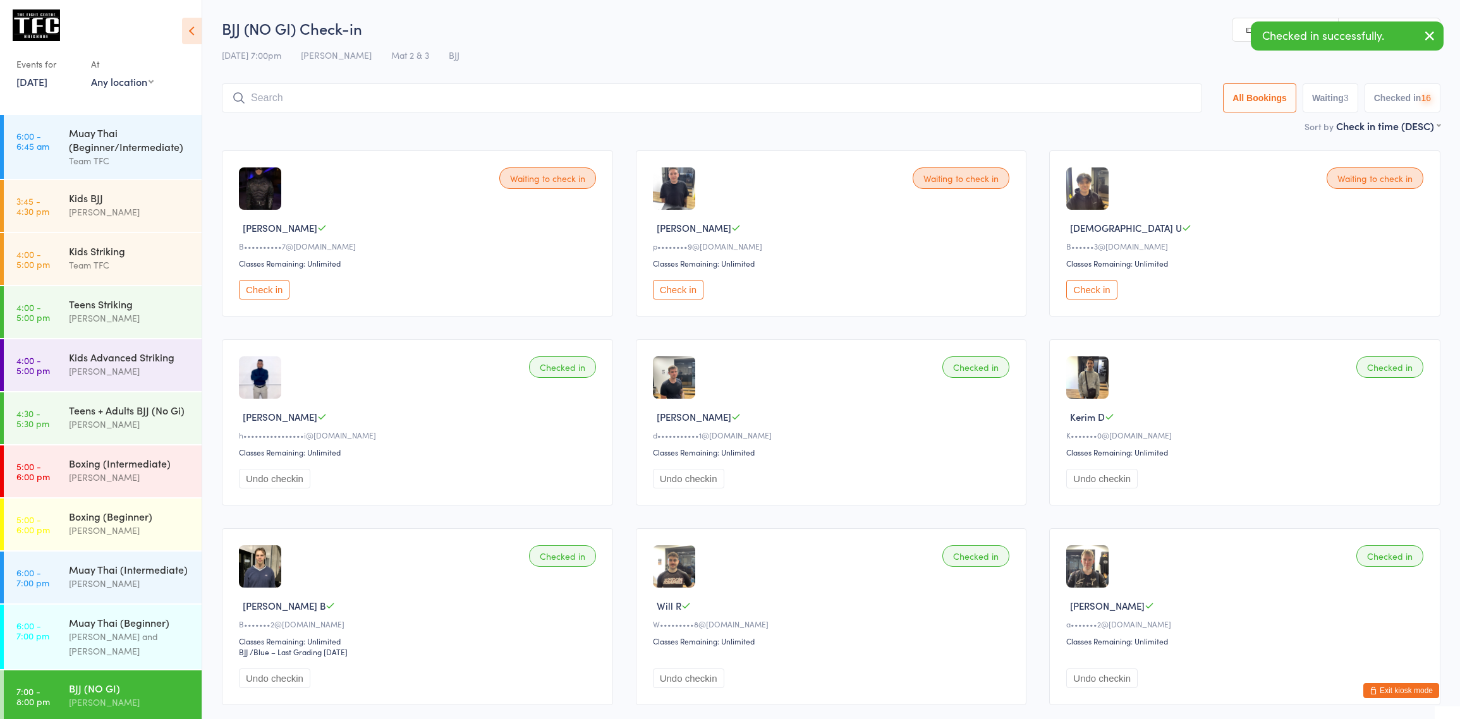
scroll to position [2, 0]
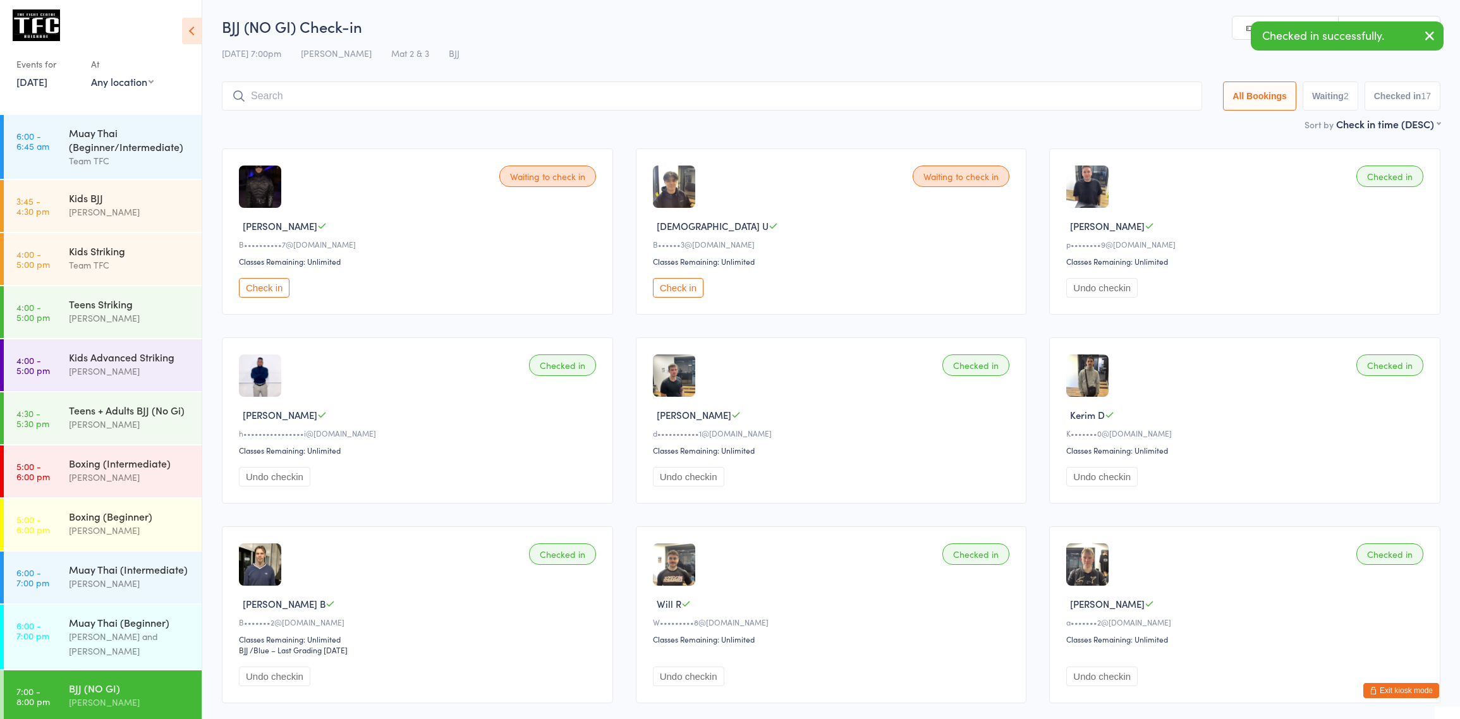
click at [1422, 695] on button "Exit kiosk mode" at bounding box center [1401, 690] width 76 height 15
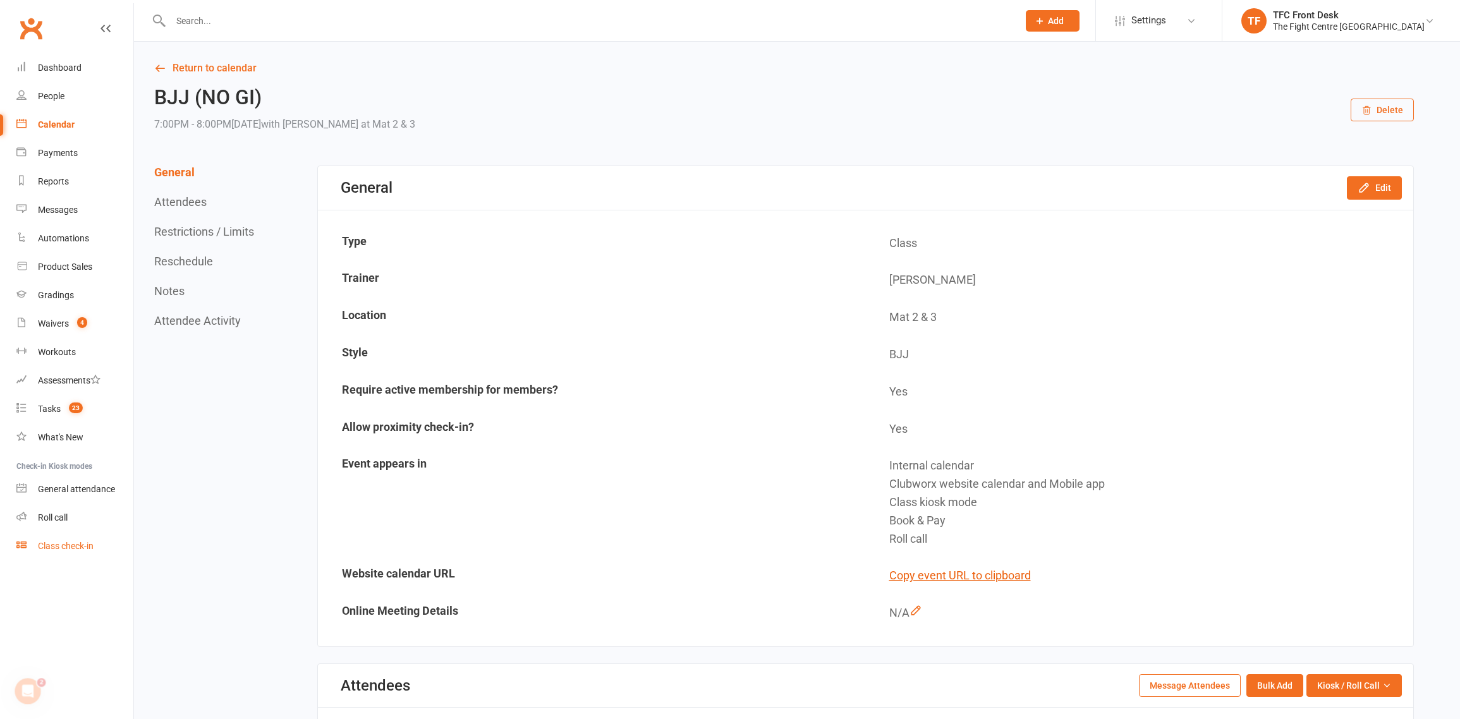
click at [46, 553] on link "Class check-in" at bounding box center [74, 546] width 117 height 28
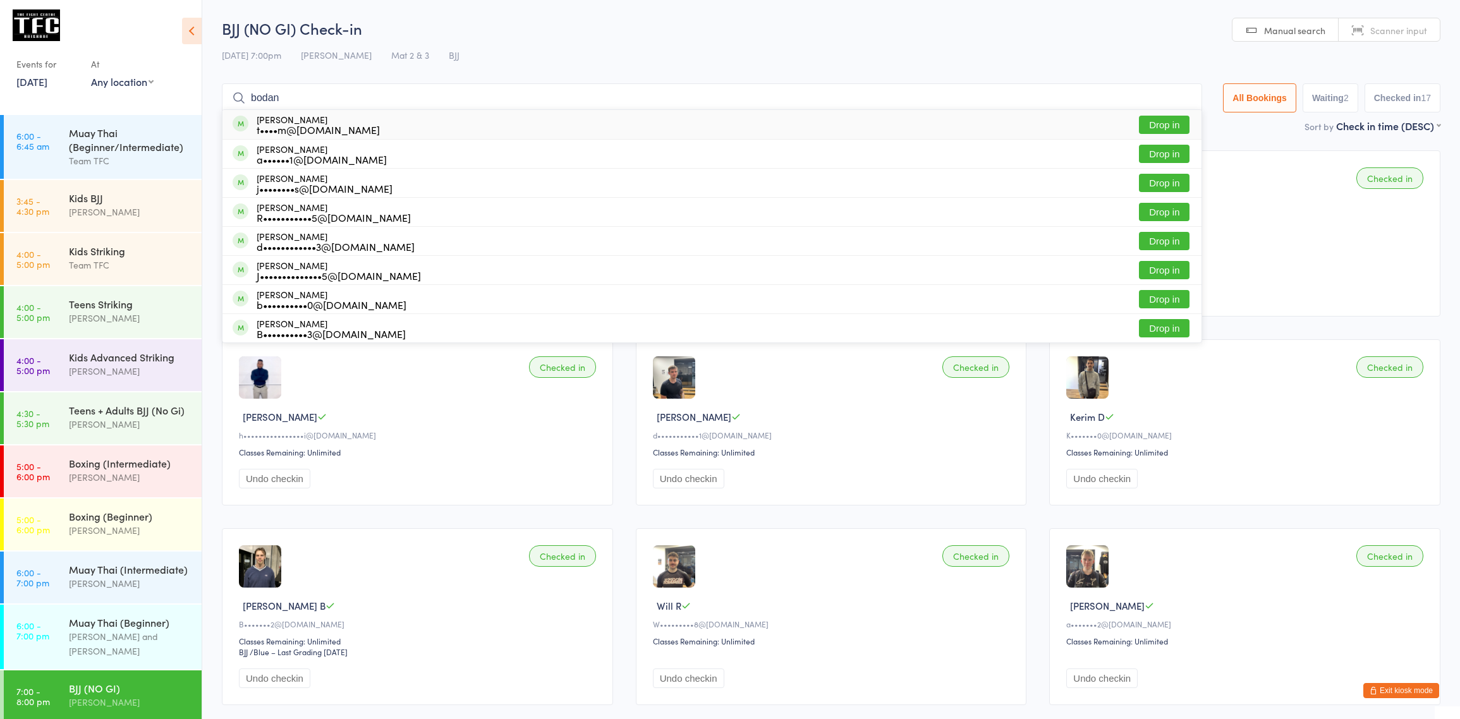
type input "bodan"
click at [404, 113] on div "[PERSON_NAME] t••••m@[DOMAIN_NAME] Drop in" at bounding box center [711, 124] width 979 height 29
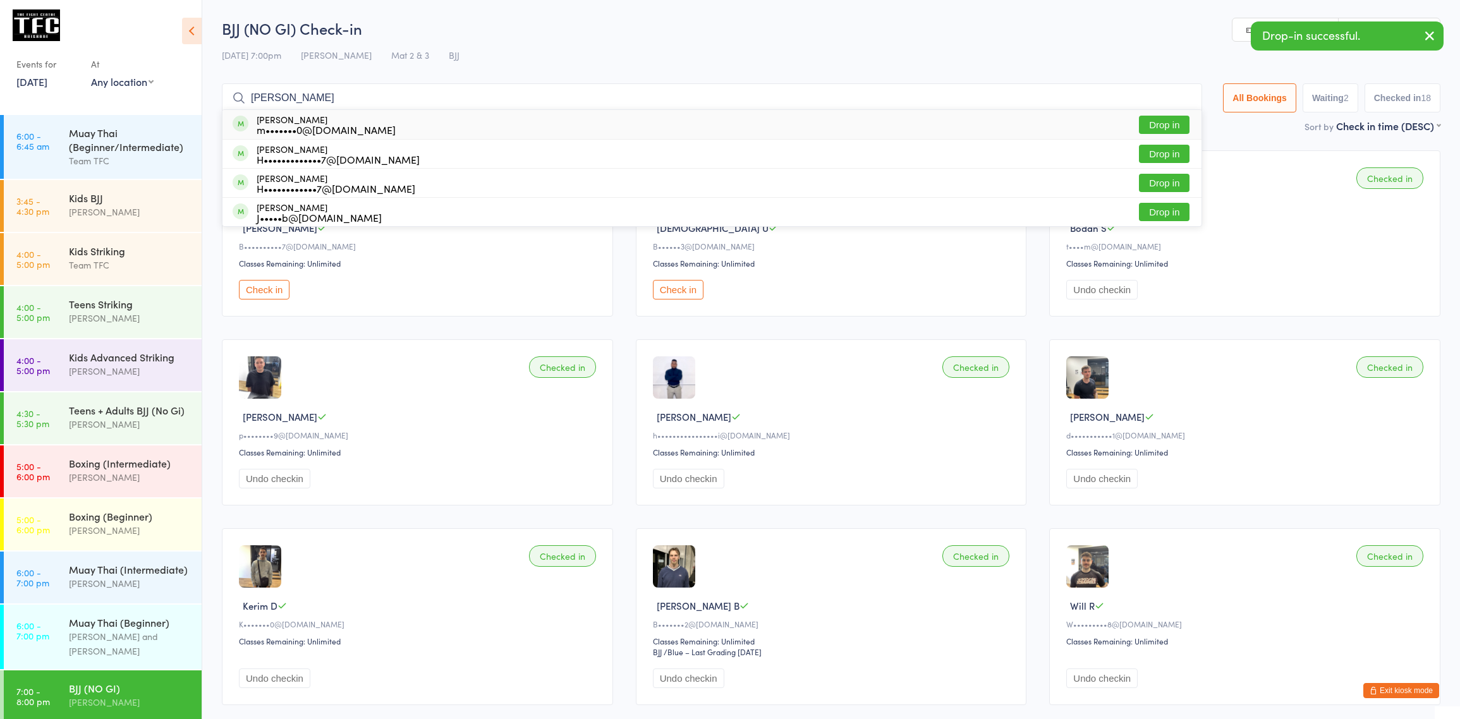
type input "[PERSON_NAME]"
click at [442, 127] on div "[PERSON_NAME] m•••••••0@[DOMAIN_NAME] Drop in" at bounding box center [711, 124] width 979 height 29
